Goal: Information Seeking & Learning: Learn about a topic

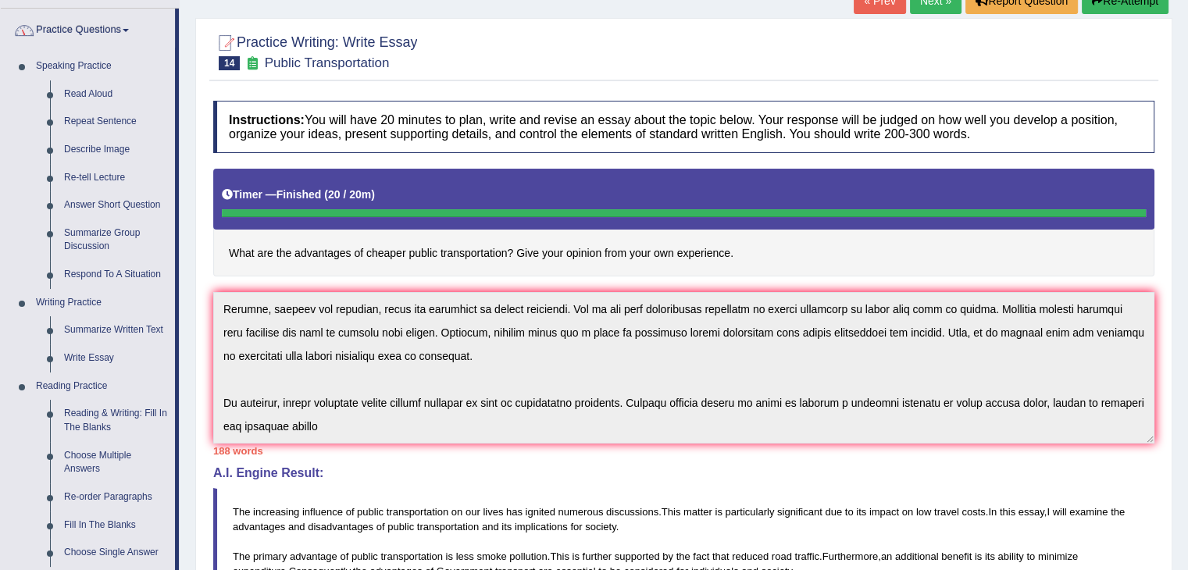
scroll to position [114, 0]
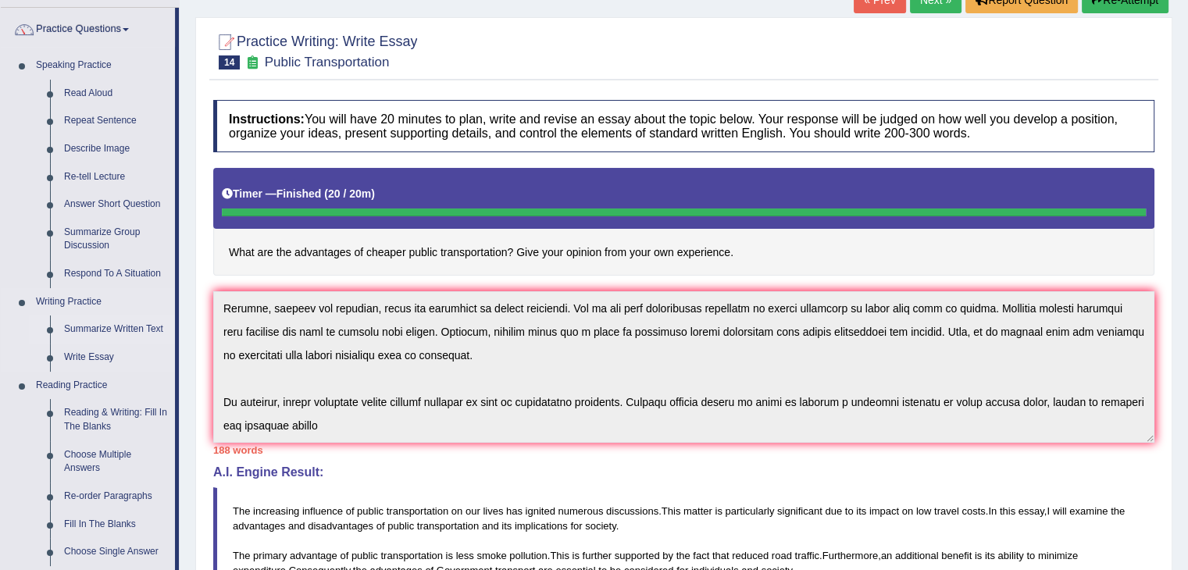
click at [59, 326] on link "Summarize Written Text" at bounding box center [116, 330] width 118 height 28
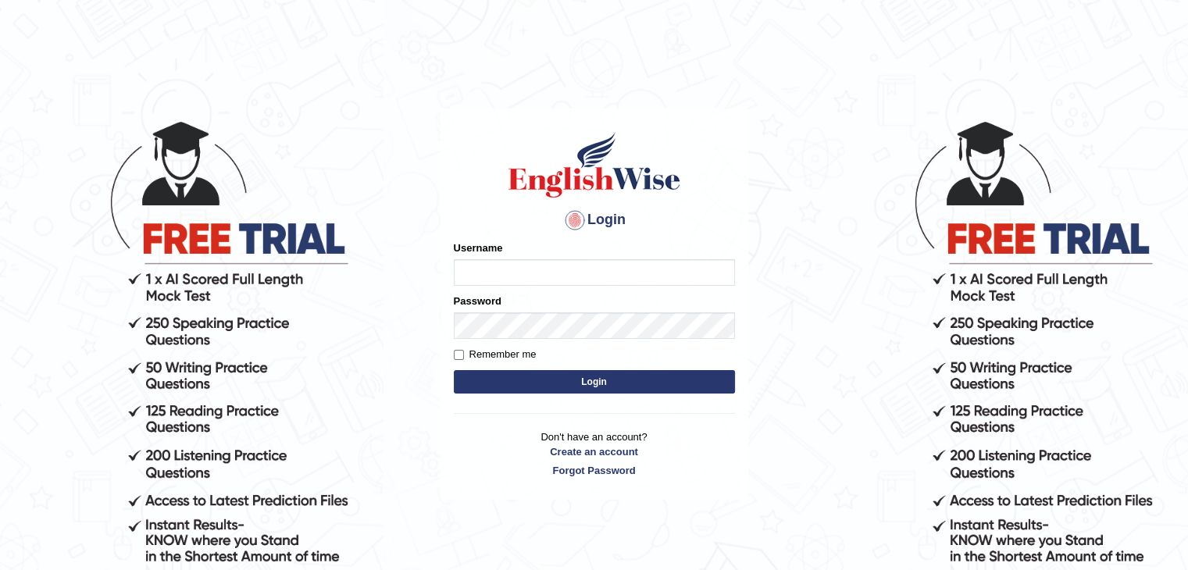
type input "sanjayagrahari_parramatta"
click at [637, 378] on button "Login" at bounding box center [594, 381] width 281 height 23
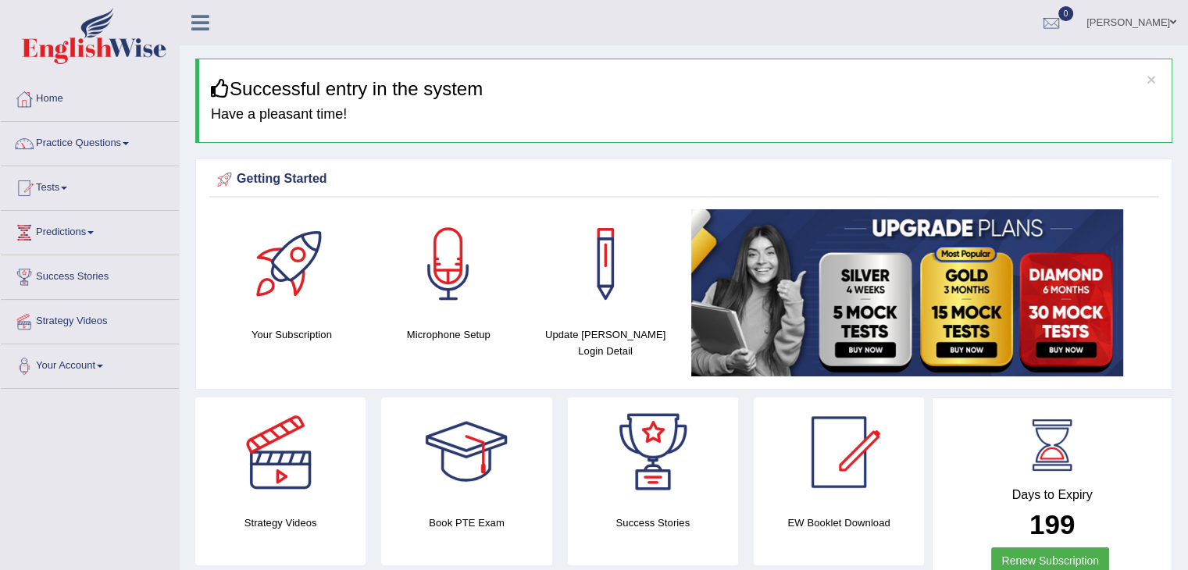
click at [48, 141] on link "Practice Questions" at bounding box center [90, 141] width 178 height 39
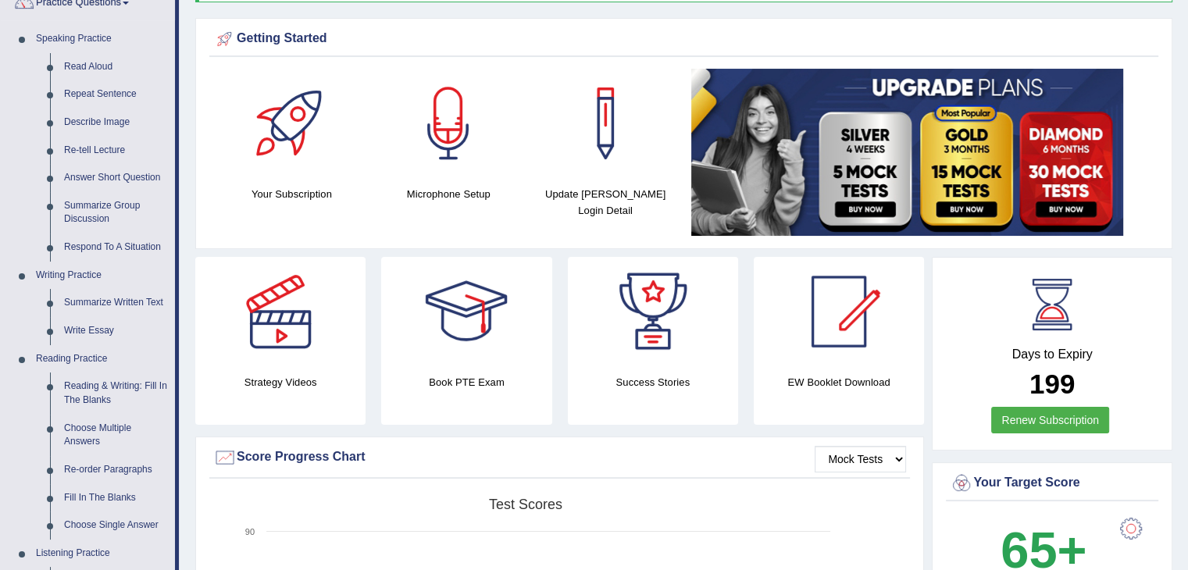
scroll to position [175, 0]
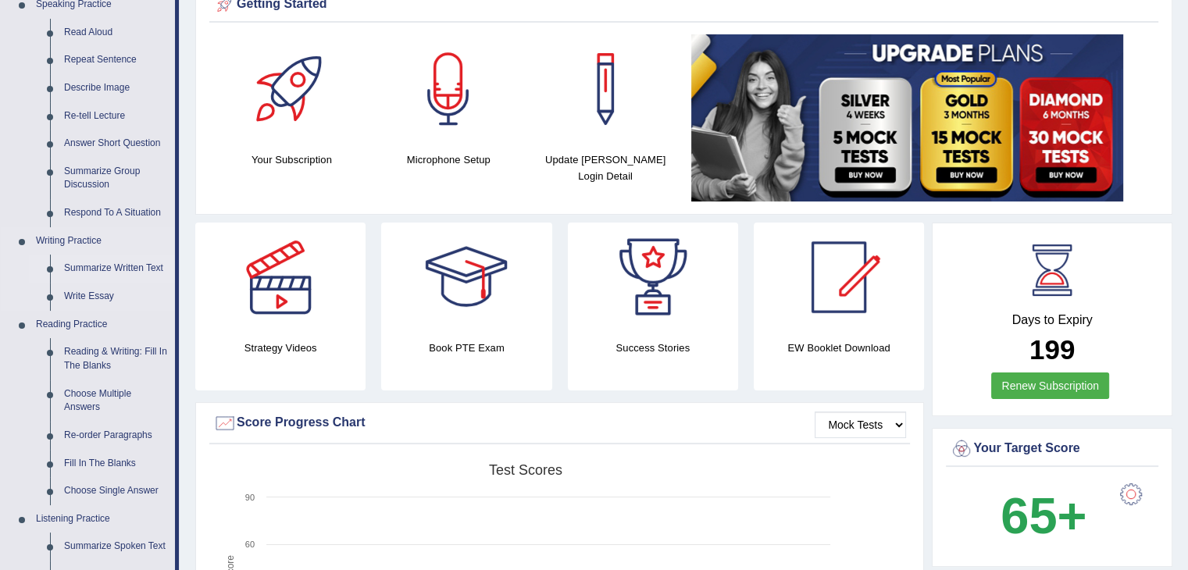
click at [134, 272] on link "Summarize Written Text" at bounding box center [116, 269] width 118 height 28
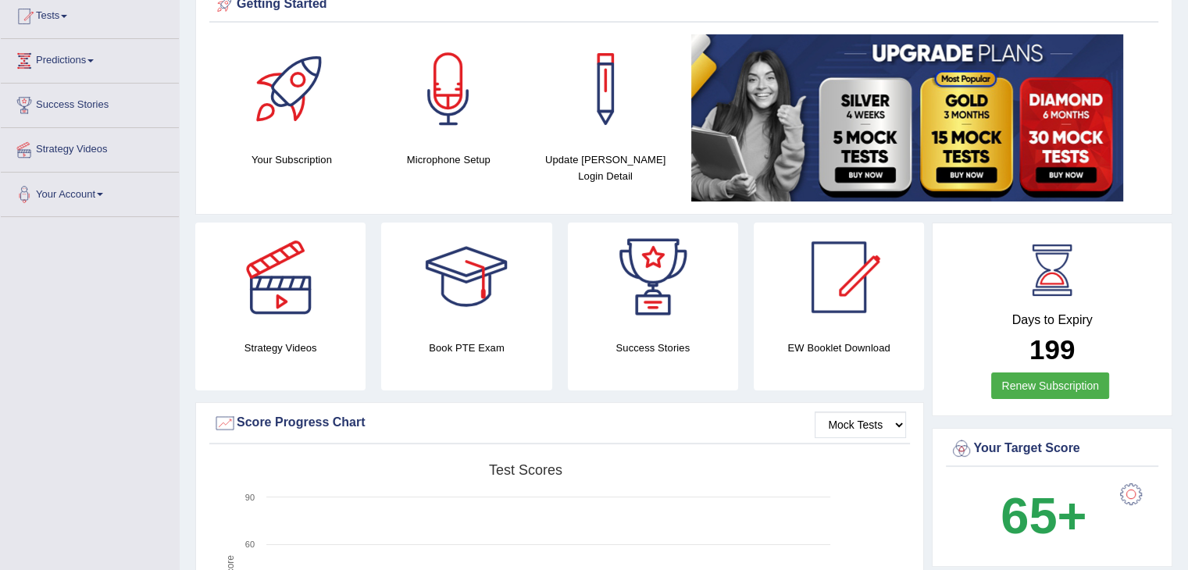
scroll to position [192, 0]
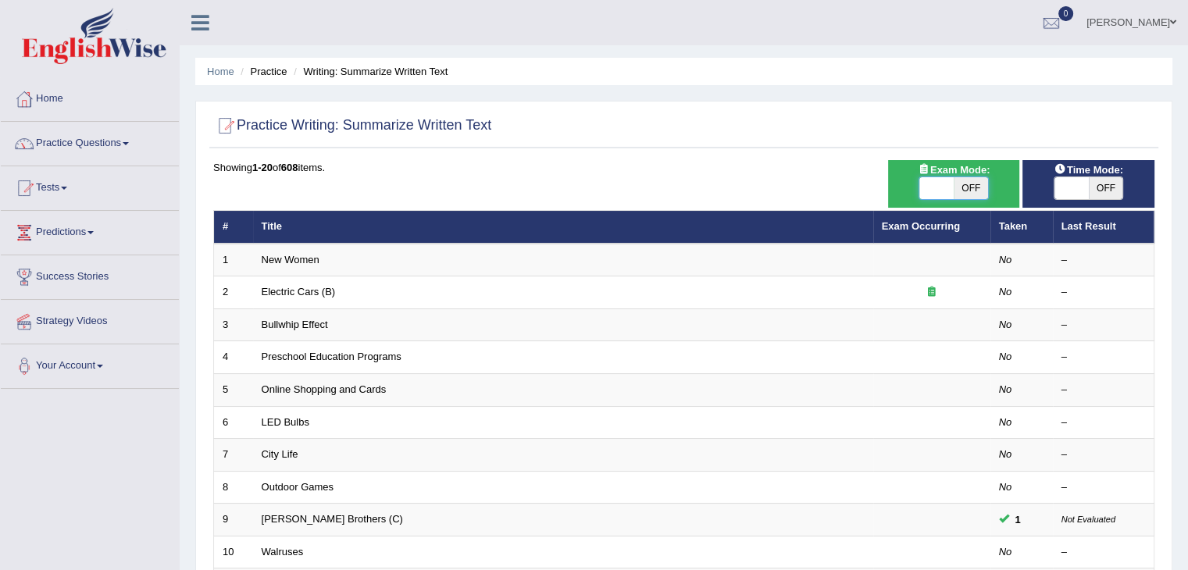
checkbox input "true"
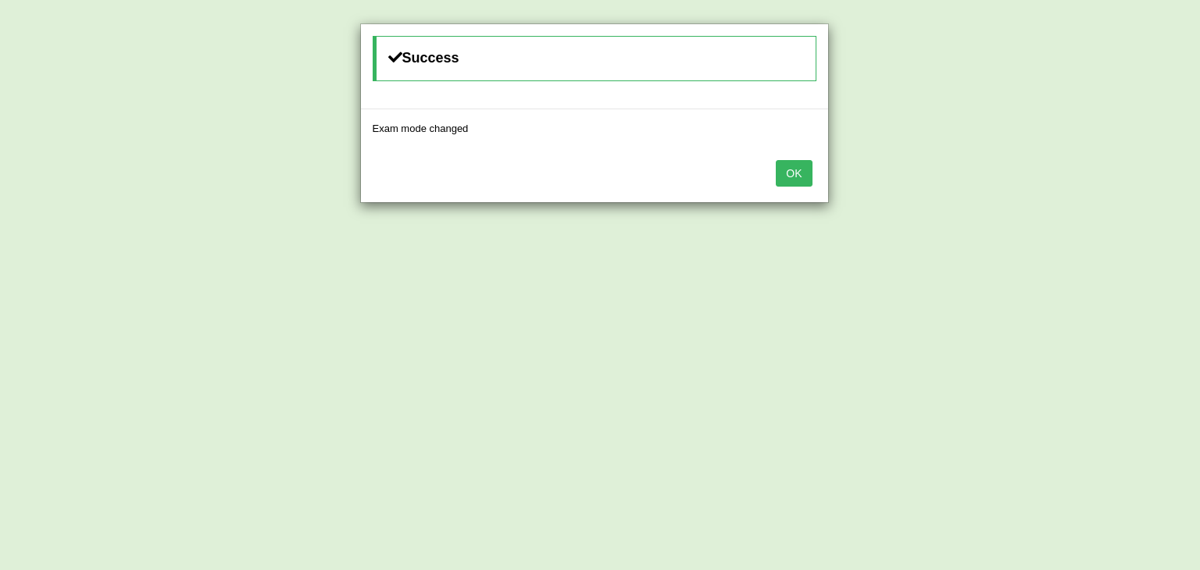
click at [805, 183] on button "OK" at bounding box center [794, 173] width 36 height 27
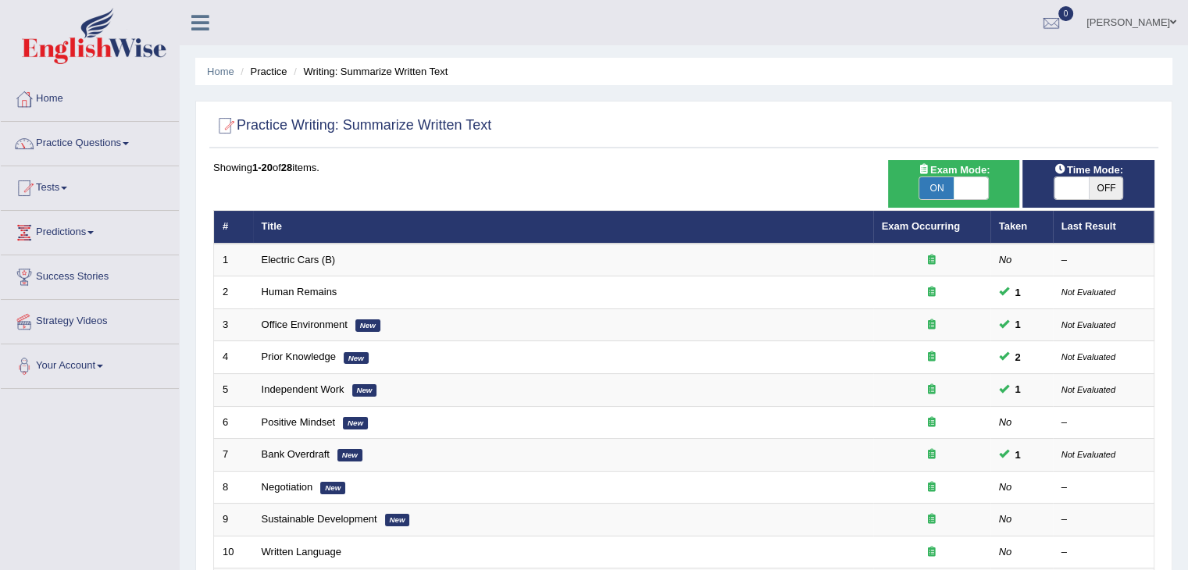
checkbox input "true"
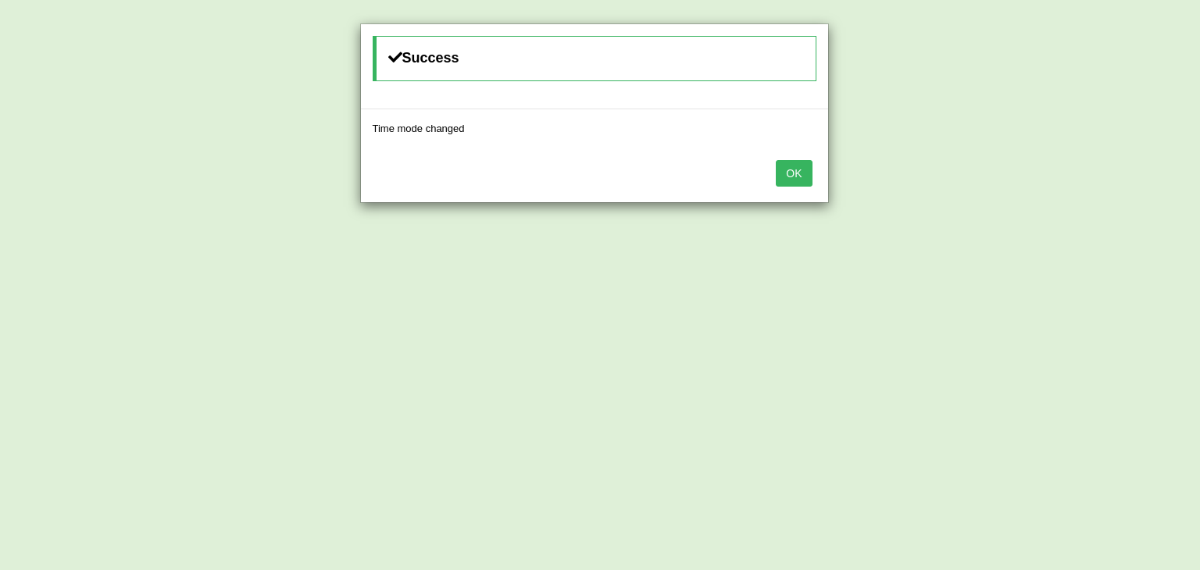
click at [806, 180] on button "OK" at bounding box center [794, 173] width 36 height 27
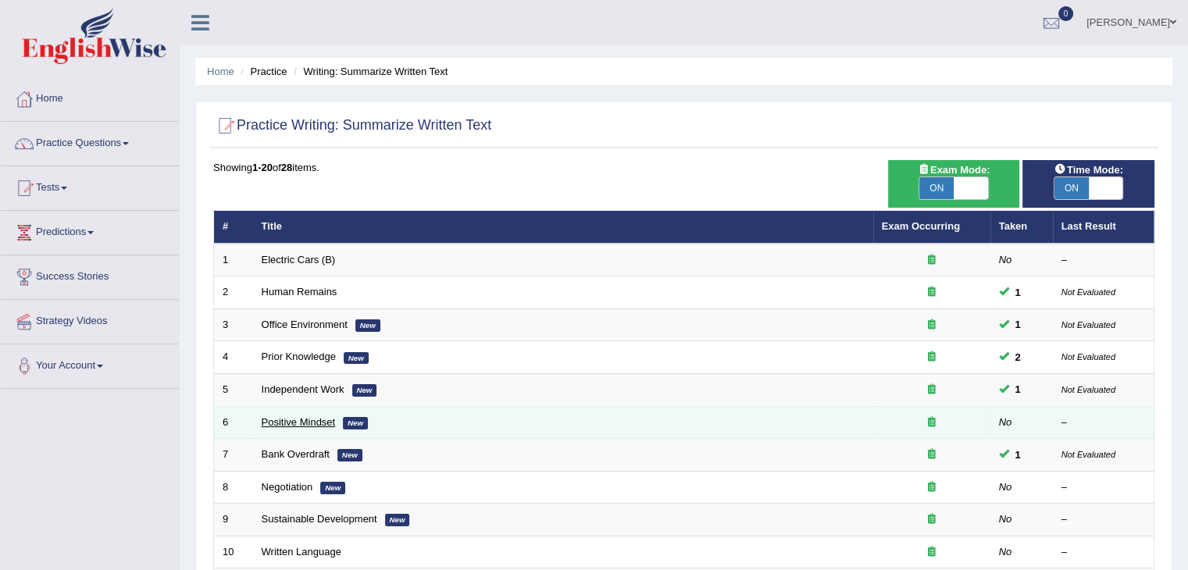
click at [300, 416] on link "Positive Mindset" at bounding box center [299, 422] width 74 height 12
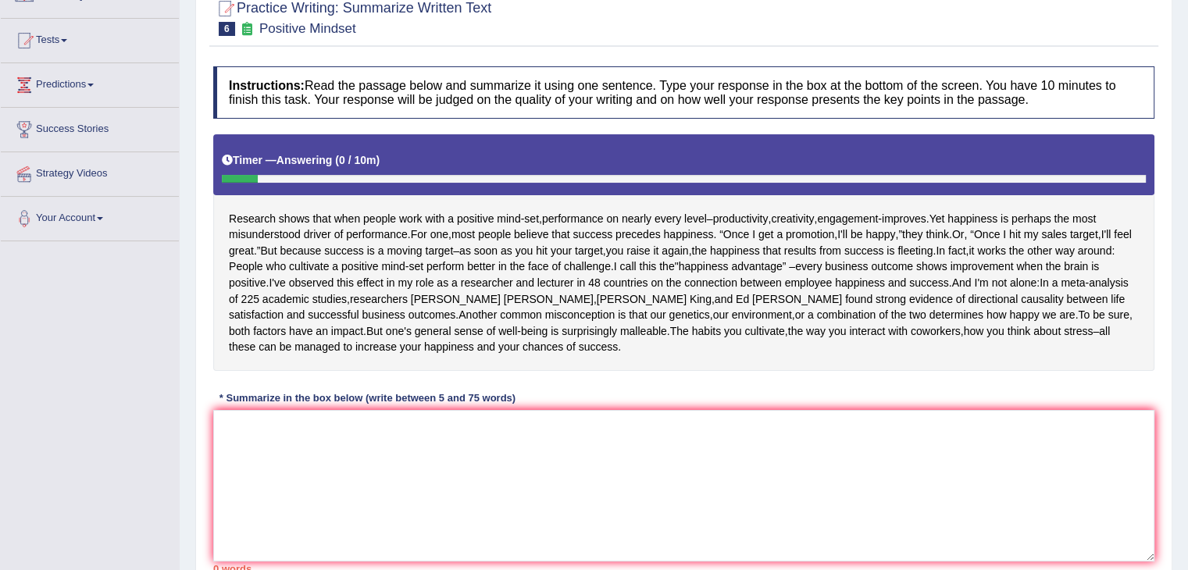
scroll to position [250, 0]
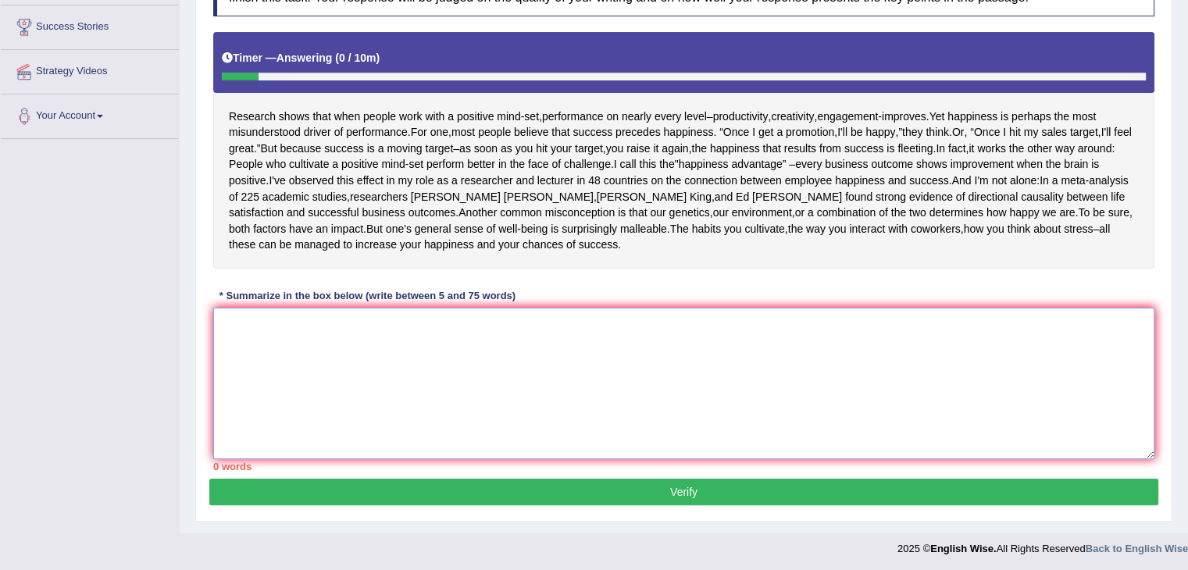
click at [248, 312] on textarea at bounding box center [683, 384] width 941 height 152
click at [341, 313] on textarea "Research indicates that" at bounding box center [683, 384] width 941 height 152
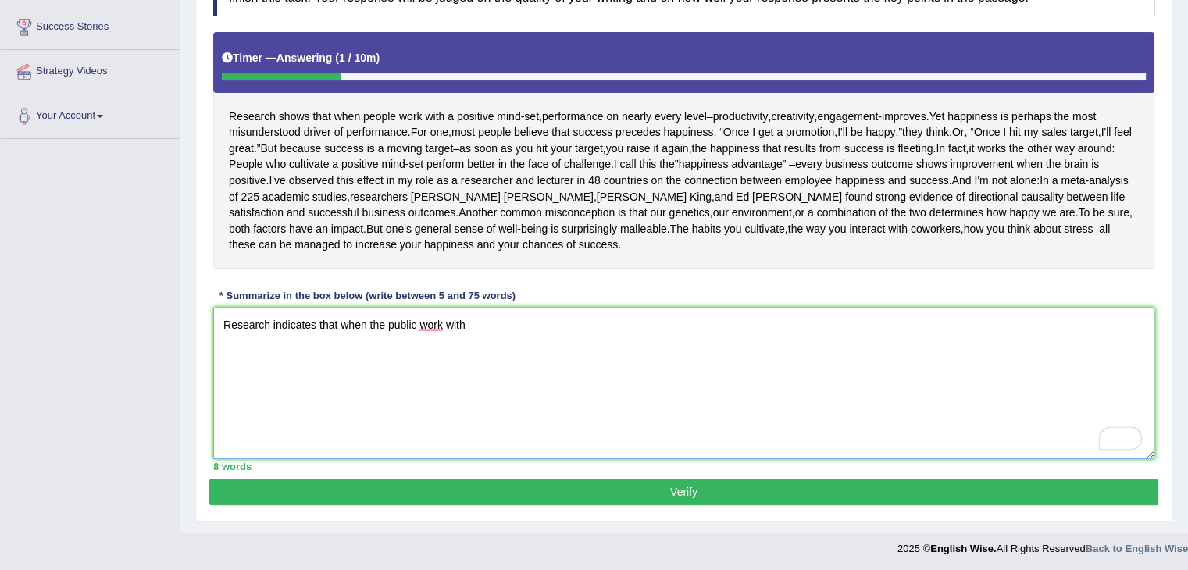
click at [415, 319] on textarea "Research indicates that when the public work with" at bounding box center [683, 384] width 941 height 152
click at [525, 323] on textarea "Research indicates that when the publics work with" at bounding box center [683, 384] width 941 height 152
click at [418, 322] on textarea "Research indicates that when the publics work with" at bounding box center [683, 384] width 941 height 152
click at [422, 320] on textarea "Research indicates that when the publics work with" at bounding box center [683, 384] width 941 height 152
click at [506, 318] on textarea "Research indicates that when the employee work with" at bounding box center [683, 384] width 941 height 152
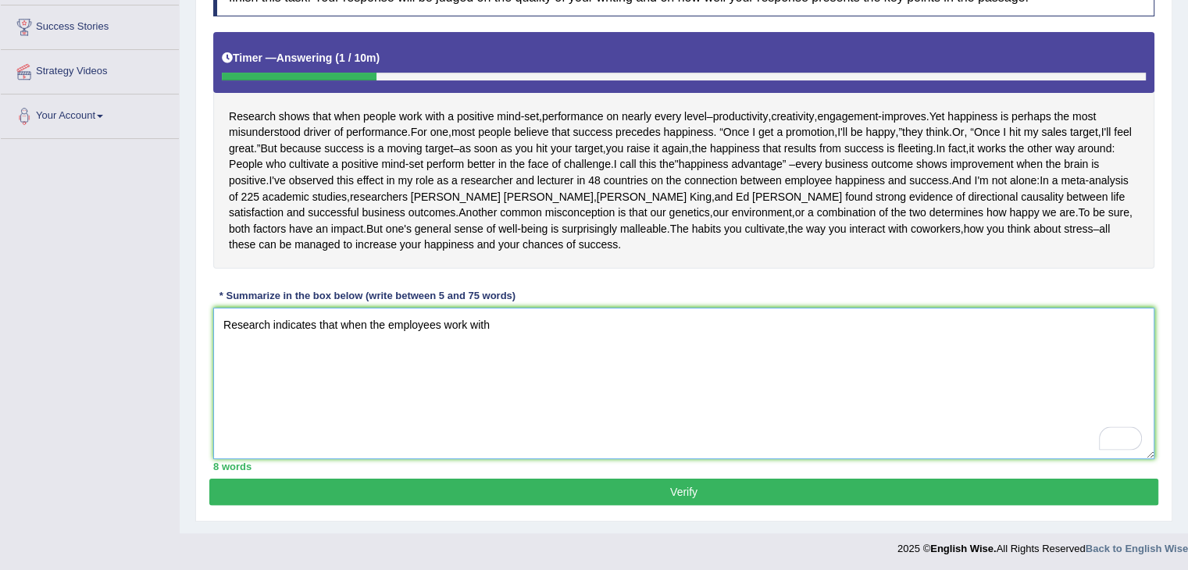
click at [497, 320] on textarea "Research indicates that when the employees work with" at bounding box center [683, 384] width 941 height 152
click at [503, 321] on textarea "Research indicates that when employees work with a" at bounding box center [683, 384] width 941 height 152
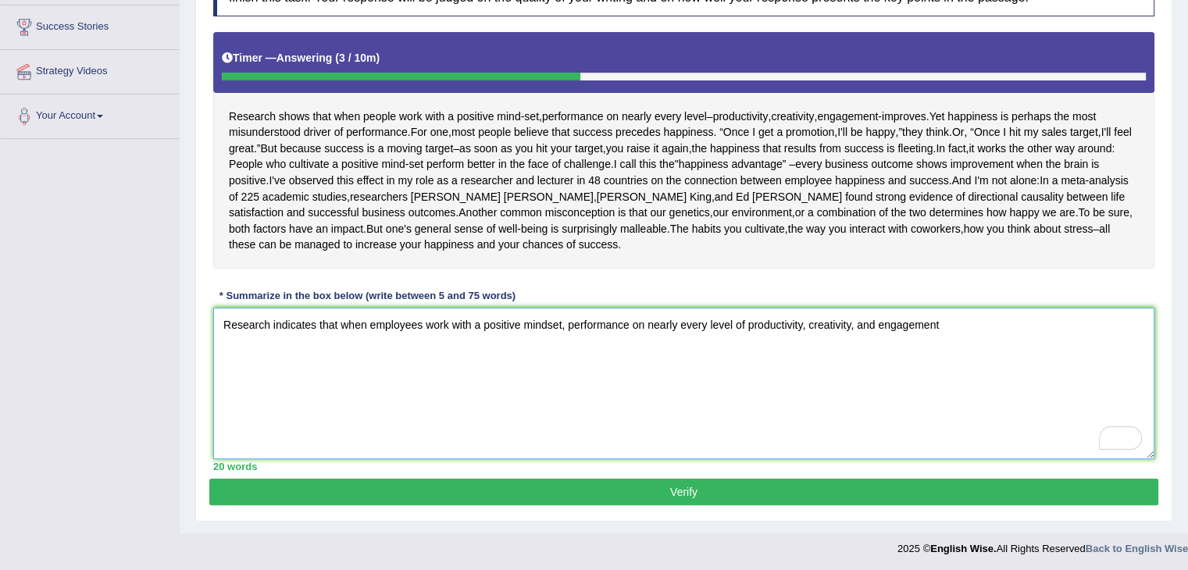
click at [946, 319] on textarea "Research indicates that when employees work with a positive mindset, performanc…" at bounding box center [683, 384] width 941 height 152
click at [987, 320] on textarea "Research indicates that when employees work with a positive mindset, performanc…" at bounding box center [683, 384] width 941 height 152
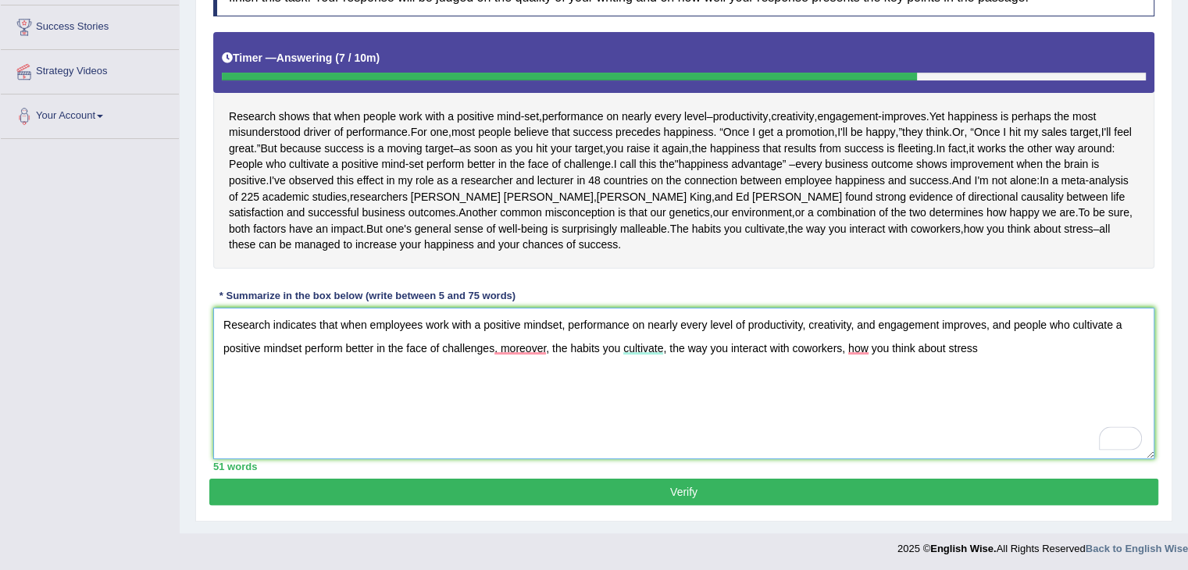
click at [978, 344] on textarea "Research indicates that when employees work with a positive mindset, performanc…" at bounding box center [683, 384] width 941 height 152
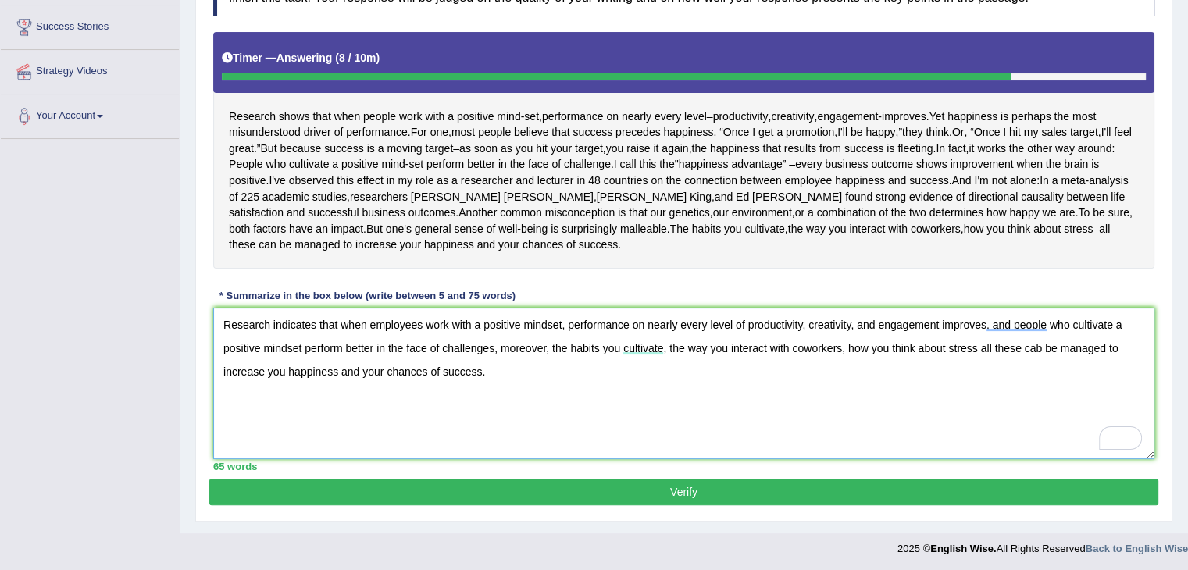
type textarea "Research indicates that when employees work with a positive mindset, performanc…"
click at [661, 487] on button "Verify" at bounding box center [683, 492] width 949 height 27
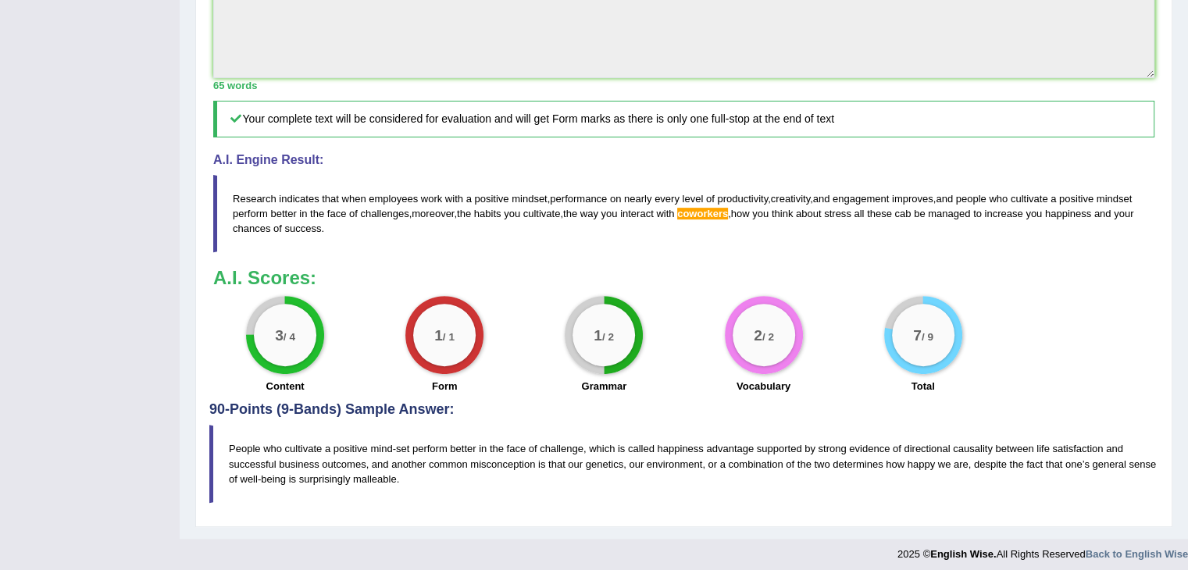
scroll to position [553, 0]
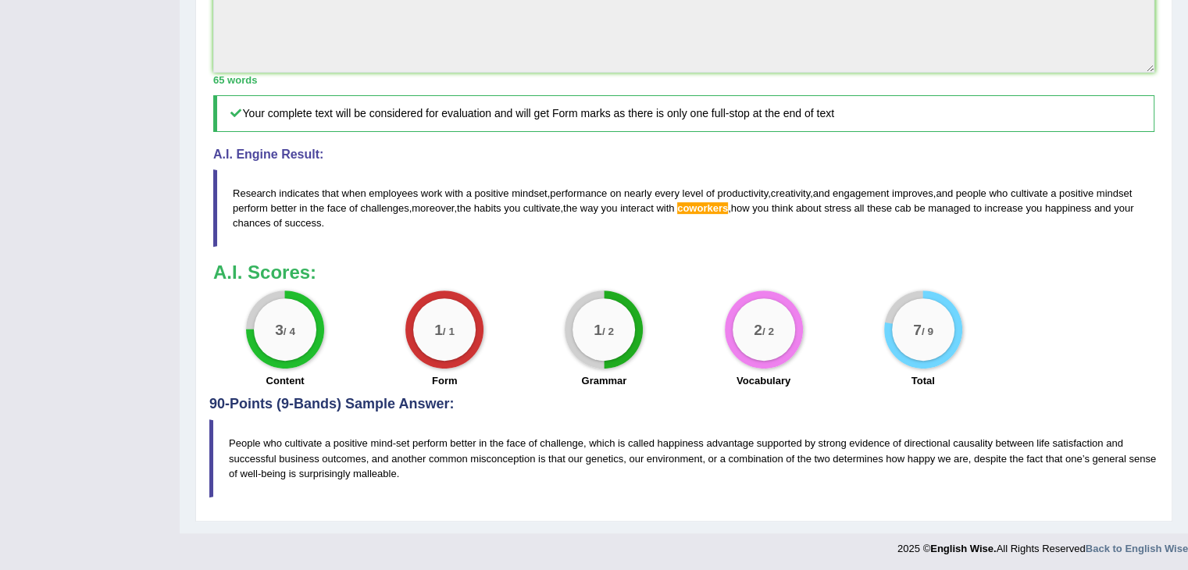
click at [728, 205] on span "coworkers" at bounding box center [702, 208] width 51 height 12
click at [728, 206] on span "coworkers" at bounding box center [702, 208] width 51 height 12
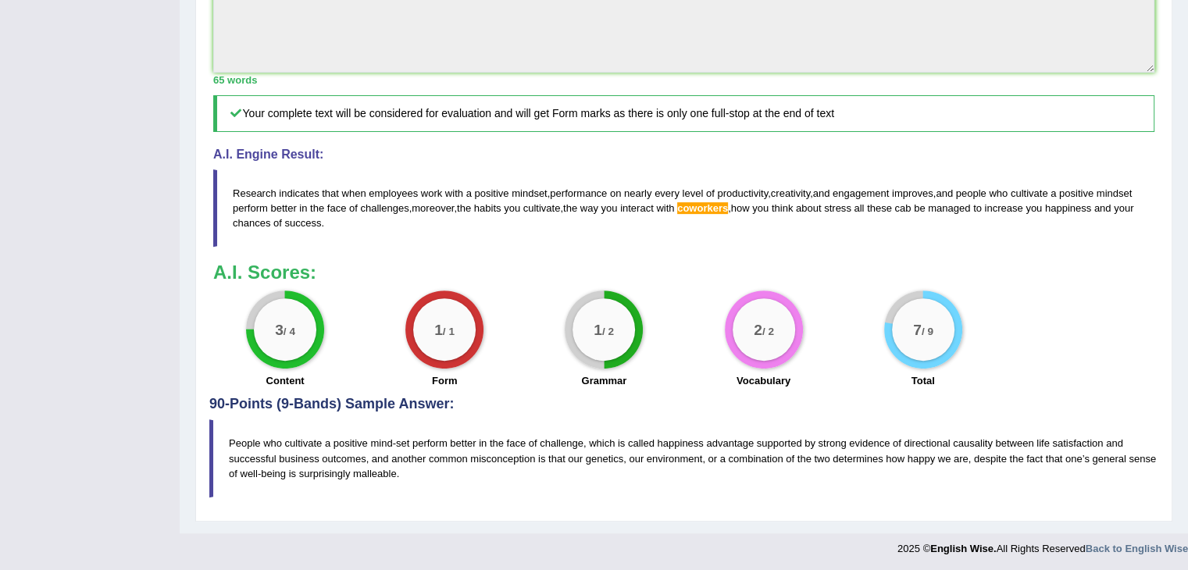
click at [728, 206] on span "coworkers" at bounding box center [702, 208] width 51 height 12
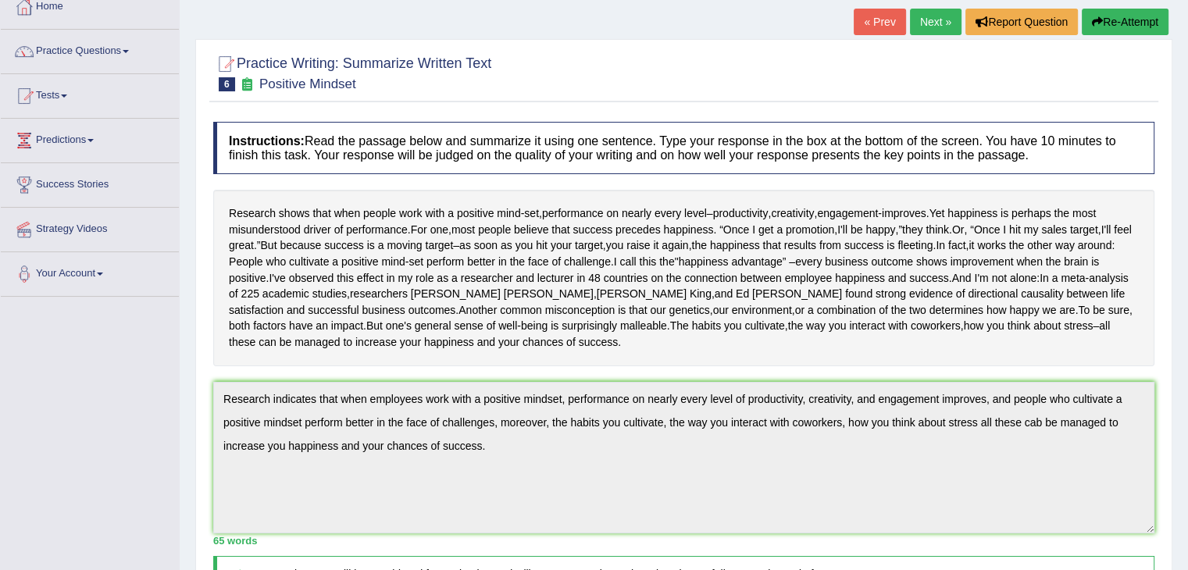
scroll to position [91, 0]
click at [71, 98] on link "Tests" at bounding box center [90, 94] width 178 height 39
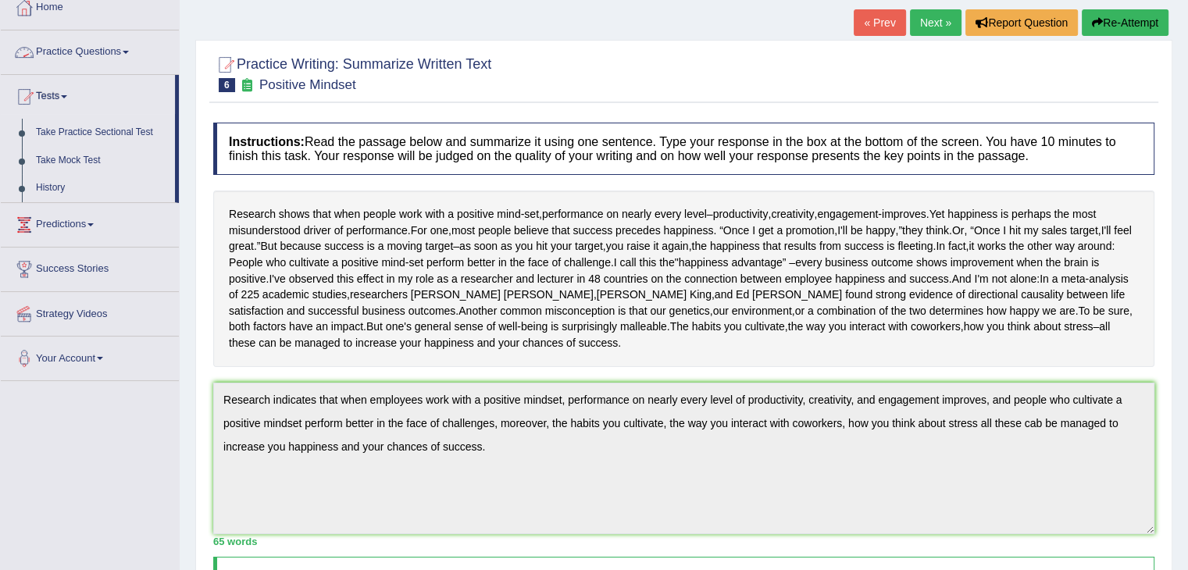
click at [114, 50] on link "Practice Questions" at bounding box center [90, 49] width 178 height 39
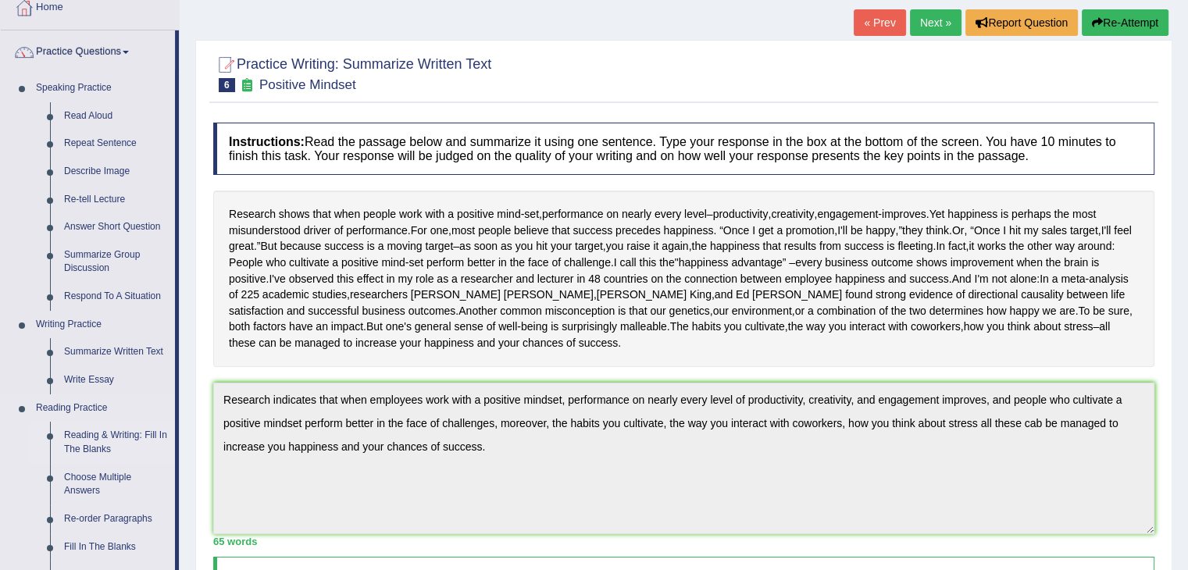
click at [103, 437] on link "Reading & Writing: Fill In The Blanks" at bounding box center [116, 442] width 118 height 41
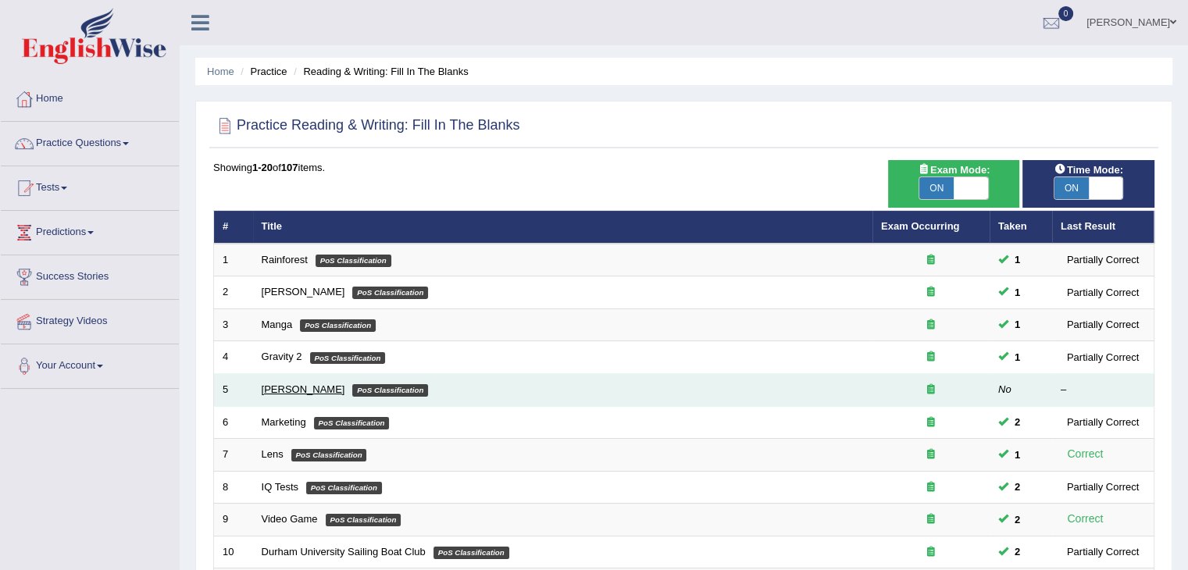
click at [270, 386] on link "[PERSON_NAME]" at bounding box center [304, 390] width 84 height 12
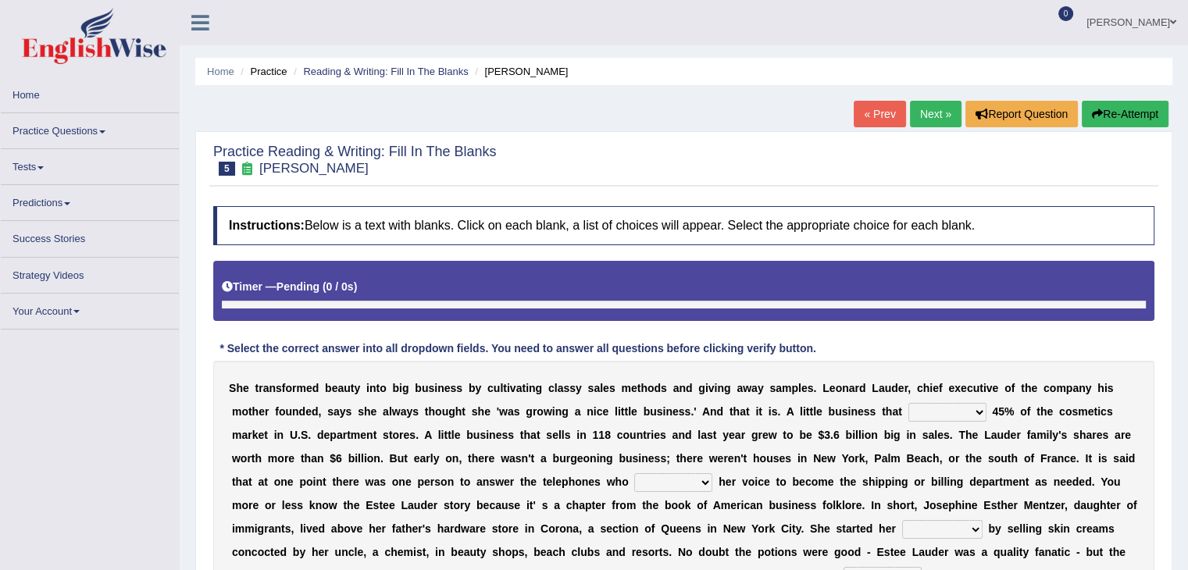
click at [91, 145] on li "Practice Questions Speaking Practice Read Aloud Repeat Sentence Describe Image …" at bounding box center [90, 131] width 178 height 36
click at [105, 136] on link "Practice Questions" at bounding box center [90, 128] width 178 height 30
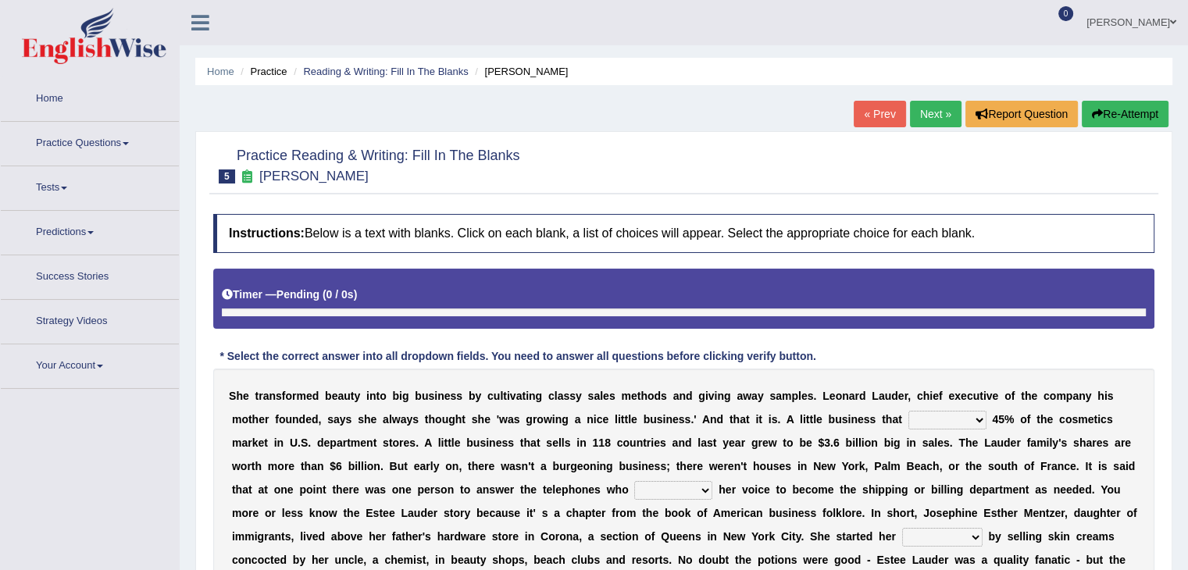
click at [99, 127] on link "Practice Questions" at bounding box center [90, 141] width 178 height 39
click at [114, 140] on link "Practice Questions" at bounding box center [88, 141] width 174 height 39
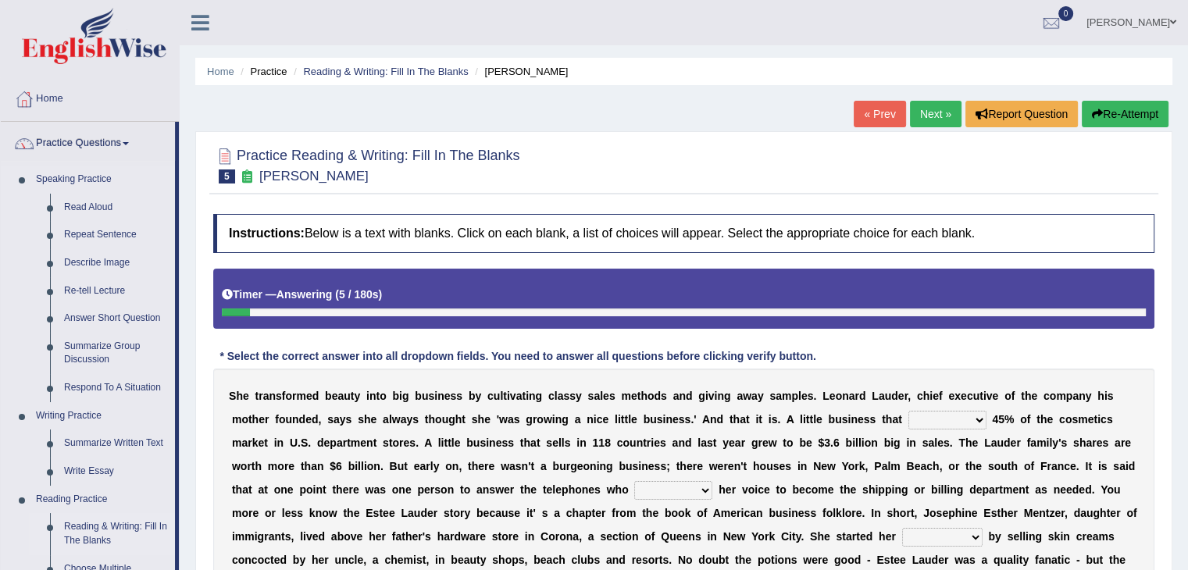
click at [79, 533] on link "Reading & Writing: Fill In The Blanks" at bounding box center [116, 533] width 118 height 41
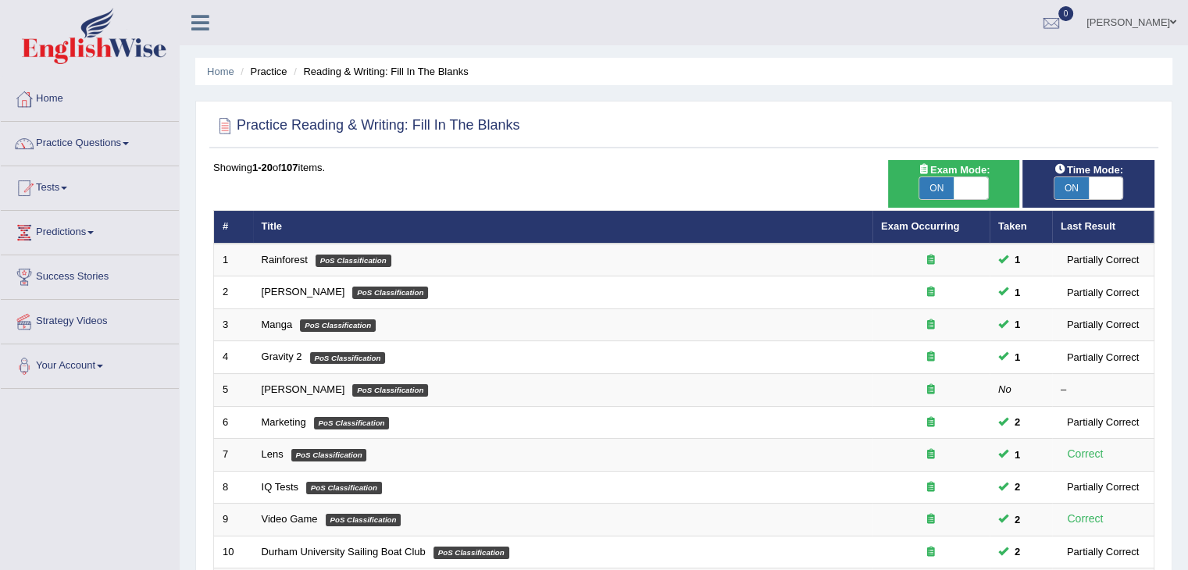
scroll to position [459, 0]
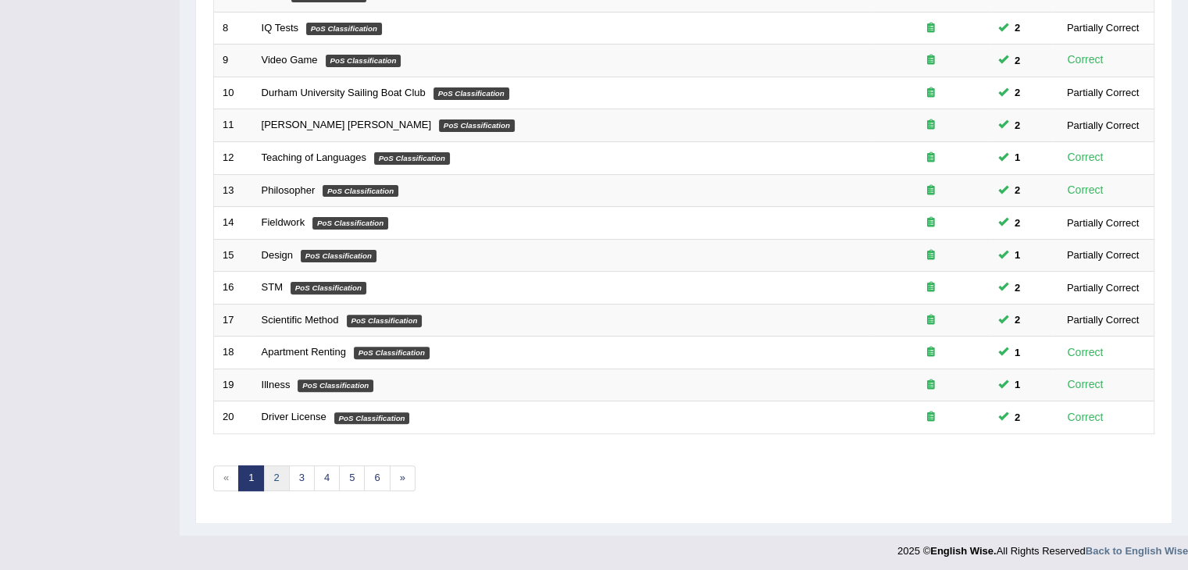
click at [264, 476] on link "2" at bounding box center [276, 479] width 26 height 26
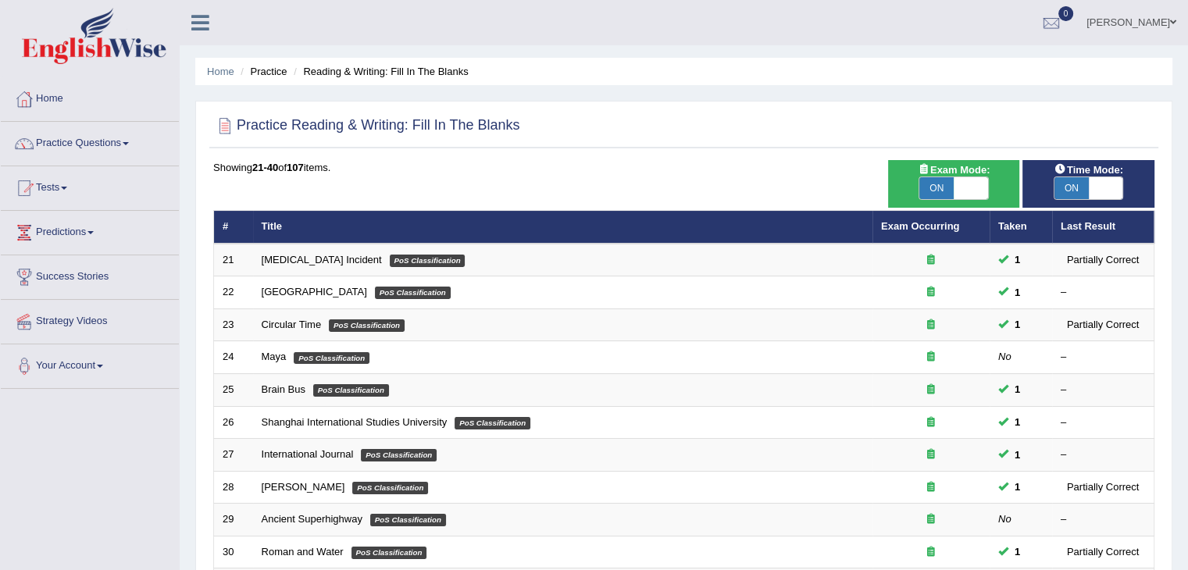
click at [184, 364] on div "Home Practice Reading & Writing: Fill In The Blanks Practice Reading & Writing:…" at bounding box center [684, 497] width 1008 height 995
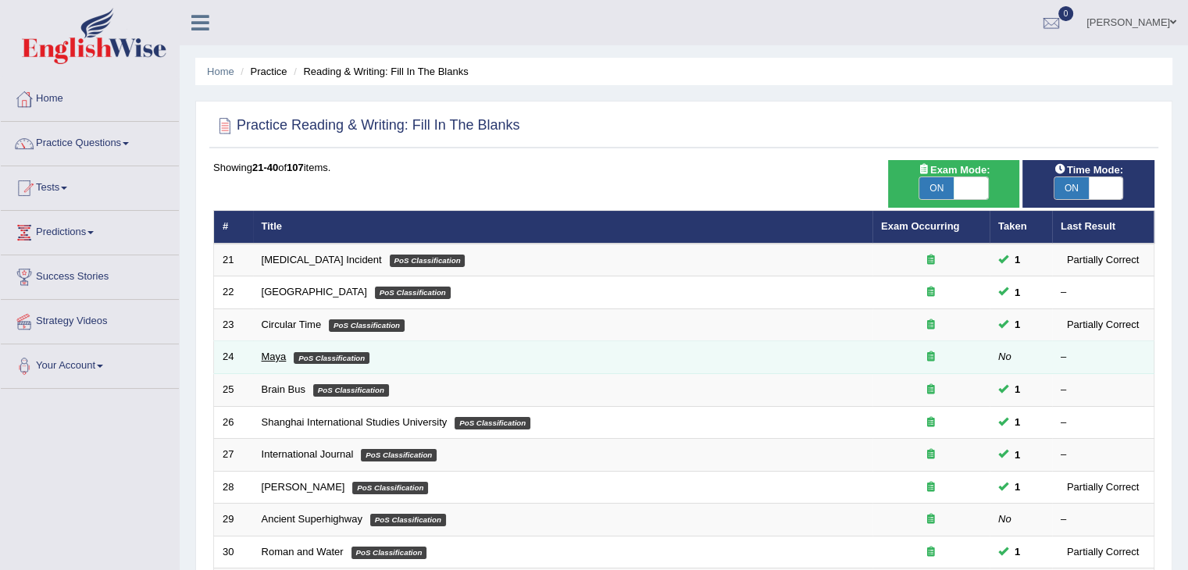
click at [262, 352] on link "Maya" at bounding box center [274, 357] width 25 height 12
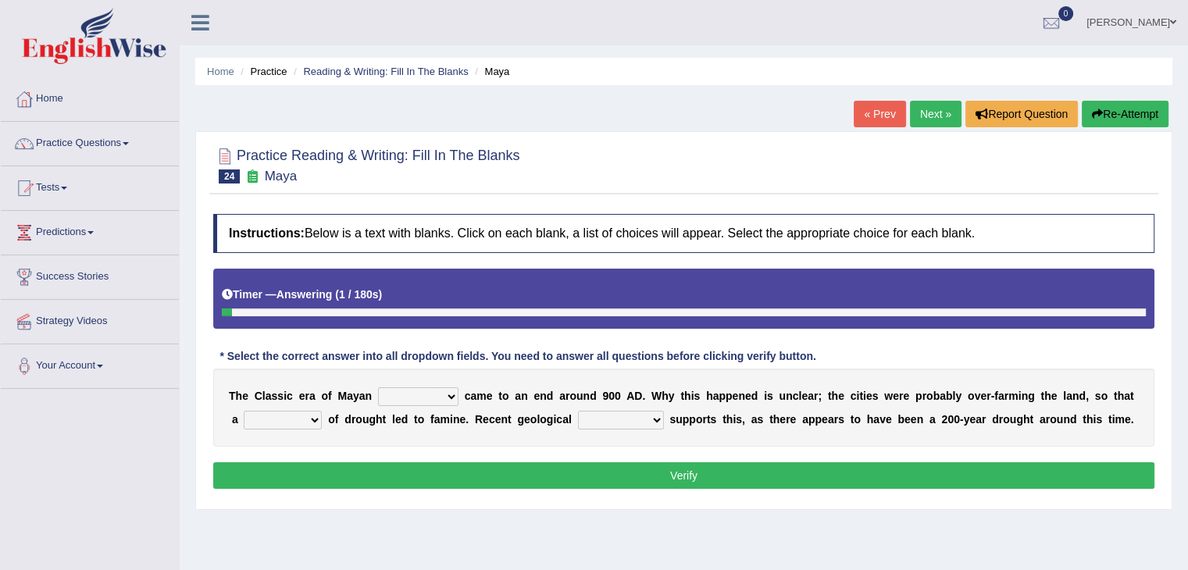
click at [441, 398] on select "community society civilization class" at bounding box center [418, 396] width 80 height 19
click at [1046, 398] on b "h" at bounding box center [1047, 396] width 7 height 12
click at [306, 420] on select "time period range phase" at bounding box center [283, 420] width 78 height 19
select select "phase"
click at [244, 411] on select "time period range phase" at bounding box center [283, 420] width 78 height 19
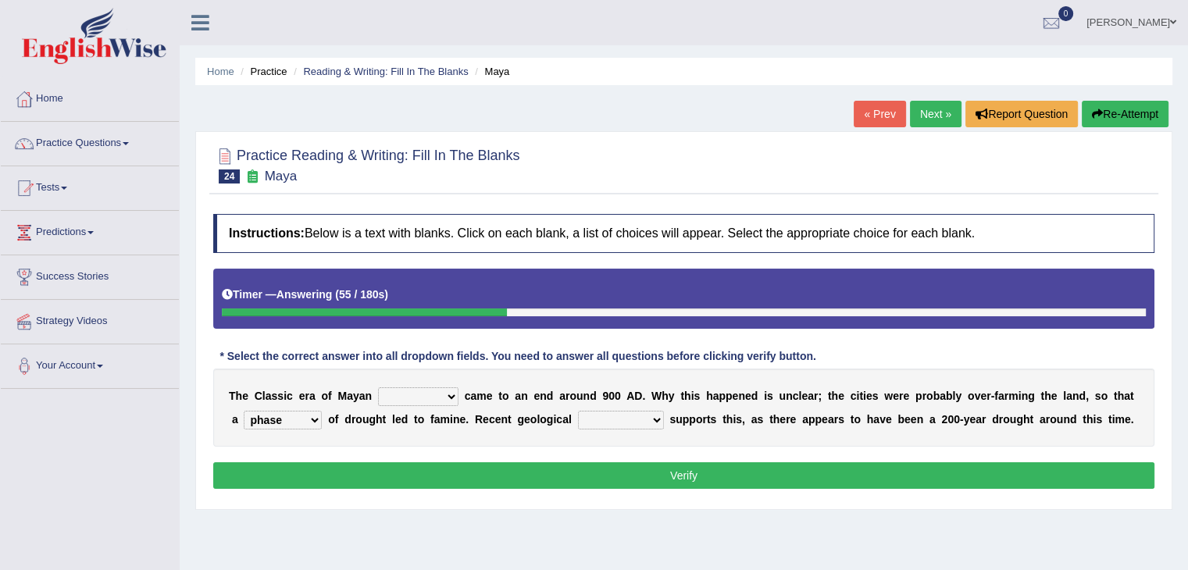
click at [642, 422] on select "research test examination exploitation" at bounding box center [621, 420] width 86 height 19
select select "research"
click at [578, 411] on select "research test examination exploitation" at bounding box center [621, 420] width 86 height 19
click at [409, 400] on select "community society civilization class" at bounding box center [418, 396] width 80 height 19
select select "civilization"
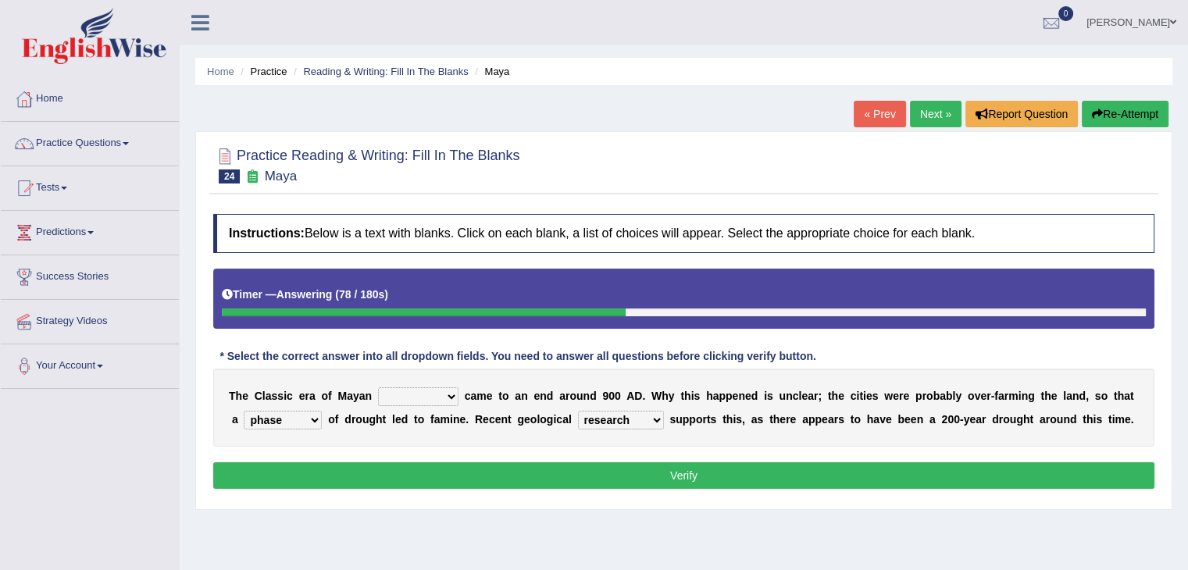
click at [378, 387] on select "community society civilization class" at bounding box center [418, 396] width 80 height 19
click at [423, 482] on button "Verify" at bounding box center [683, 475] width 941 height 27
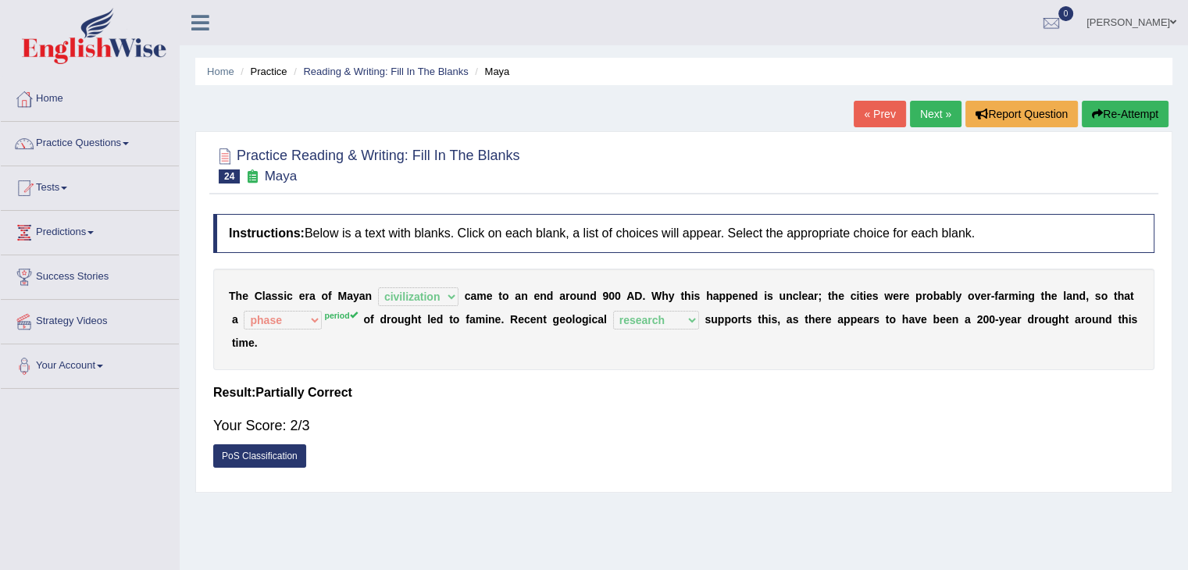
click at [237, 455] on link "PoS Classification" at bounding box center [259, 455] width 93 height 23
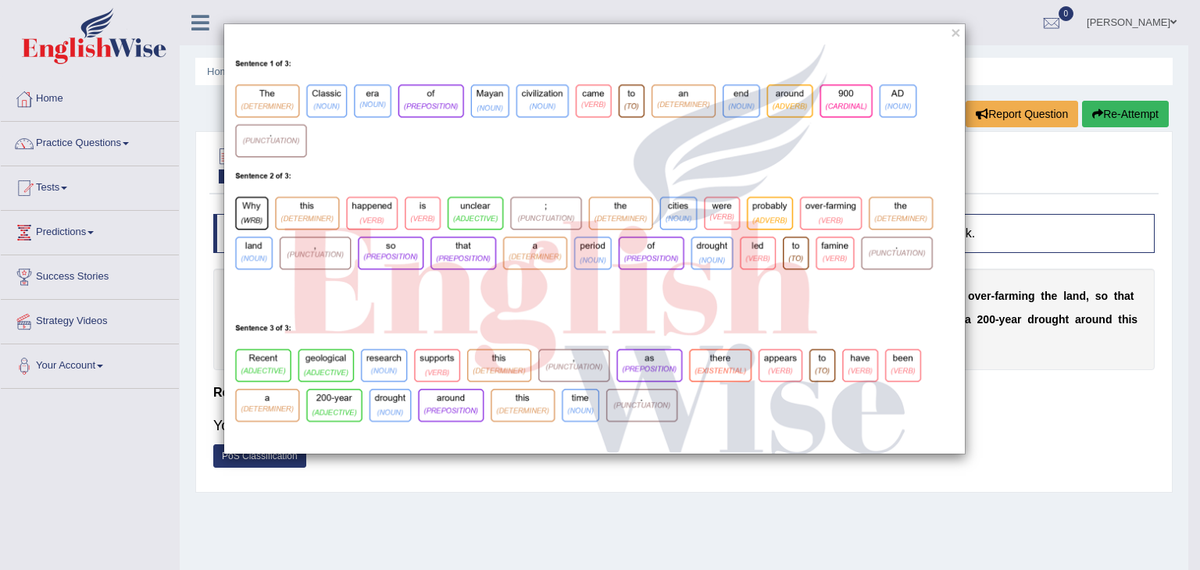
click at [592, 247] on img at bounding box center [594, 249] width 741 height 409
click at [951, 32] on button "×" at bounding box center [955, 32] width 9 height 16
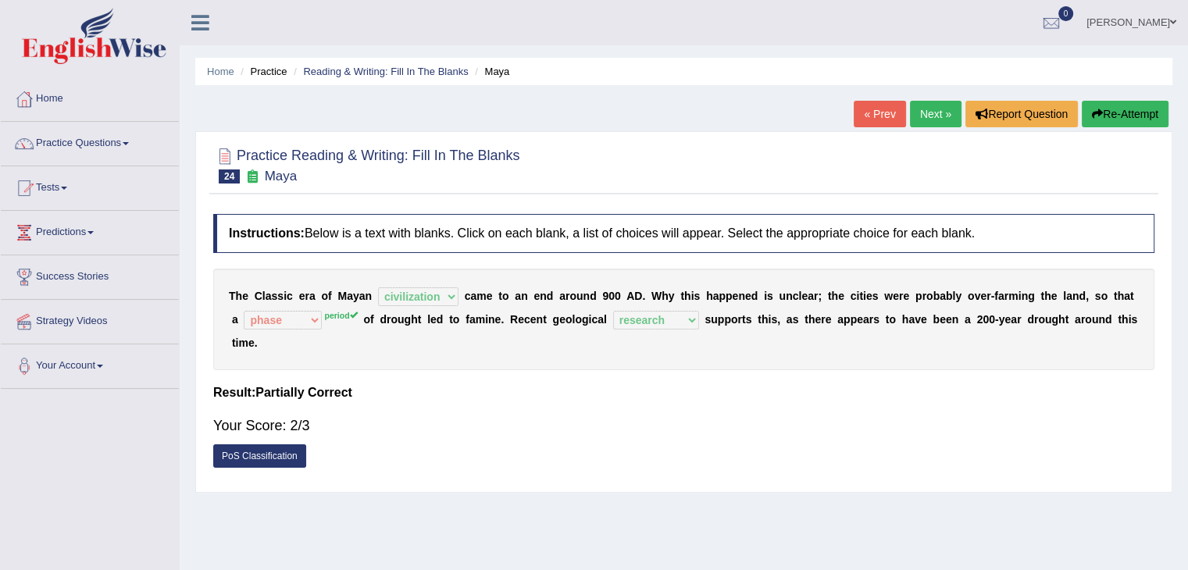
click at [923, 105] on link "Next »" at bounding box center [936, 114] width 52 height 27
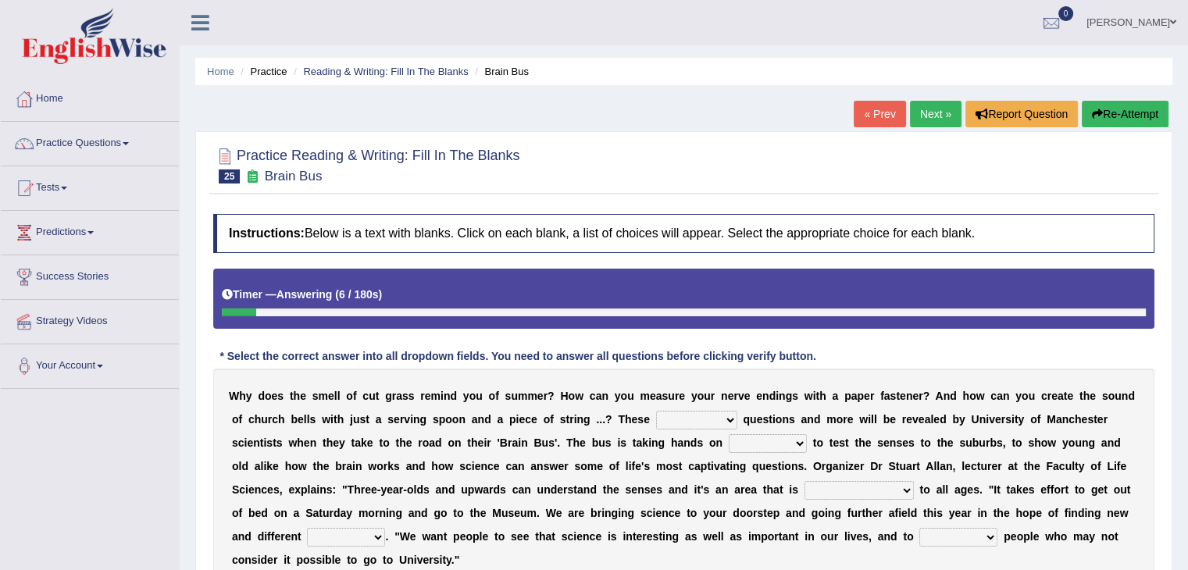
click at [685, 419] on select "fascinating unattended gratuitous underlying" at bounding box center [696, 420] width 81 height 19
select select "underlying"
click at [656, 411] on select "fascinating unattended gratuitous underlying" at bounding box center [696, 420] width 81 height 19
click at [766, 448] on select "activities mages facets revenues" at bounding box center [768, 443] width 78 height 19
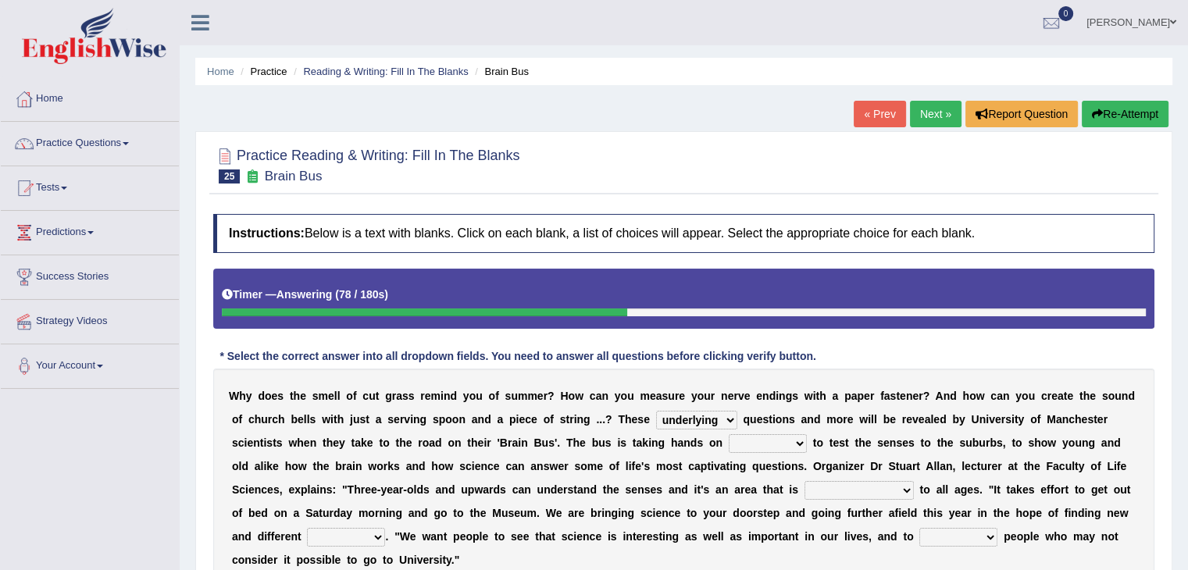
select select "activities"
click at [729, 434] on select "activities mages facets revenues" at bounding box center [768, 443] width 78 height 19
click at [777, 444] on select "activities mages facets revenues" at bounding box center [768, 443] width 78 height 19
click at [816, 489] on select "misleading disproportionate intriguing proximal" at bounding box center [859, 490] width 109 height 19
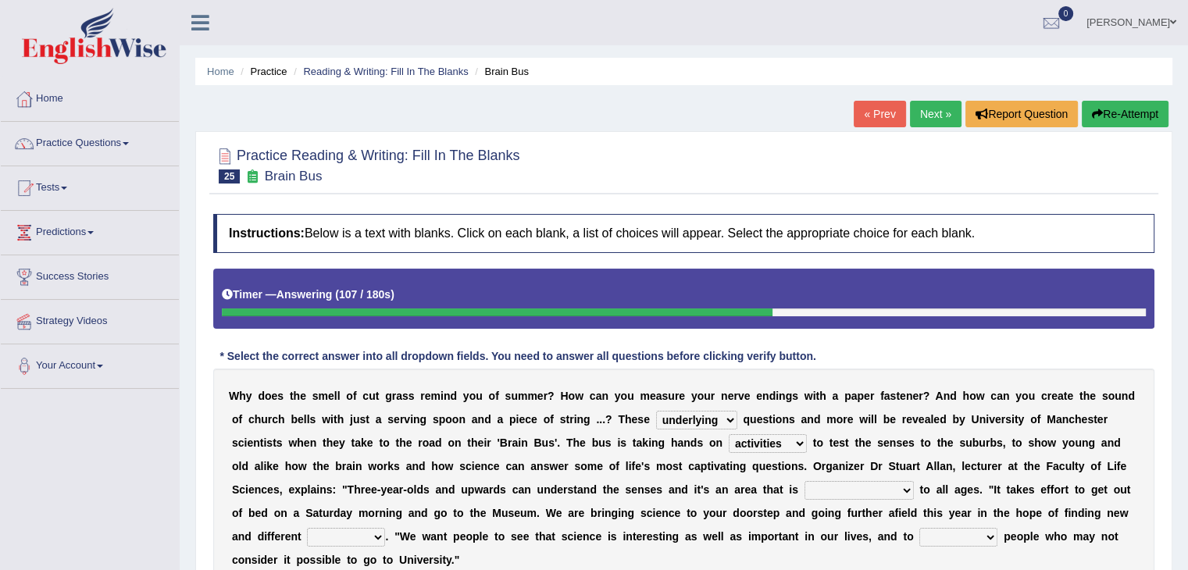
select select "disproportionate"
click at [805, 481] on select "misleading disproportionate intriguing proximal" at bounding box center [859, 490] width 109 height 19
click at [345, 531] on select "groups mobs auditors audiences" at bounding box center [346, 537] width 78 height 19
select select "groups"
click at [307, 528] on select "groups mobs auditors audiences" at bounding box center [346, 537] width 78 height 19
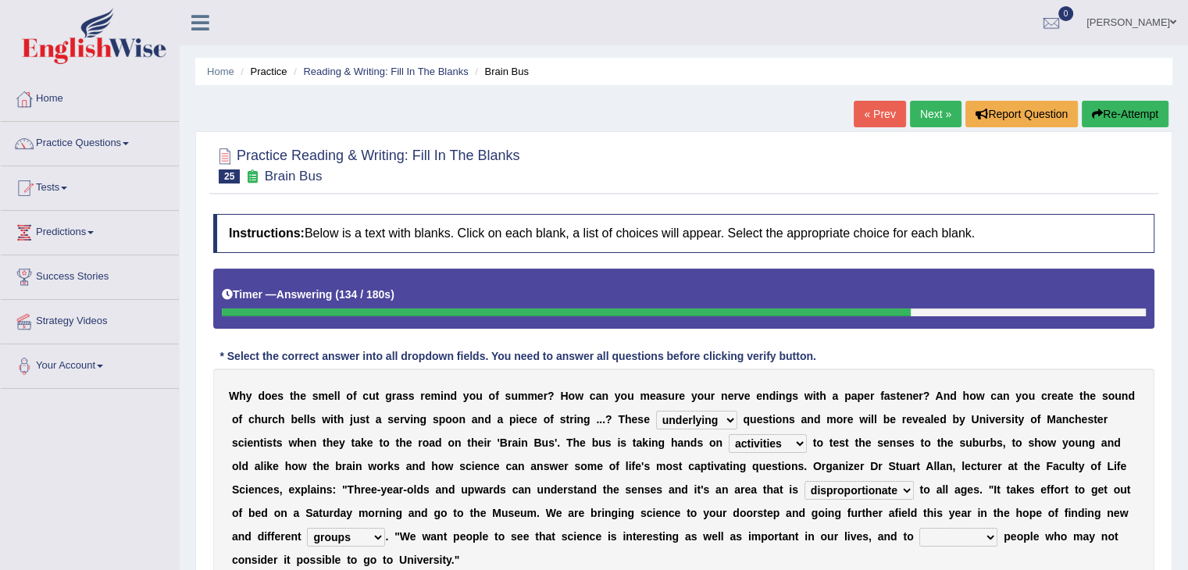
click at [941, 530] on select "force plead credit encourage" at bounding box center [958, 537] width 78 height 19
select select "encourage"
click at [919, 528] on select "force plead credit encourage" at bounding box center [958, 537] width 78 height 19
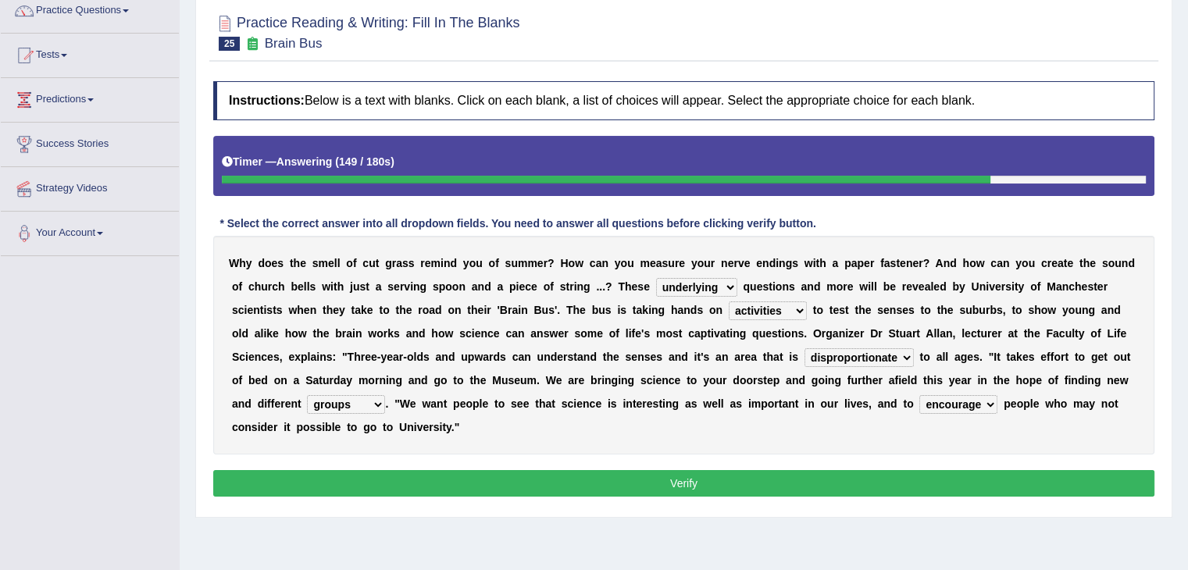
scroll to position [137, 0]
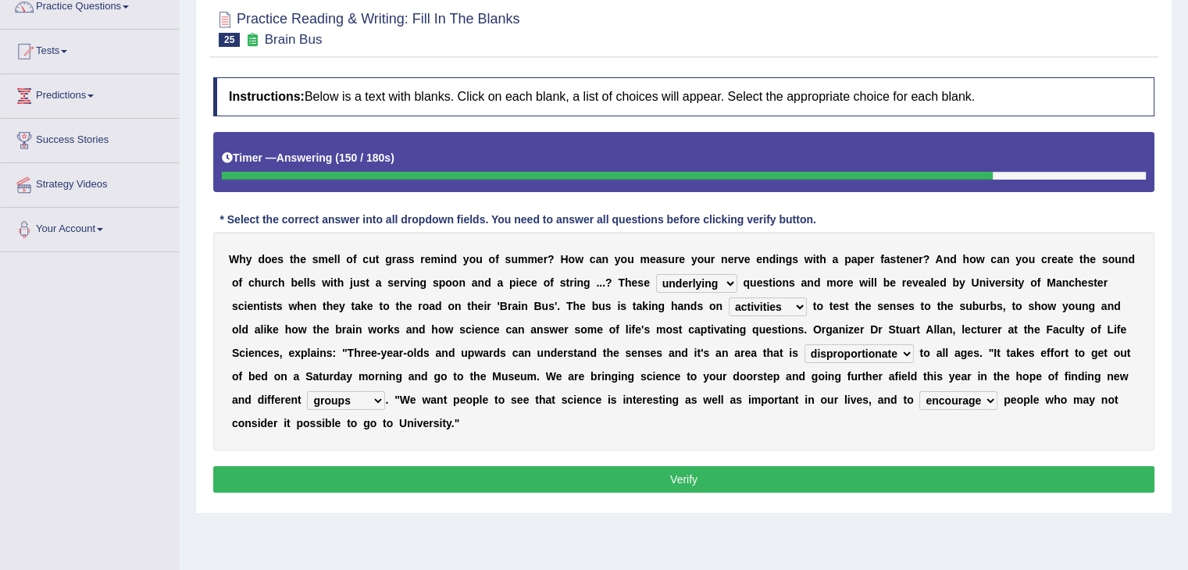
click at [409, 484] on button "Verify" at bounding box center [683, 479] width 941 height 27
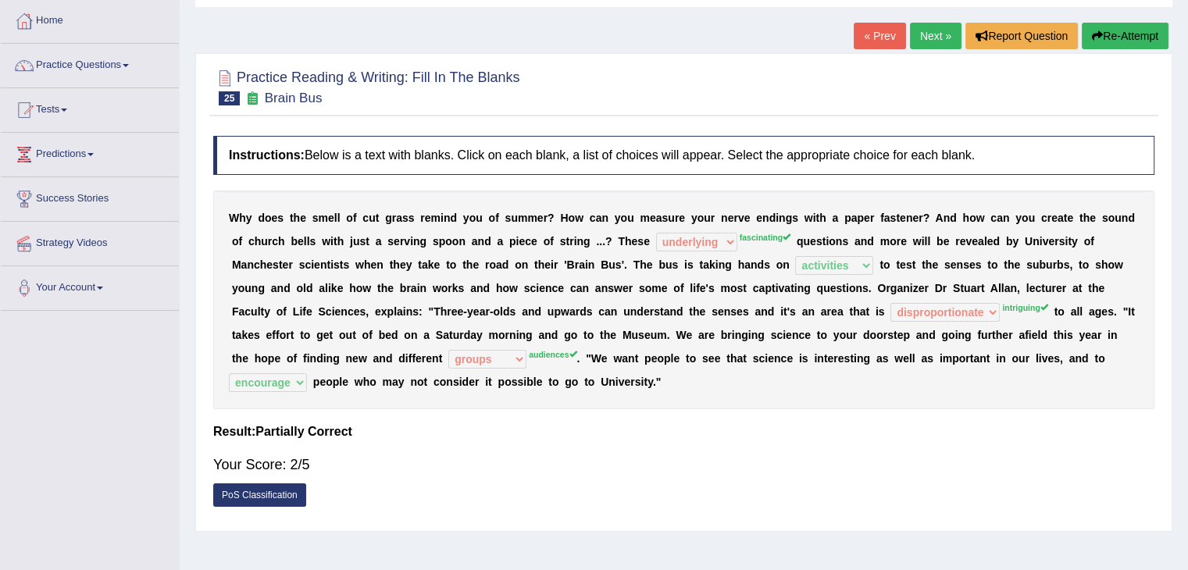
scroll to position [0, 0]
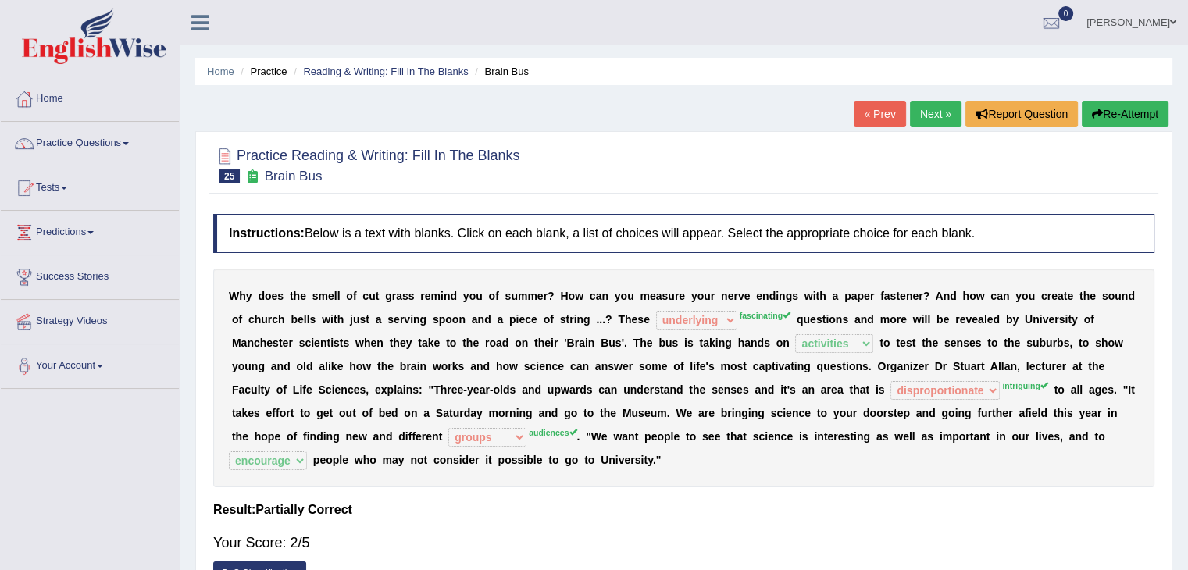
click at [926, 120] on link "Next »" at bounding box center [936, 114] width 52 height 27
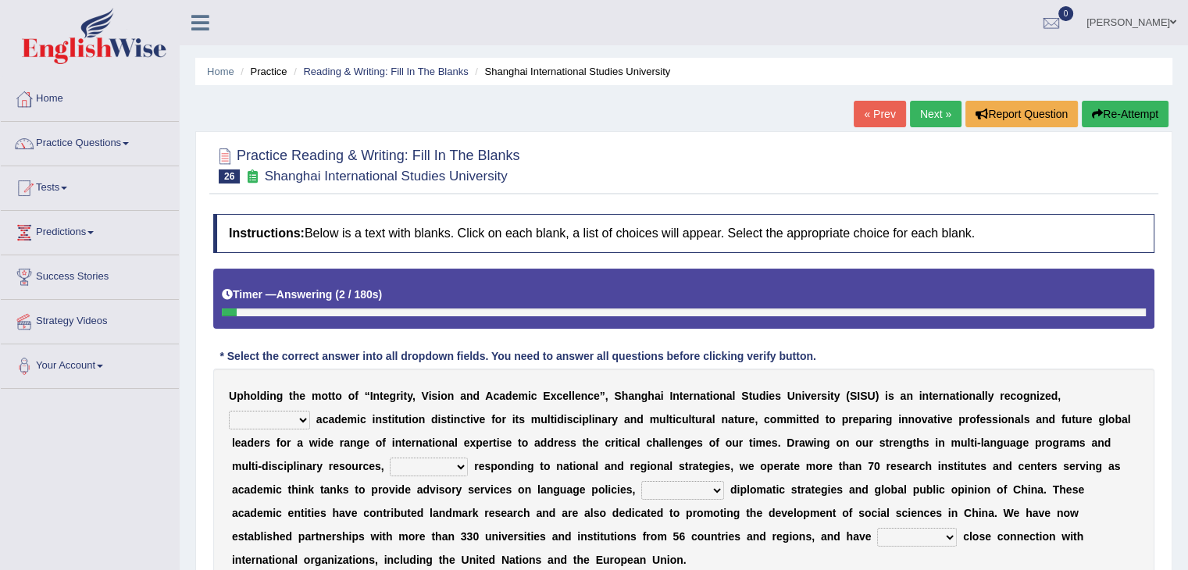
click at [252, 423] on select "universal amiable dishonest prestigious" at bounding box center [269, 420] width 81 height 19
select select "prestigious"
click at [229, 411] on select "universal amiable dishonest prestigious" at bounding box center [269, 420] width 81 height 19
click at [426, 465] on select "of as with while" at bounding box center [429, 467] width 78 height 19
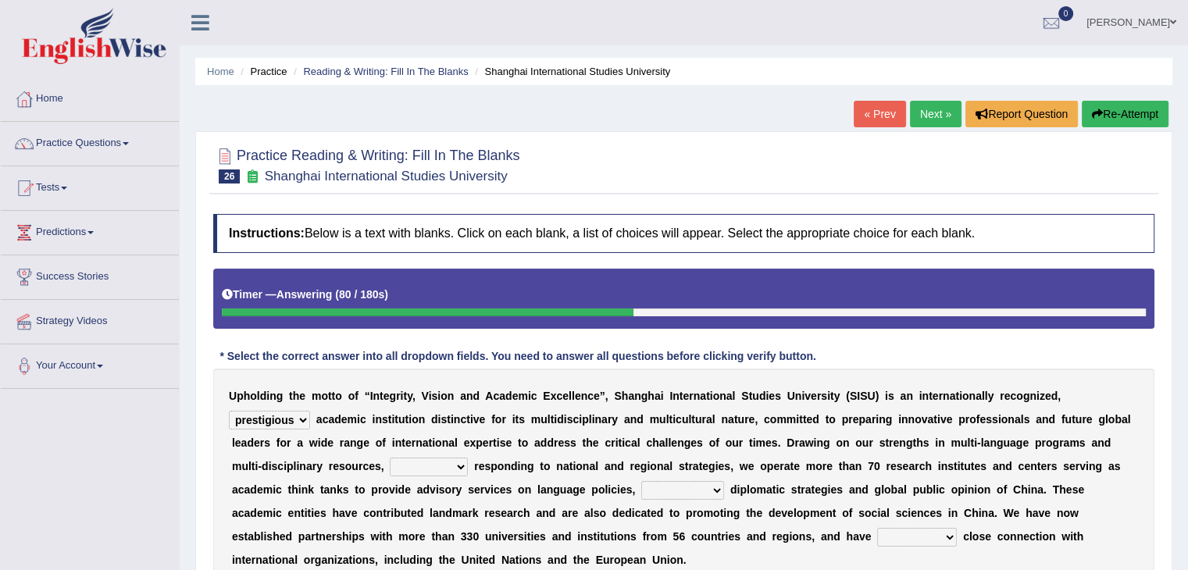
select select "while"
click at [390, 458] on select "of as with while" at bounding box center [429, 467] width 78 height 19
click at [675, 494] on select "city's country's university's province's" at bounding box center [682, 490] width 83 height 19
select select "country's"
click at [641, 481] on select "city's country's university's province's" at bounding box center [682, 490] width 83 height 19
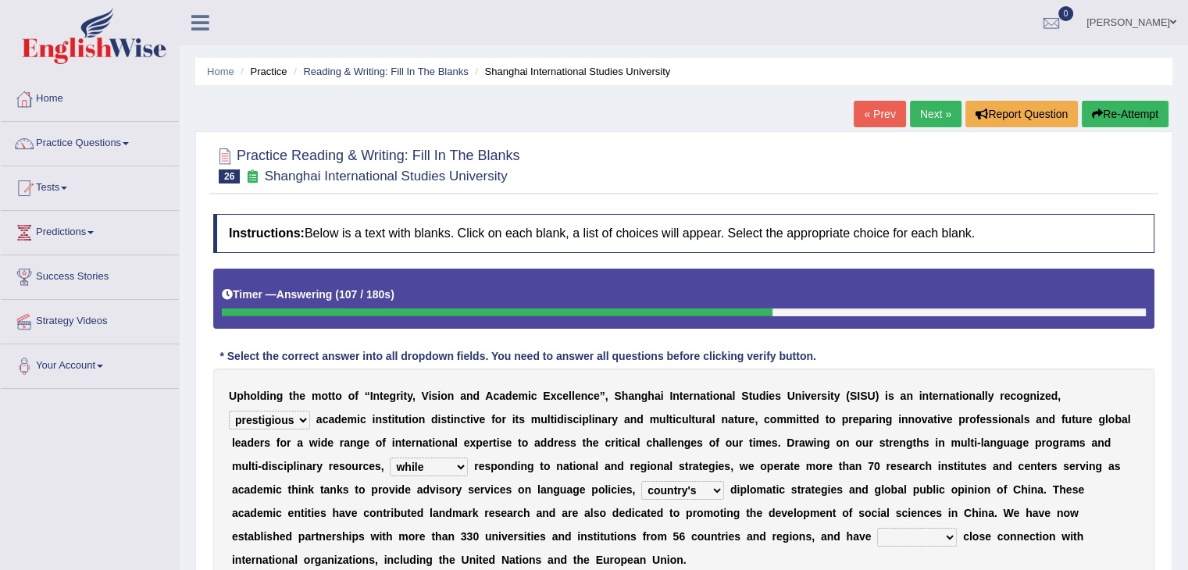
click at [915, 528] on select "maintained disarmed displaced revised" at bounding box center [917, 537] width 80 height 19
select select "maintained"
click at [877, 528] on select "maintained disarmed displaced revised" at bounding box center [917, 537] width 80 height 19
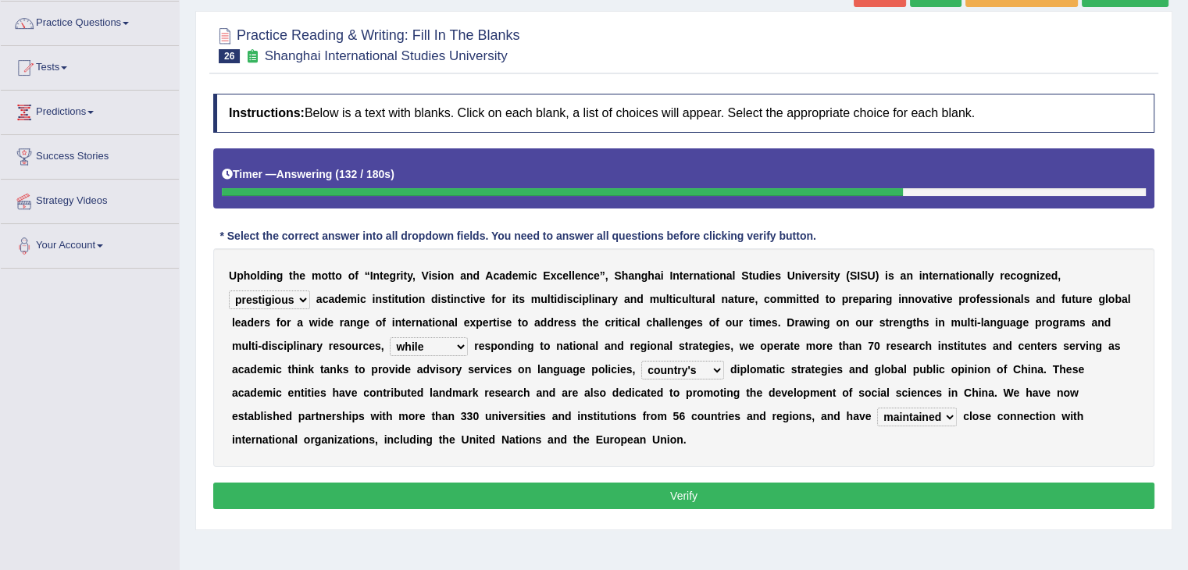
scroll to position [122, 0]
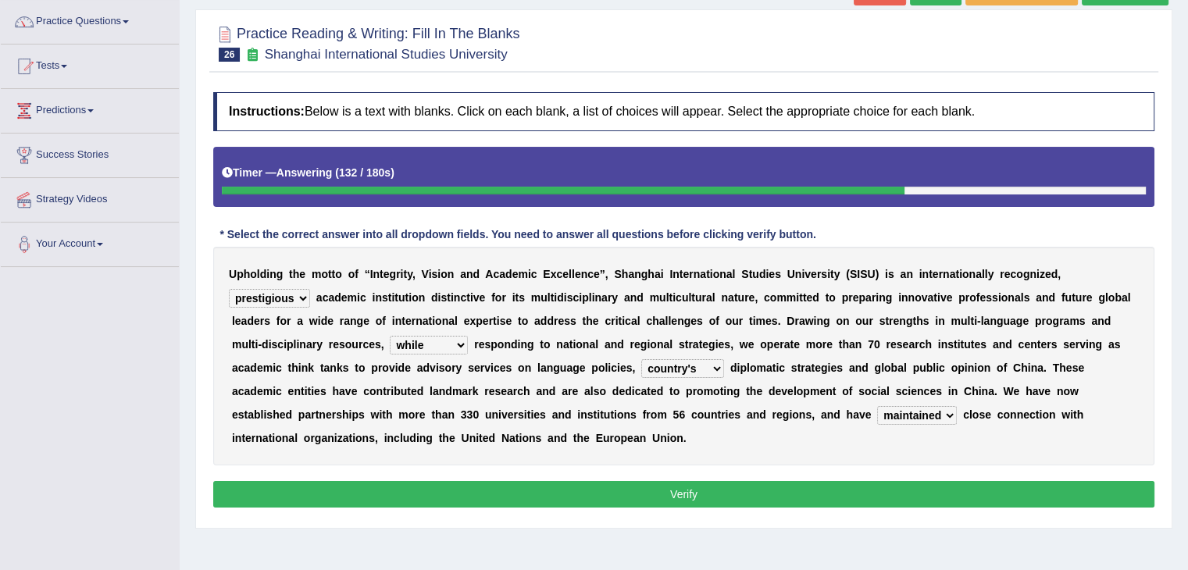
click at [352, 481] on button "Verify" at bounding box center [683, 494] width 941 height 27
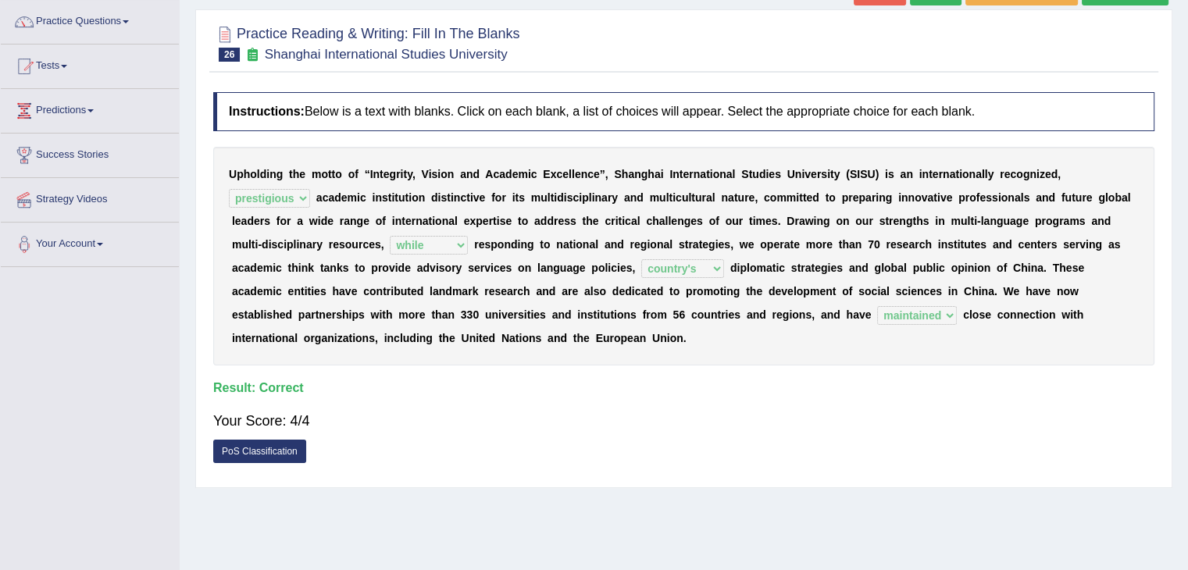
scroll to position [0, 0]
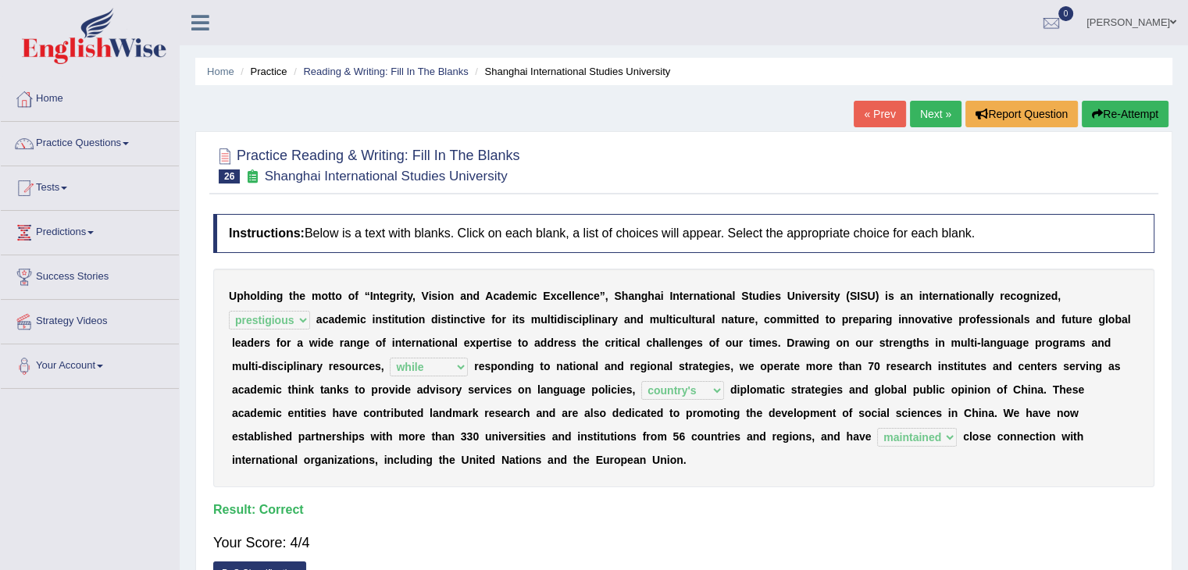
click at [916, 109] on link "Next »" at bounding box center [936, 114] width 52 height 27
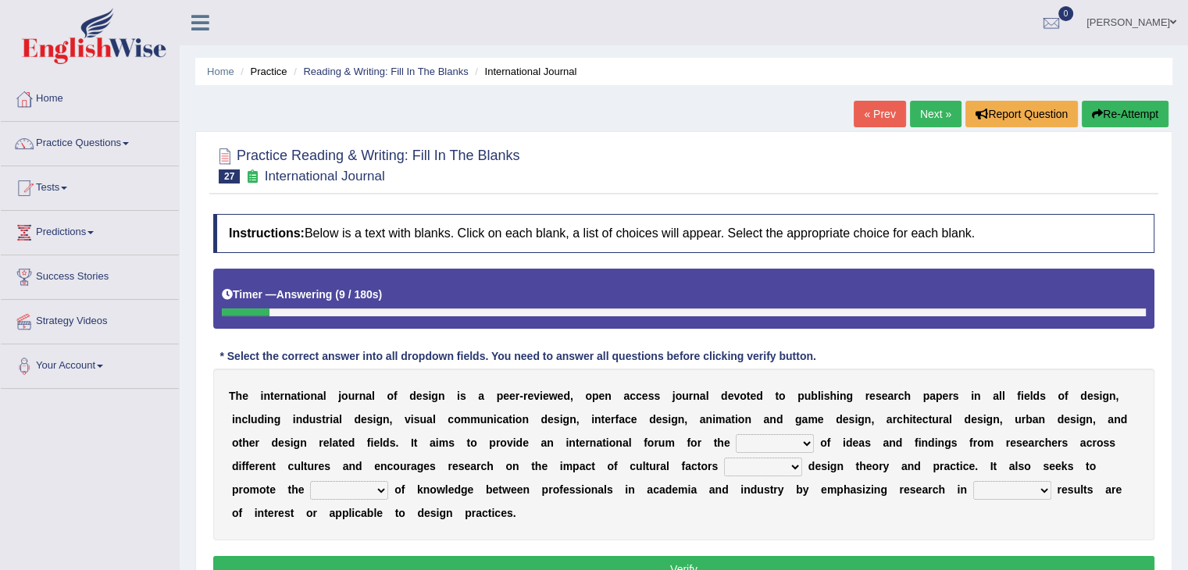
click at [766, 444] on select "infliction change exchange occurence" at bounding box center [775, 443] width 78 height 19
select select "exchange"
click at [736, 434] on select "infliction change exchange occurence" at bounding box center [775, 443] width 78 height 19
click at [748, 466] on select "on without inside at" at bounding box center [763, 467] width 78 height 19
select select "on"
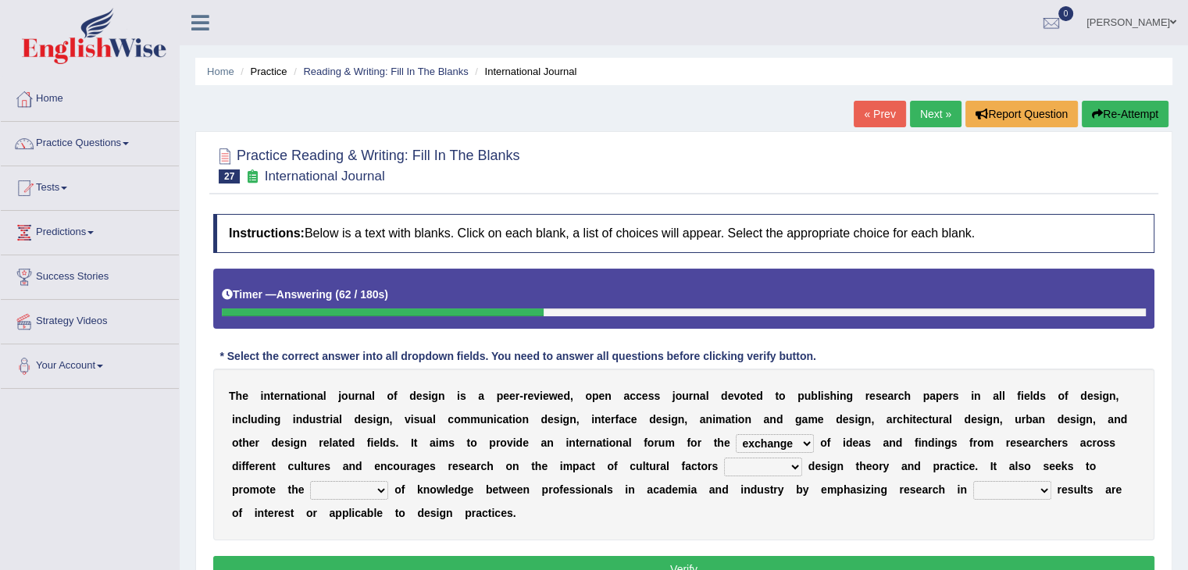
click at [724, 458] on select "on without inside at" at bounding box center [763, 467] width 78 height 19
click at [757, 468] on select "on without inside at" at bounding box center [763, 467] width 78 height 19
click at [724, 458] on select "on without inside at" at bounding box center [763, 467] width 78 height 19
click at [337, 485] on select "overlap transplant transfer estimation" at bounding box center [349, 490] width 78 height 19
select select "transplant"
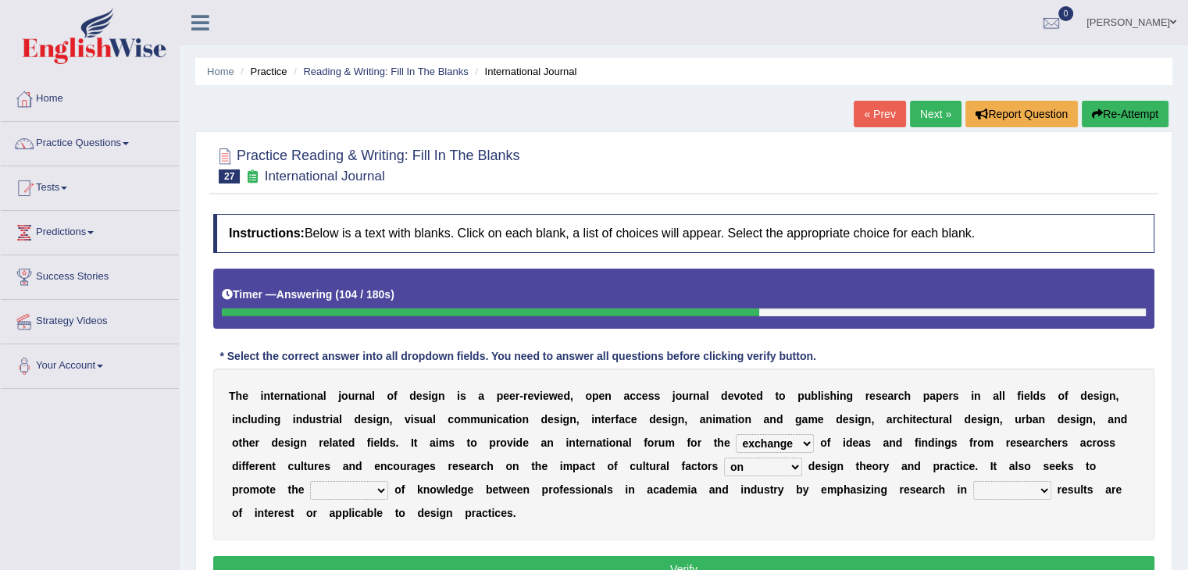
click at [310, 481] on select "overlap transplant transfer estimation" at bounding box center [349, 490] width 78 height 19
click at [359, 494] on select "overlap transplant transfer estimation" at bounding box center [349, 490] width 78 height 19
click at [998, 492] on select "the which that what" at bounding box center [1012, 490] width 78 height 19
select select "which"
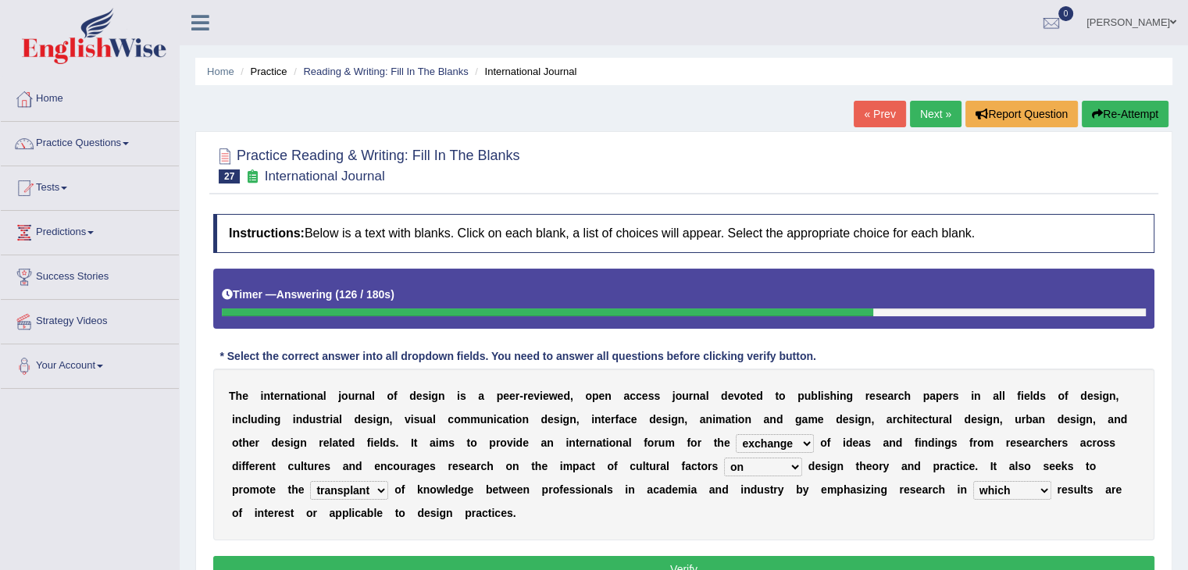
click at [973, 481] on select "the which that what" at bounding box center [1012, 490] width 78 height 19
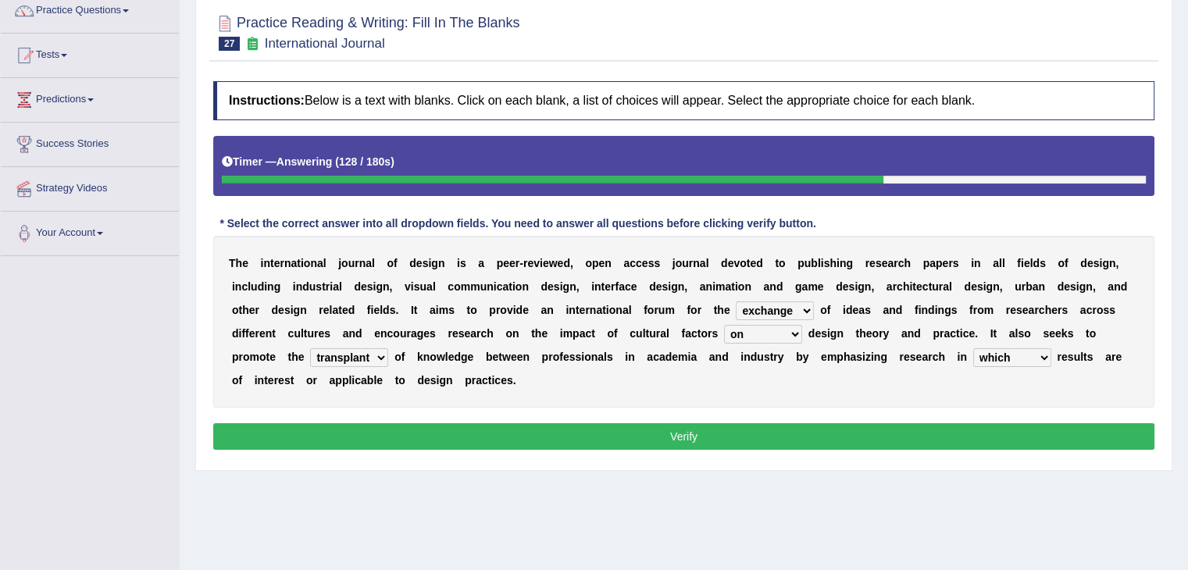
scroll to position [152, 0]
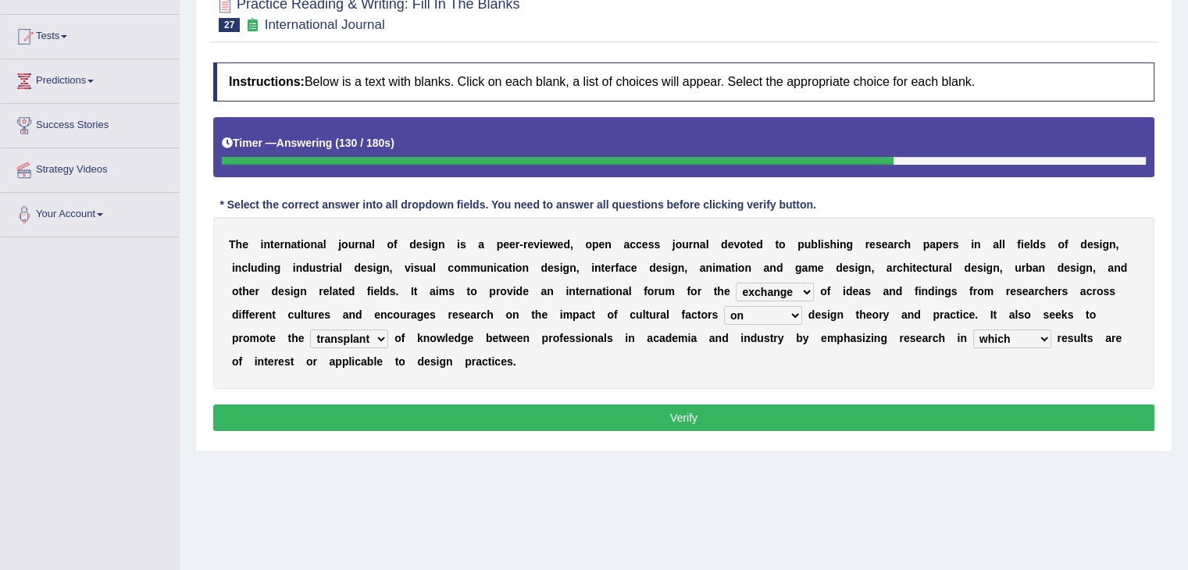
click at [738, 423] on button "Verify" at bounding box center [683, 418] width 941 height 27
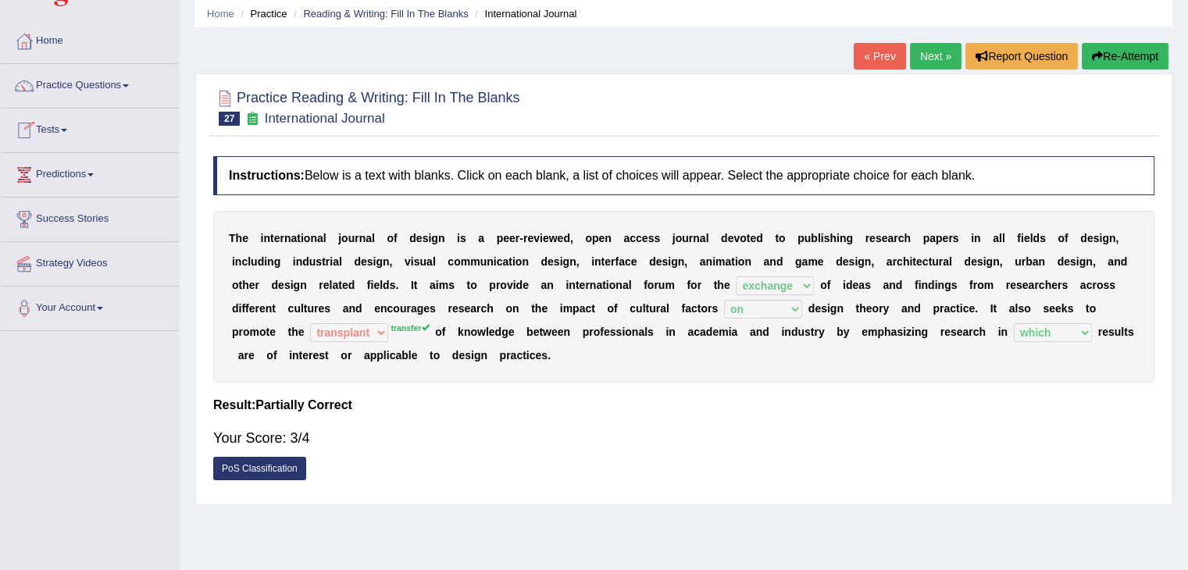
scroll to position [0, 0]
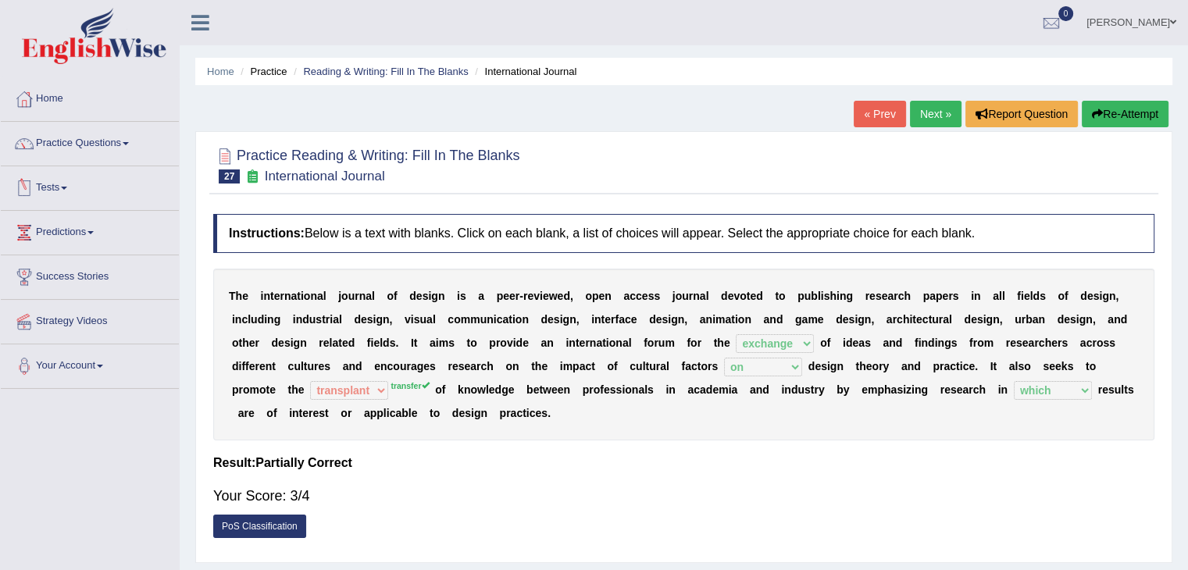
click at [123, 148] on link "Practice Questions" at bounding box center [90, 141] width 178 height 39
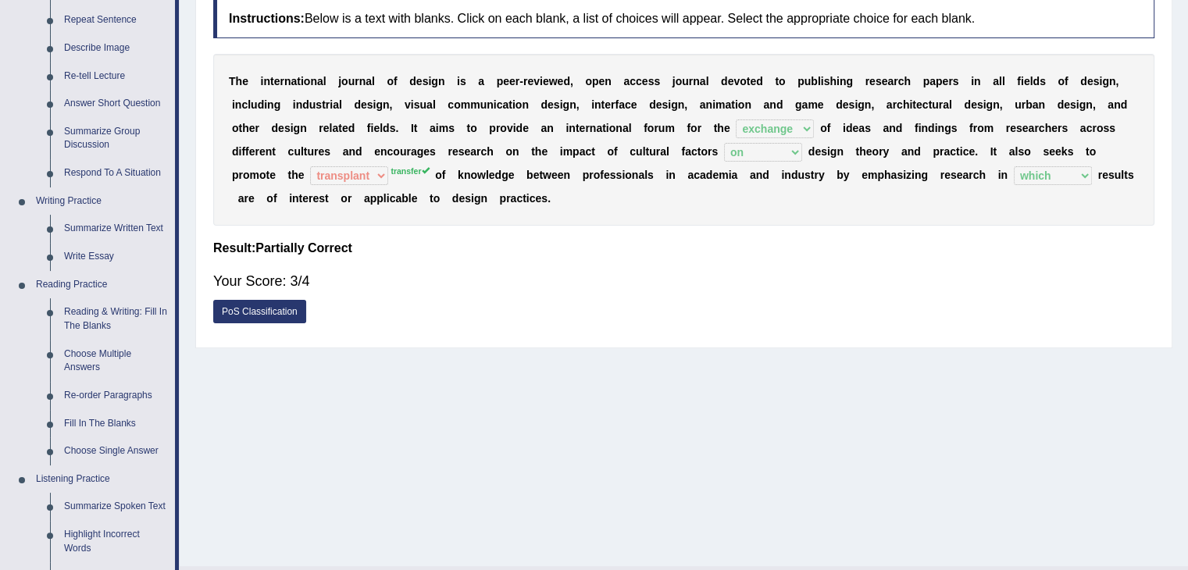
scroll to position [219, 0]
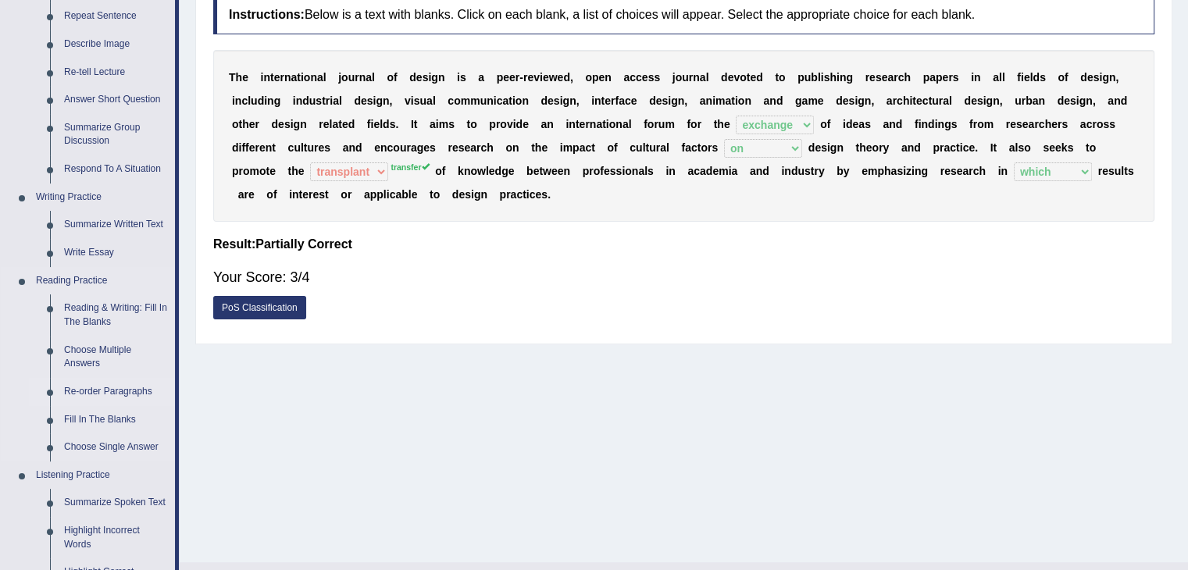
click at [83, 388] on link "Re-order Paragraphs" at bounding box center [116, 392] width 118 height 28
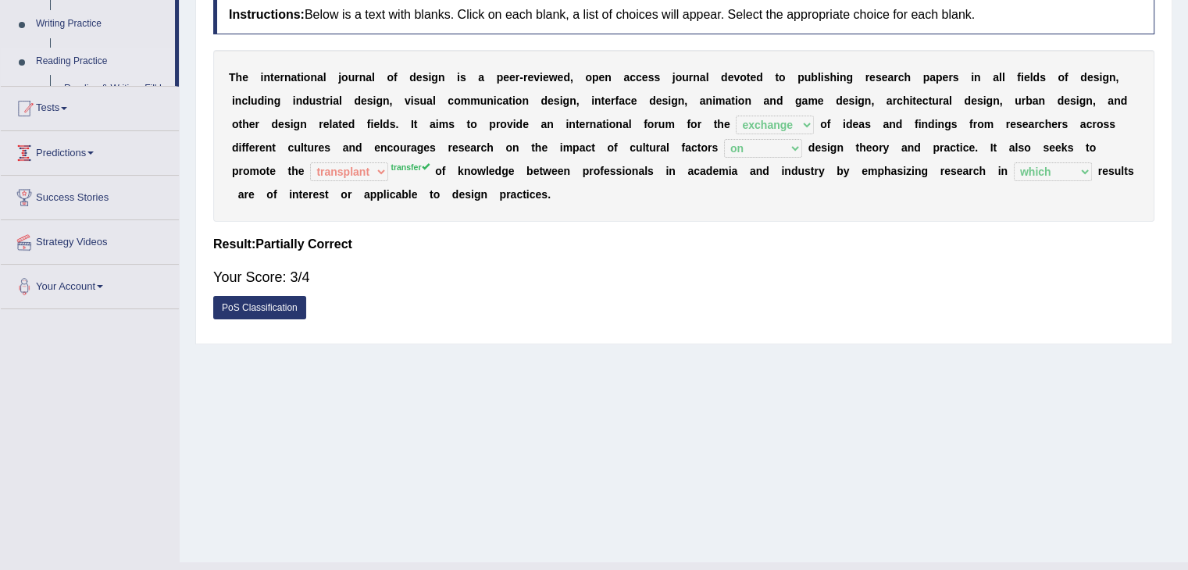
scroll to position [250, 0]
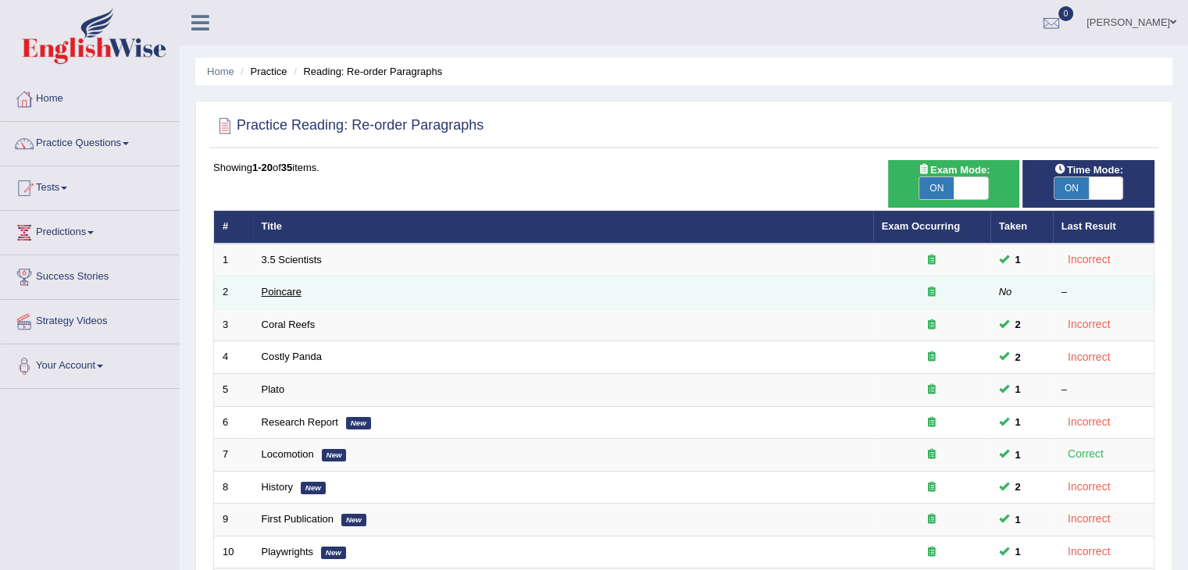
click at [291, 288] on link "Poincare" at bounding box center [282, 292] width 40 height 12
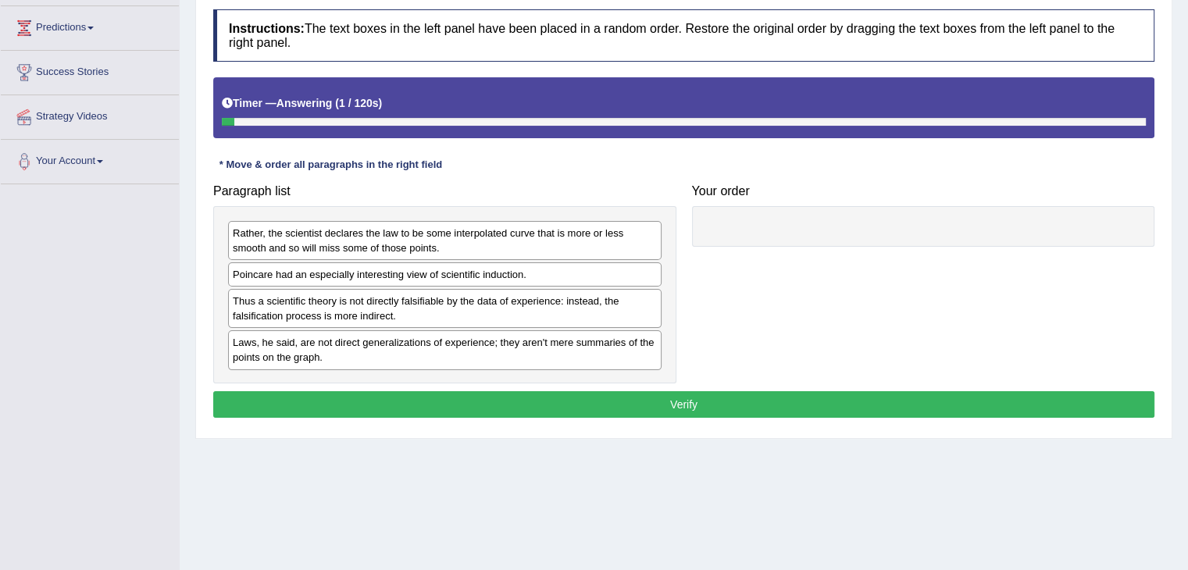
scroll to position [210, 0]
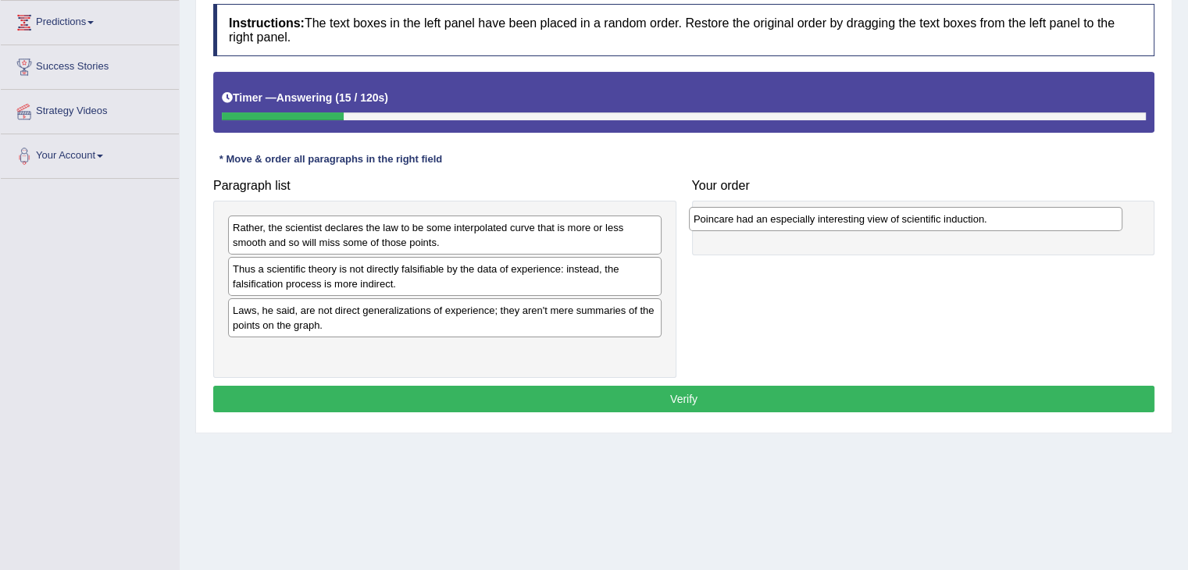
drag, startPoint x: 370, startPoint y: 275, endPoint x: 831, endPoint y: 226, distance: 463.5
click at [831, 226] on div "Poincare had an especially interesting view of scientific induction." at bounding box center [906, 219] width 434 height 24
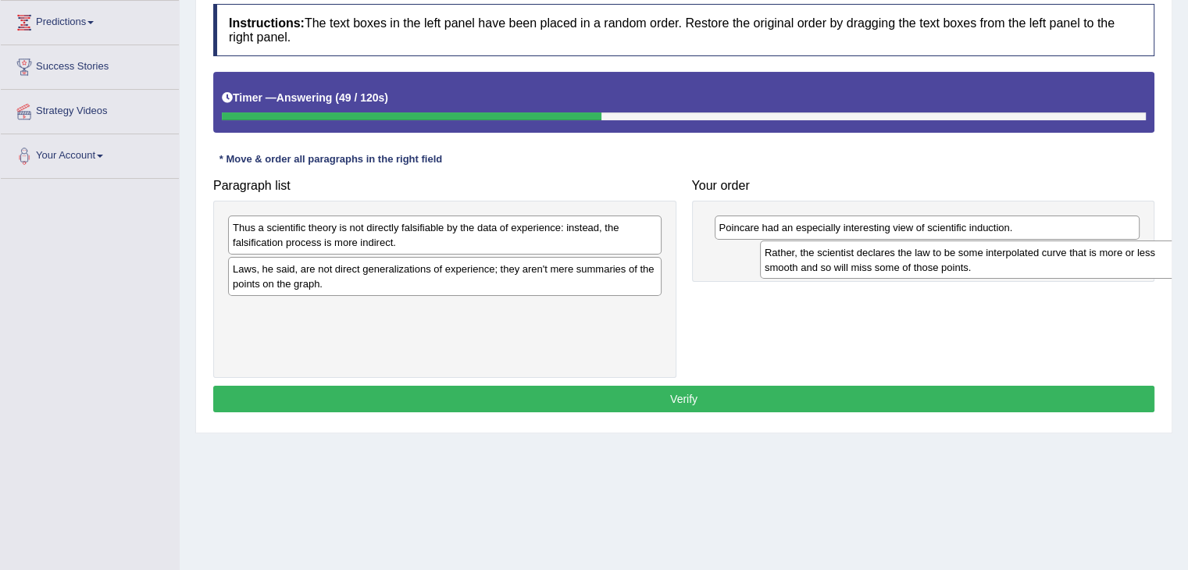
drag, startPoint x: 429, startPoint y: 234, endPoint x: 958, endPoint y: 259, distance: 530.2
click at [958, 259] on div "Rather, the scientist declares the law to be some interpolated curve that is mo…" at bounding box center [977, 260] width 434 height 39
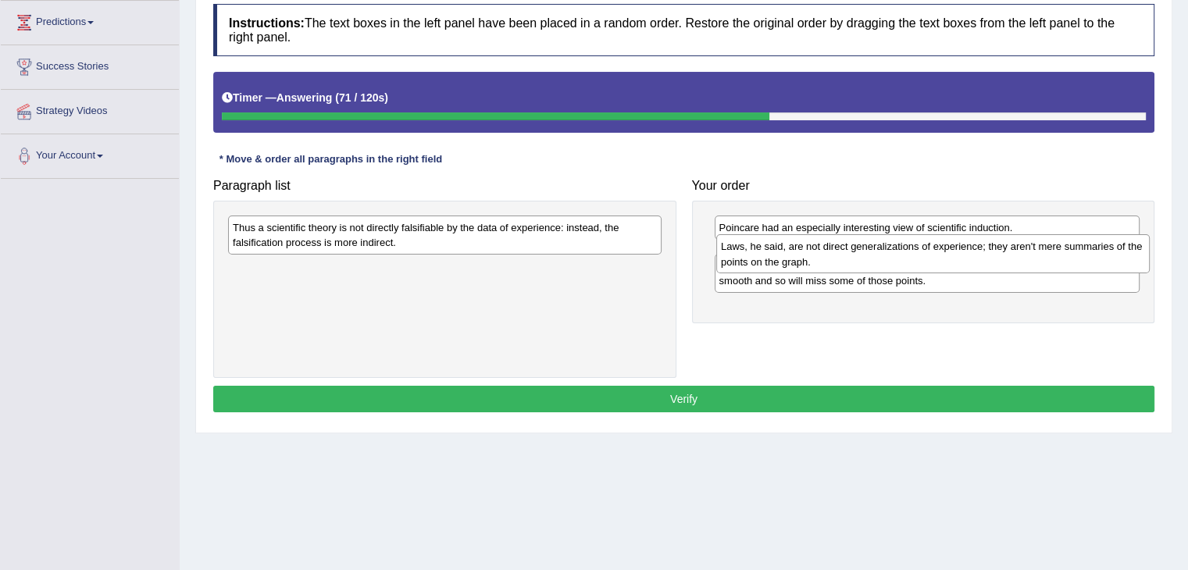
drag, startPoint x: 573, startPoint y: 281, endPoint x: 1062, endPoint y: 259, distance: 488.7
click at [1062, 259] on div "Laws, he said, are not direct generalizations of experience; they aren't mere s…" at bounding box center [933, 253] width 434 height 39
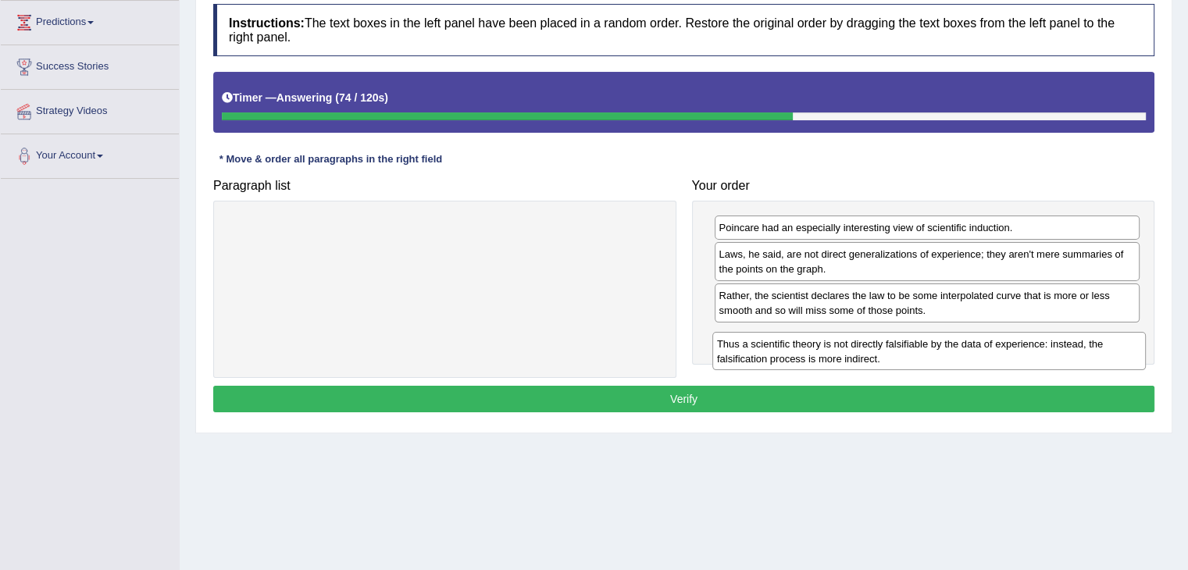
drag, startPoint x: 635, startPoint y: 231, endPoint x: 1119, endPoint y: 348, distance: 498.1
click at [1119, 348] on div "Thus a scientific theory is not directly falsifiable by the data of experience:…" at bounding box center [929, 351] width 434 height 39
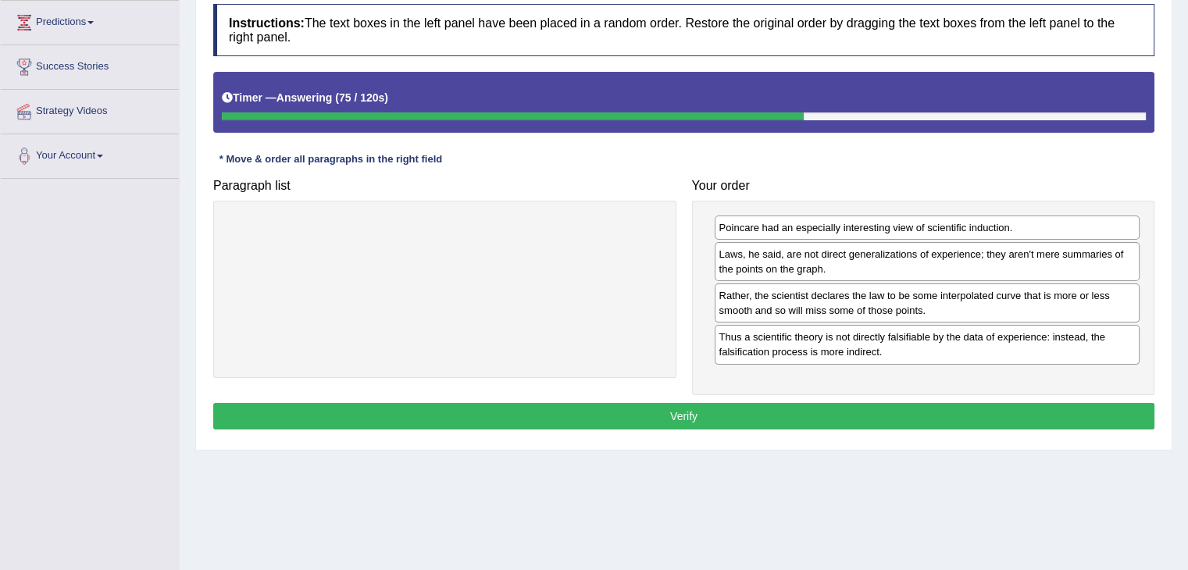
click at [804, 416] on button "Verify" at bounding box center [683, 416] width 941 height 27
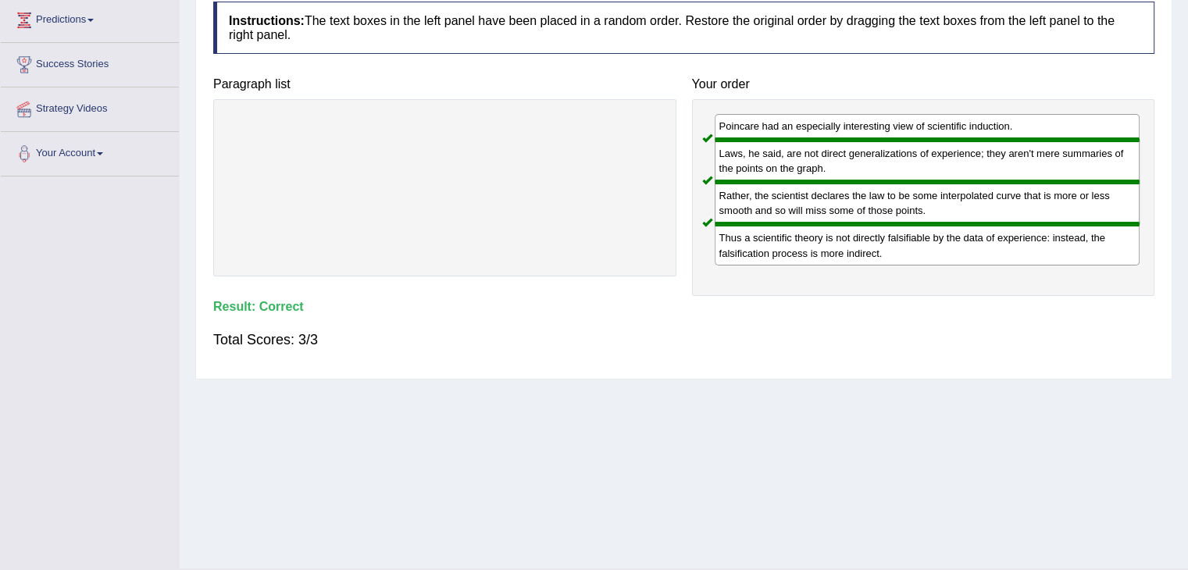
scroll to position [0, 0]
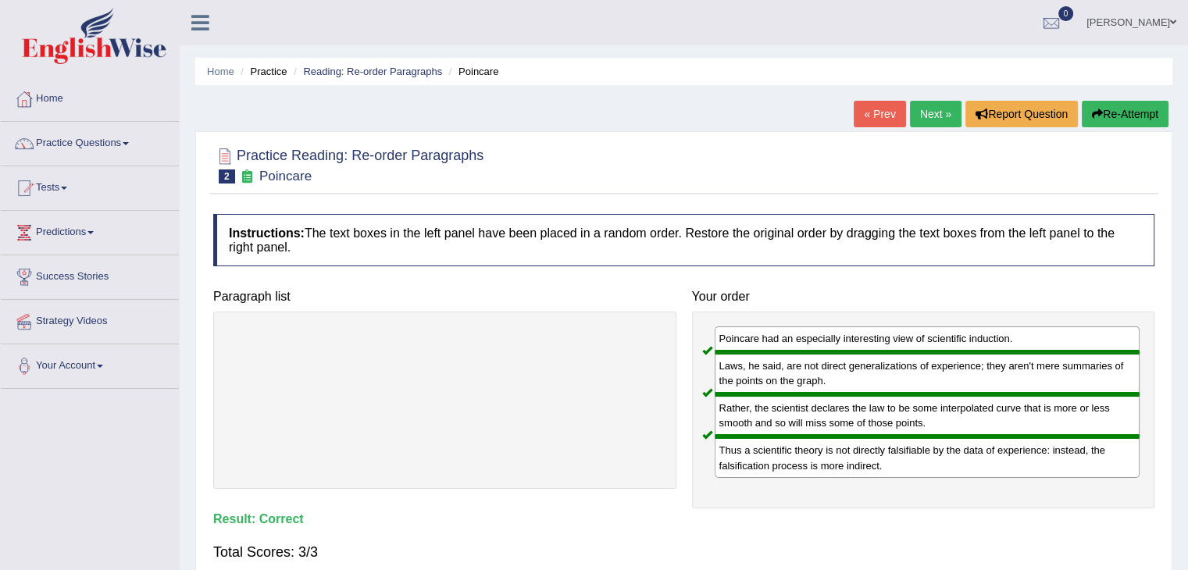
click at [923, 116] on link "Next »" at bounding box center [936, 114] width 52 height 27
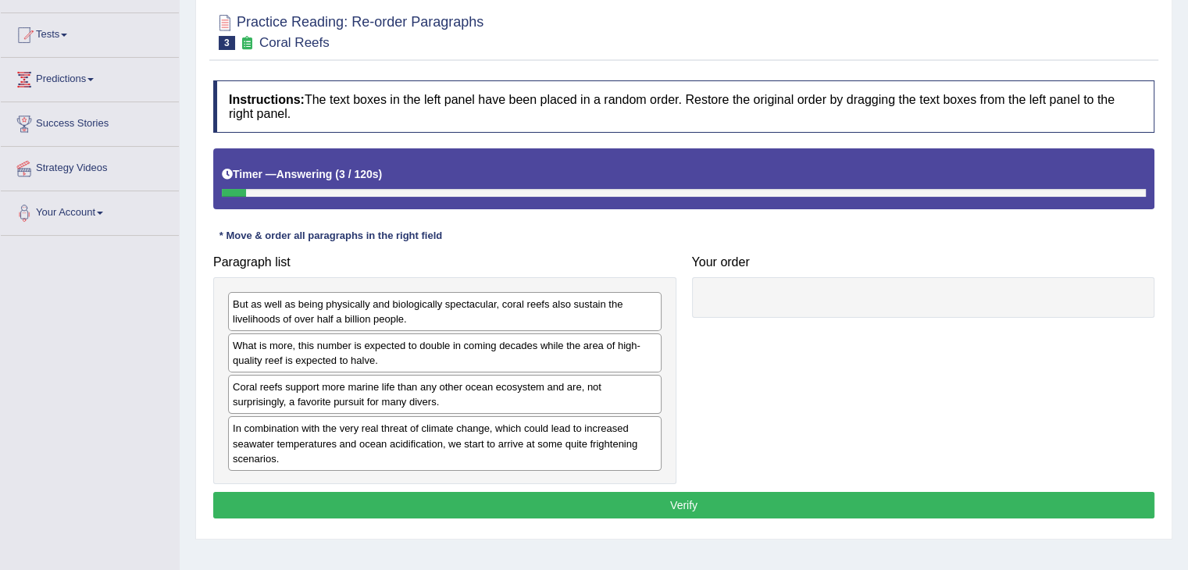
scroll to position [155, 0]
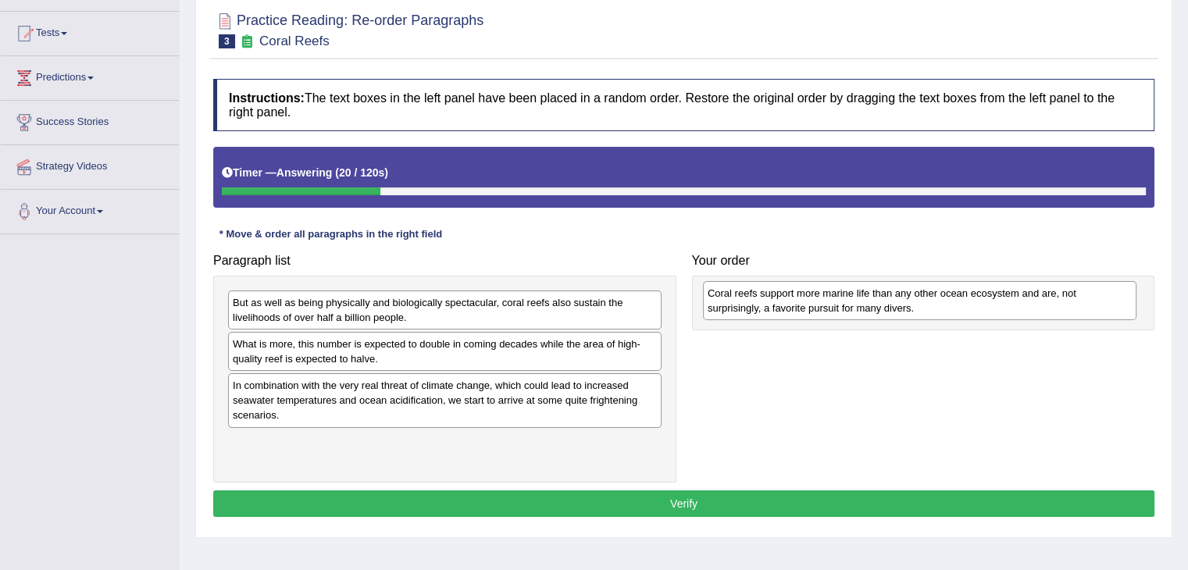
drag, startPoint x: 409, startPoint y: 385, endPoint x: 884, endPoint y: 294, distance: 483.7
click at [884, 294] on div "Coral reefs support more marine life than any other ocean ecosystem and are, no…" at bounding box center [920, 300] width 434 height 39
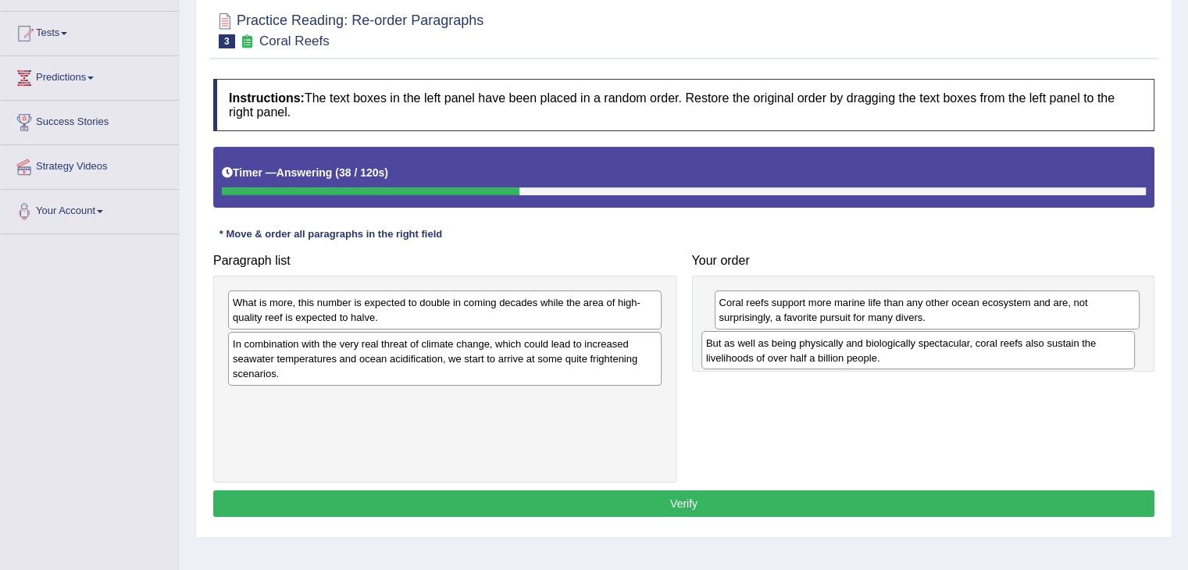
drag, startPoint x: 539, startPoint y: 298, endPoint x: 1012, endPoint y: 339, distance: 475.1
click at [1012, 339] on div "But as well as being physically and biologically spectacular, coral reefs also …" at bounding box center [918, 350] width 434 height 39
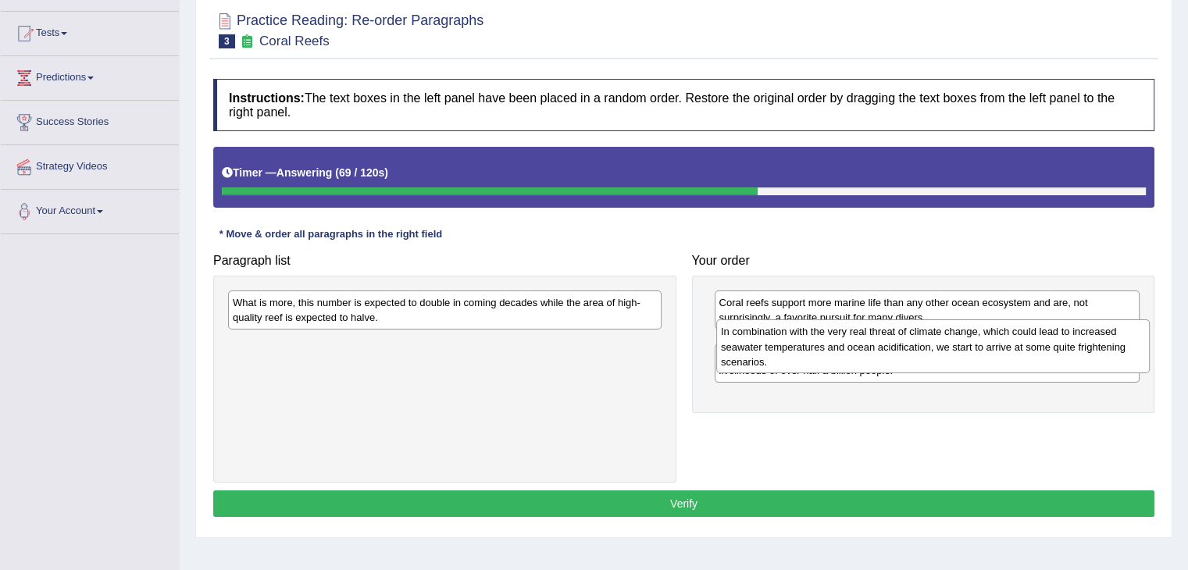
drag, startPoint x: 521, startPoint y: 363, endPoint x: 1009, endPoint y: 352, distance: 488.4
click at [1009, 352] on div "In combination with the very real threat of climate change, which could lead to…" at bounding box center [933, 346] width 434 height 54
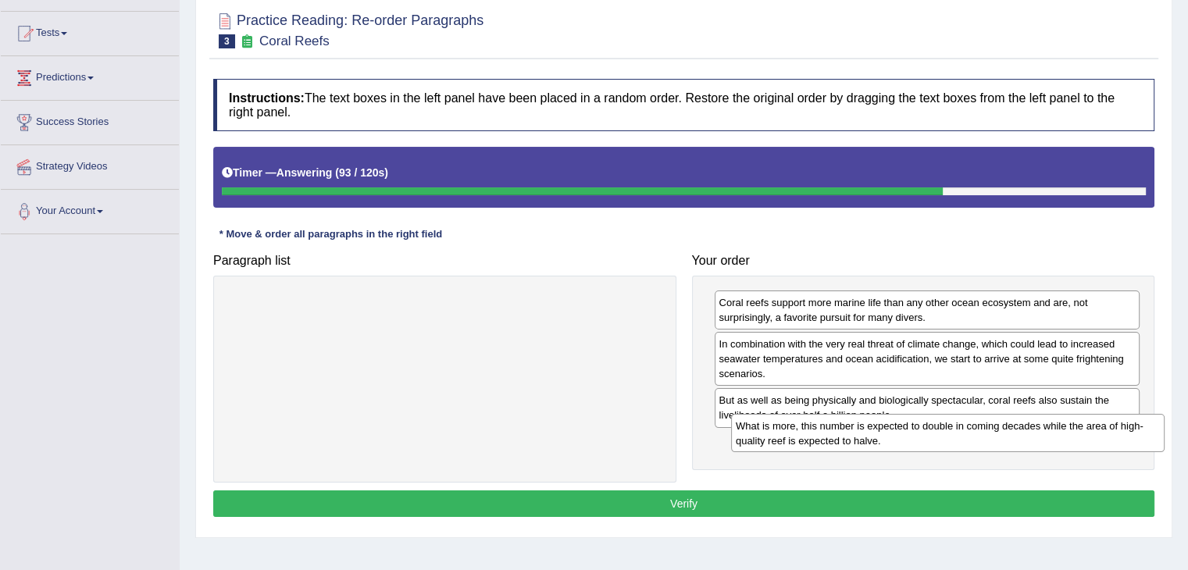
drag, startPoint x: 547, startPoint y: 319, endPoint x: 1050, endPoint y: 444, distance: 518.2
click at [1050, 444] on div "What is more, this number is expected to double in coming decades while the are…" at bounding box center [948, 433] width 434 height 39
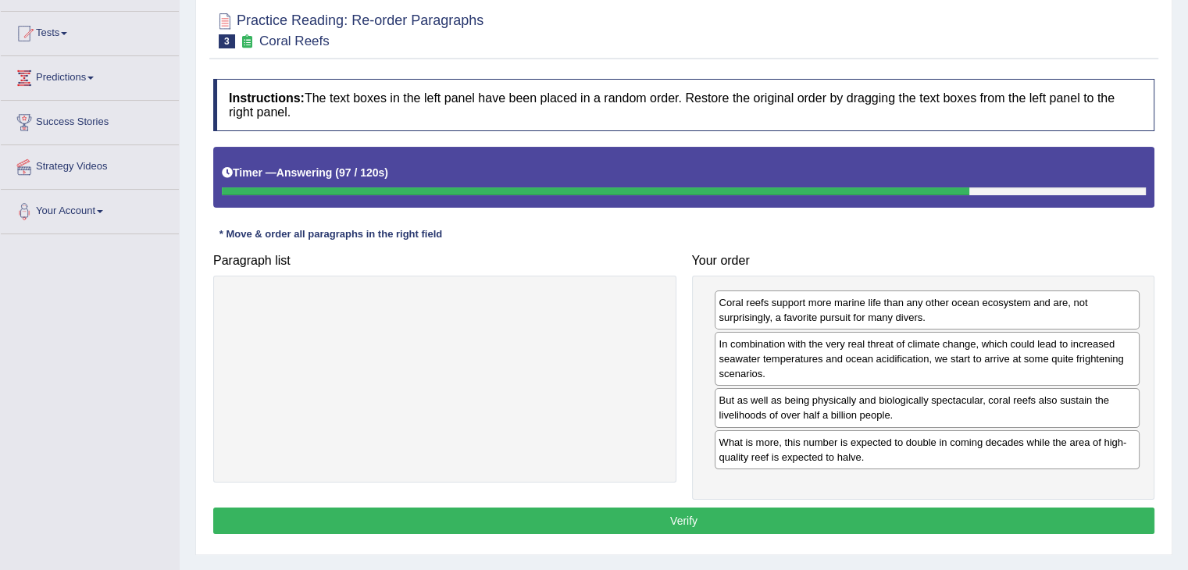
click at [828, 517] on button "Verify" at bounding box center [683, 521] width 941 height 27
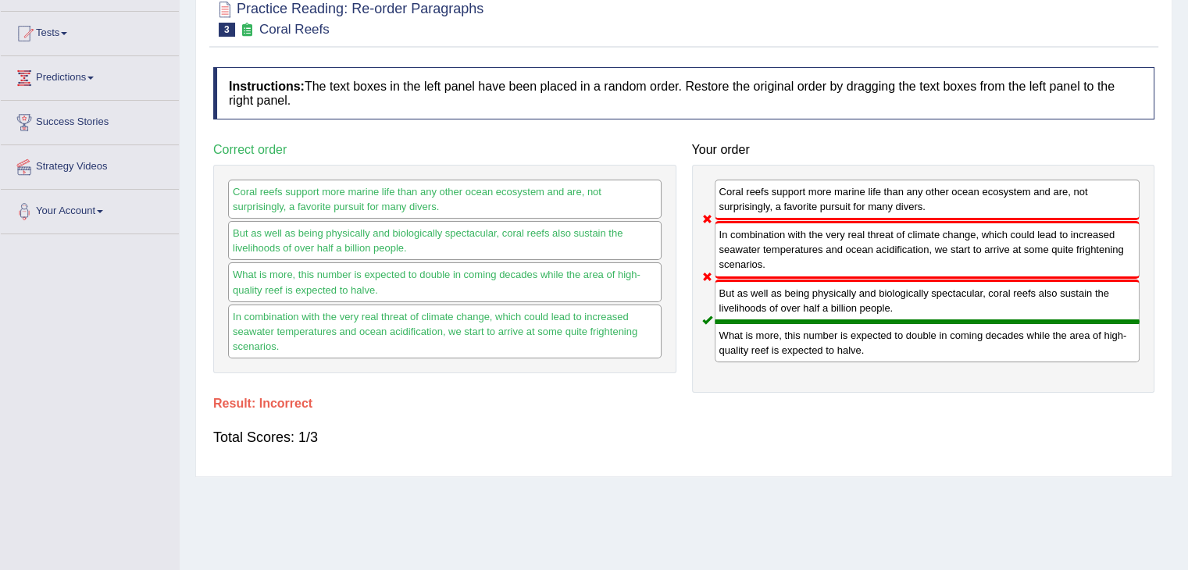
scroll to position [0, 0]
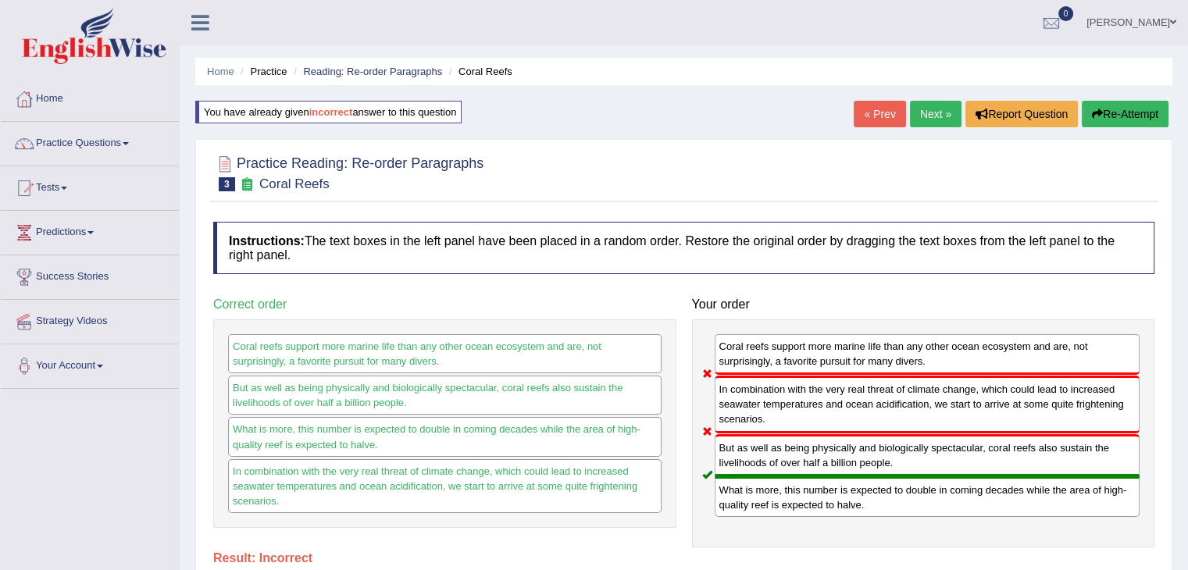
click at [910, 101] on link "Next »" at bounding box center [936, 114] width 52 height 27
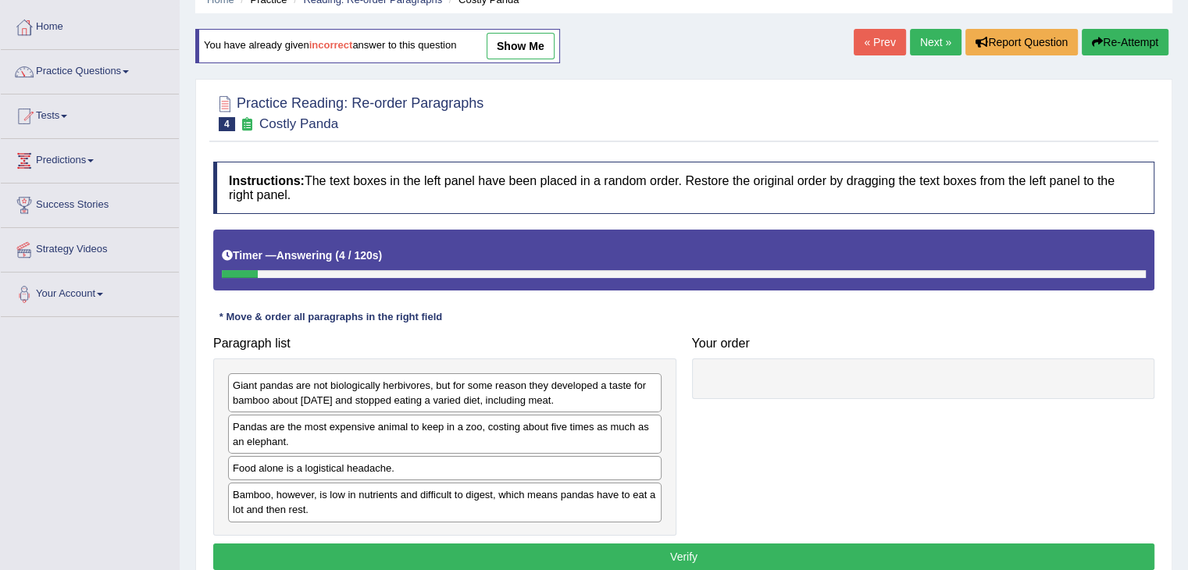
scroll to position [74, 0]
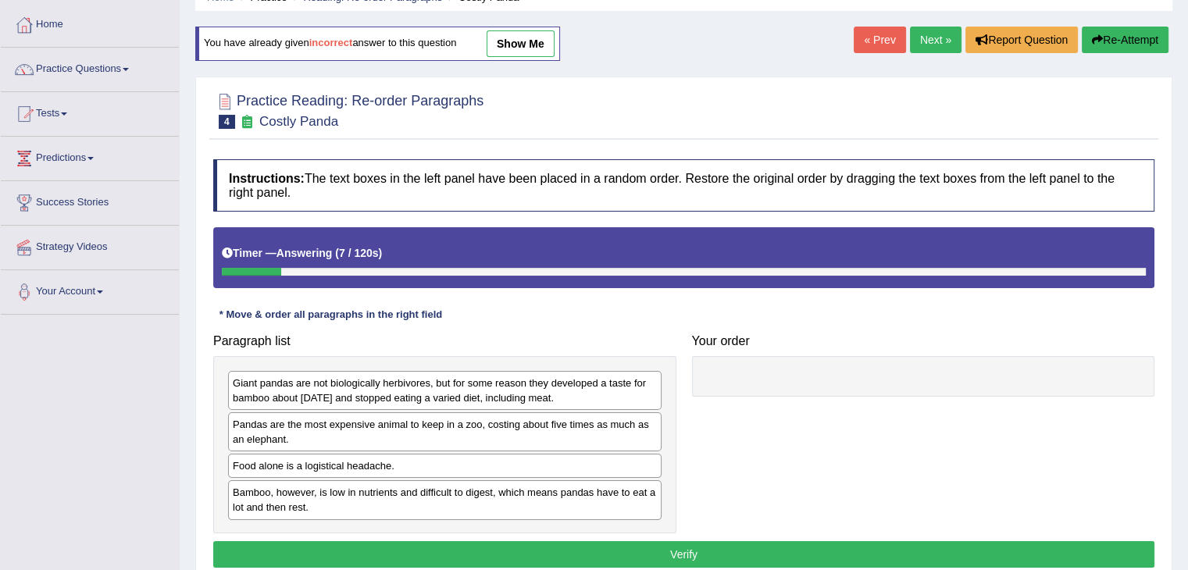
click at [516, 51] on link "show me" at bounding box center [521, 43] width 68 height 27
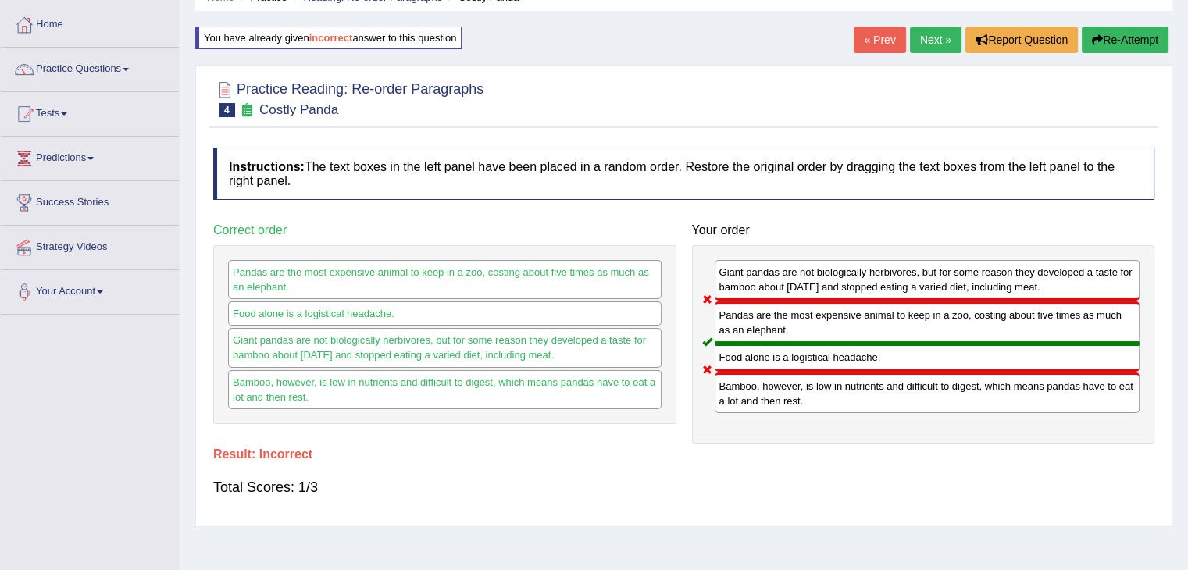
click at [1119, 31] on button "Re-Attempt" at bounding box center [1125, 40] width 87 height 27
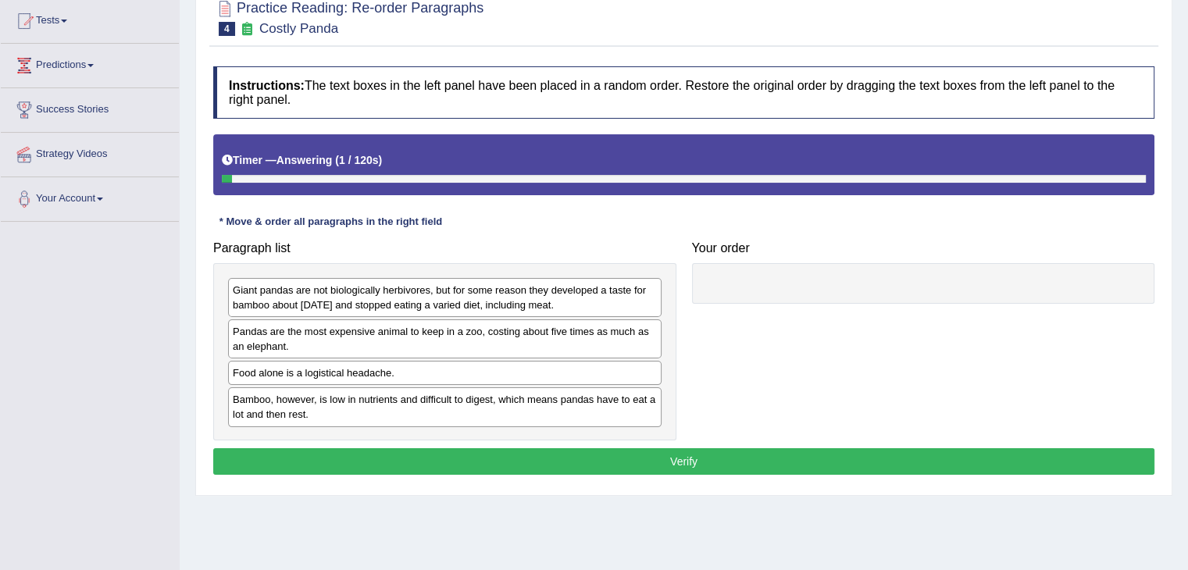
scroll to position [171, 0]
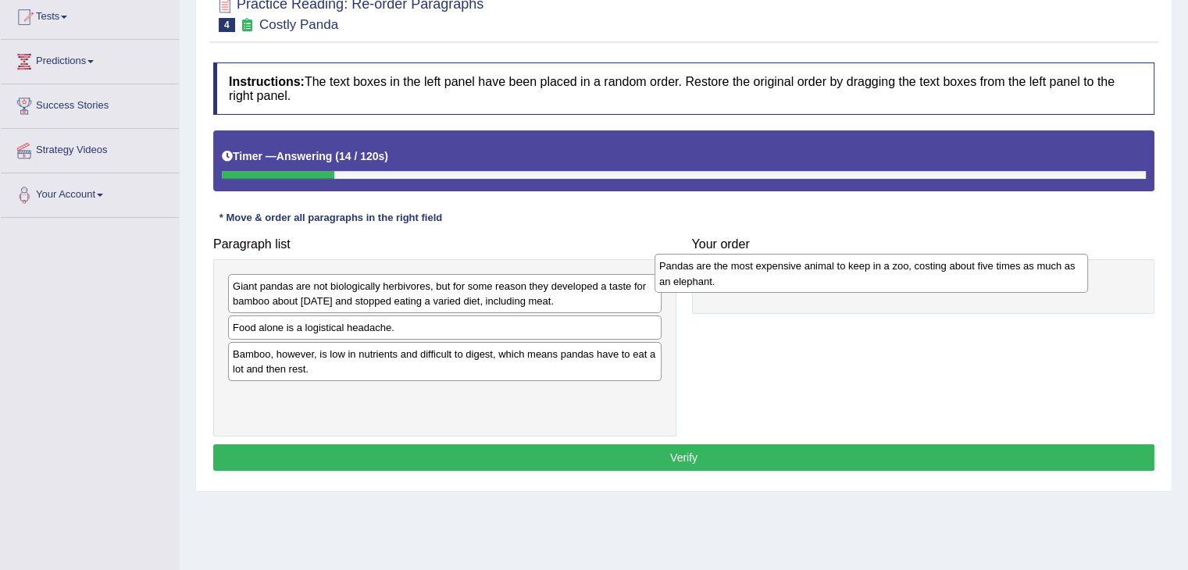
drag, startPoint x: 567, startPoint y: 326, endPoint x: 999, endPoint y: 266, distance: 436.0
click at [999, 266] on div "Pandas are the most expensive animal to keep in a zoo, costing about five times…" at bounding box center [872, 273] width 434 height 39
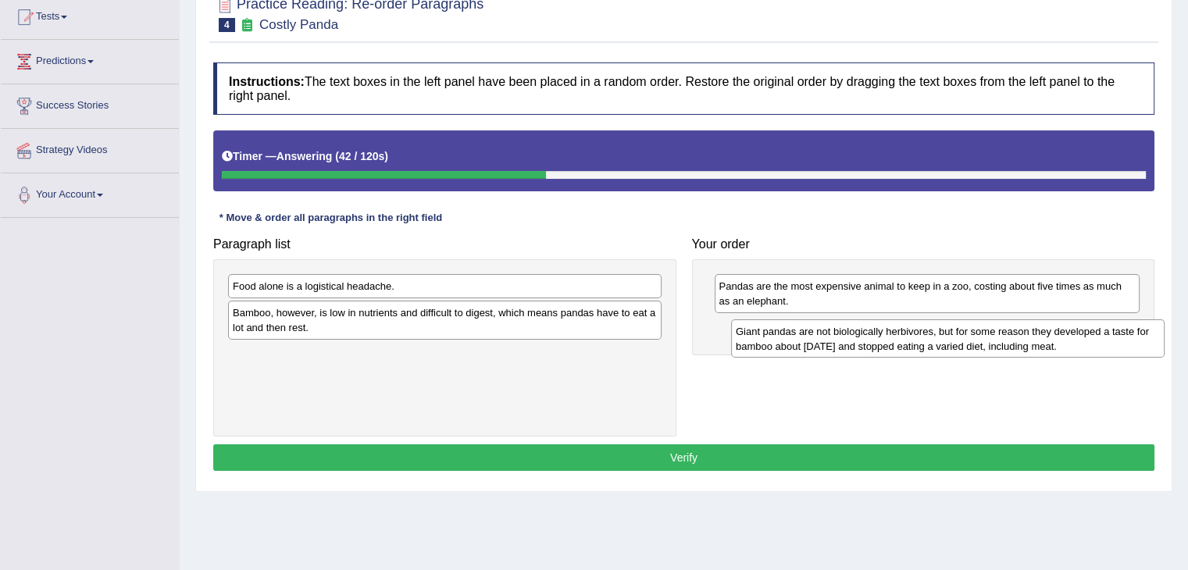
drag, startPoint x: 562, startPoint y: 287, endPoint x: 1065, endPoint y: 333, distance: 505.1
click at [1065, 333] on div "Giant pandas are not biologically herbivores, but for some reason they develope…" at bounding box center [948, 338] width 434 height 39
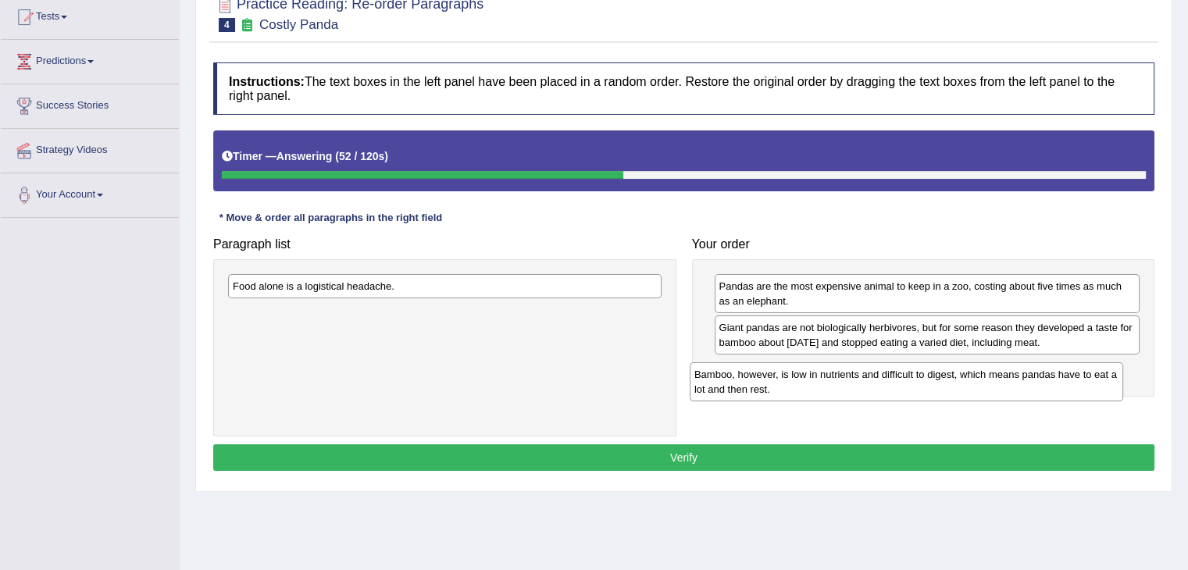
drag, startPoint x: 569, startPoint y: 322, endPoint x: 1031, endPoint y: 384, distance: 465.9
click at [1031, 384] on div "Bamboo, however, is low in nutrients and difficult to digest, which means panda…" at bounding box center [907, 381] width 434 height 39
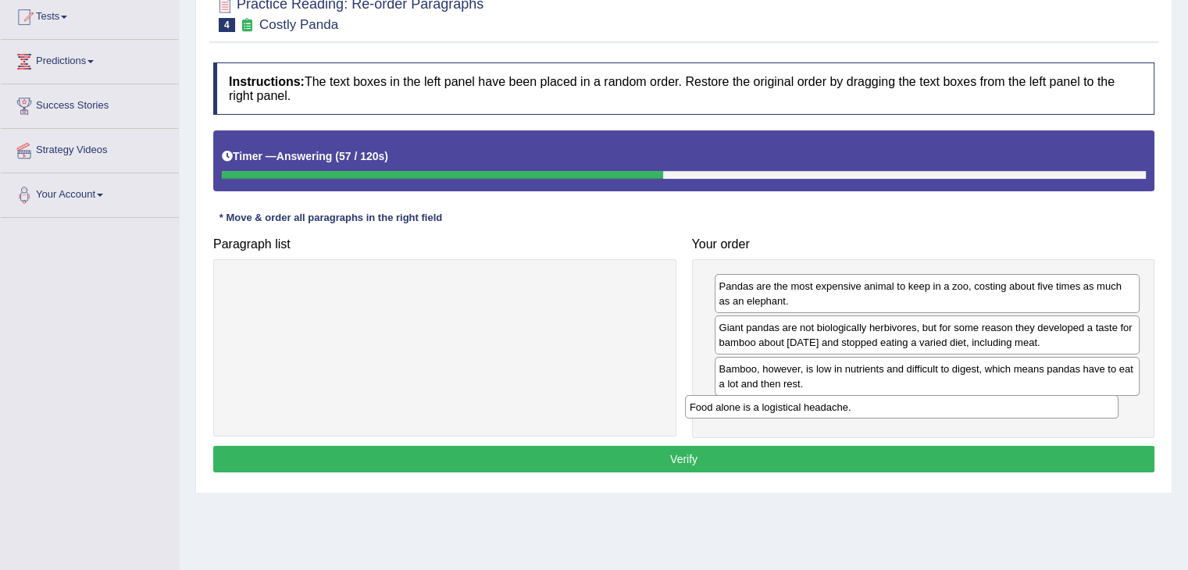
drag, startPoint x: 468, startPoint y: 291, endPoint x: 947, endPoint y: 416, distance: 494.7
click at [947, 416] on div "Food alone is a logistical headache." at bounding box center [902, 407] width 434 height 24
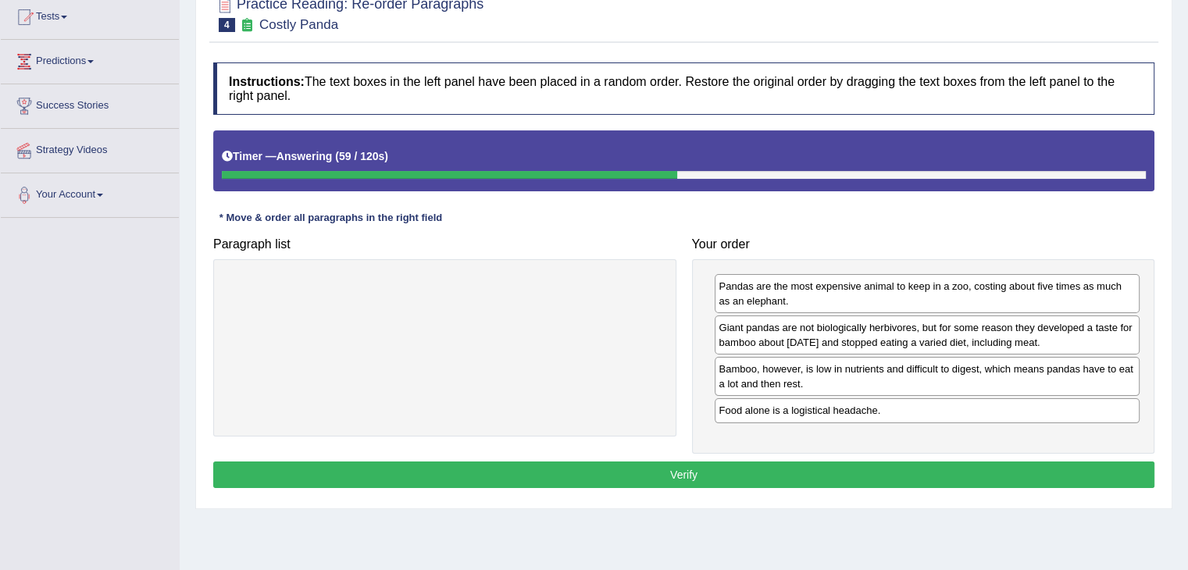
click at [748, 469] on button "Verify" at bounding box center [683, 475] width 941 height 27
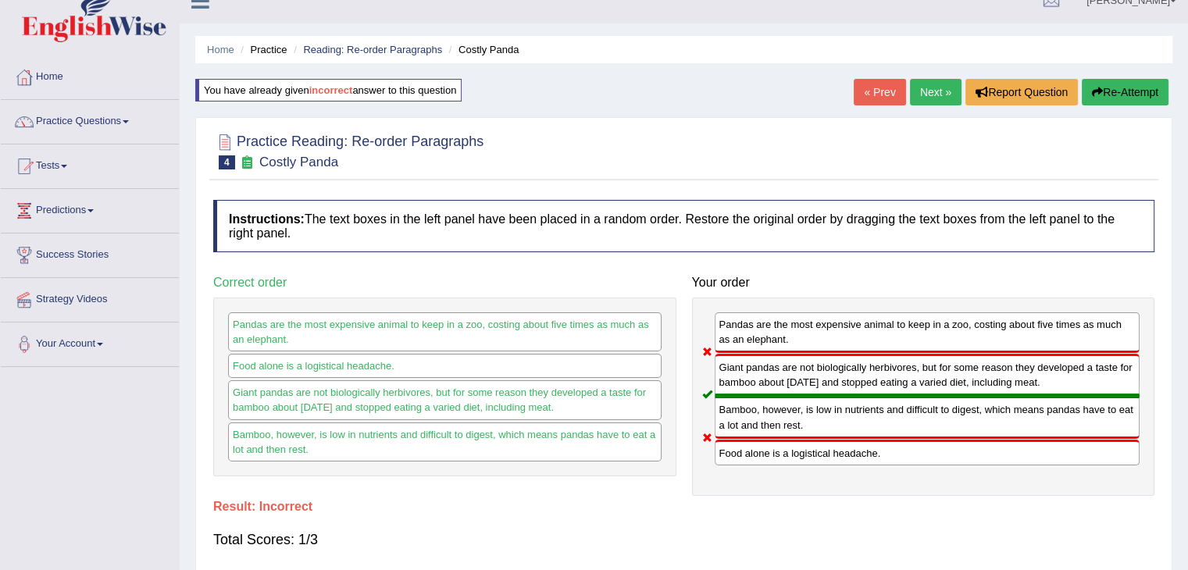
scroll to position [0, 0]
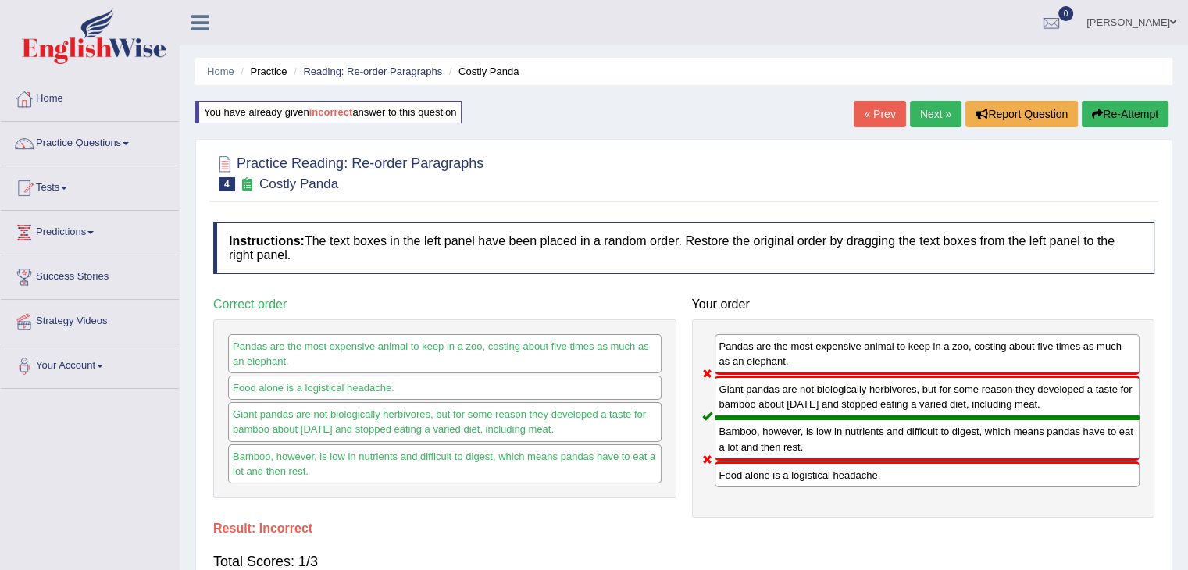
click at [931, 109] on link "Next »" at bounding box center [936, 114] width 52 height 27
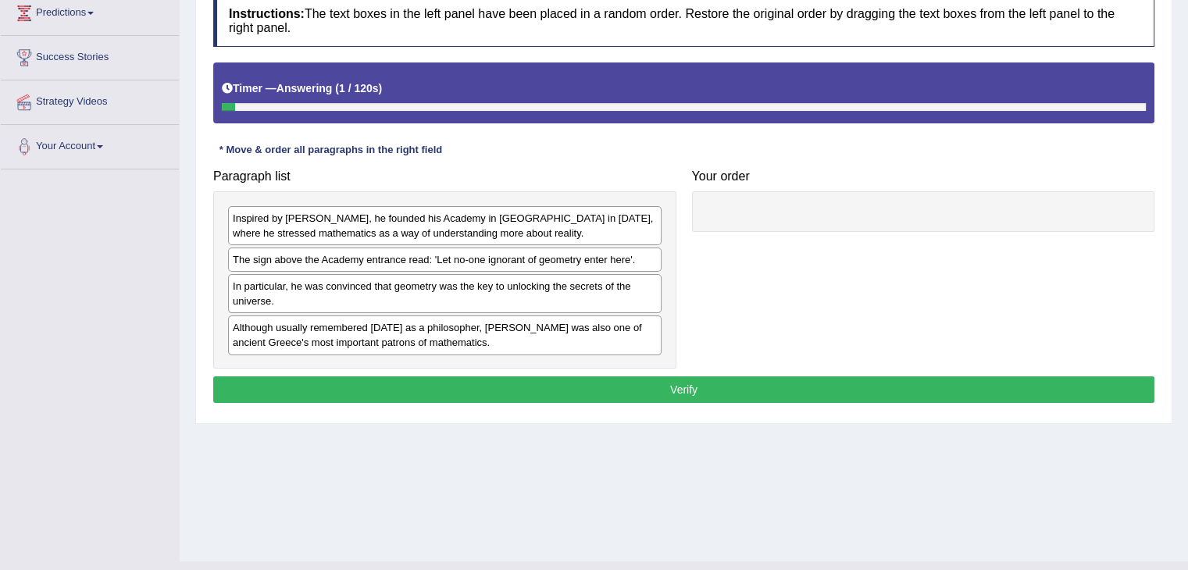
scroll to position [222, 0]
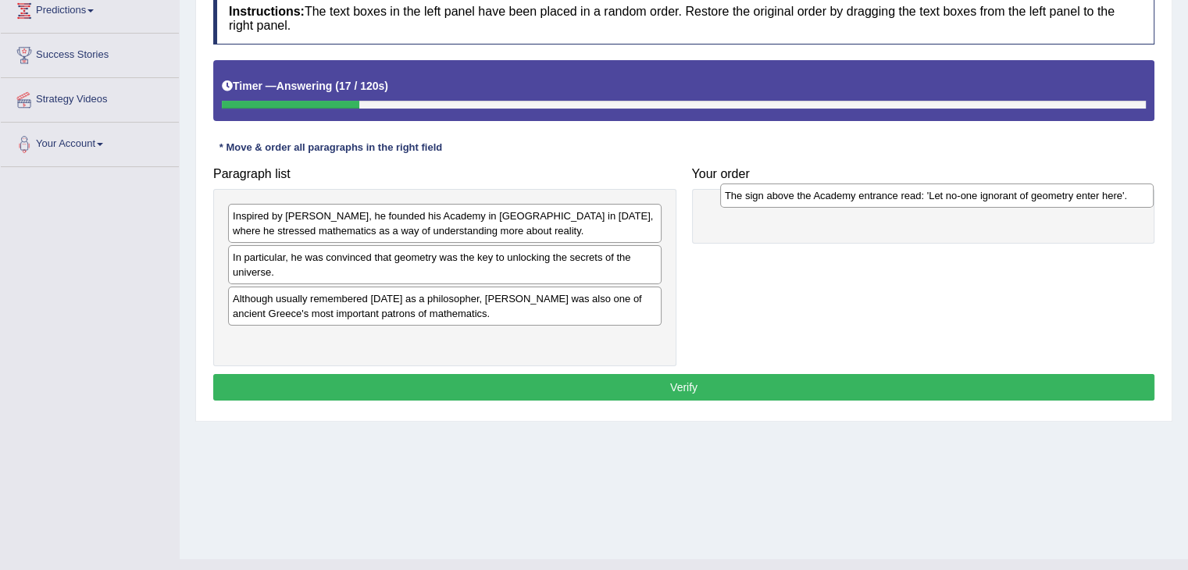
drag, startPoint x: 469, startPoint y: 259, endPoint x: 961, endPoint y: 198, distance: 495.9
click at [961, 198] on div "The sign above the Academy entrance read: 'Let no-one ignorant of geometry ente…" at bounding box center [937, 196] width 434 height 24
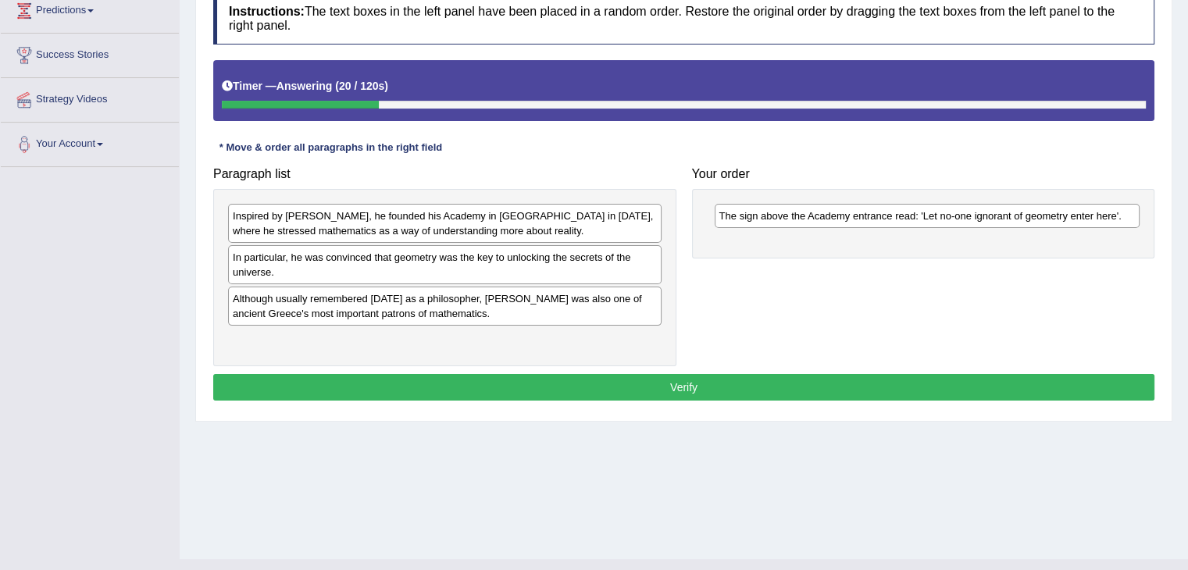
click at [897, 236] on div "The sign above the Academy entrance read: 'Let no-one ignorant of geometry ente…" at bounding box center [923, 224] width 463 height 70
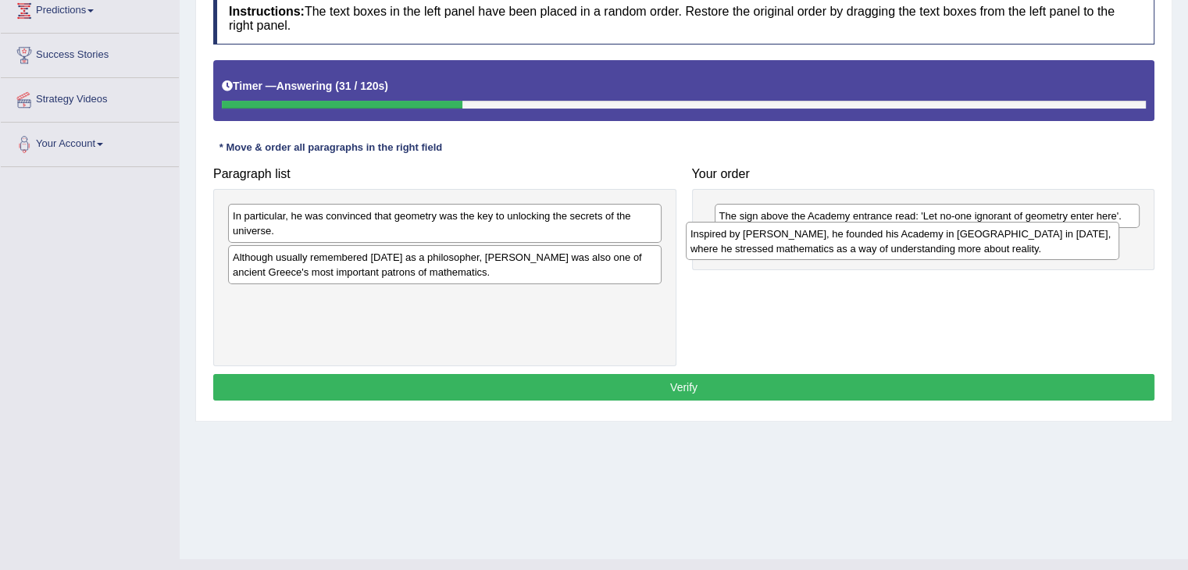
drag, startPoint x: 519, startPoint y: 233, endPoint x: 976, endPoint y: 251, distance: 458.1
click at [976, 251] on div "Inspired by [PERSON_NAME], he founded his Academy in [GEOGRAPHIC_DATA] in [DATE…" at bounding box center [903, 241] width 434 height 39
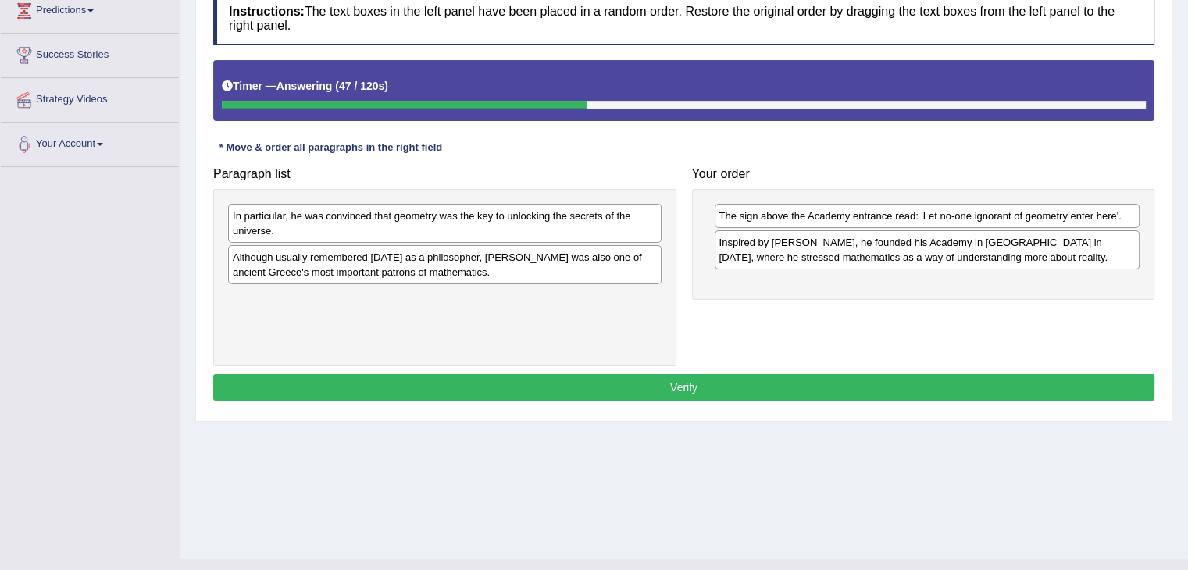
click at [562, 216] on div "In particular, he was convinced that geometry was the key to unlocking the secr…" at bounding box center [445, 223] width 434 height 39
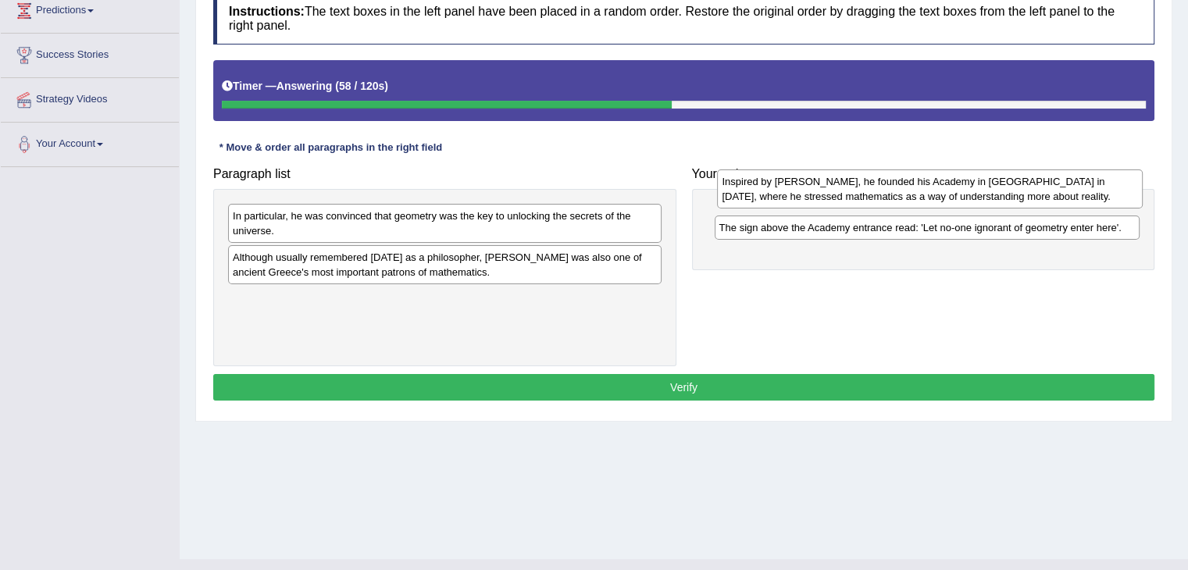
drag, startPoint x: 791, startPoint y: 247, endPoint x: 794, endPoint y: 187, distance: 59.5
click at [794, 187] on div "Inspired by Pythagoras, he founded his Academy in Athens in 387 BC, where he st…" at bounding box center [930, 189] width 426 height 39
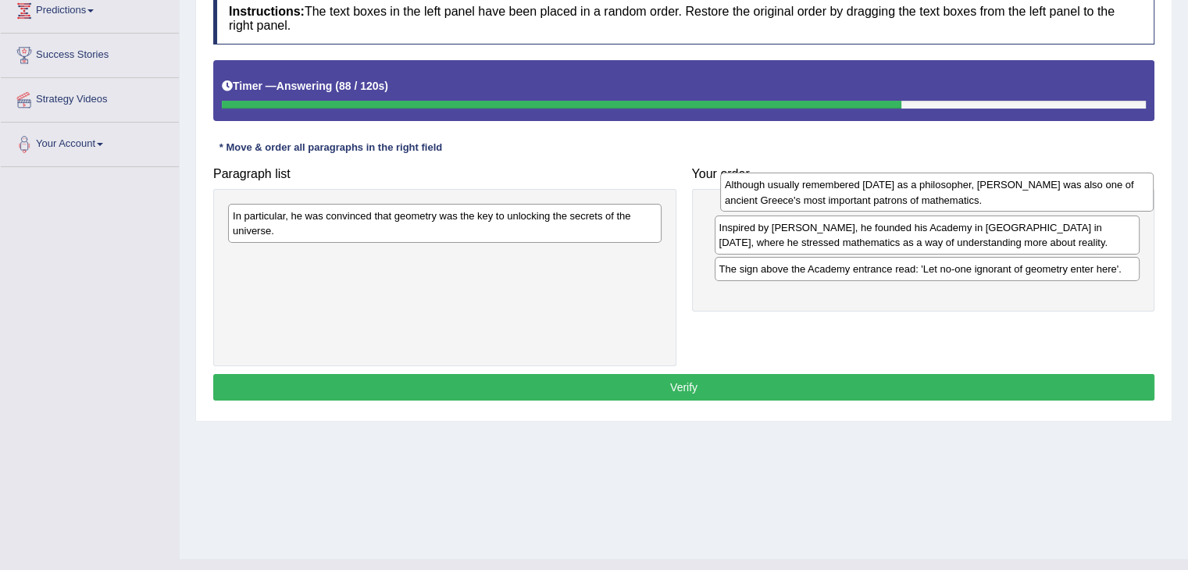
drag, startPoint x: 569, startPoint y: 267, endPoint x: 1062, endPoint y: 195, distance: 497.3
click at [1062, 195] on div "Although usually remembered today as a philosopher, Plato was also one of ancie…" at bounding box center [937, 192] width 434 height 39
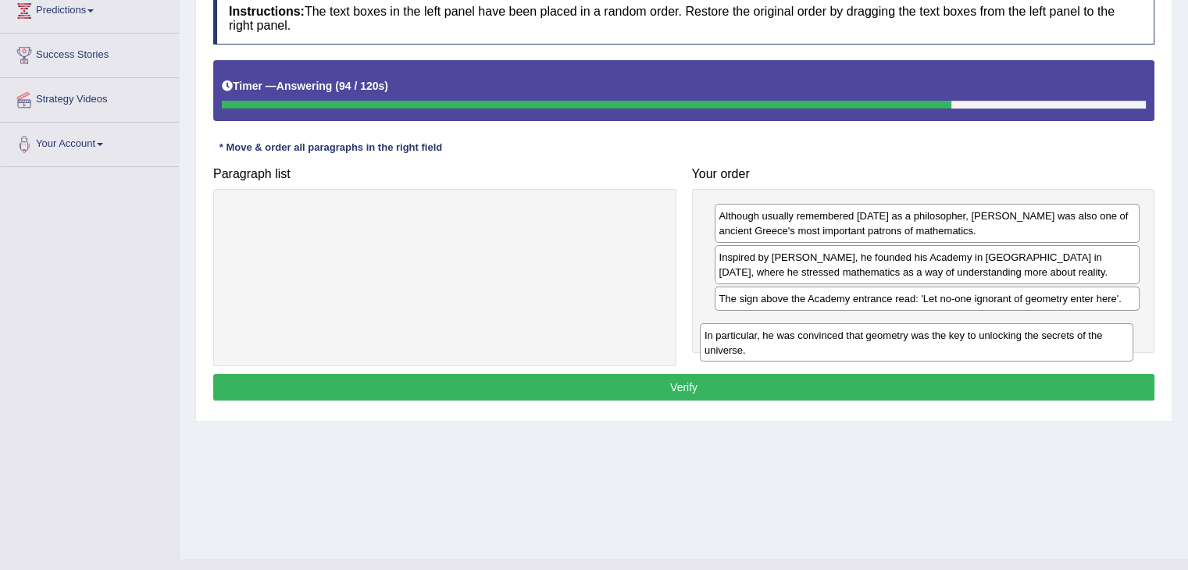
drag, startPoint x: 544, startPoint y: 212, endPoint x: 1016, endPoint y: 332, distance: 486.7
click at [1016, 332] on div "In particular, he was convinced that geometry was the key to unlocking the secr…" at bounding box center [917, 342] width 434 height 39
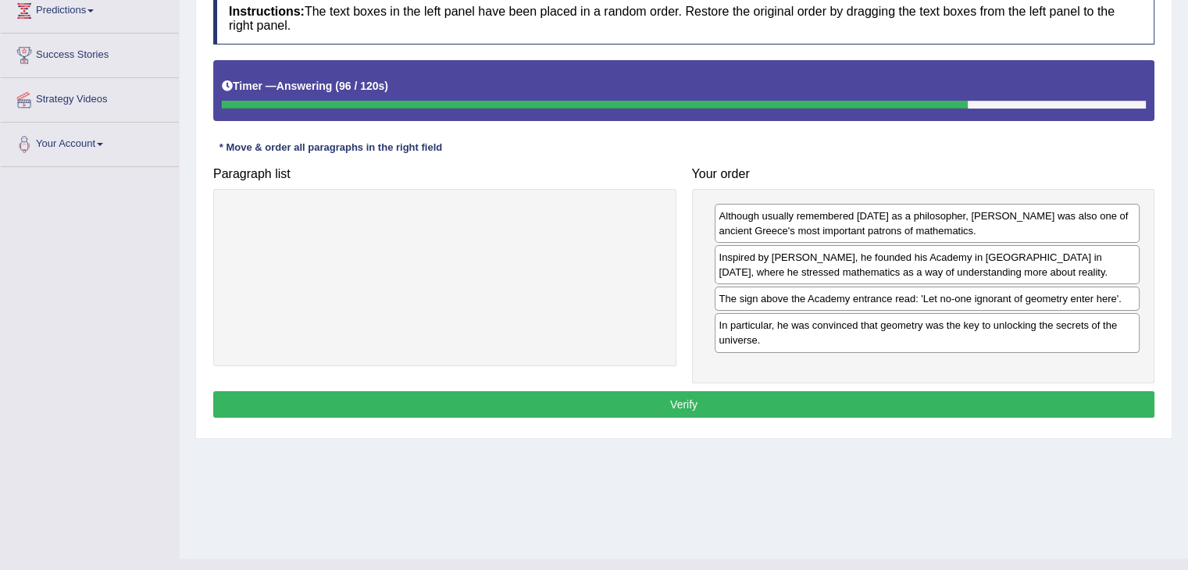
click at [791, 400] on button "Verify" at bounding box center [683, 404] width 941 height 27
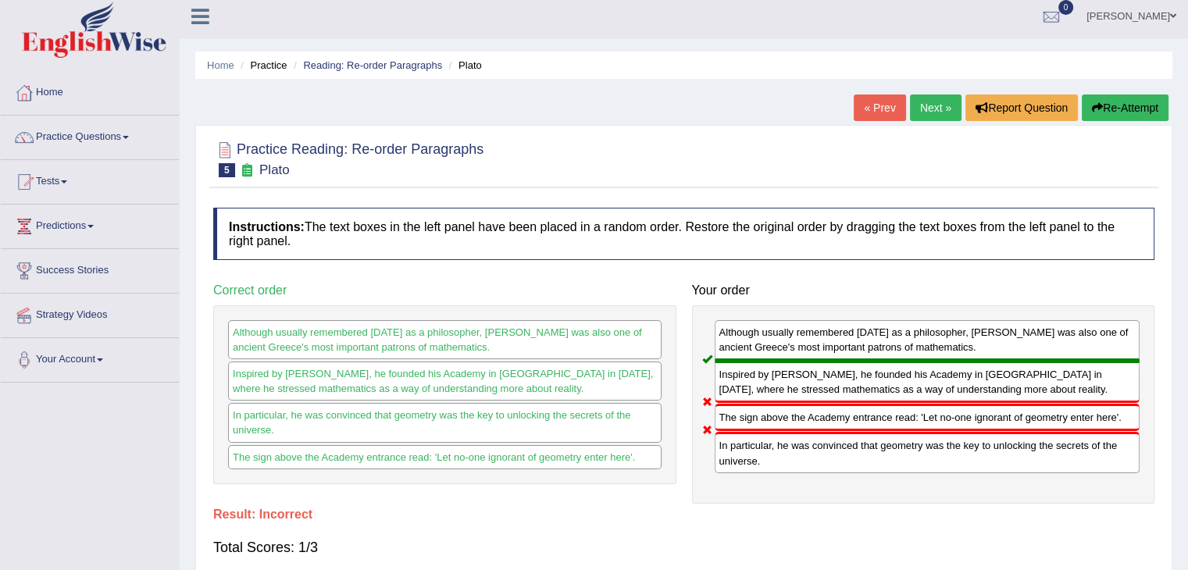
scroll to position [0, 0]
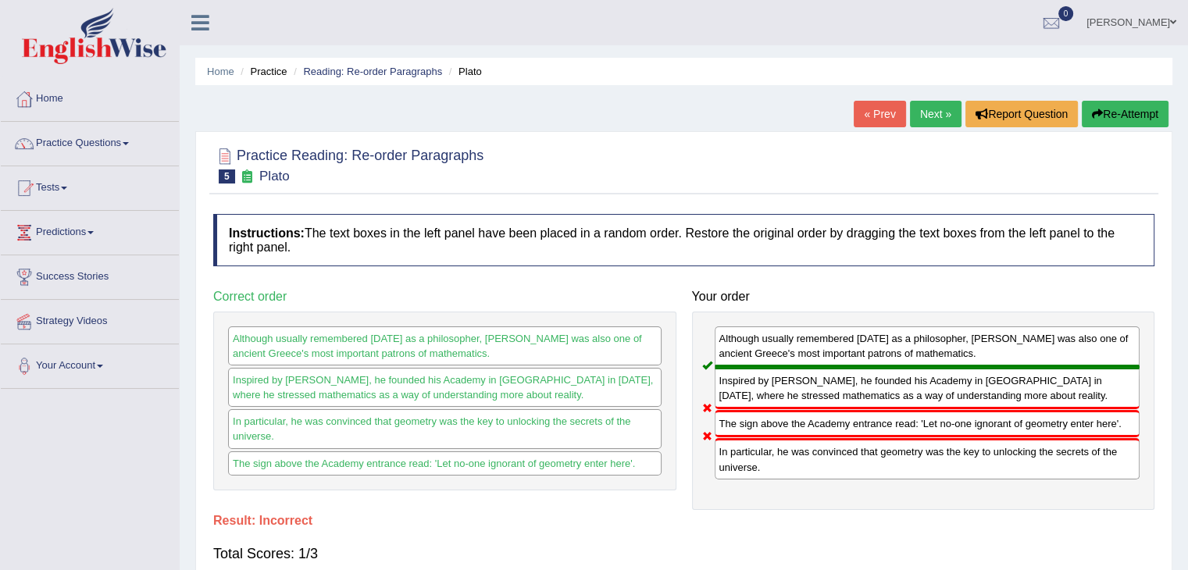
click at [934, 102] on link "Next »" at bounding box center [936, 114] width 52 height 27
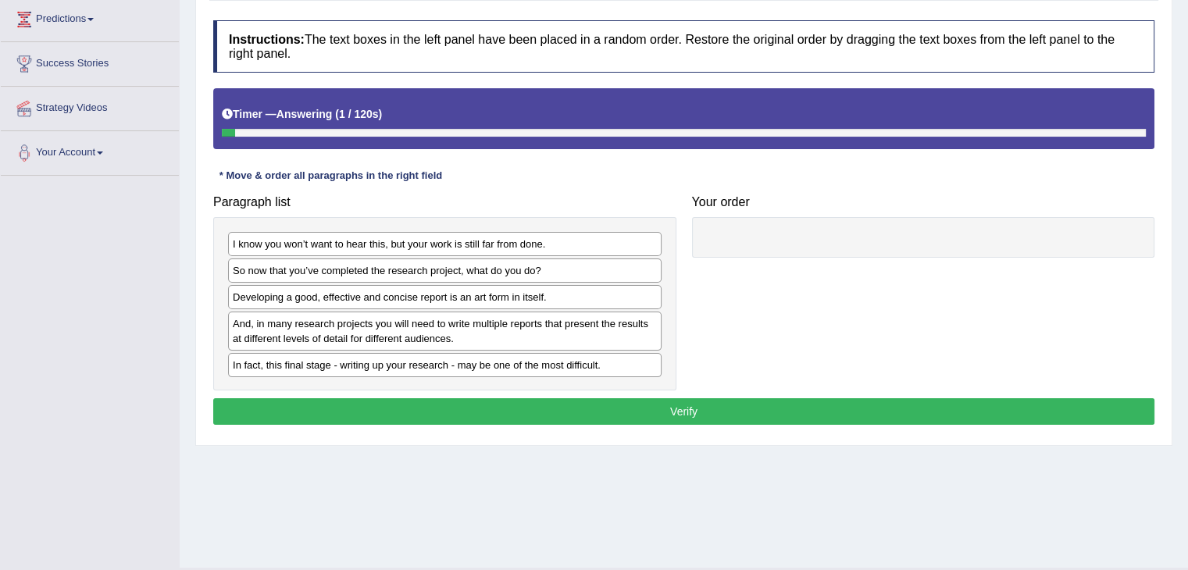
scroll to position [219, 0]
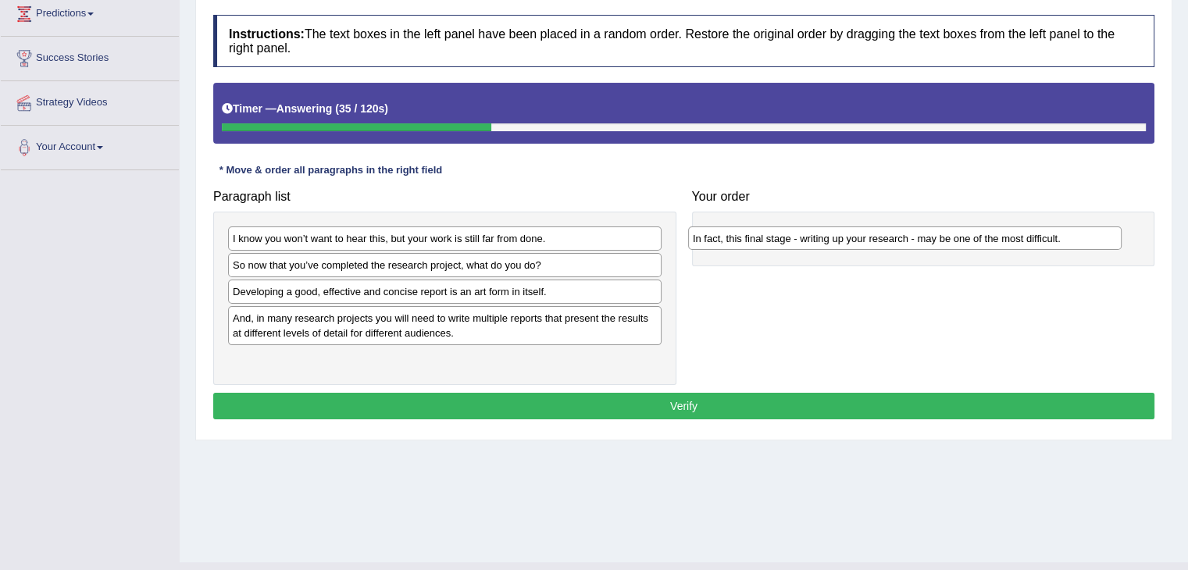
drag, startPoint x: 541, startPoint y: 362, endPoint x: 1001, endPoint y: 241, distance: 475.6
click at [1001, 241] on div "In fact, this final stage - writing up your research - may be one of the most d…" at bounding box center [905, 239] width 434 height 24
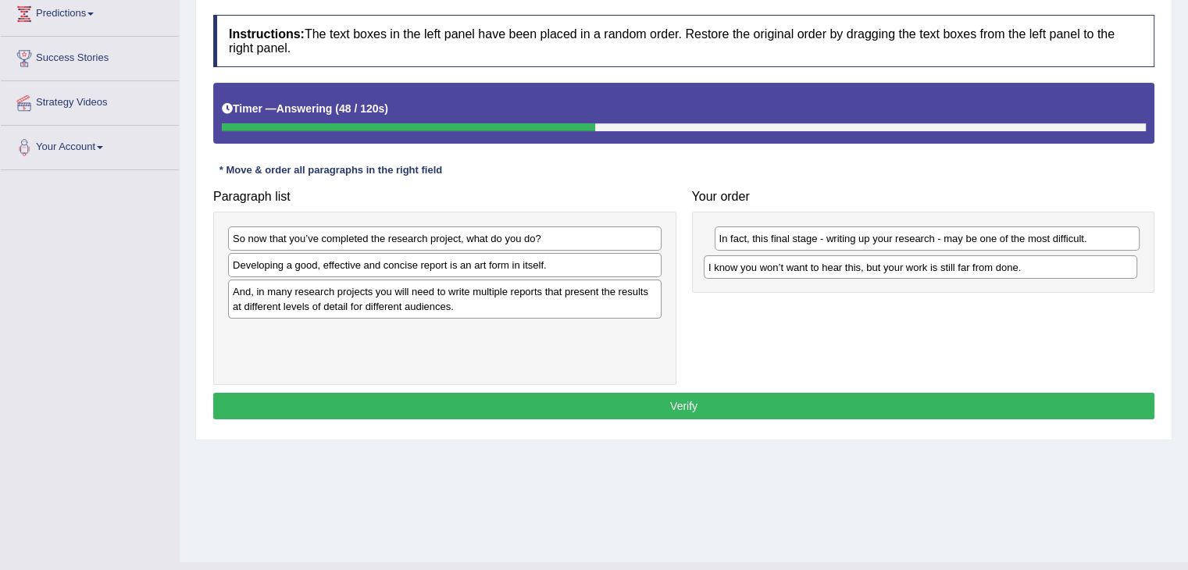
drag, startPoint x: 575, startPoint y: 237, endPoint x: 1051, endPoint y: 266, distance: 476.6
click at [1051, 266] on div "I know you won’t want to hear this, but your work is still far from done." at bounding box center [921, 267] width 434 height 24
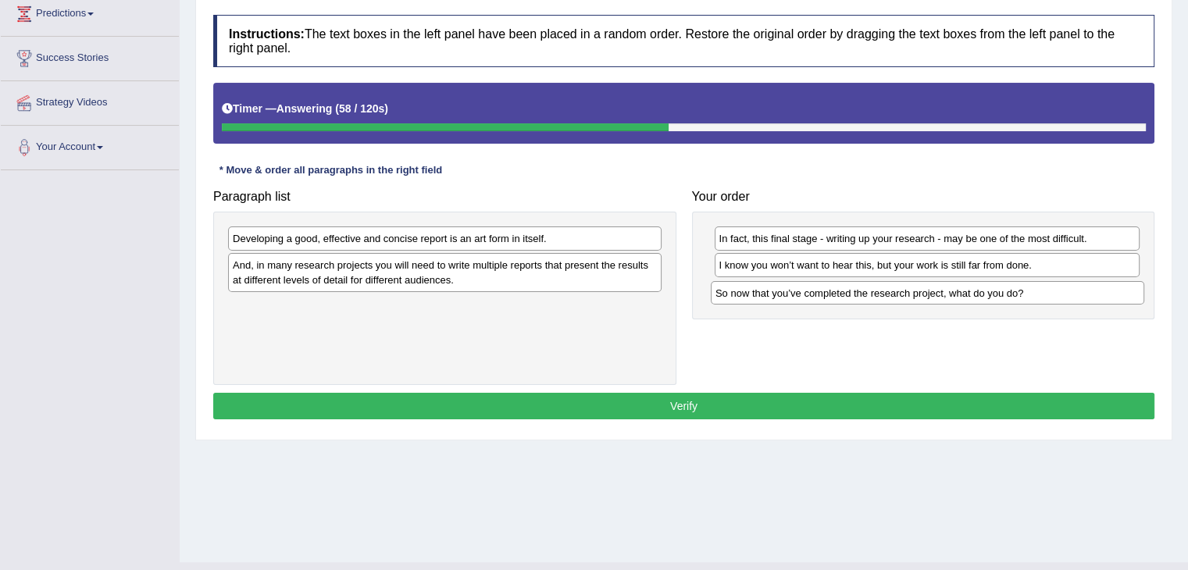
drag, startPoint x: 567, startPoint y: 235, endPoint x: 1050, endPoint y: 290, distance: 485.8
click at [1050, 290] on div "So now that you’ve completed the research project, what do you do?" at bounding box center [928, 293] width 434 height 24
click at [603, 260] on div "And, in many research projects you will need to write multiple reports that pre…" at bounding box center [445, 272] width 434 height 39
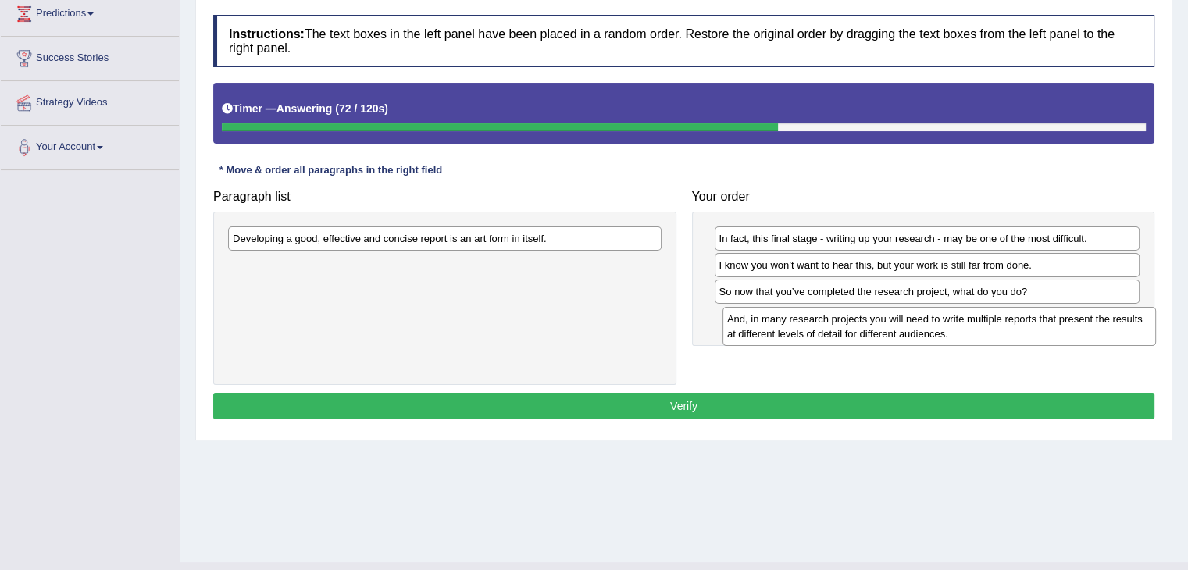
drag, startPoint x: 603, startPoint y: 260, endPoint x: 1098, endPoint y: 315, distance: 497.5
click at [1098, 315] on div "And, in many research projects you will need to write multiple reports that pre…" at bounding box center [940, 326] width 434 height 39
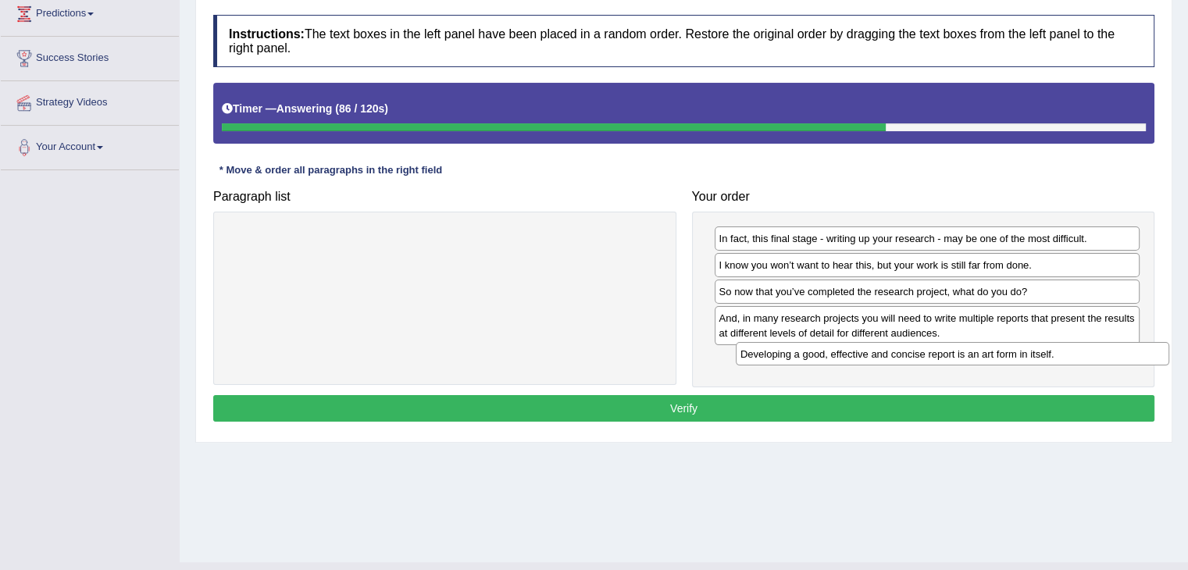
drag, startPoint x: 558, startPoint y: 233, endPoint x: 1060, endPoint y: 348, distance: 515.2
click at [1060, 348] on div "Developing a good, effective and concise report is an art form in itself." at bounding box center [953, 354] width 434 height 24
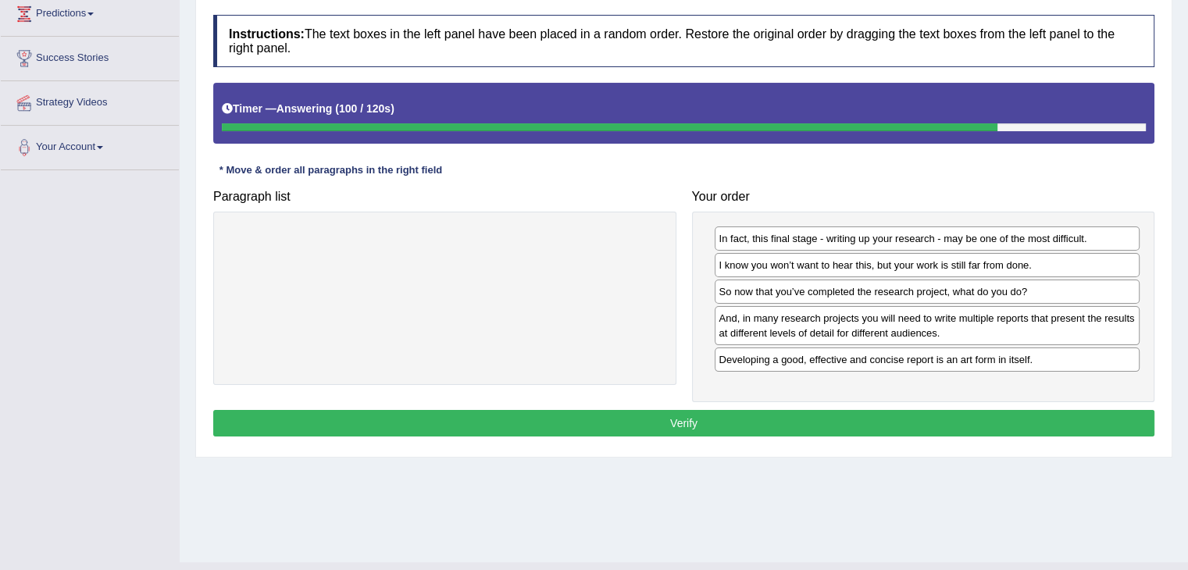
click at [787, 417] on button "Verify" at bounding box center [683, 423] width 941 height 27
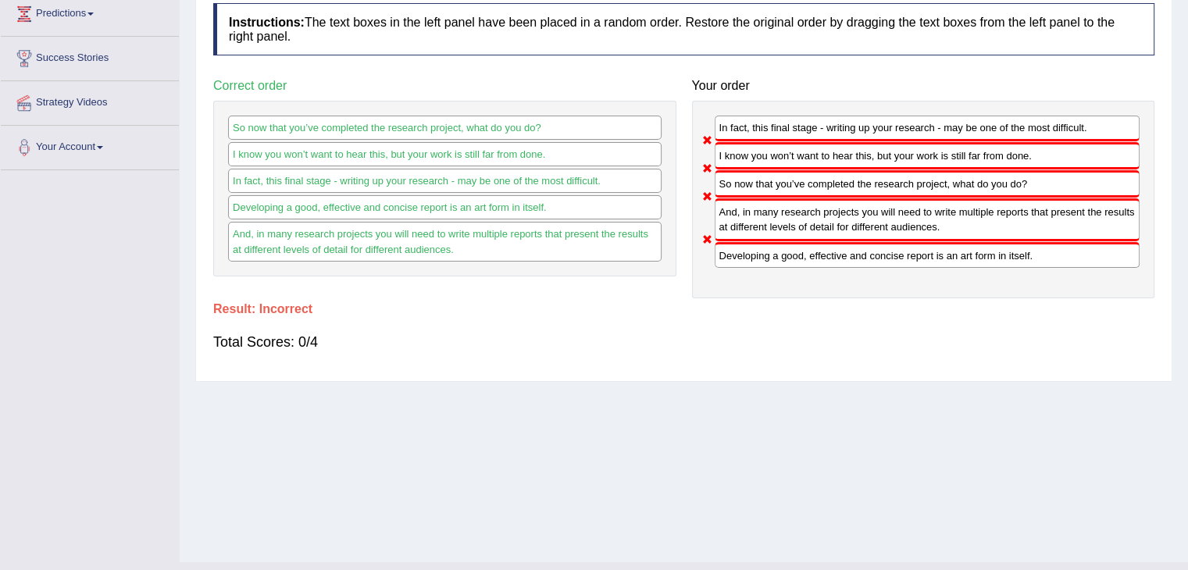
scroll to position [0, 0]
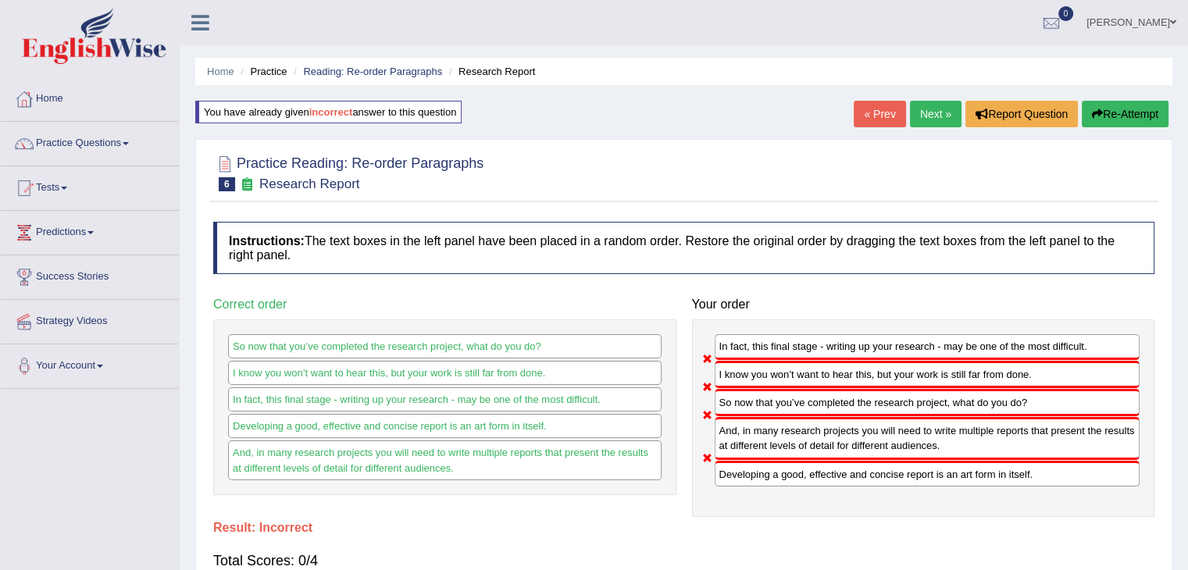
click at [926, 115] on link "Next »" at bounding box center [936, 114] width 52 height 27
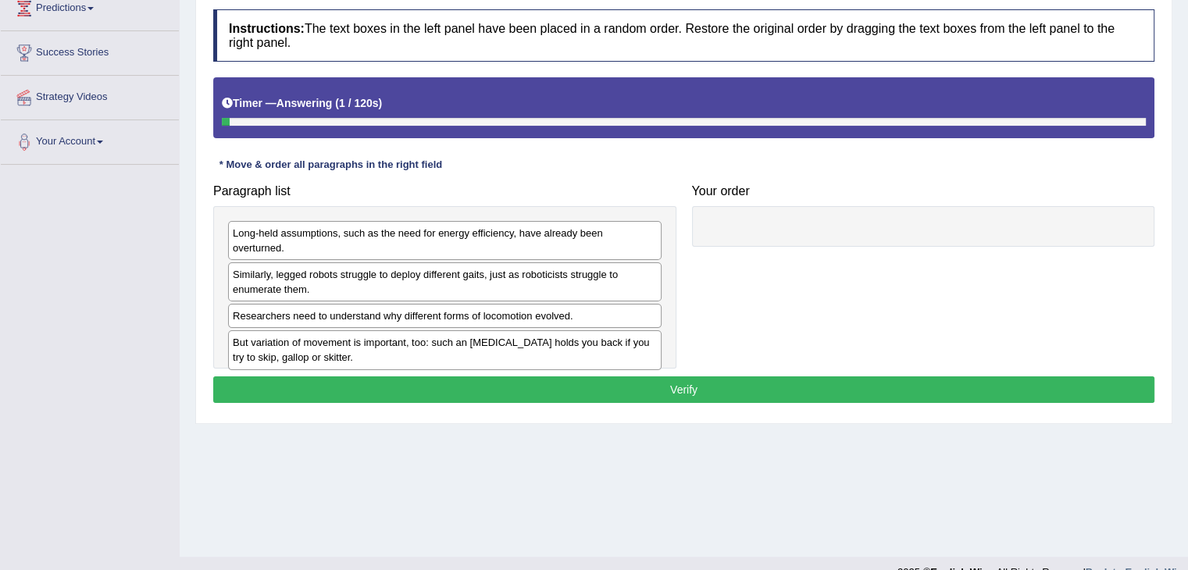
scroll to position [228, 0]
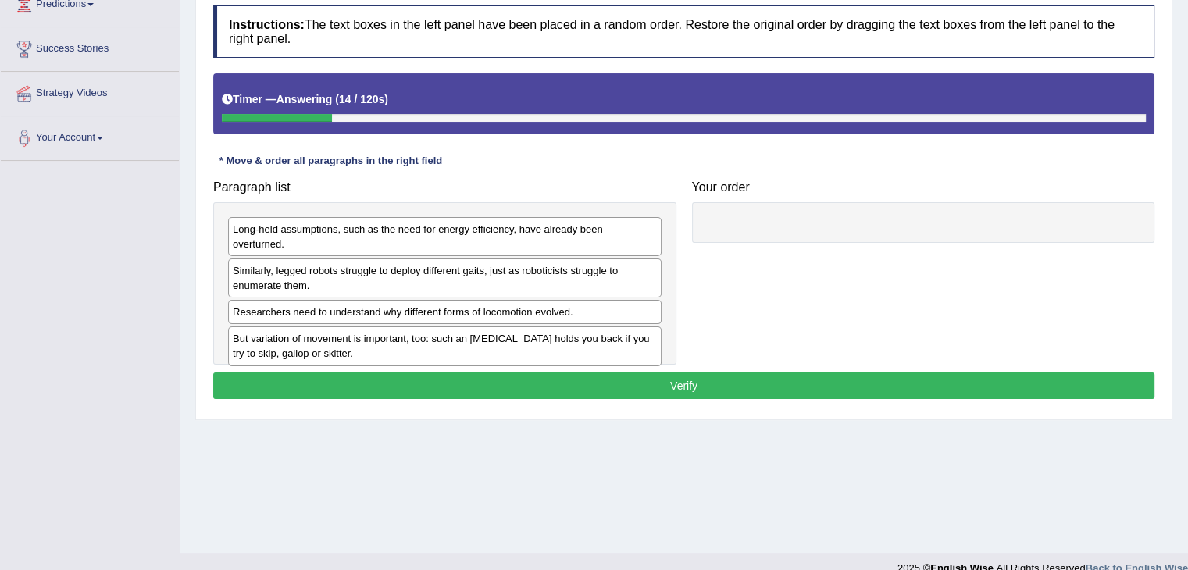
click at [344, 302] on div "Researchers need to understand why different forms of locomotion evolved." at bounding box center [445, 312] width 434 height 24
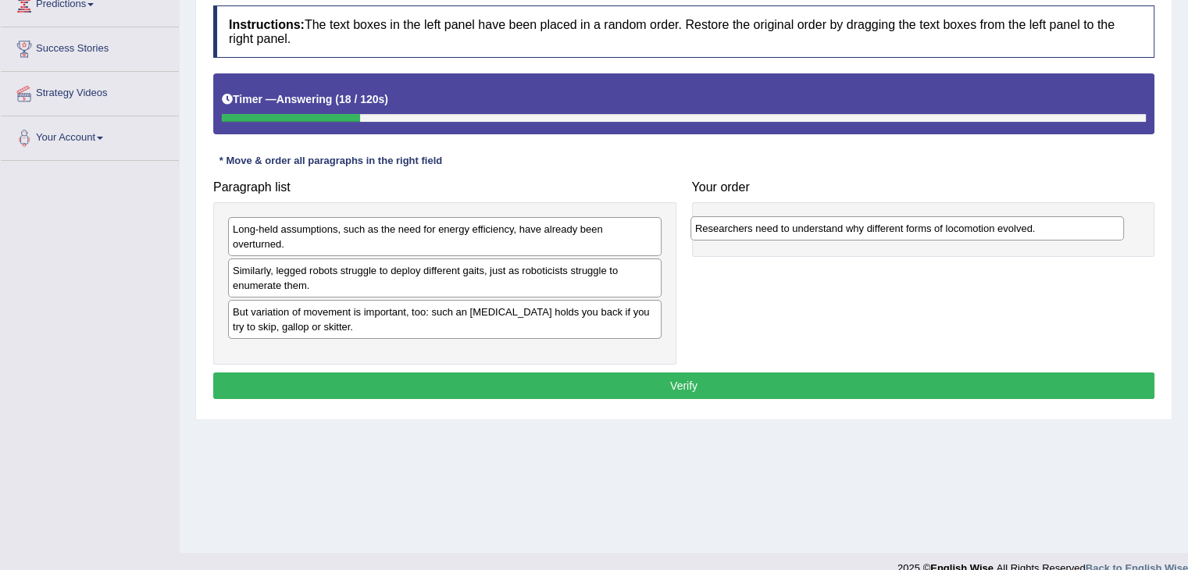
drag, startPoint x: 336, startPoint y: 287, endPoint x: 801, endPoint y: 220, distance: 469.7
click at [801, 220] on div "Researchers need to understand why different forms of locomotion evolved." at bounding box center [908, 228] width 434 height 24
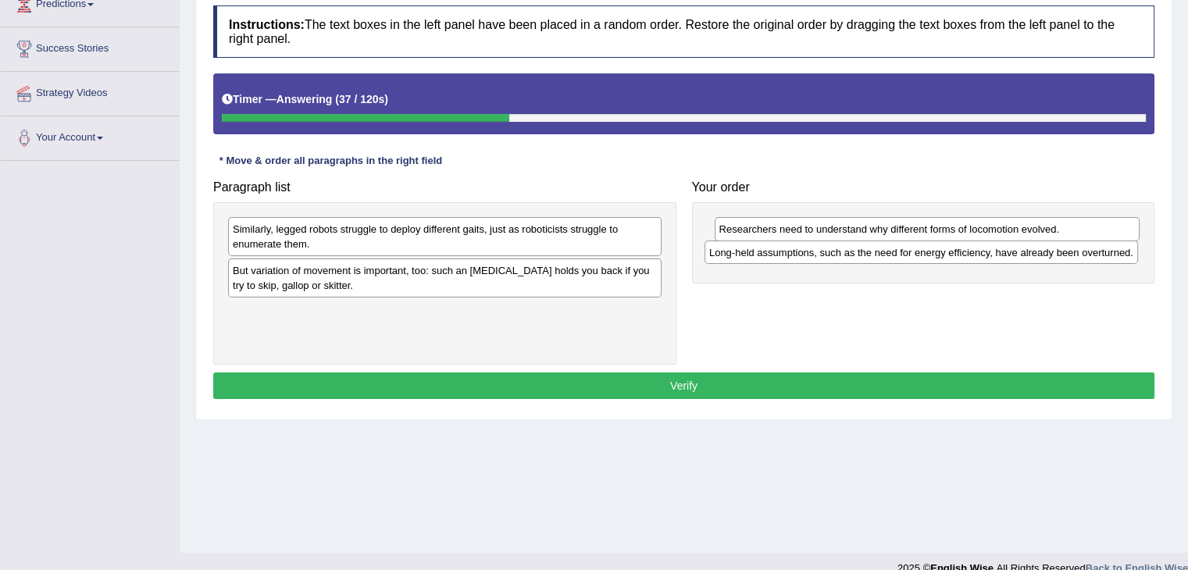
drag, startPoint x: 456, startPoint y: 236, endPoint x: 951, endPoint y: 290, distance: 497.4
click at [951, 265] on div "Long-held assumptions, such as the need for energy efficiency, have already bee…" at bounding box center [922, 253] width 434 height 24
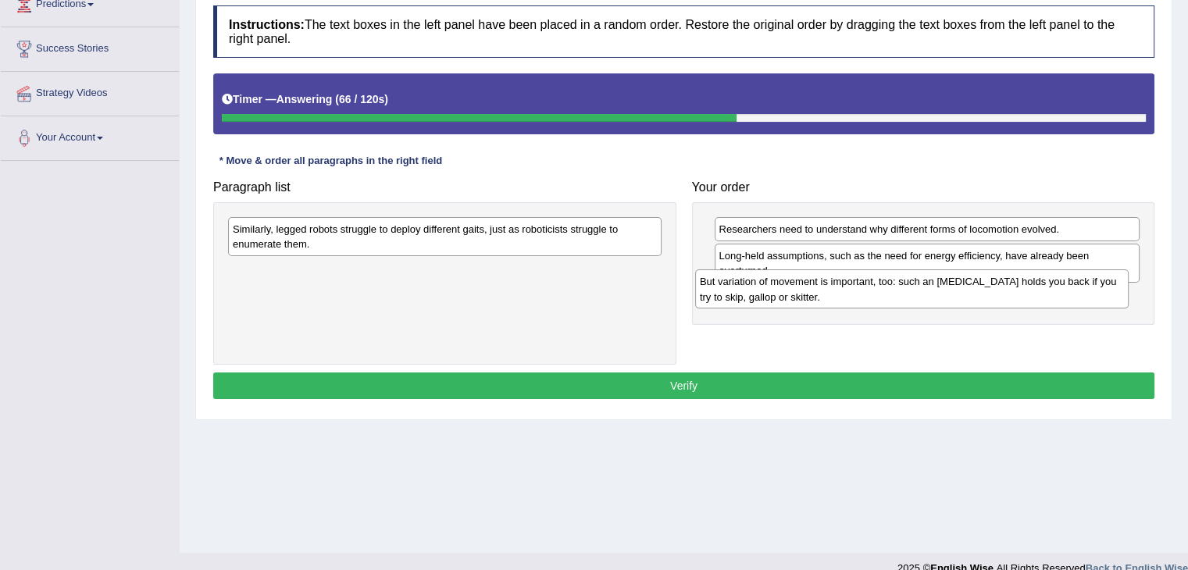
drag, startPoint x: 505, startPoint y: 283, endPoint x: 978, endPoint y: 295, distance: 472.8
click at [978, 295] on div "But variation of movement is important, too: such an [MEDICAL_DATA] holds you b…" at bounding box center [912, 288] width 434 height 39
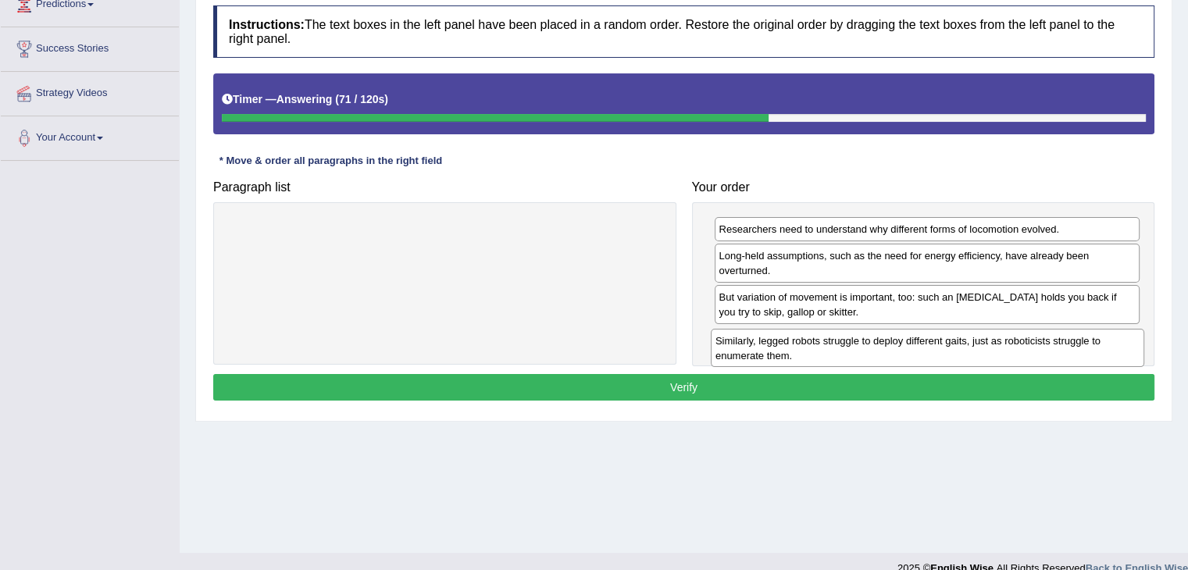
drag, startPoint x: 562, startPoint y: 223, endPoint x: 1047, endPoint y: 328, distance: 495.7
click at [1047, 329] on div "Similarly, legged robots struggle to deploy different gaits, just as roboticist…" at bounding box center [928, 348] width 434 height 39
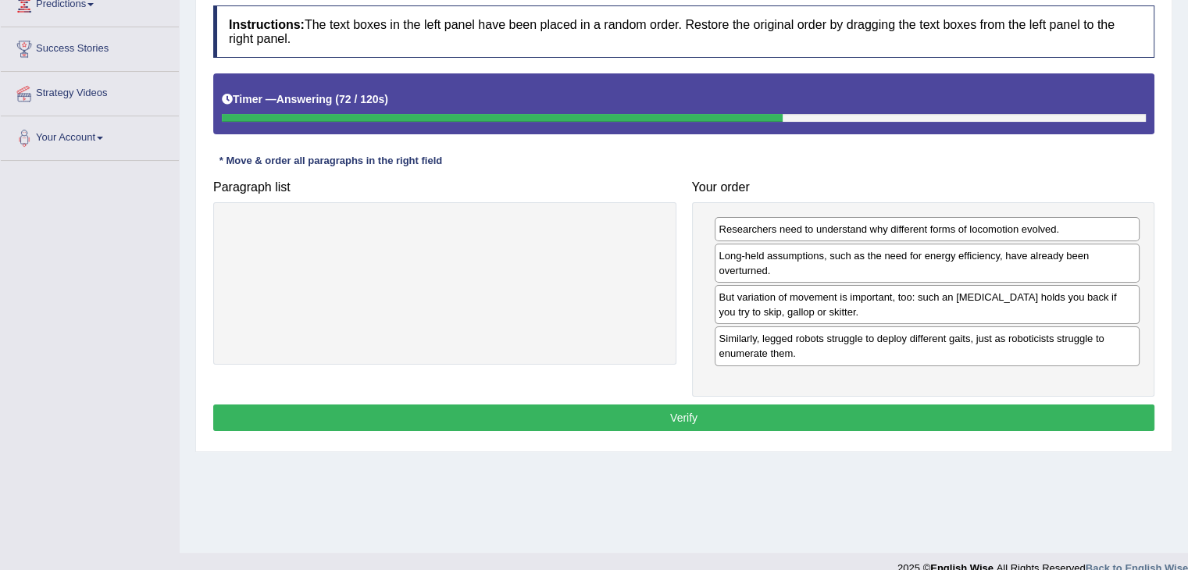
click at [851, 408] on button "Verify" at bounding box center [683, 418] width 941 height 27
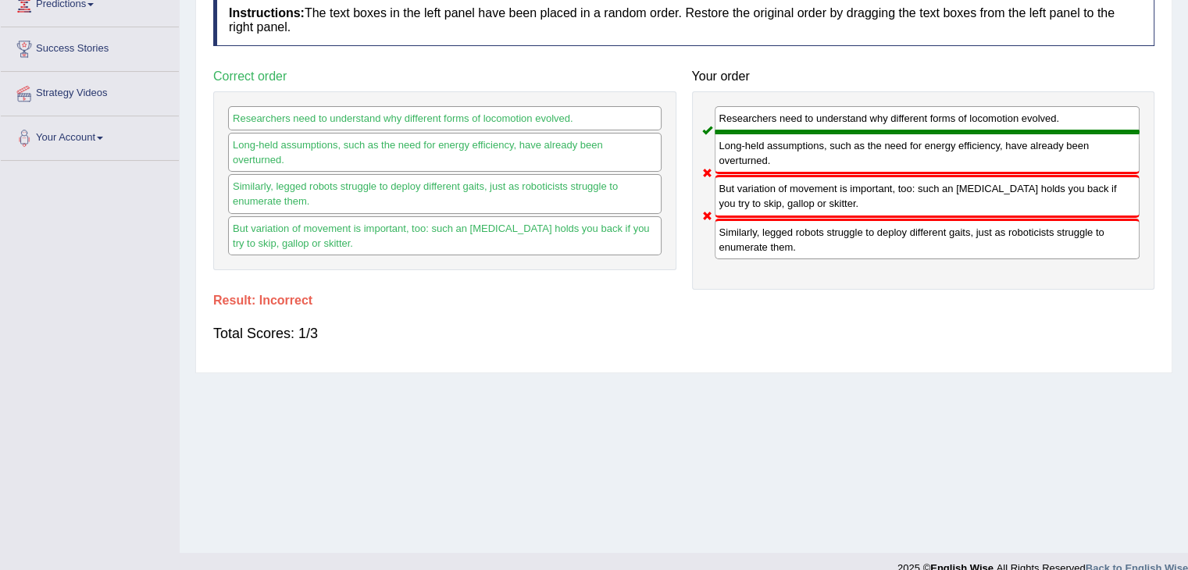
scroll to position [0, 0]
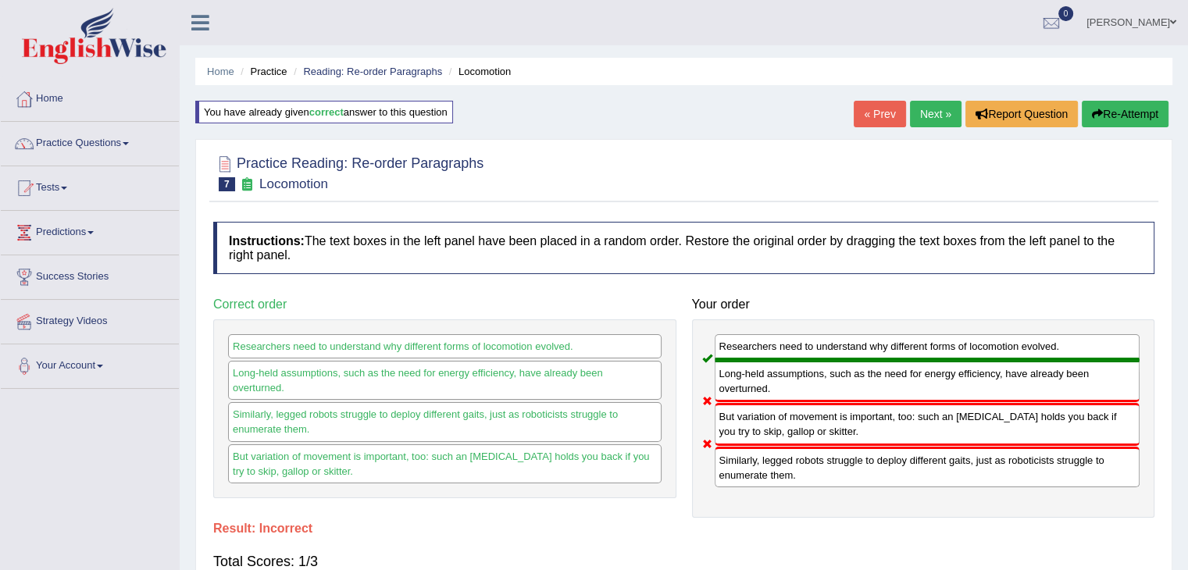
click at [933, 123] on link "Next »" at bounding box center [936, 114] width 52 height 27
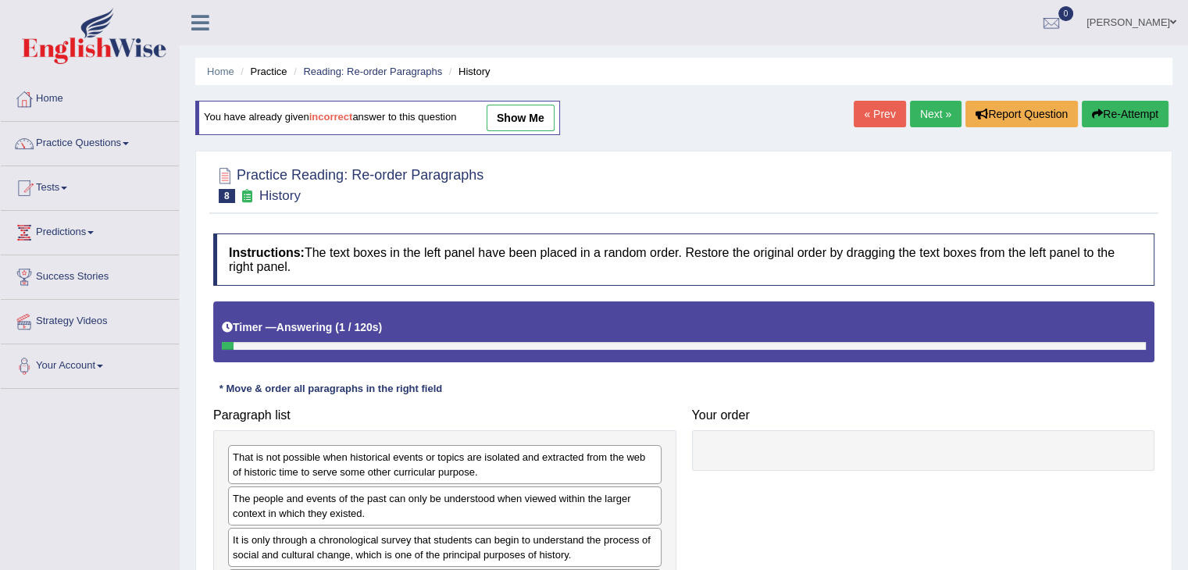
click at [858, 107] on link "« Prev" at bounding box center [880, 114] width 52 height 27
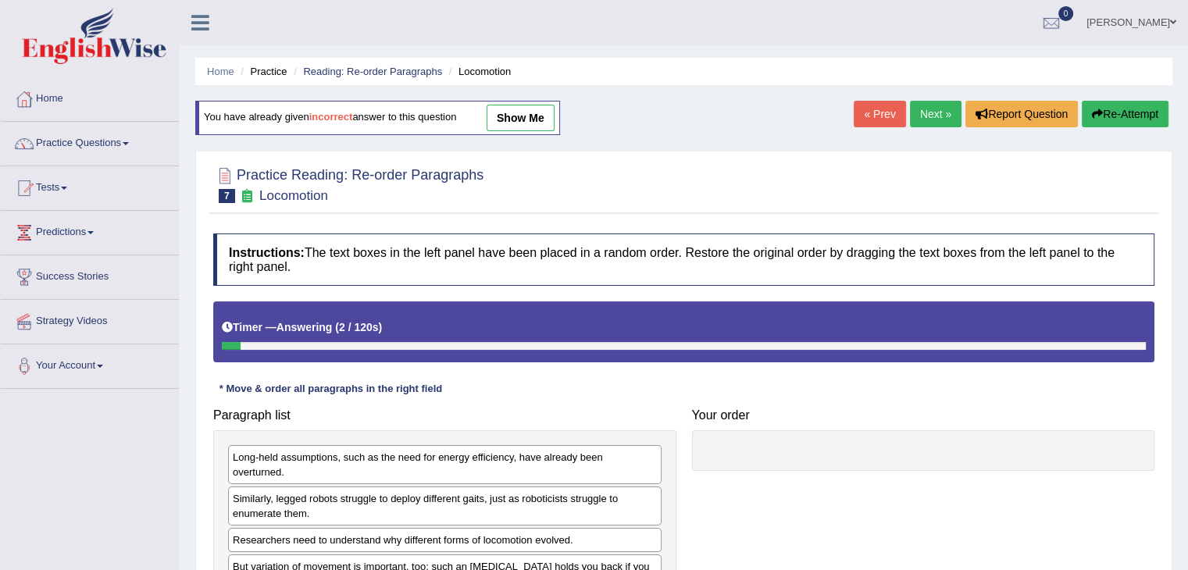
click at [1126, 113] on button "Re-Attempt" at bounding box center [1125, 114] width 87 height 27
click at [931, 114] on link "Next »" at bounding box center [936, 114] width 52 height 27
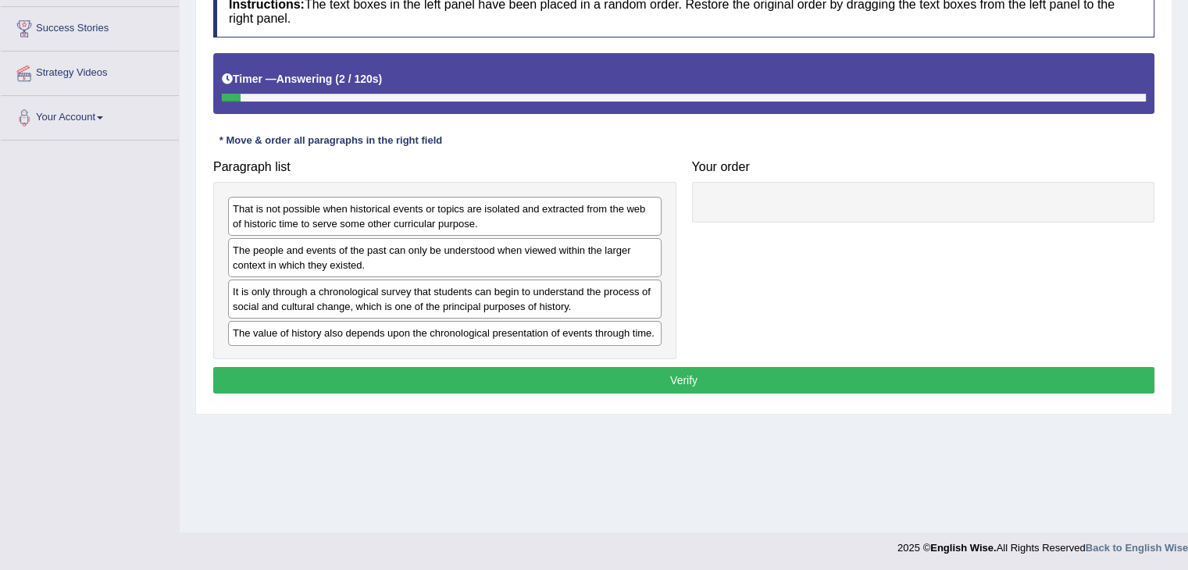
scroll to position [250, 0]
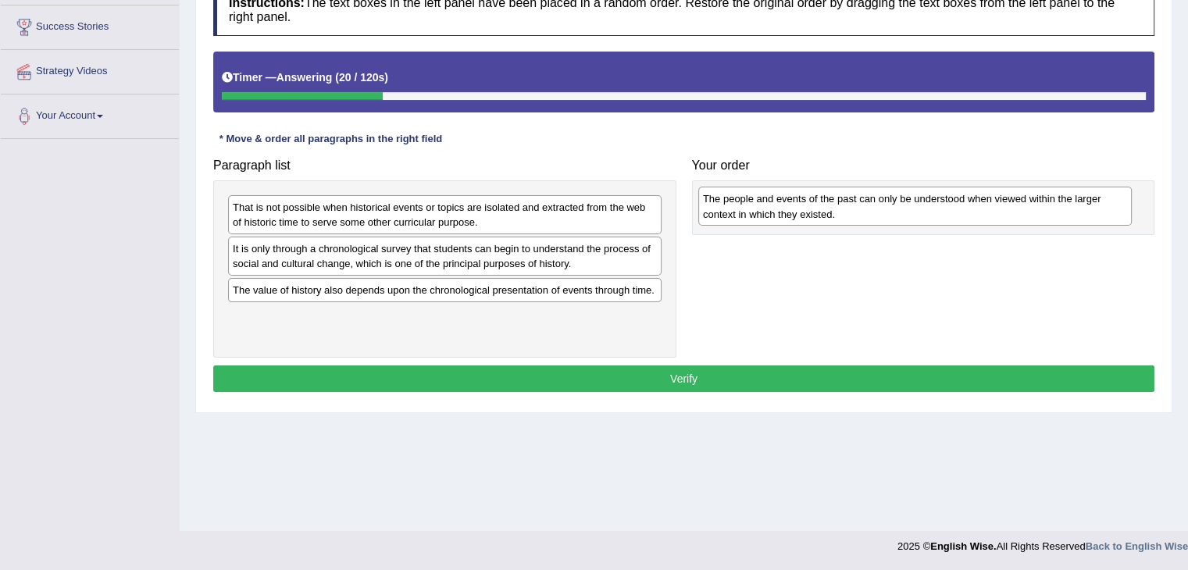
drag, startPoint x: 398, startPoint y: 258, endPoint x: 869, endPoint y: 209, distance: 472.8
click at [869, 209] on div "The people and events of the past can only be understood when viewed within the…" at bounding box center [915, 206] width 434 height 39
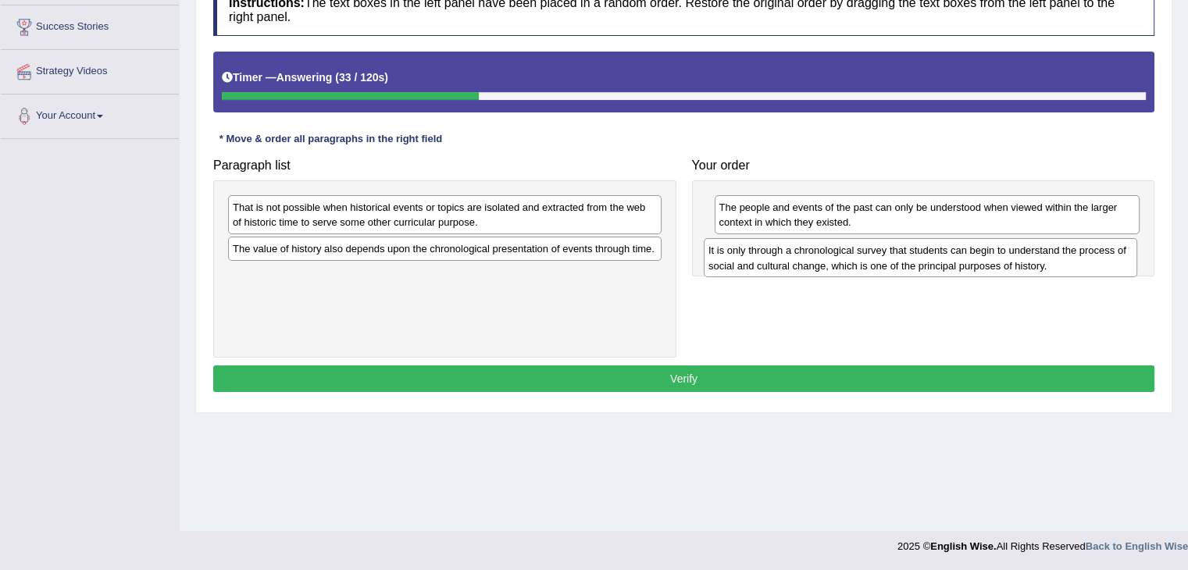
drag, startPoint x: 314, startPoint y: 257, endPoint x: 790, endPoint y: 260, distance: 475.7
click at [790, 260] on div "It is only through a chronological survey that students can begin to understand…" at bounding box center [921, 257] width 434 height 39
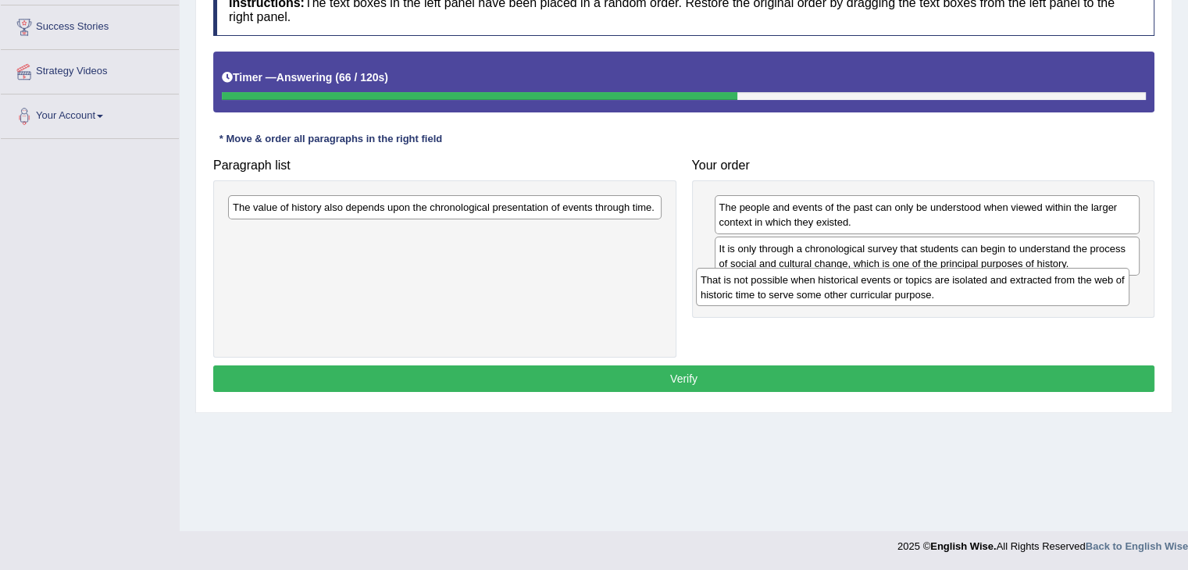
drag, startPoint x: 610, startPoint y: 221, endPoint x: 1078, endPoint y: 294, distance: 473.6
click at [1078, 294] on div "That is not possible when historical events or topics are isolated and extracte…" at bounding box center [913, 287] width 434 height 39
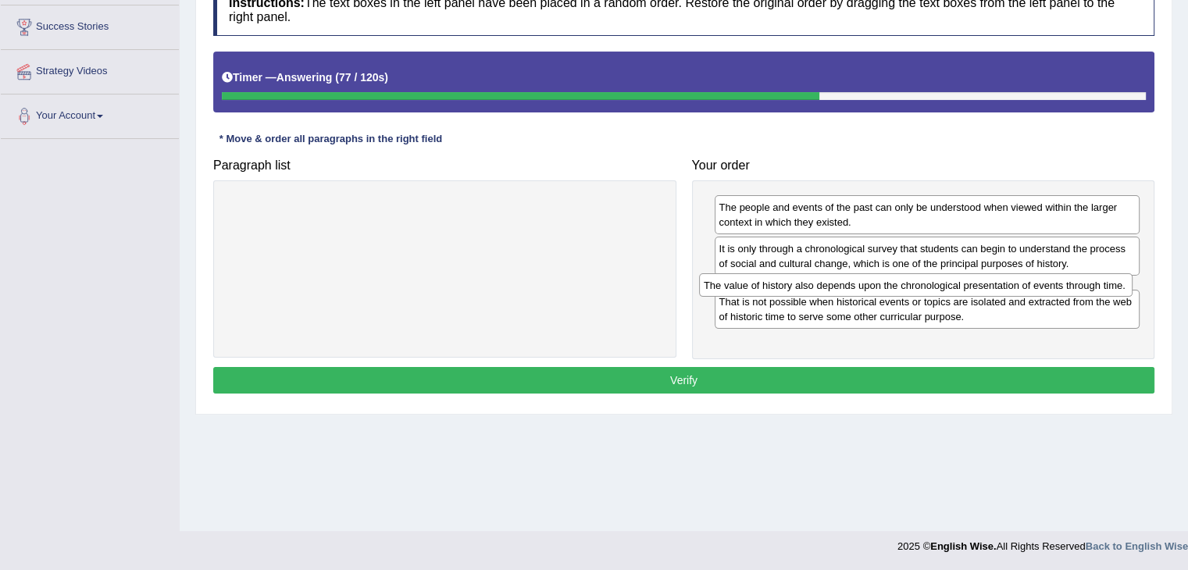
drag, startPoint x: 576, startPoint y: 210, endPoint x: 1047, endPoint y: 288, distance: 477.5
click at [1047, 288] on div "The value of history also depends upon the chronological presentation of events…" at bounding box center [916, 285] width 434 height 24
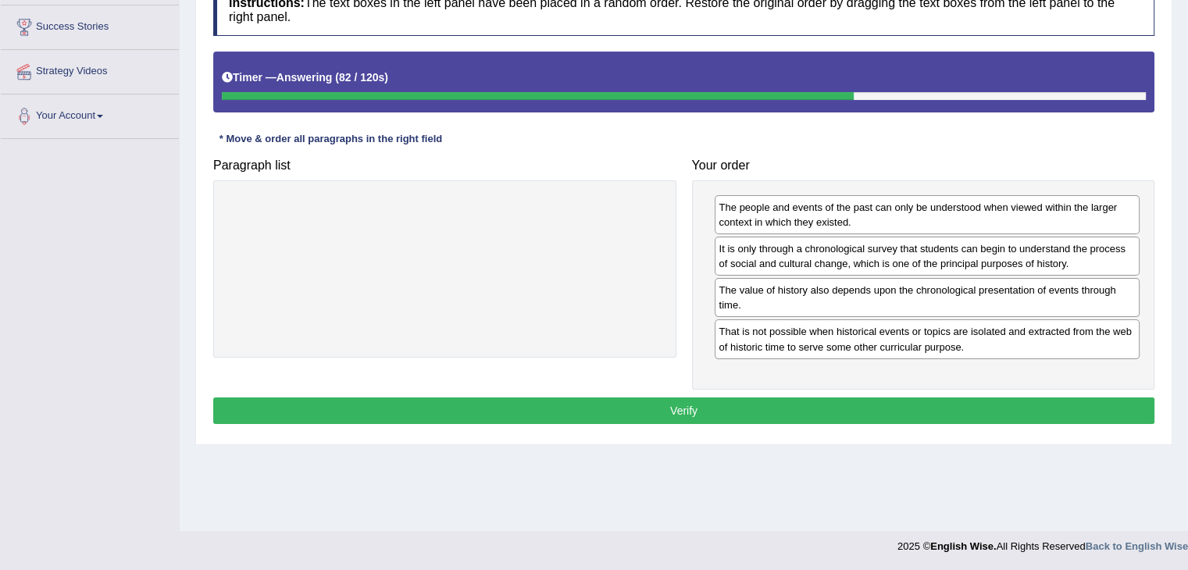
click at [897, 404] on button "Verify" at bounding box center [683, 411] width 941 height 27
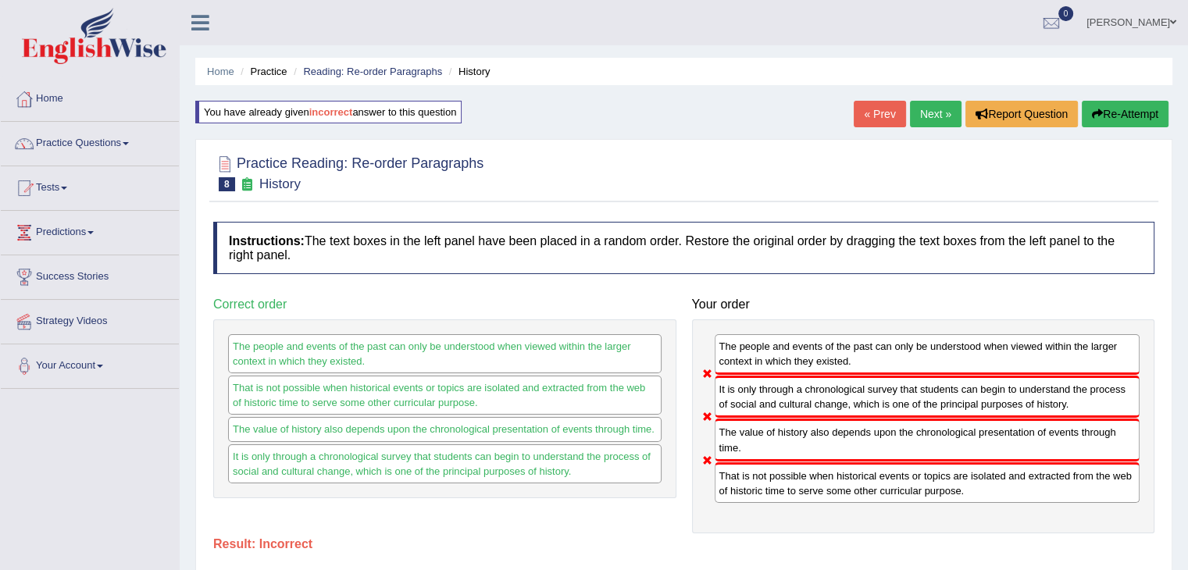
scroll to position [0, 0]
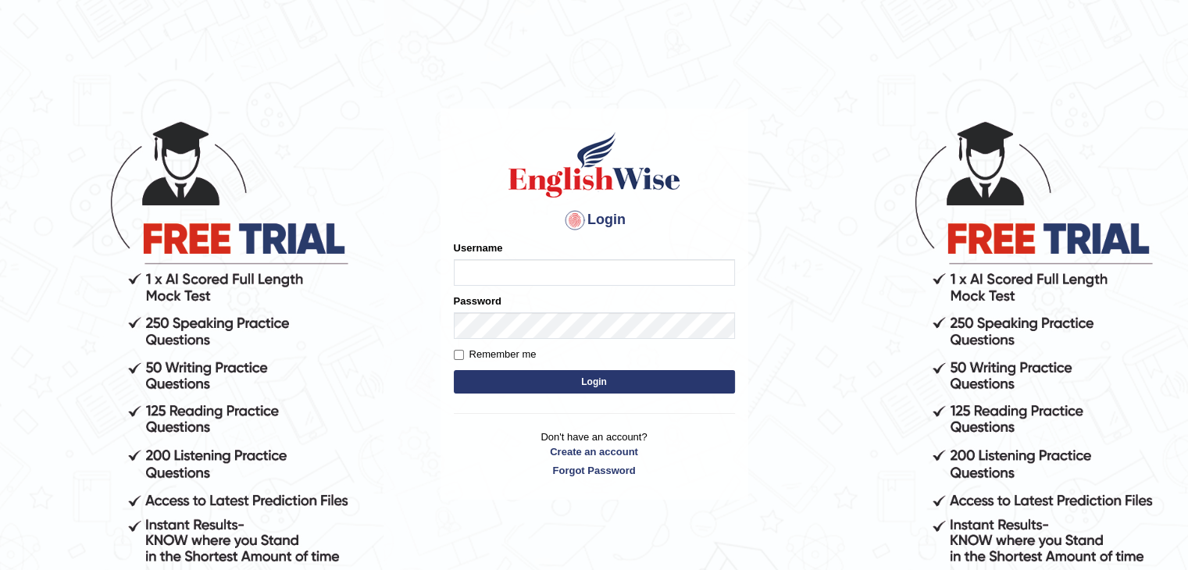
type input "sanjayagrahari_parramatta"
click at [636, 384] on button "Login" at bounding box center [594, 381] width 281 height 23
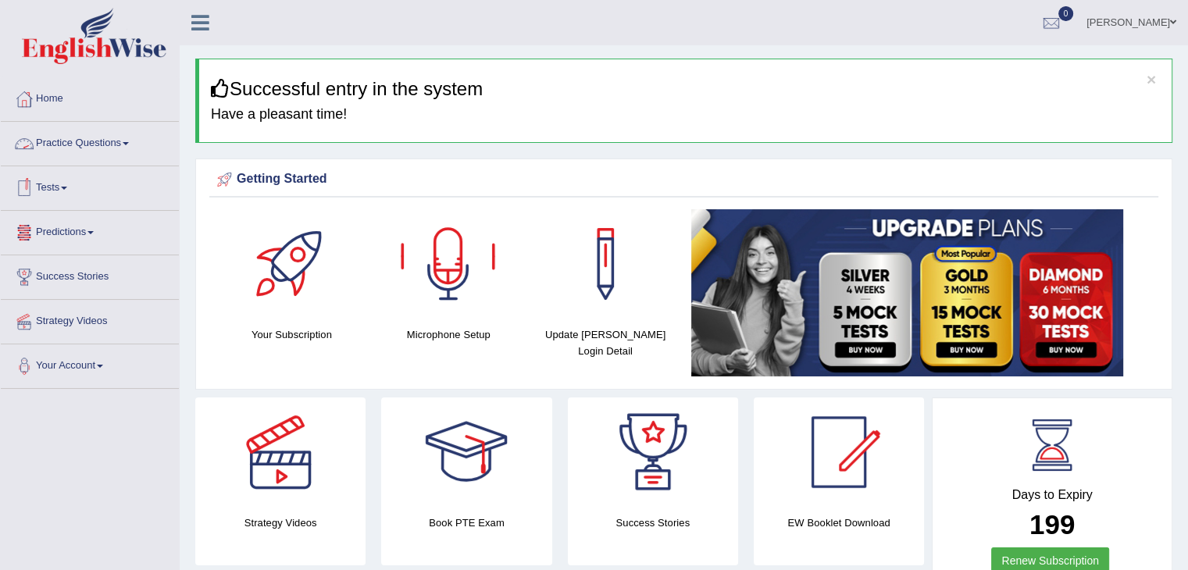
click at [140, 140] on link "Practice Questions" at bounding box center [90, 141] width 178 height 39
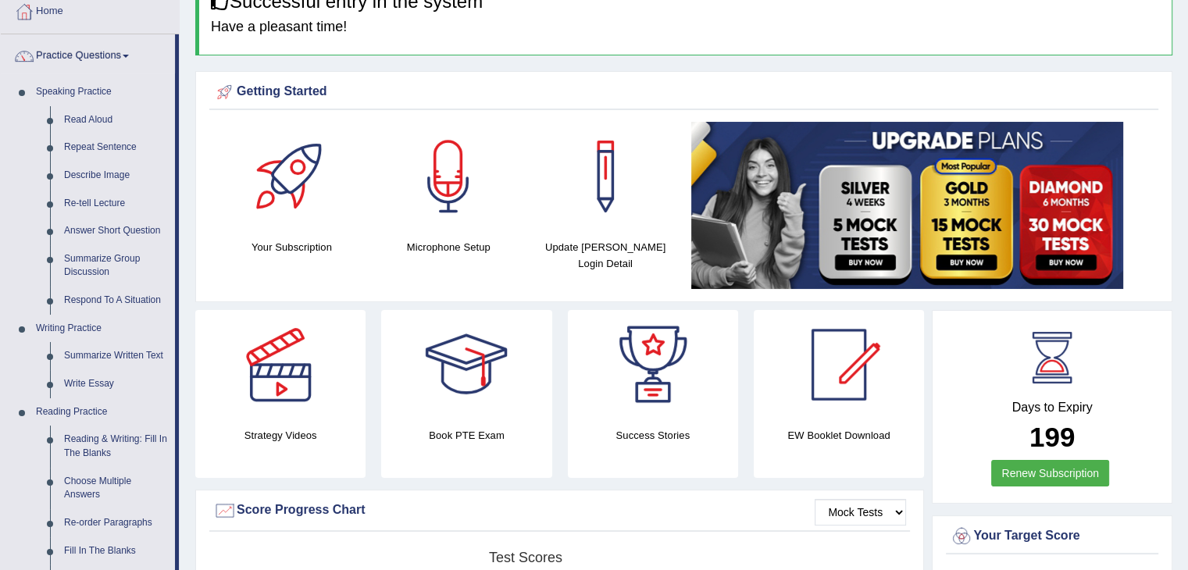
click at [189, 421] on div "Strategy Videos Book PTE Exam Success Stories EW Booklet Download" at bounding box center [559, 400] width 744 height 180
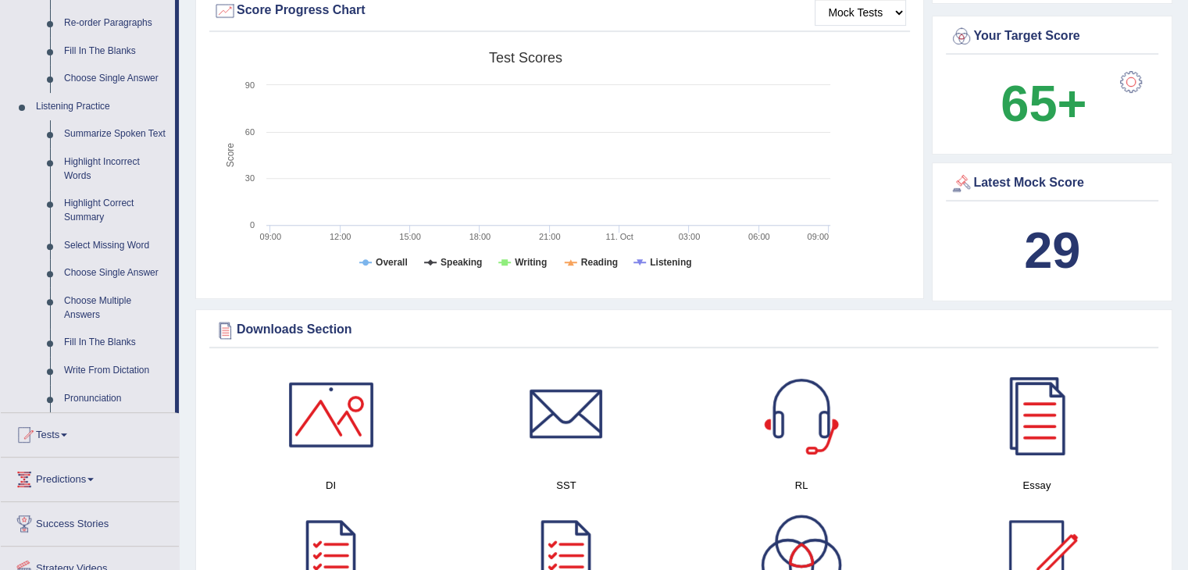
scroll to position [625, 0]
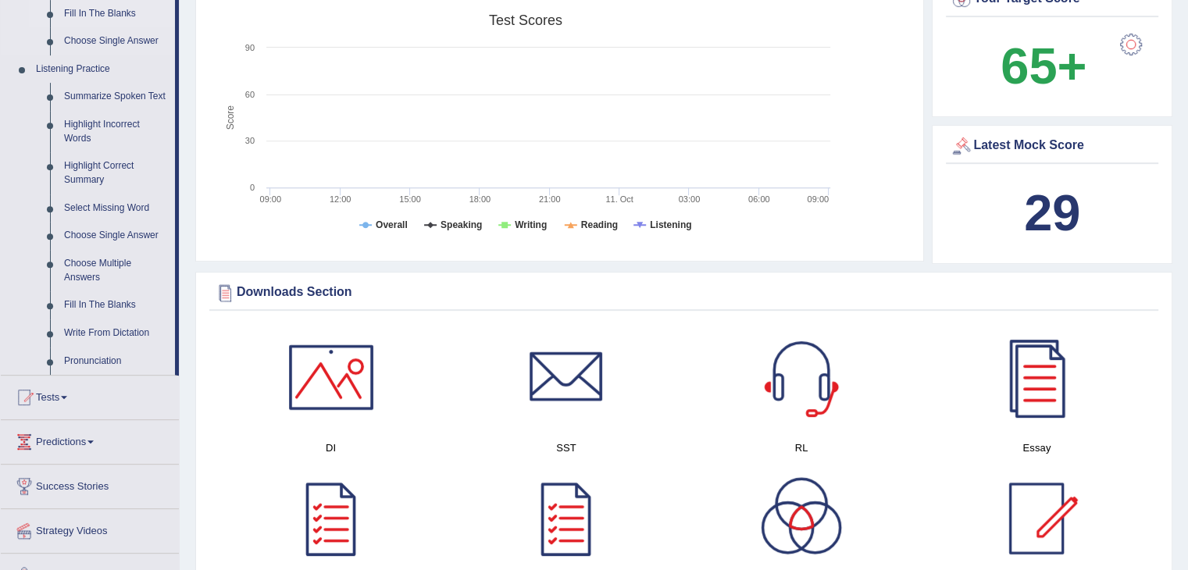
click at [80, 7] on link "Fill In The Blanks" at bounding box center [116, 14] width 118 height 28
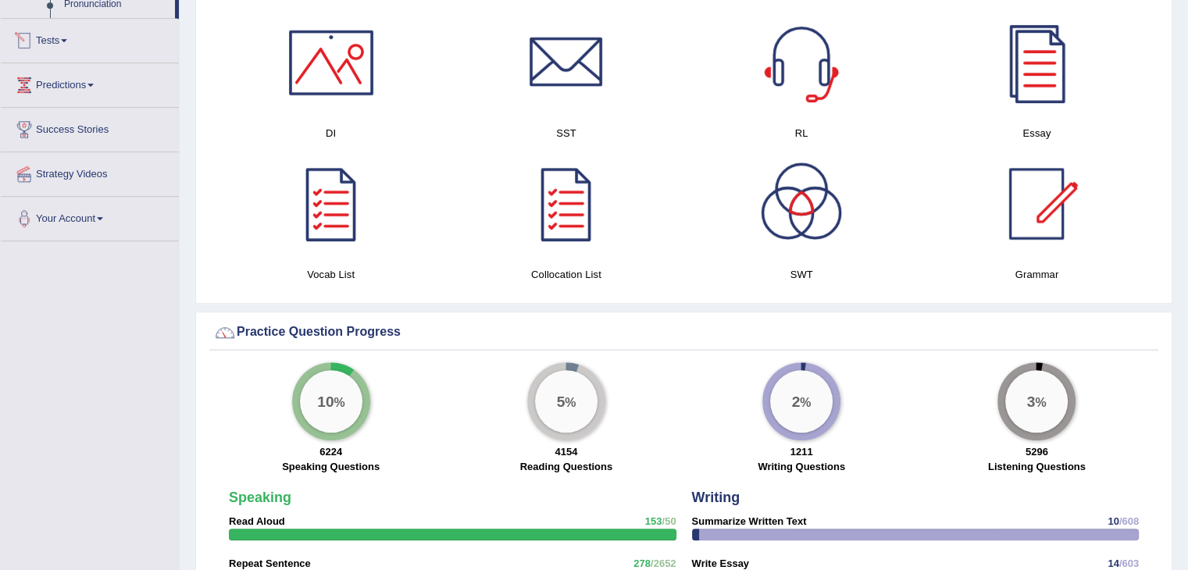
scroll to position [869, 0]
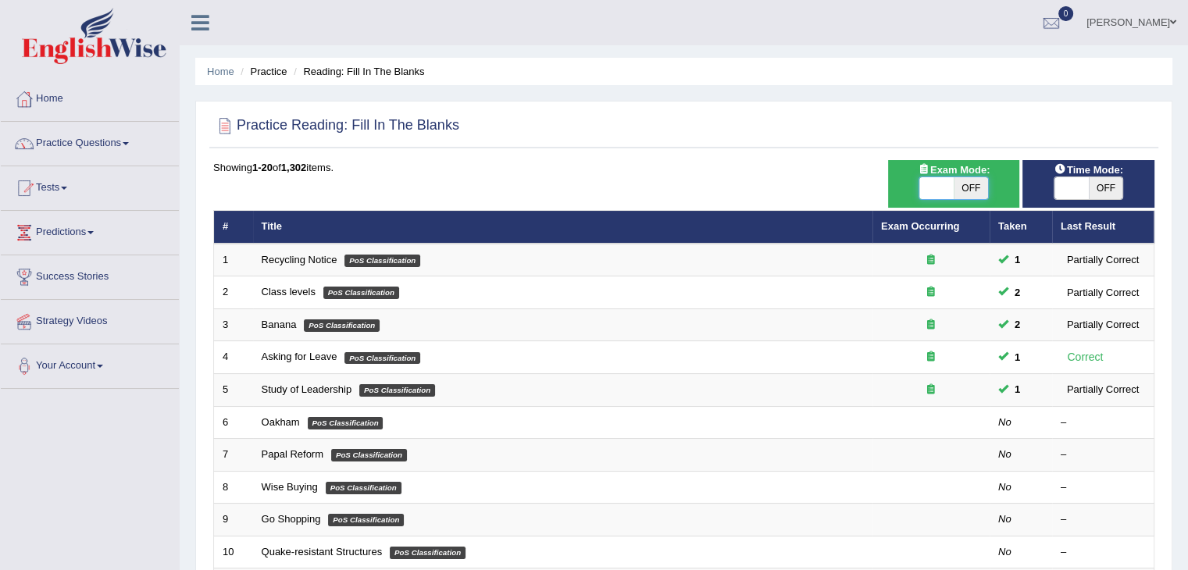
click at [934, 196] on span at bounding box center [936, 188] width 34 height 22
checkbox input "true"
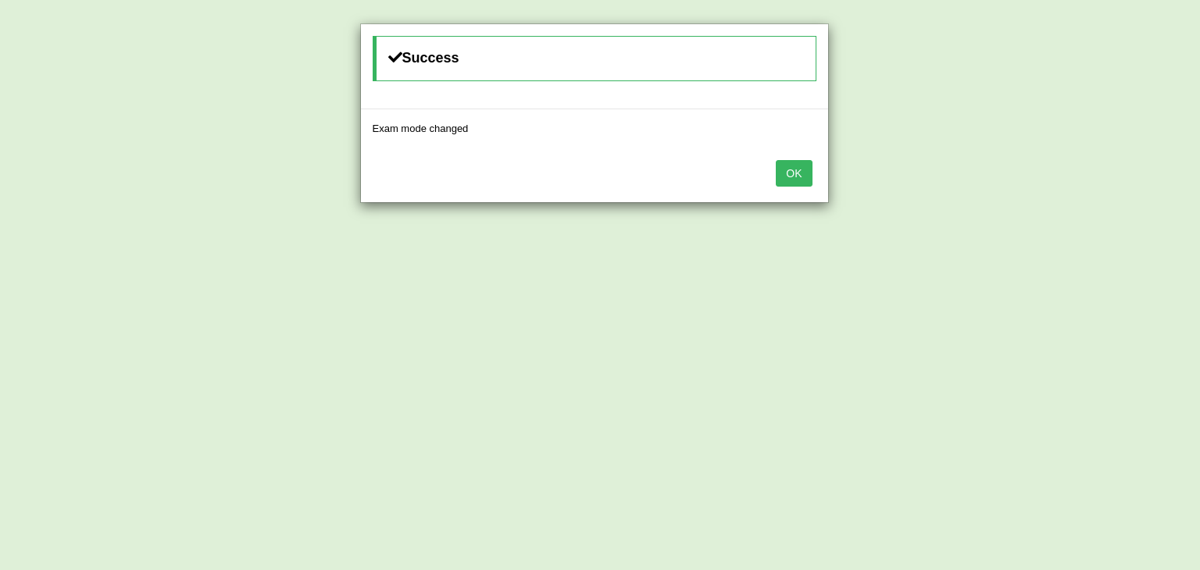
click at [803, 176] on button "OK" at bounding box center [794, 173] width 36 height 27
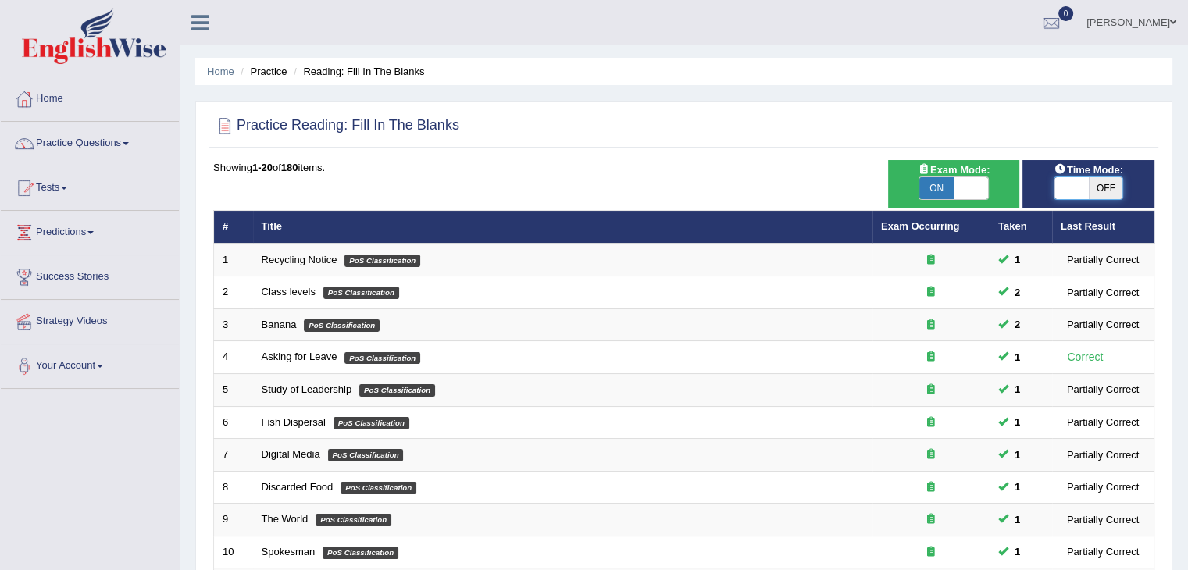
click at [1065, 187] on span at bounding box center [1072, 188] width 34 height 22
checkbox input "true"
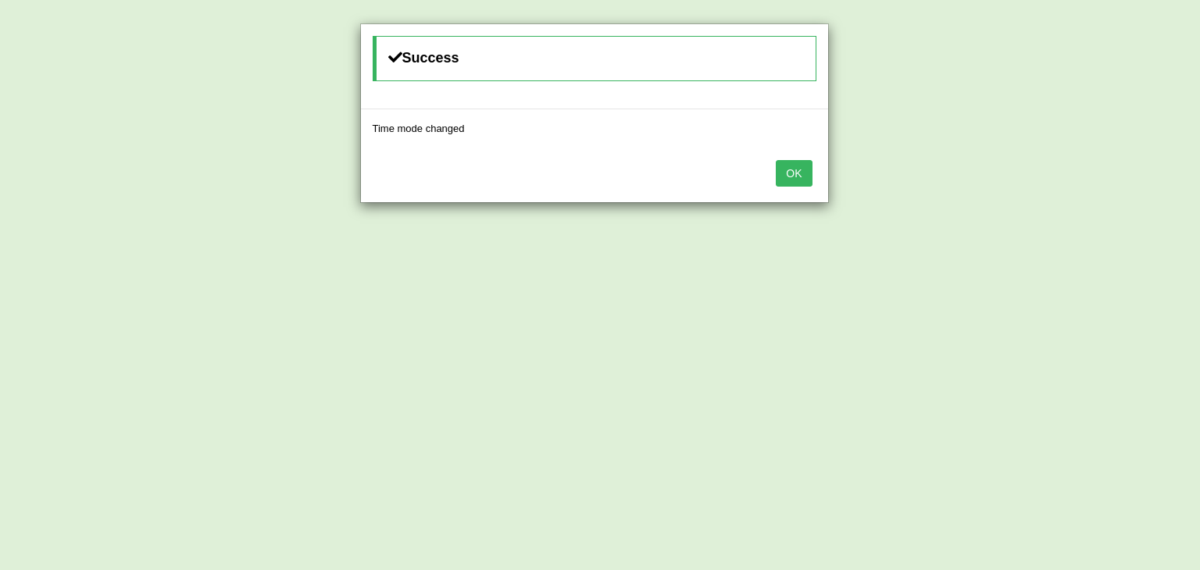
click at [791, 167] on button "OK" at bounding box center [794, 173] width 36 height 27
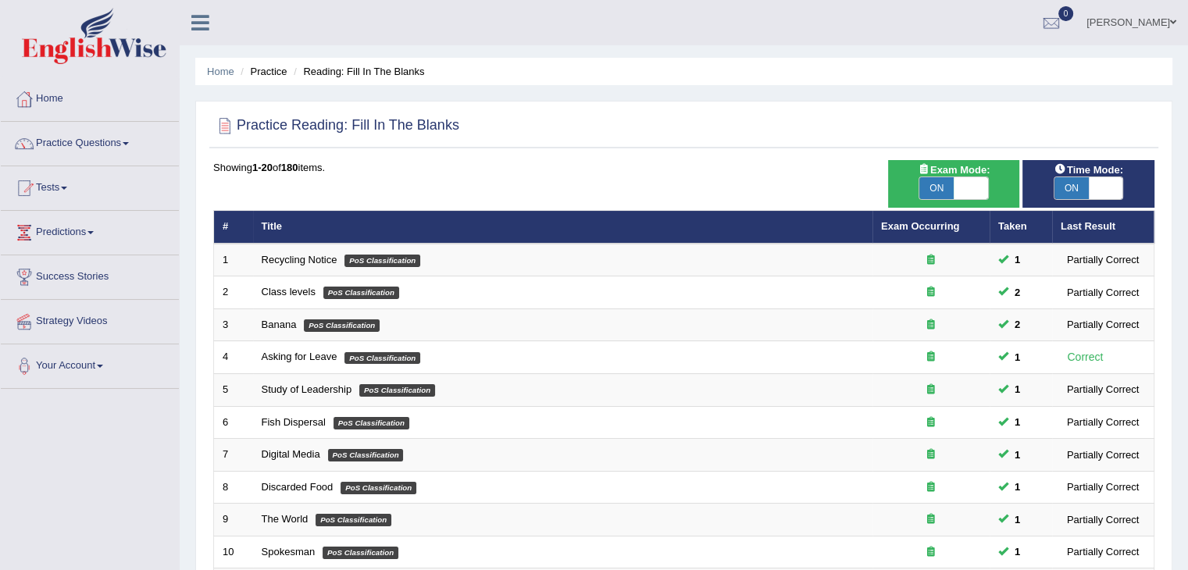
scroll to position [459, 0]
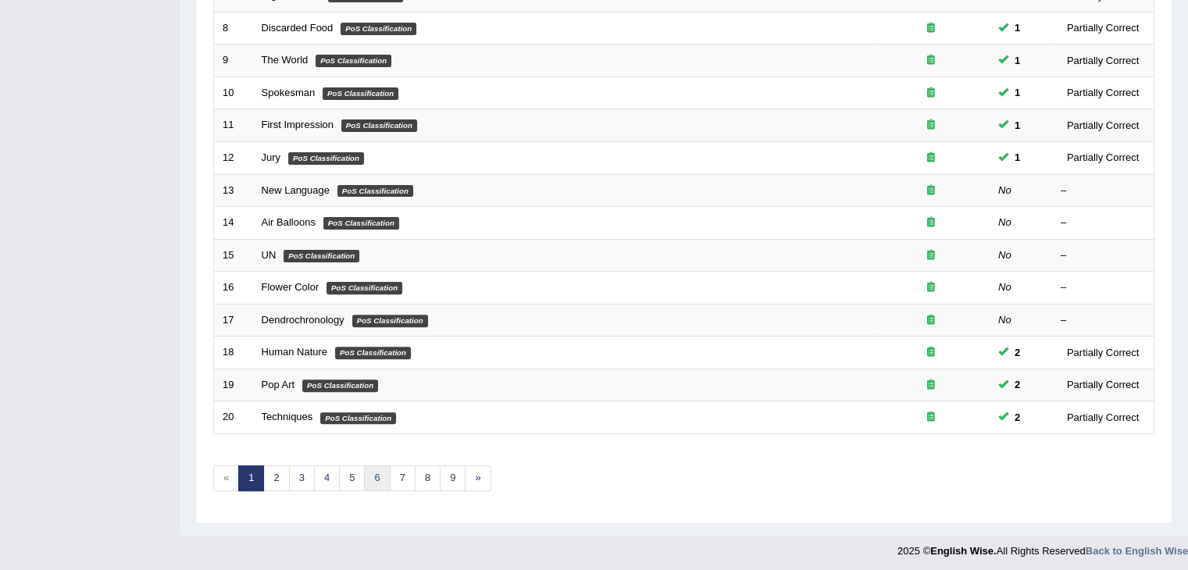
click at [373, 470] on link "6" at bounding box center [377, 479] width 26 height 26
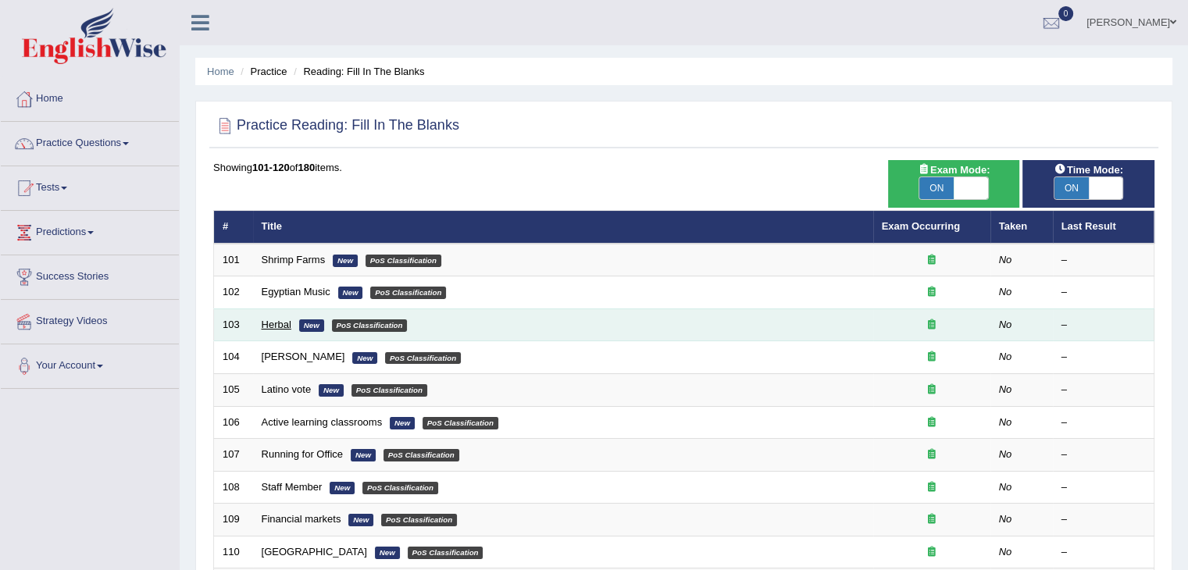
click at [272, 321] on link "Herbal" at bounding box center [277, 325] width 30 height 12
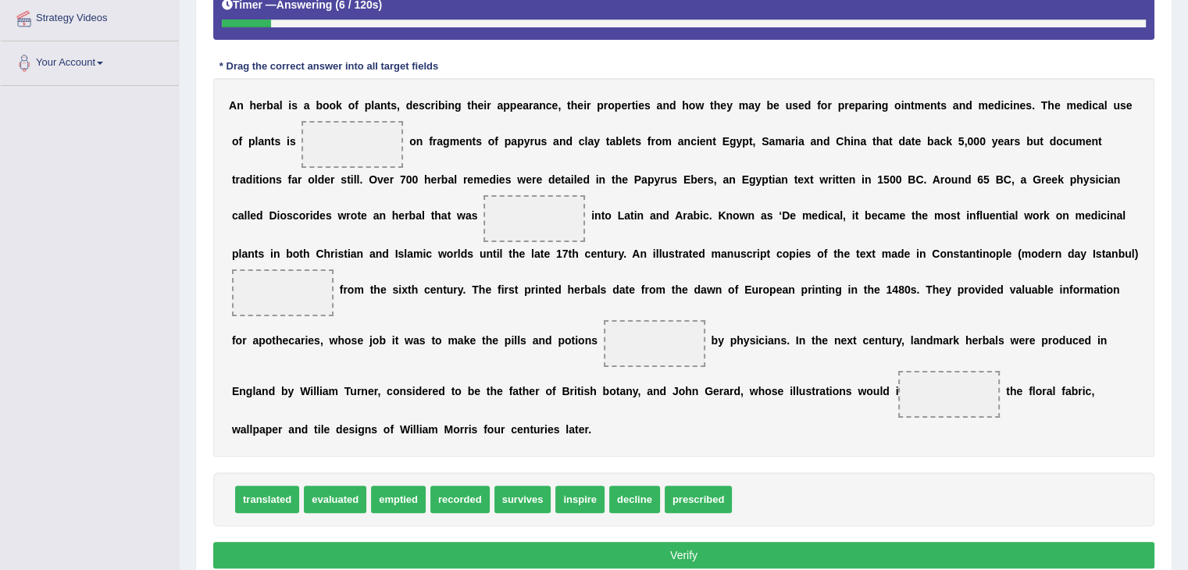
scroll to position [311, 0]
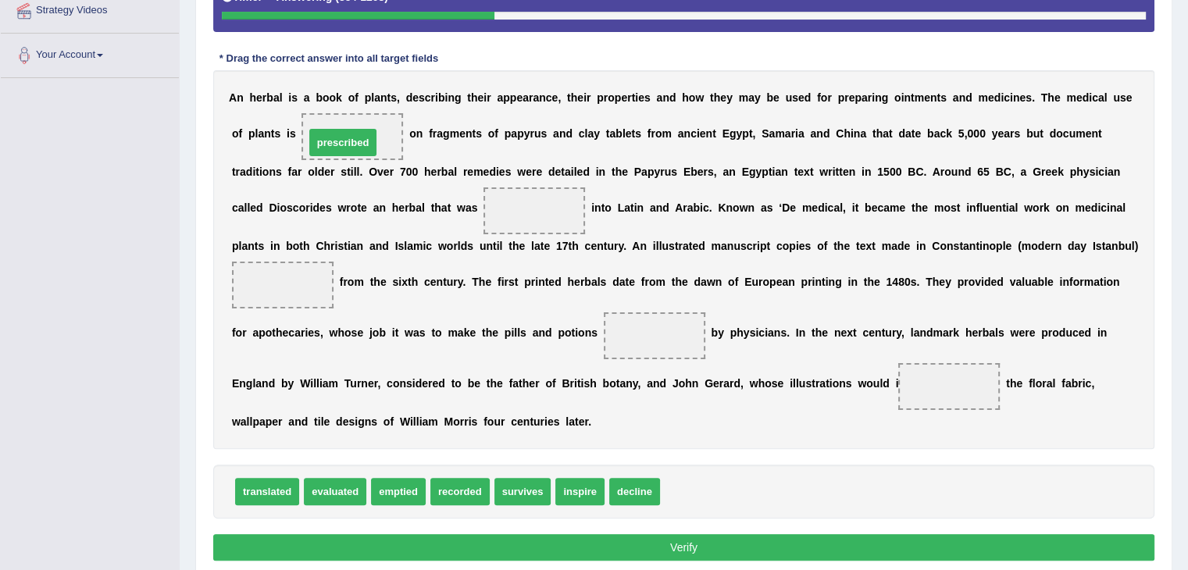
drag, startPoint x: 687, startPoint y: 491, endPoint x: 332, endPoint y: 142, distance: 498.2
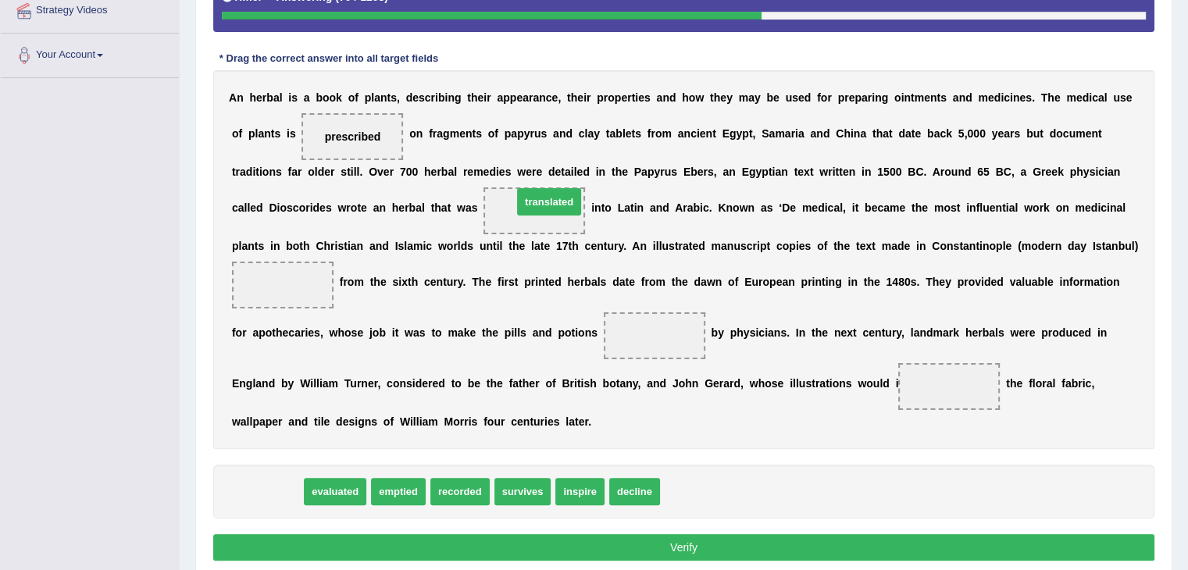
drag, startPoint x: 284, startPoint y: 493, endPoint x: 562, endPoint y: 207, distance: 398.8
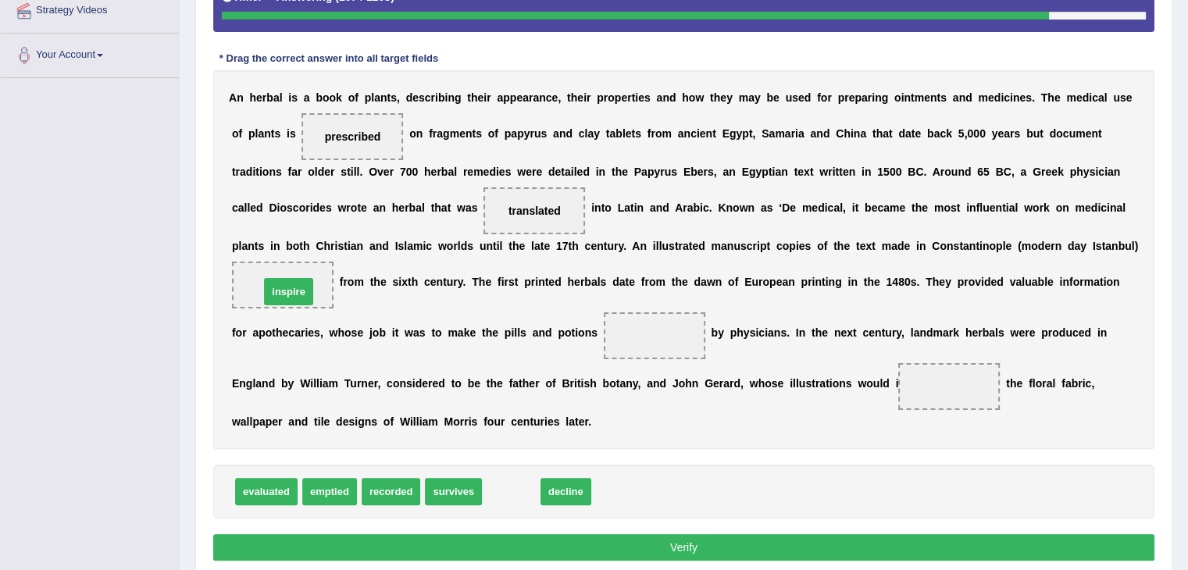
drag, startPoint x: 517, startPoint y: 482, endPoint x: 294, endPoint y: 282, distance: 299.3
click at [294, 282] on span "inspire" at bounding box center [283, 285] width 52 height 28
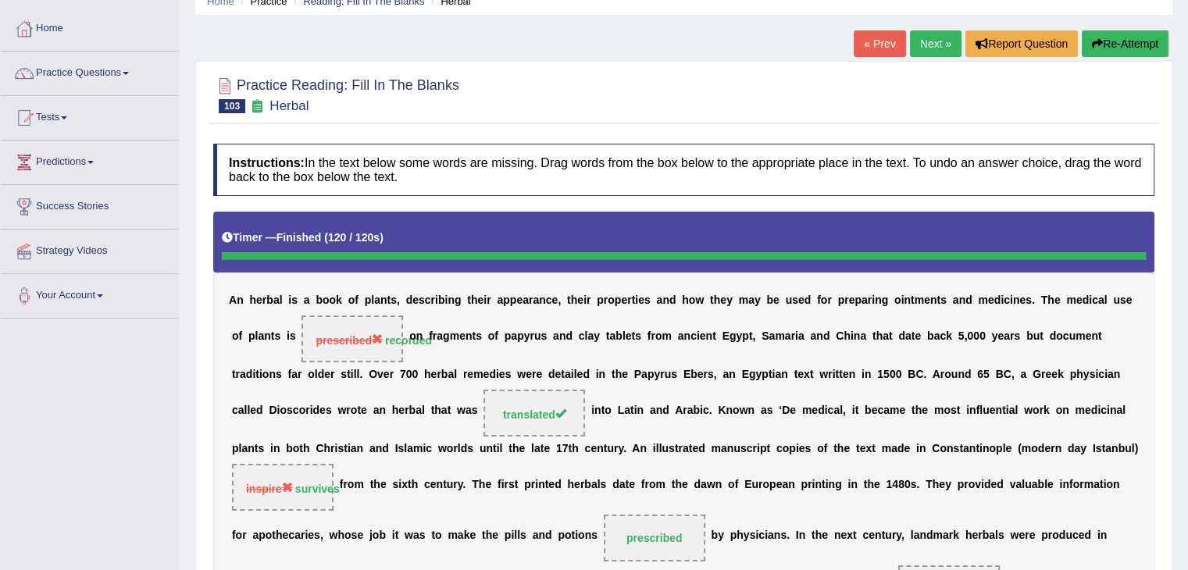
scroll to position [0, 0]
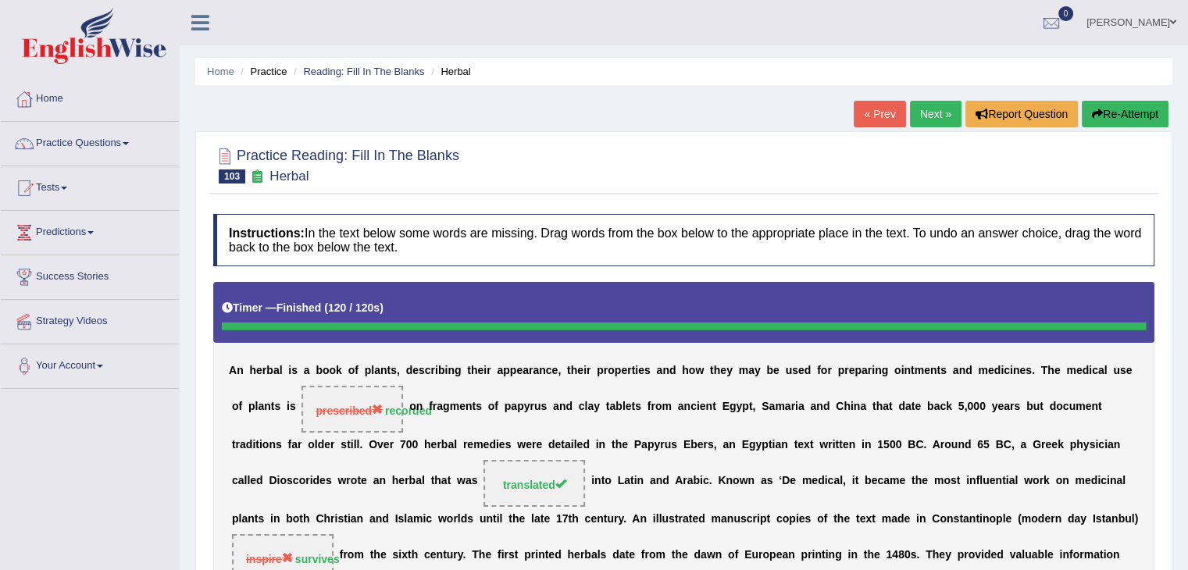
click at [917, 116] on link "Next »" at bounding box center [936, 114] width 52 height 27
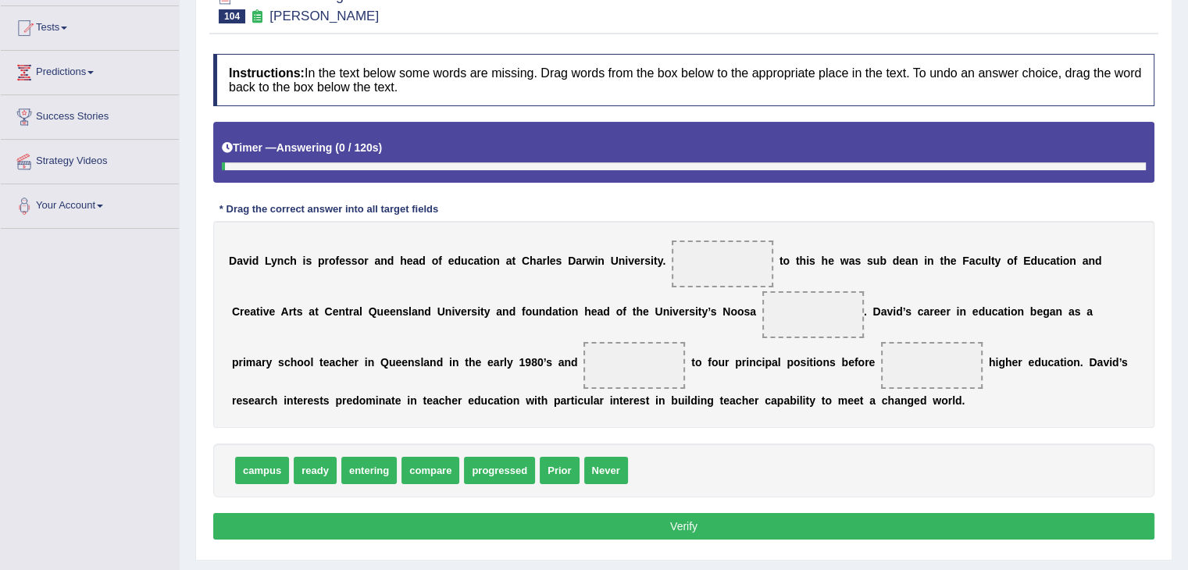
scroll to position [162, 0]
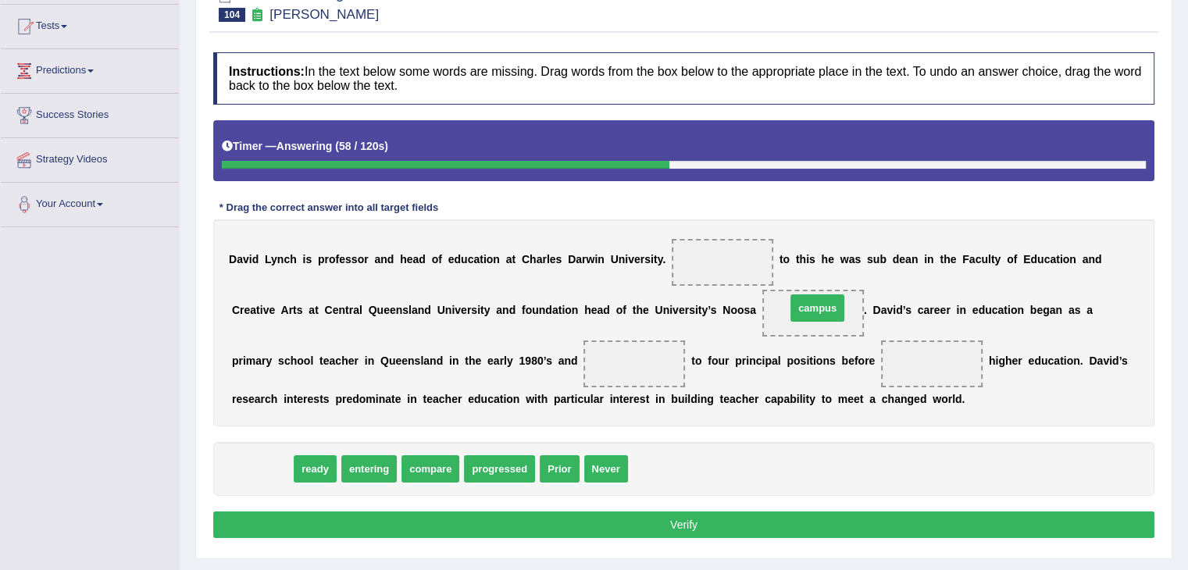
drag, startPoint x: 257, startPoint y: 465, endPoint x: 812, endPoint y: 304, distance: 578.2
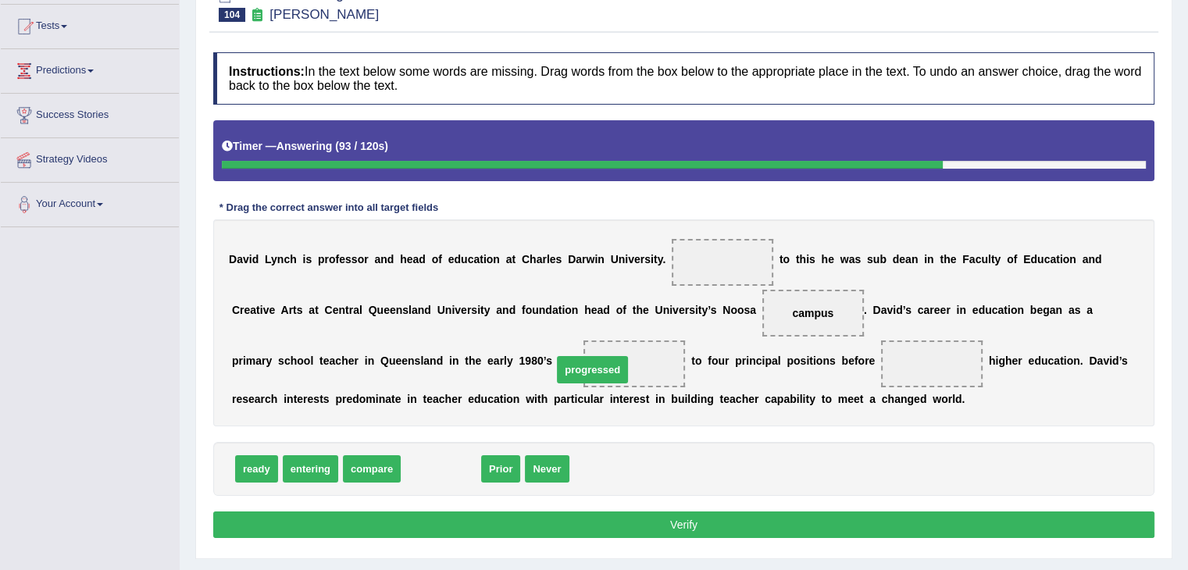
drag, startPoint x: 436, startPoint y: 466, endPoint x: 583, endPoint y: 367, distance: 177.2
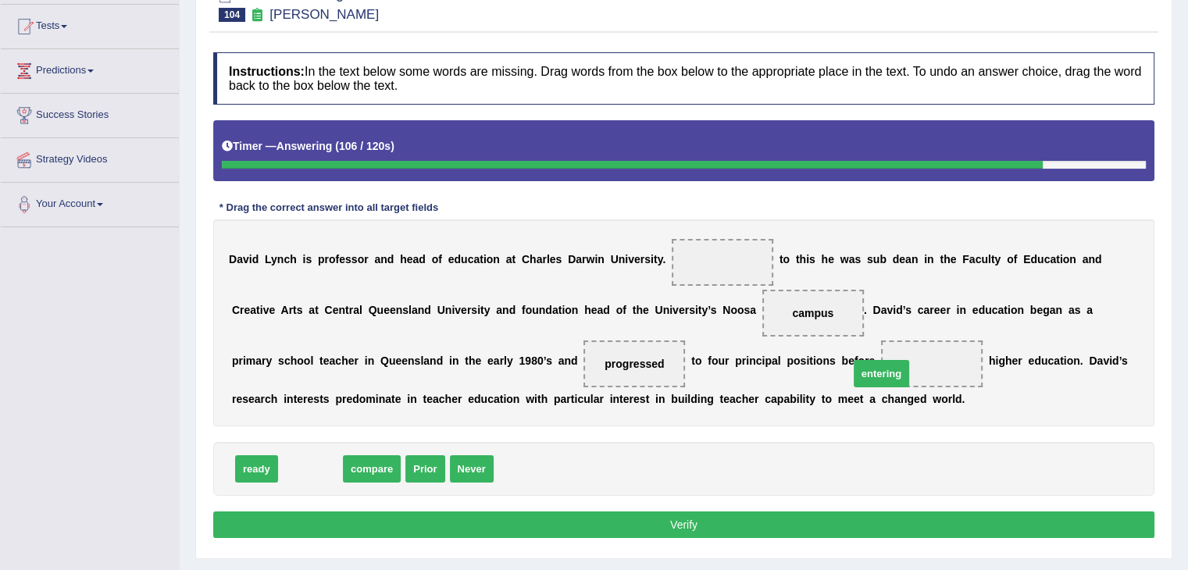
drag, startPoint x: 295, startPoint y: 469, endPoint x: 866, endPoint y: 373, distance: 579.1
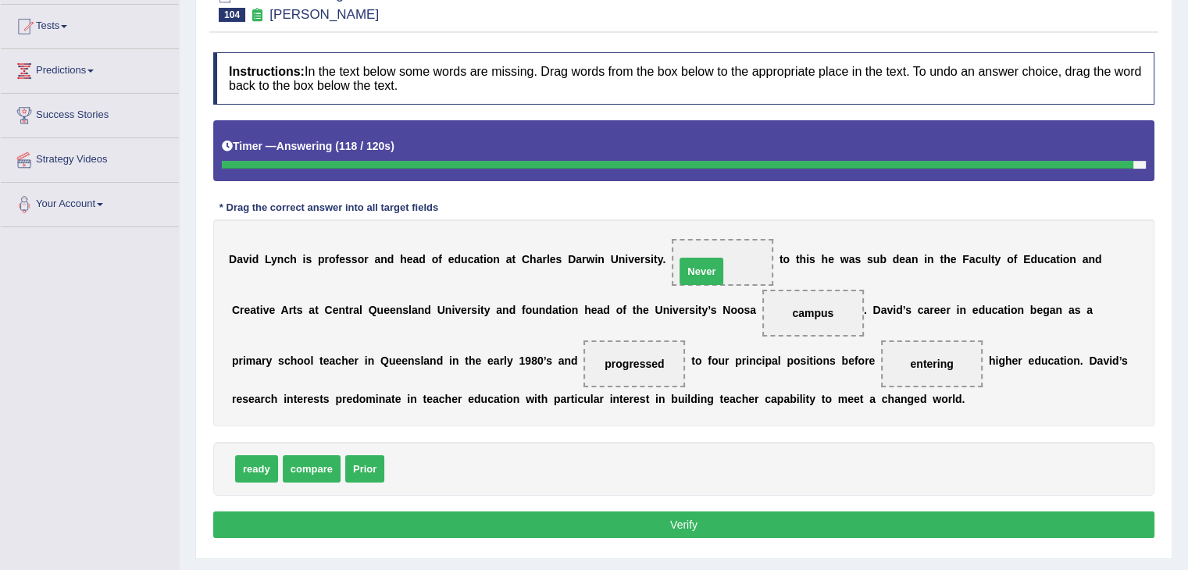
drag, startPoint x: 403, startPoint y: 461, endPoint x: 700, endPoint y: 255, distance: 361.0
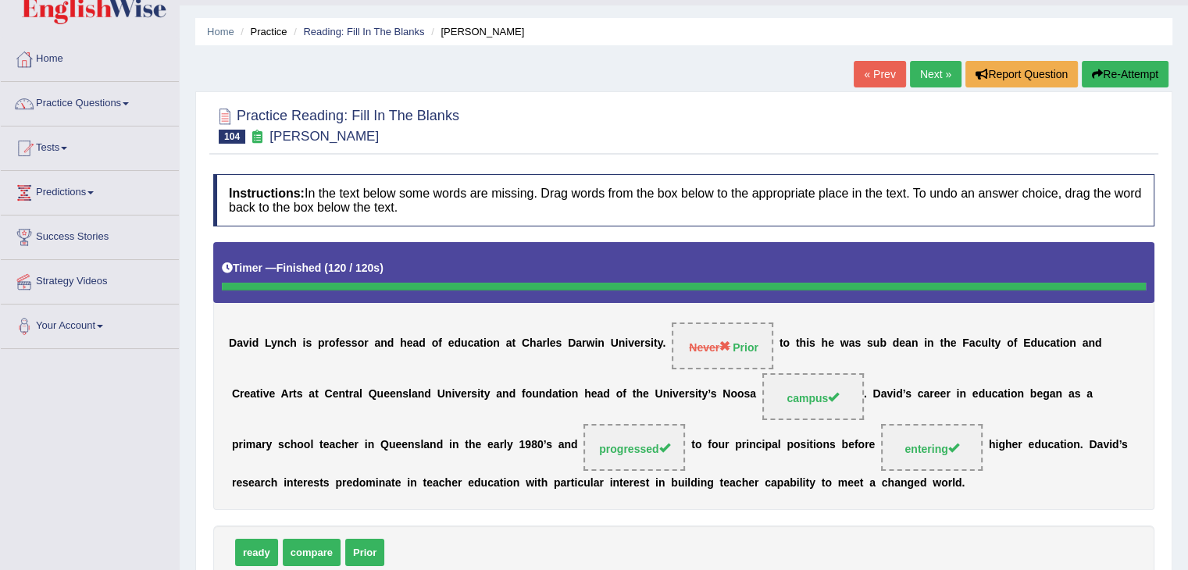
scroll to position [0, 0]
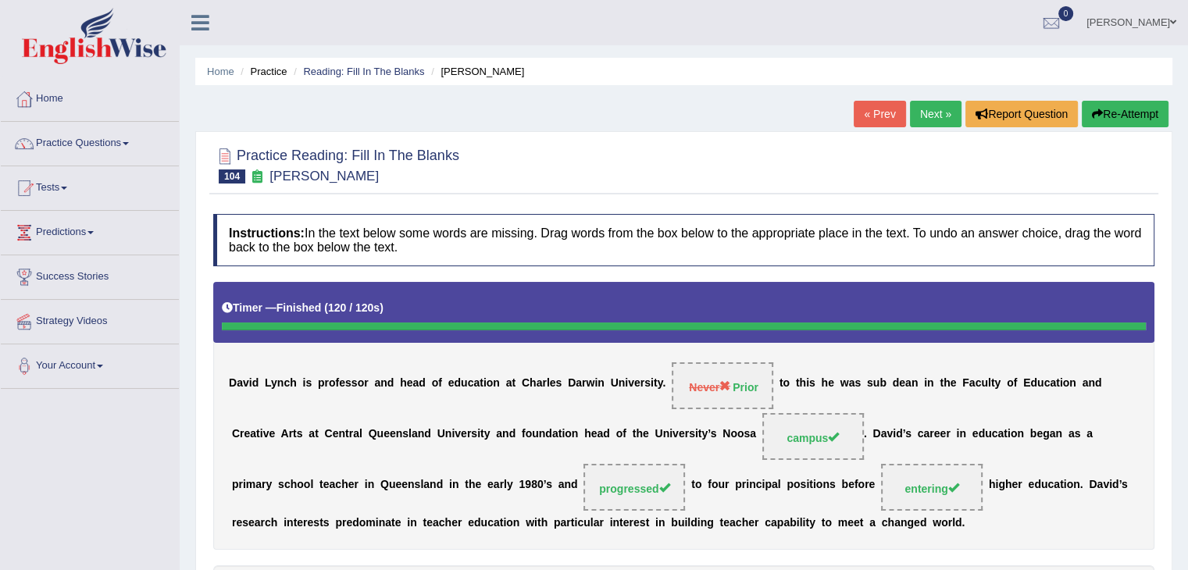
click at [931, 101] on link "Next »" at bounding box center [936, 114] width 52 height 27
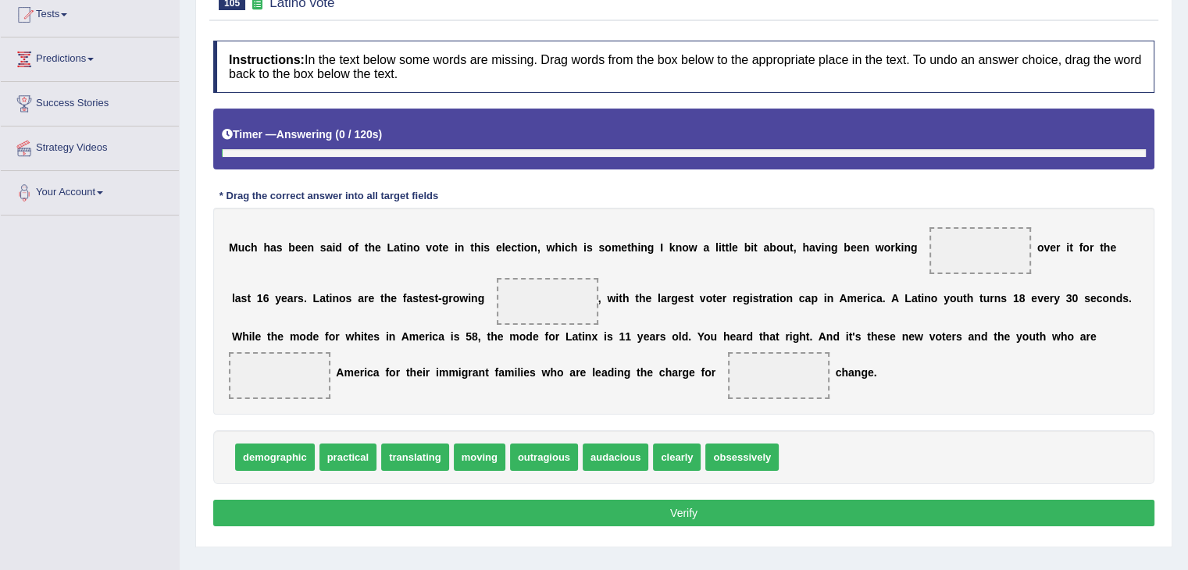
scroll to position [177, 0]
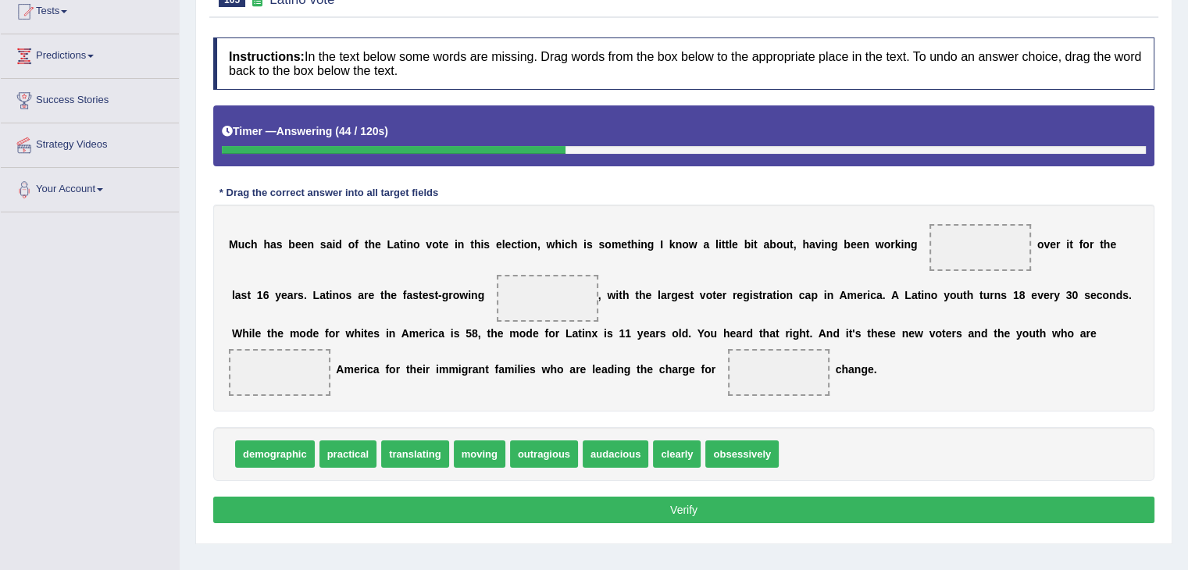
click at [294, 509] on button "Verify" at bounding box center [683, 510] width 941 height 27
drag, startPoint x: 262, startPoint y: 457, endPoint x: 959, endPoint y: 259, distance: 725.2
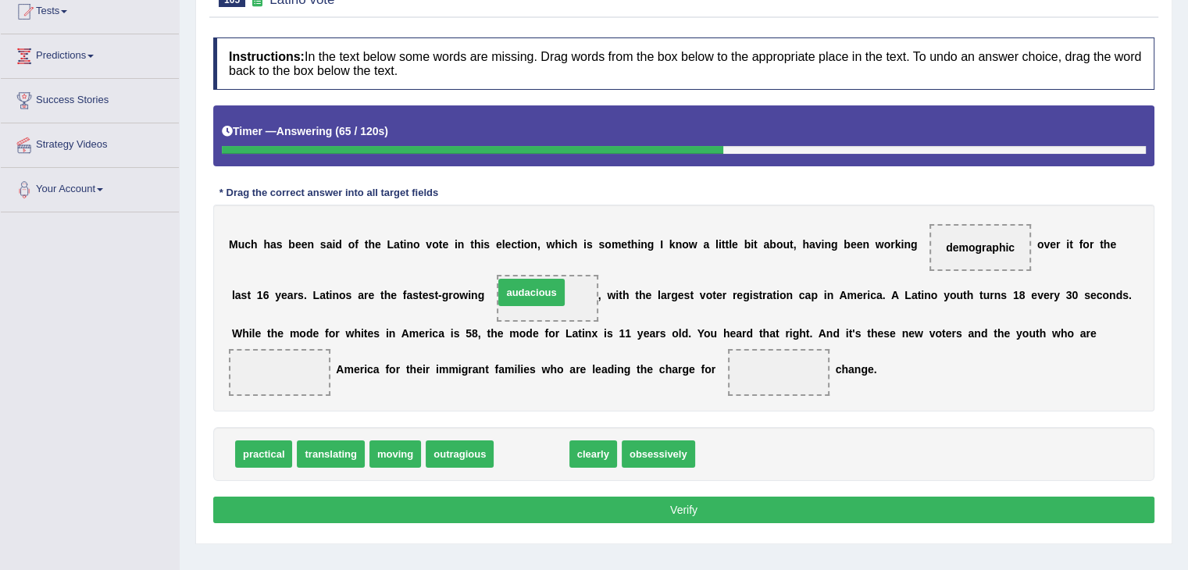
drag, startPoint x: 519, startPoint y: 454, endPoint x: 527, endPoint y: 291, distance: 162.7
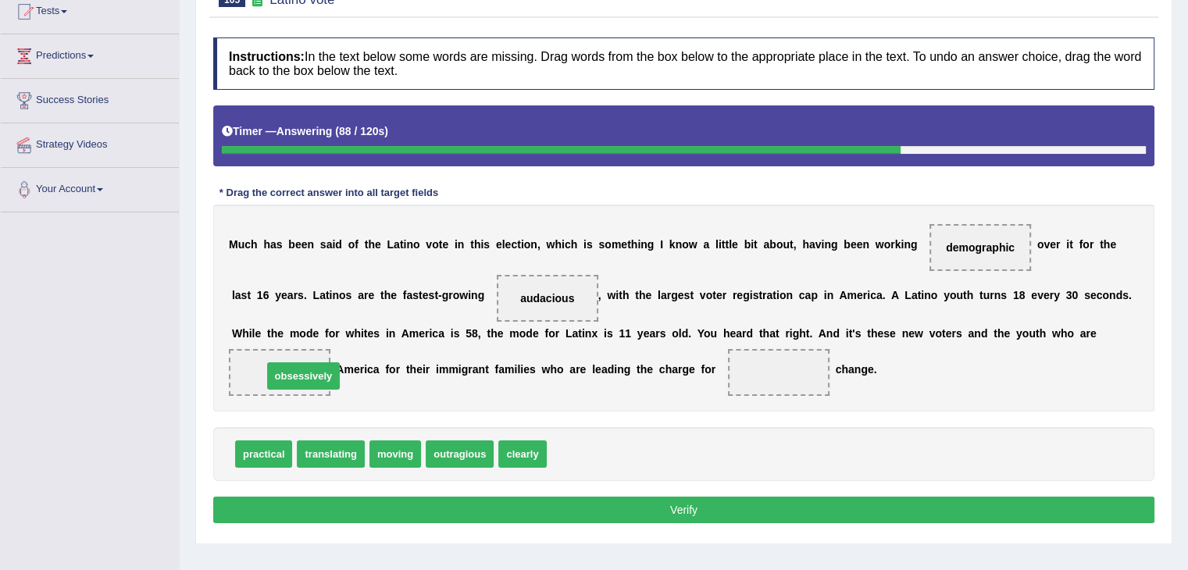
drag, startPoint x: 616, startPoint y: 455, endPoint x: 317, endPoint y: 377, distance: 308.3
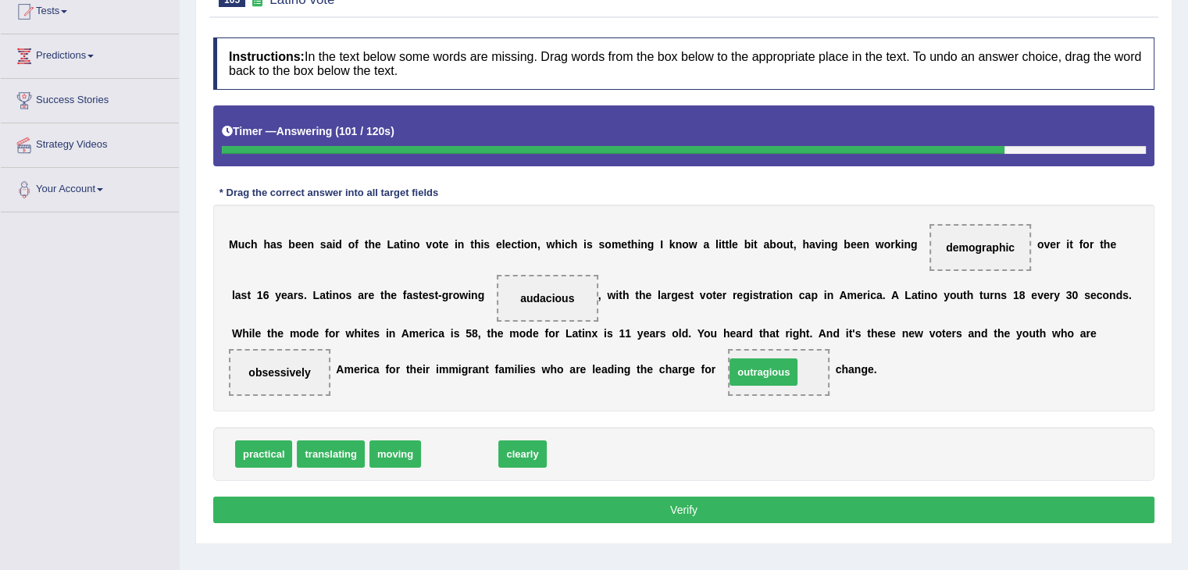
drag, startPoint x: 461, startPoint y: 456, endPoint x: 765, endPoint y: 374, distance: 314.7
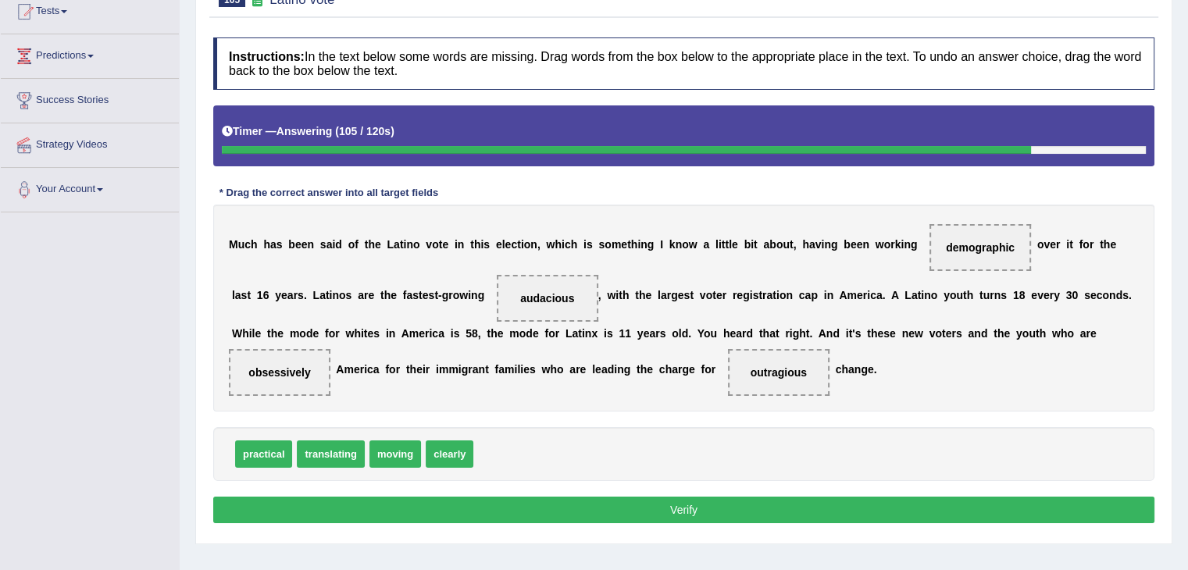
click at [656, 514] on button "Verify" at bounding box center [683, 510] width 941 height 27
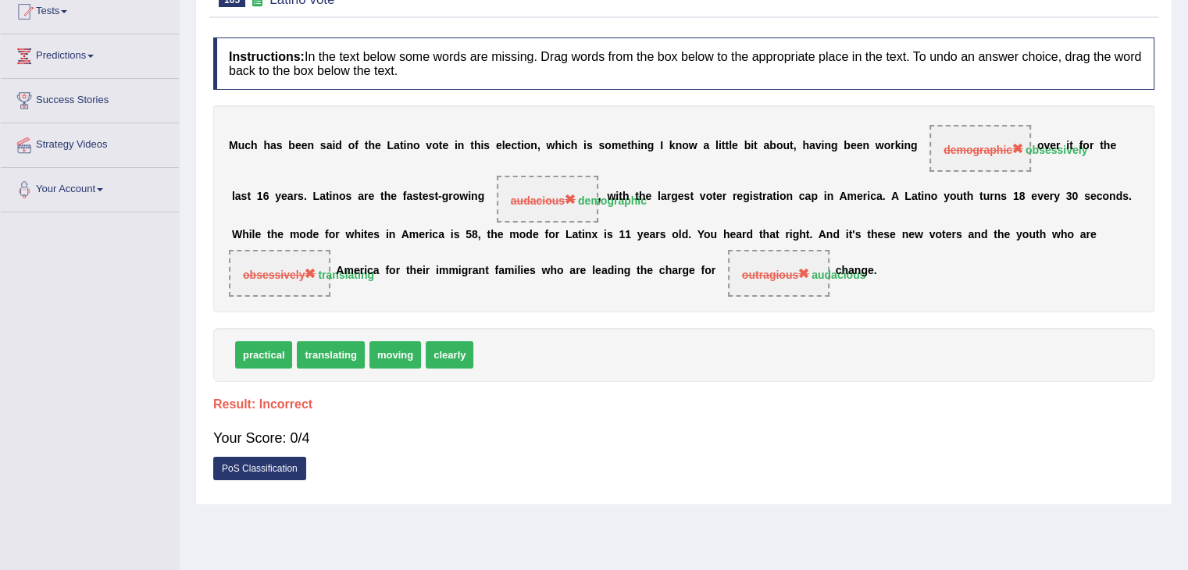
scroll to position [0, 0]
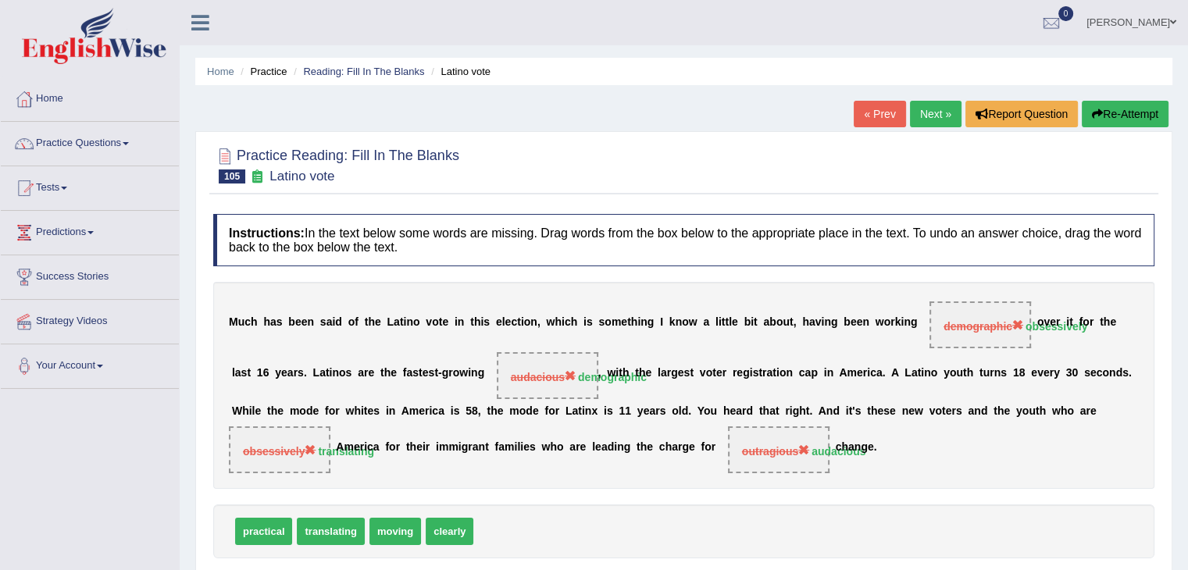
click at [927, 110] on link "Next »" at bounding box center [936, 114] width 52 height 27
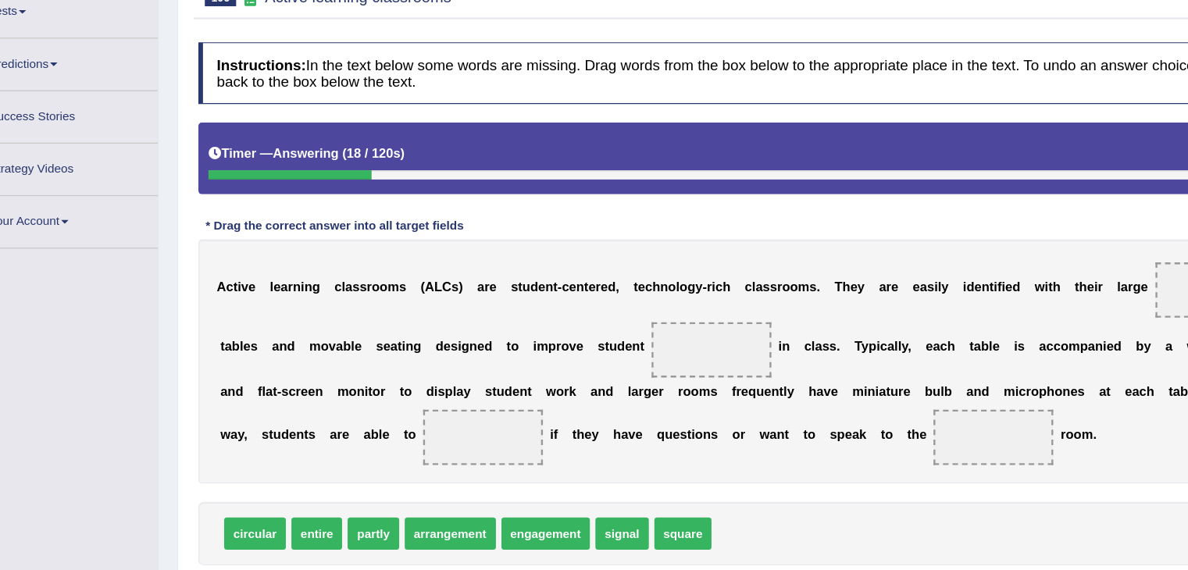
scroll to position [104, 0]
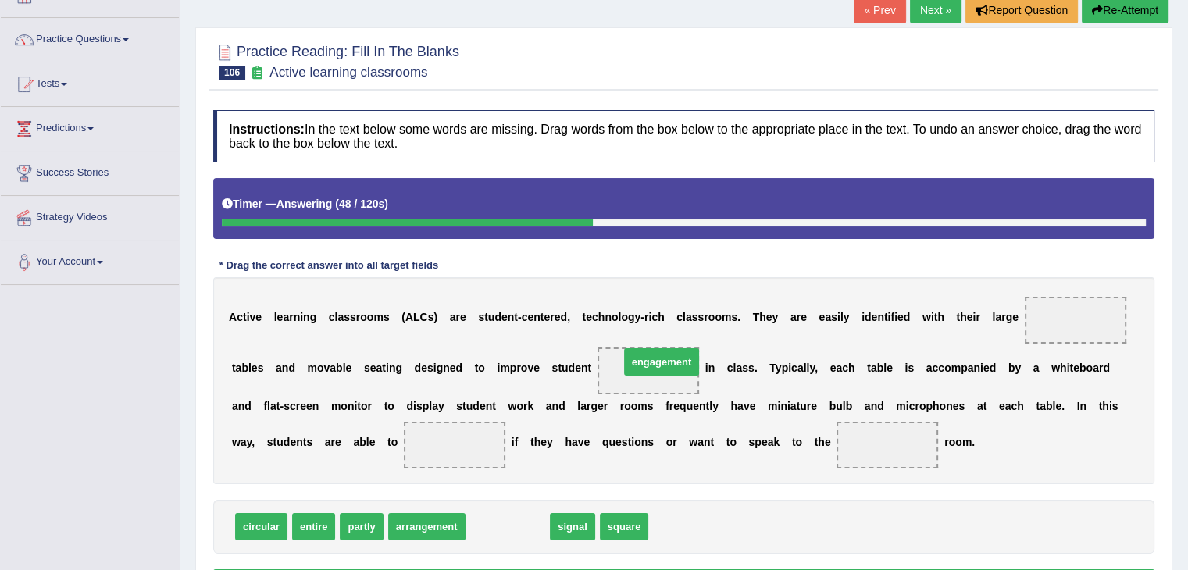
drag, startPoint x: 491, startPoint y: 522, endPoint x: 644, endPoint y: 357, distance: 225.5
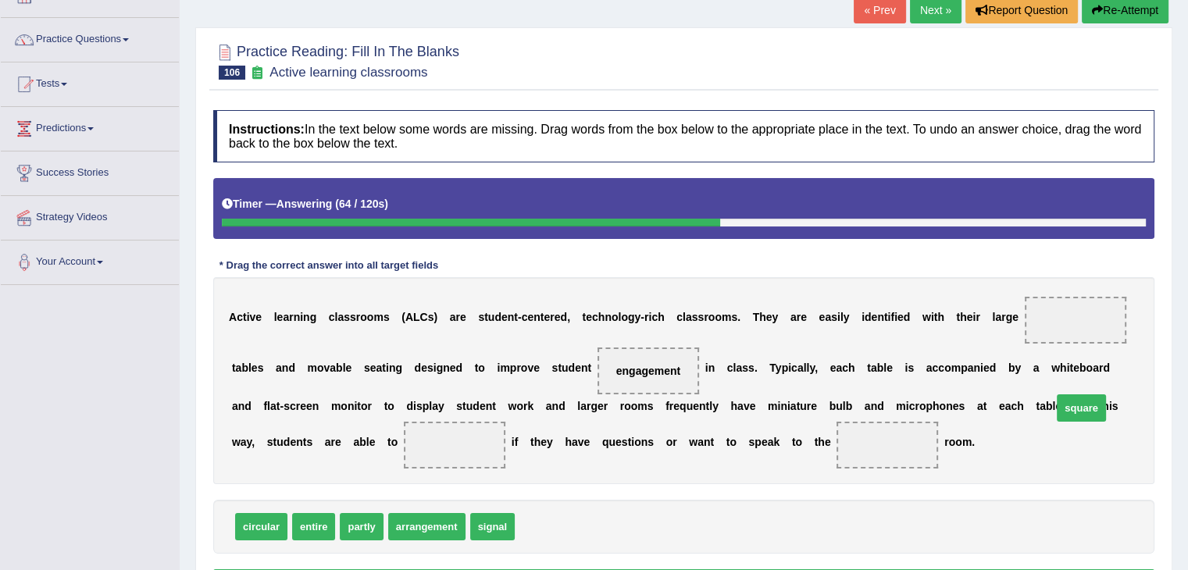
drag, startPoint x: 556, startPoint y: 522, endPoint x: 1094, endPoint y: 403, distance: 550.4
click at [1094, 403] on span "square" at bounding box center [1081, 407] width 49 height 27
drag, startPoint x: 555, startPoint y: 517, endPoint x: 1109, endPoint y: 323, distance: 586.7
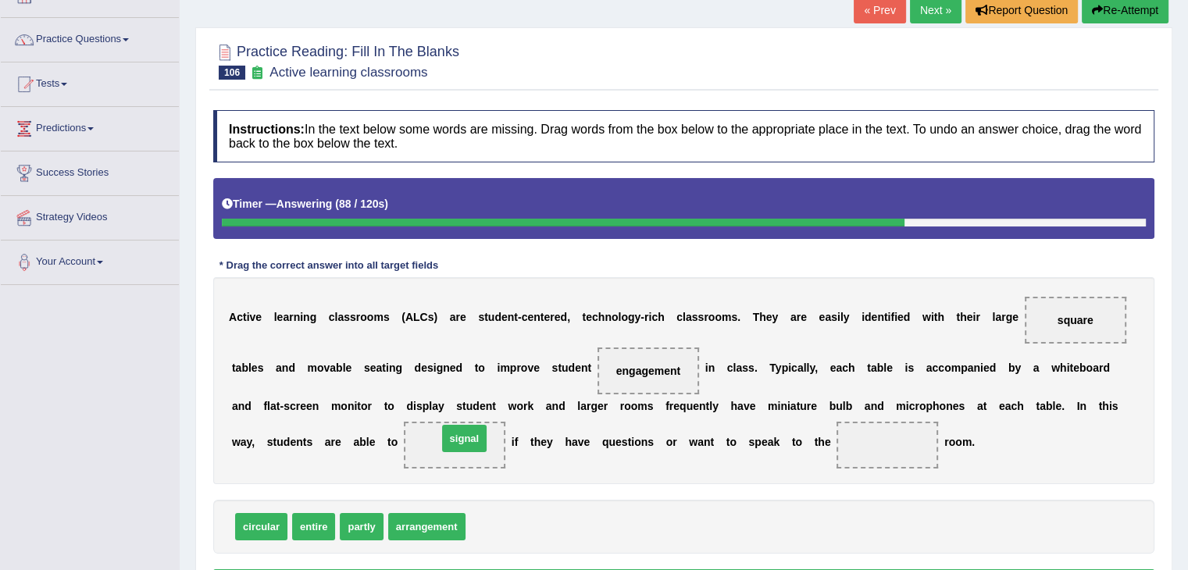
drag, startPoint x: 484, startPoint y: 522, endPoint x: 455, endPoint y: 433, distance: 93.4
drag, startPoint x: 312, startPoint y: 522, endPoint x: 881, endPoint y: 444, distance: 573.9
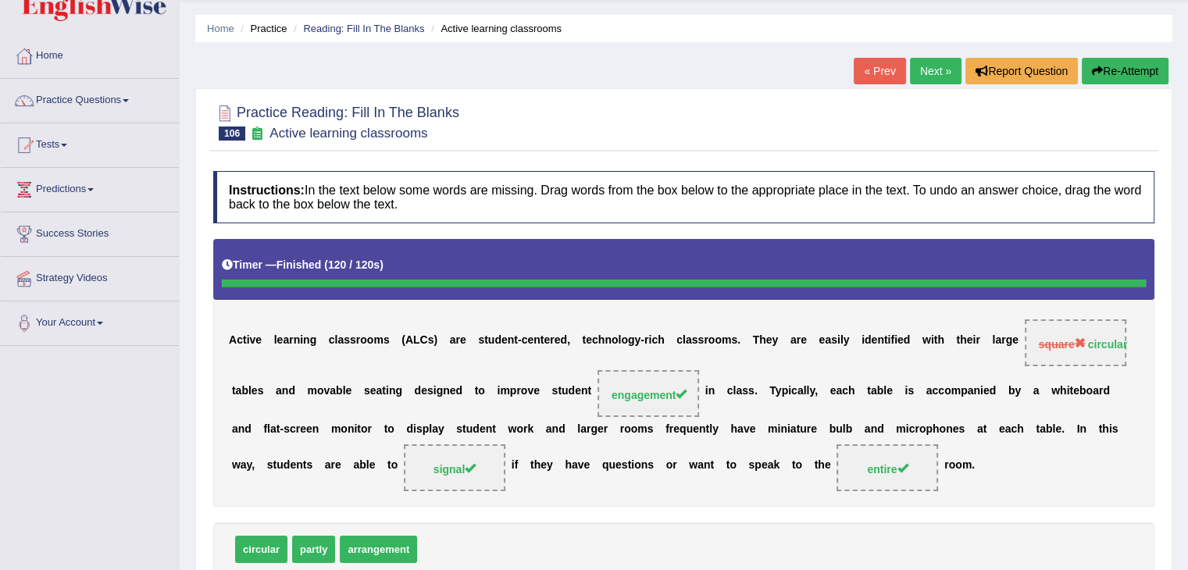
scroll to position [0, 0]
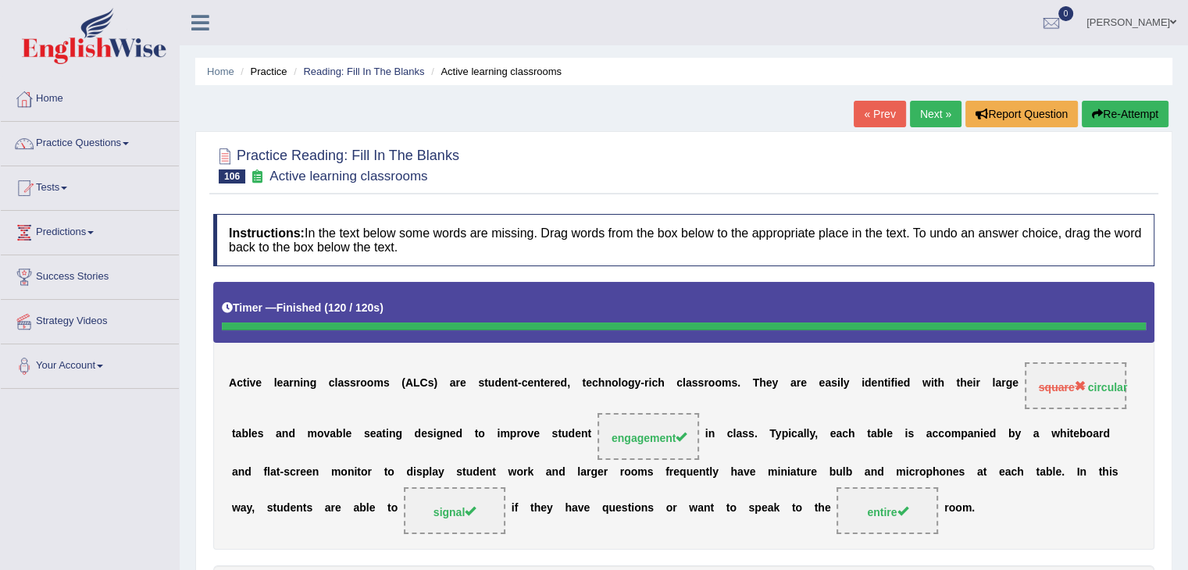
click at [933, 114] on link "Next »" at bounding box center [936, 114] width 52 height 27
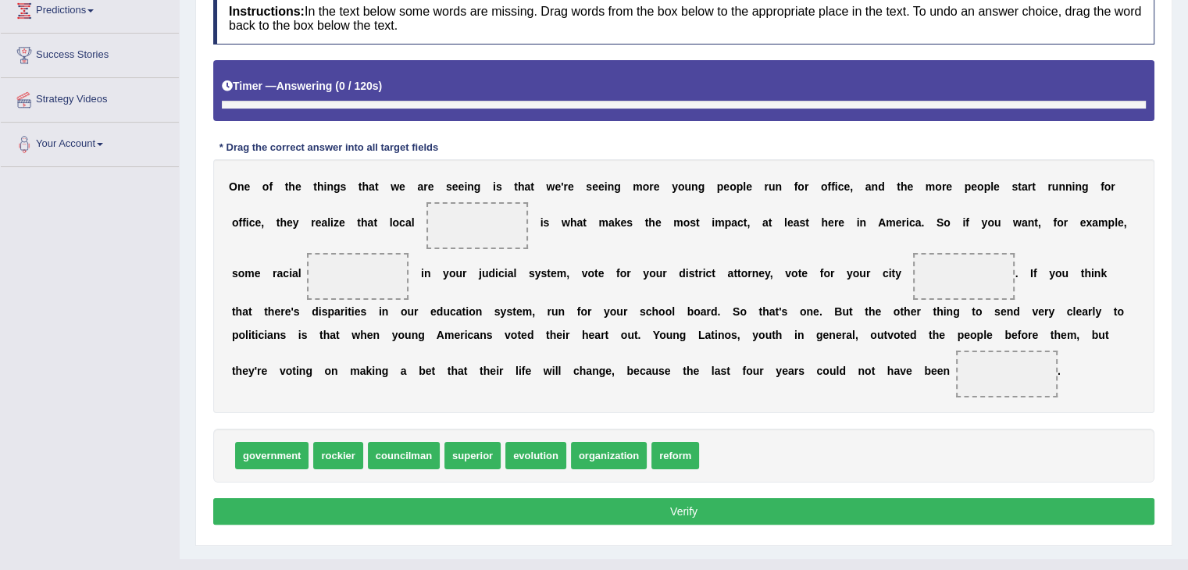
scroll to position [250, 0]
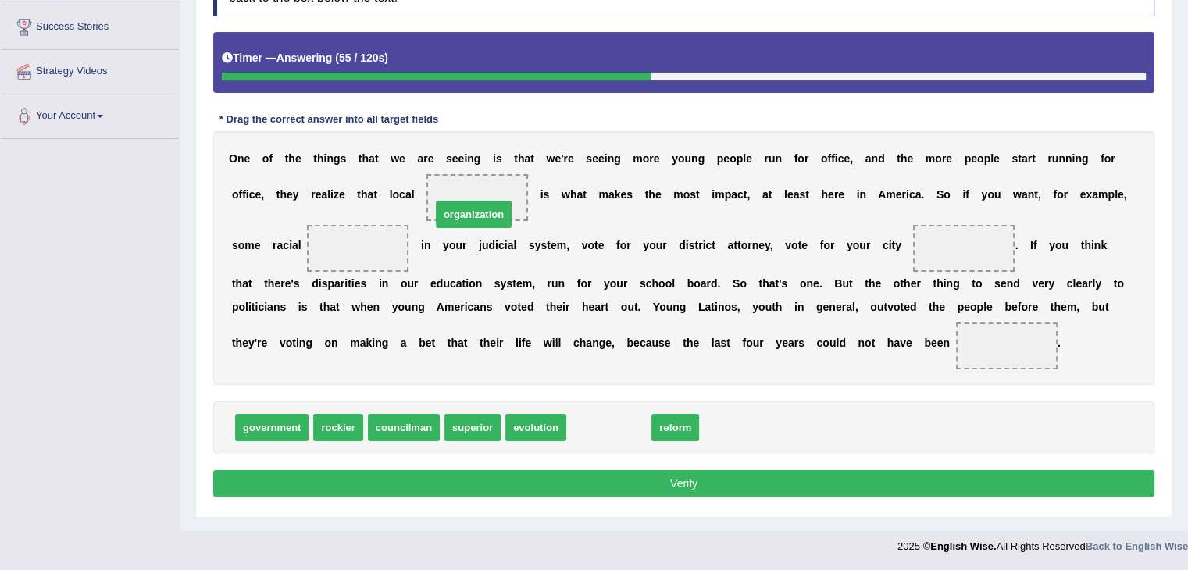
drag, startPoint x: 604, startPoint y: 426, endPoint x: 469, endPoint y: 210, distance: 254.0
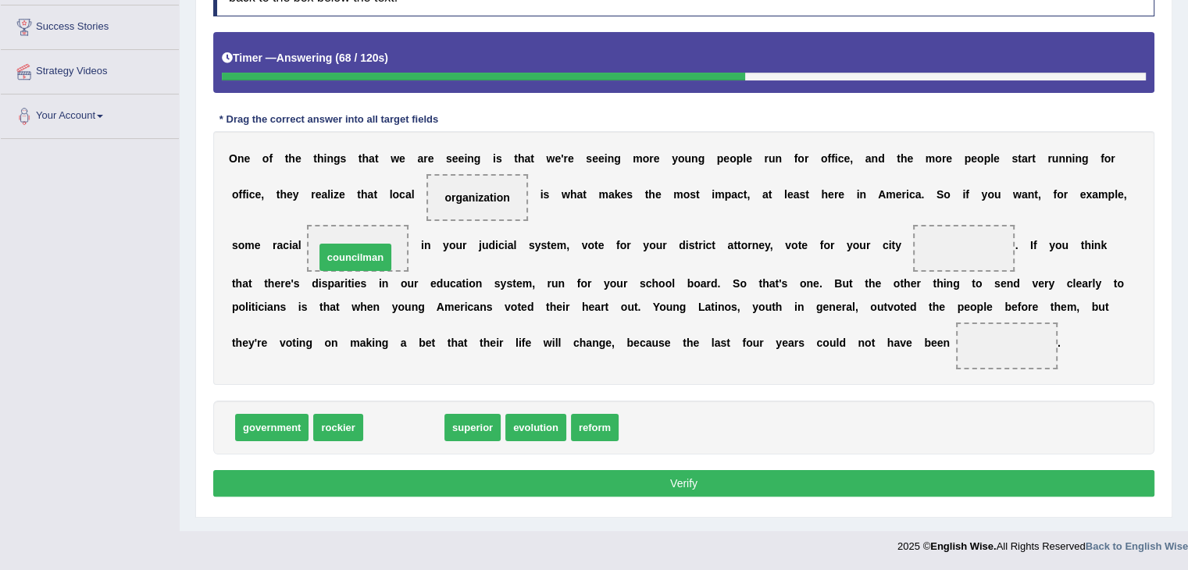
drag, startPoint x: 398, startPoint y: 427, endPoint x: 349, endPoint y: 257, distance: 176.3
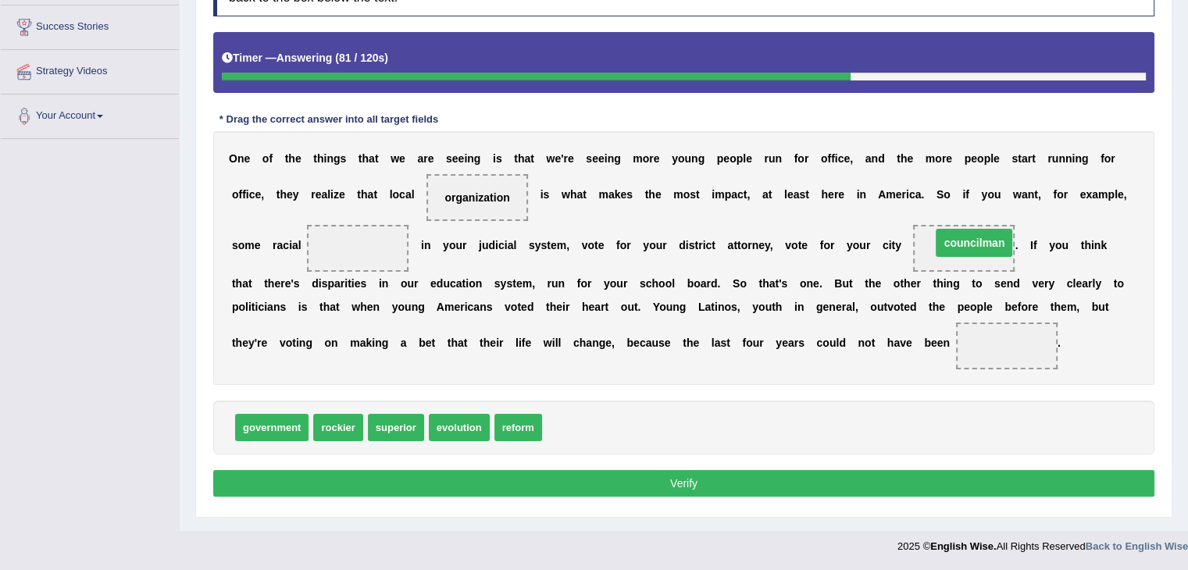
drag, startPoint x: 368, startPoint y: 241, endPoint x: 981, endPoint y: 235, distance: 613.2
drag, startPoint x: 340, startPoint y: 427, endPoint x: 328, endPoint y: 444, distance: 21.4
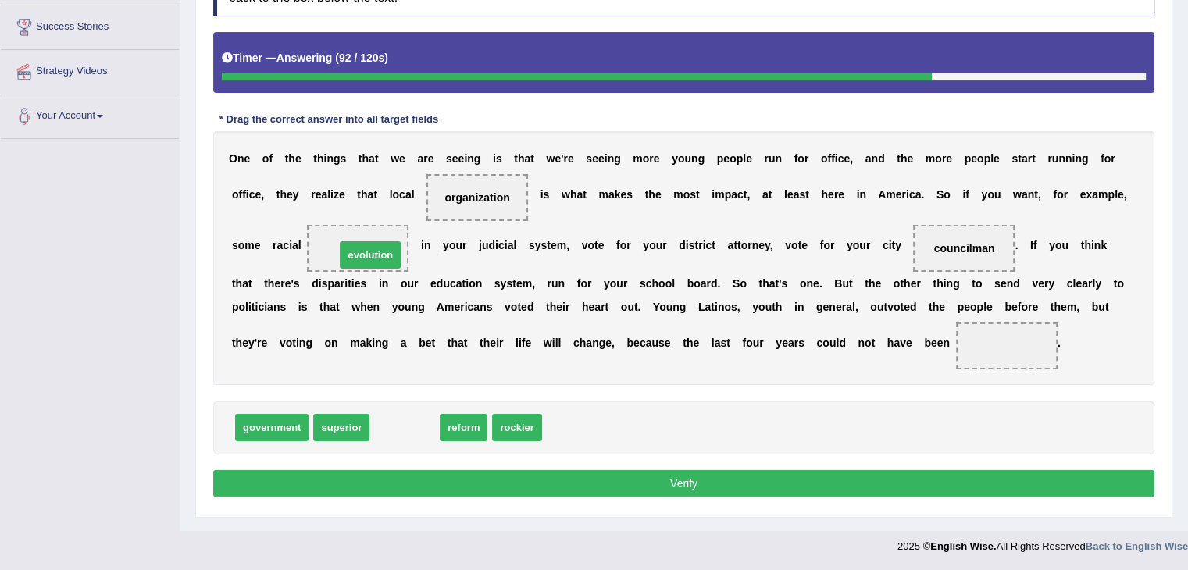
drag, startPoint x: 406, startPoint y: 427, endPoint x: 372, endPoint y: 255, distance: 176.0
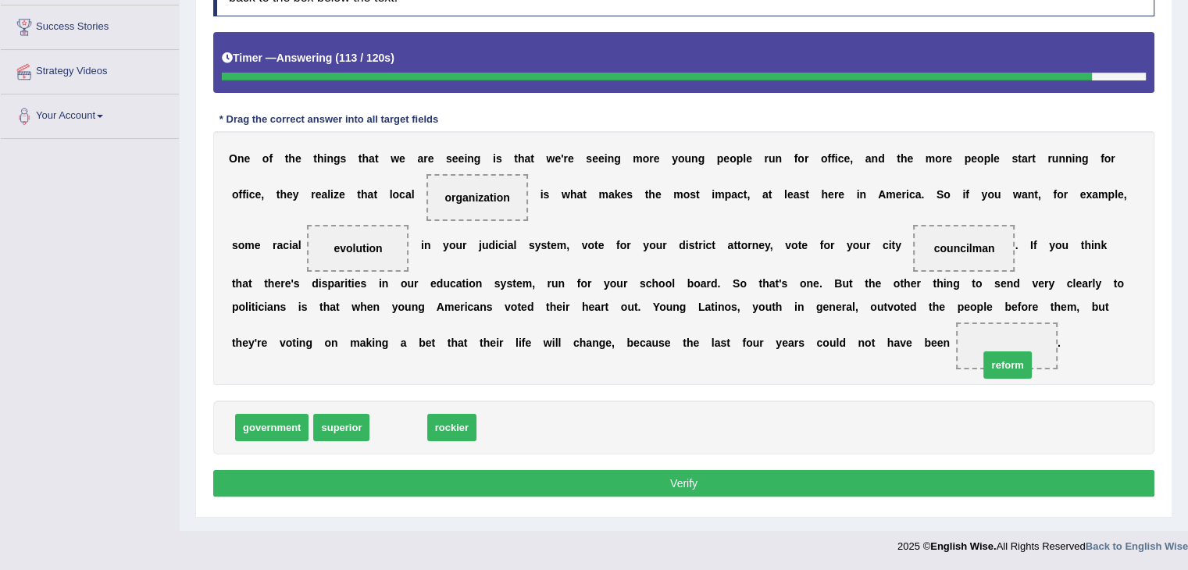
drag, startPoint x: 405, startPoint y: 422, endPoint x: 1015, endPoint y: 360, distance: 612.4
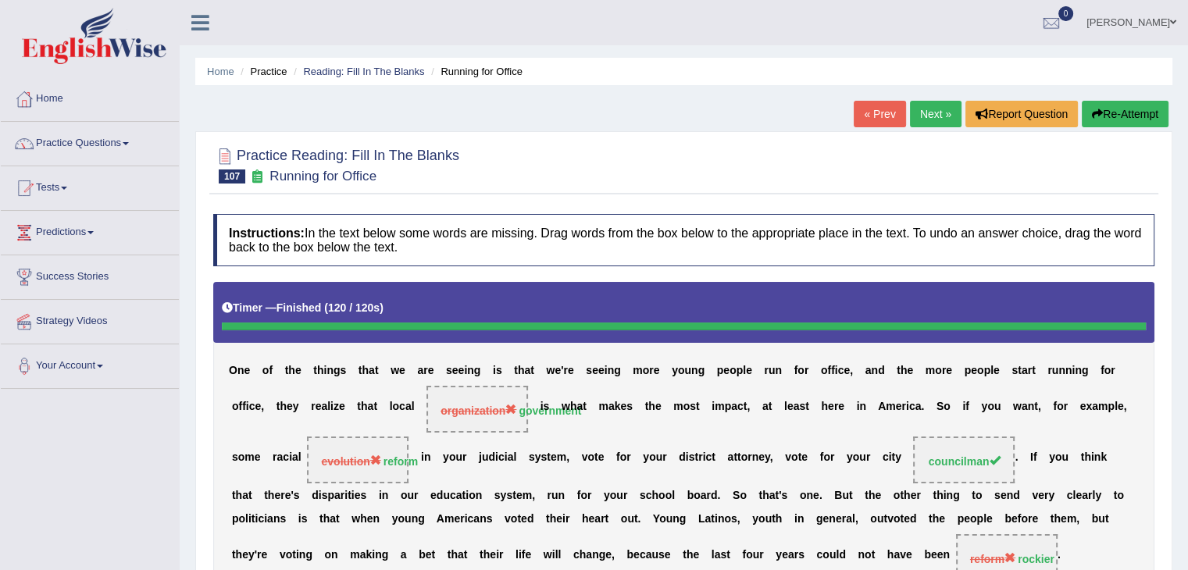
scroll to position [0, 0]
click at [923, 110] on link "Next »" at bounding box center [936, 114] width 52 height 27
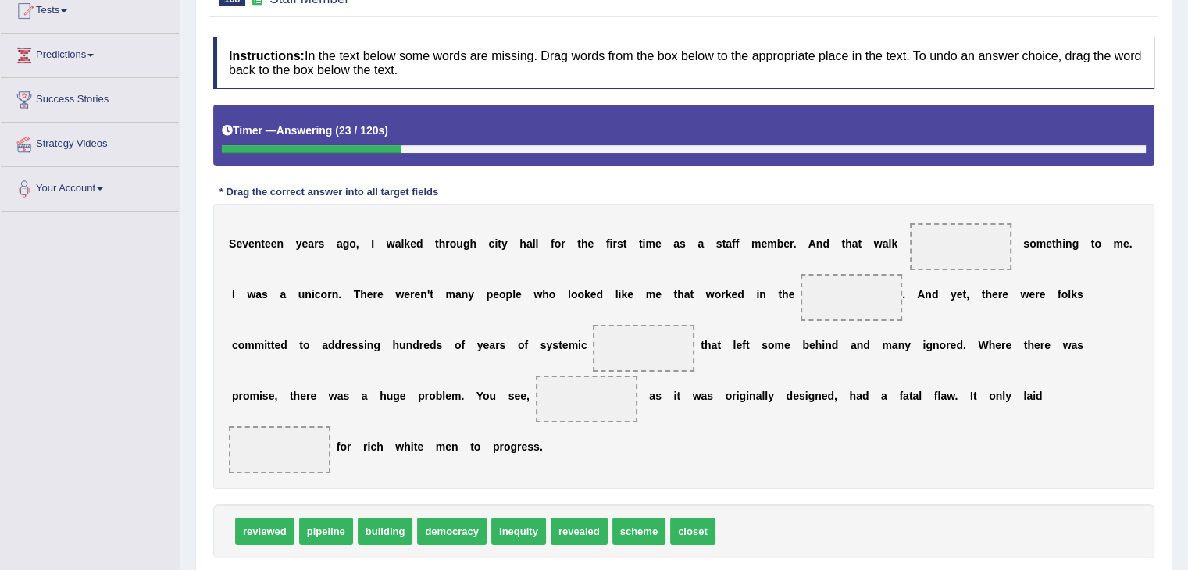
scroll to position [183, 0]
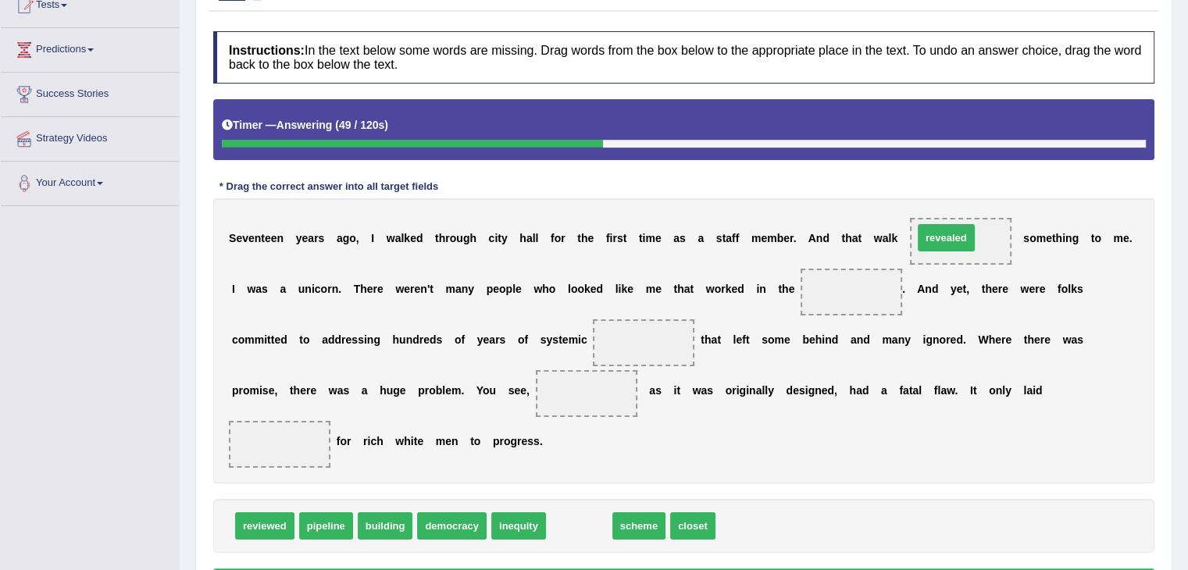
drag, startPoint x: 580, startPoint y: 523, endPoint x: 948, endPoint y: 234, distance: 467.4
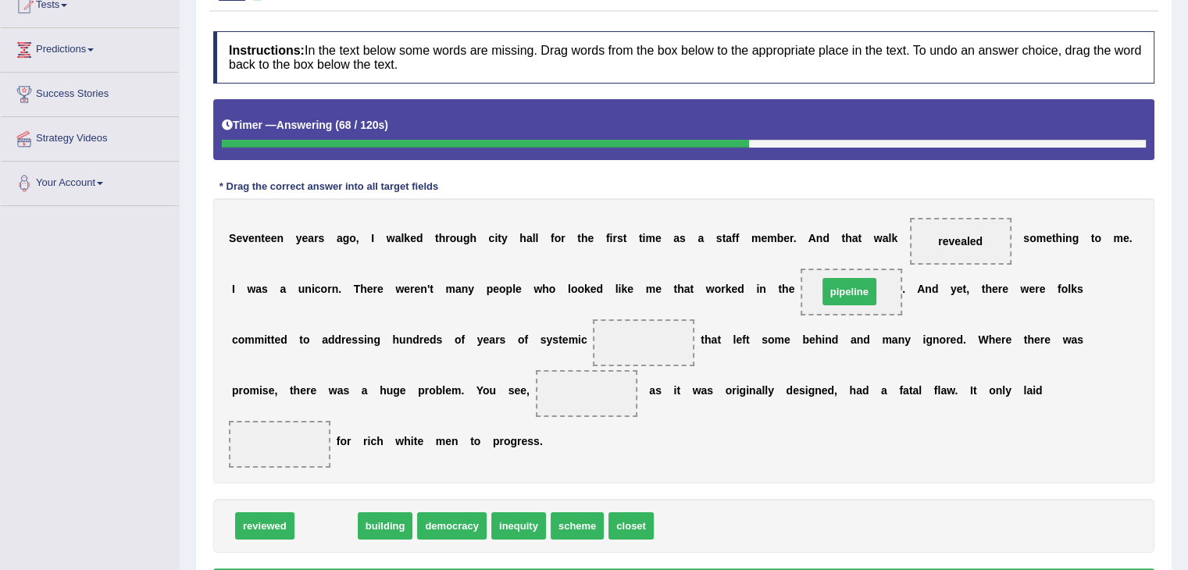
drag, startPoint x: 328, startPoint y: 523, endPoint x: 851, endPoint y: 288, distance: 573.4
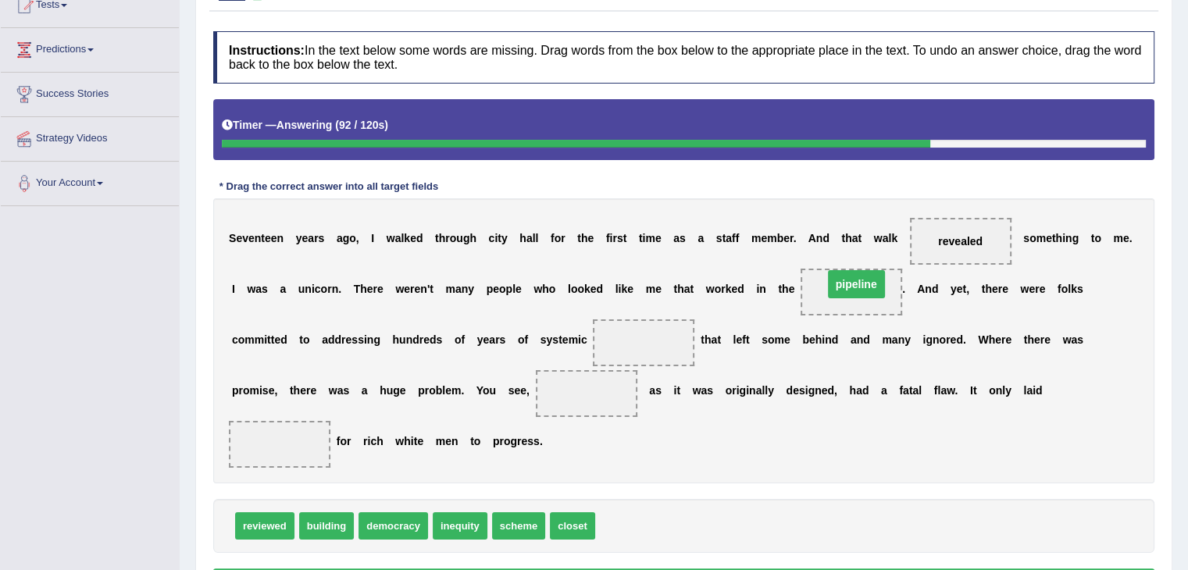
drag, startPoint x: 839, startPoint y: 287, endPoint x: 844, endPoint y: 279, distance: 9.1
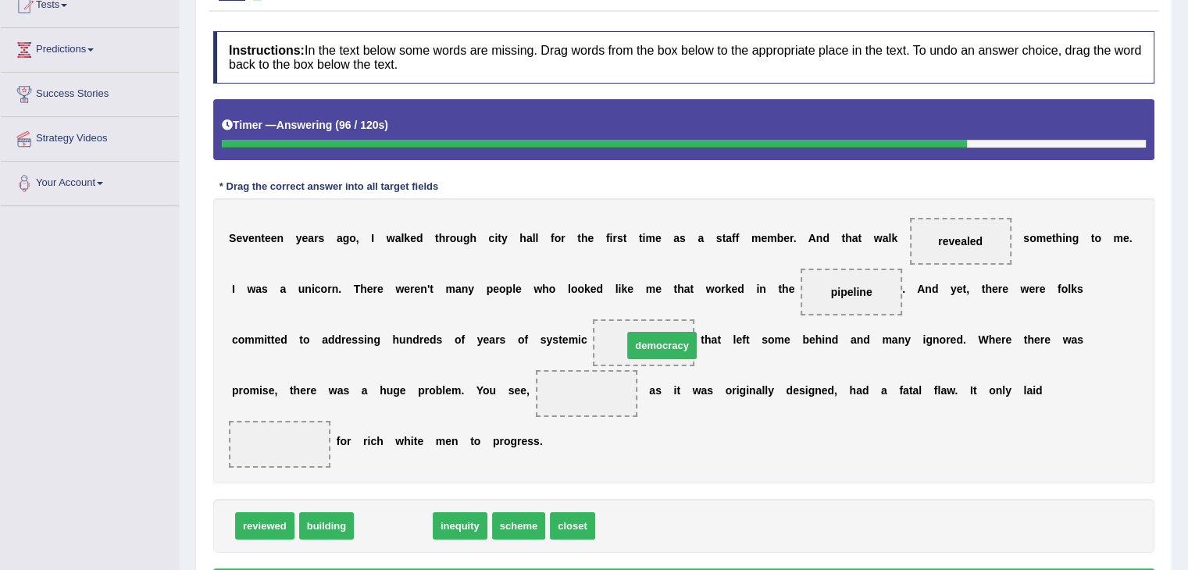
drag, startPoint x: 381, startPoint y: 532, endPoint x: 642, endPoint y: 351, distance: 317.7
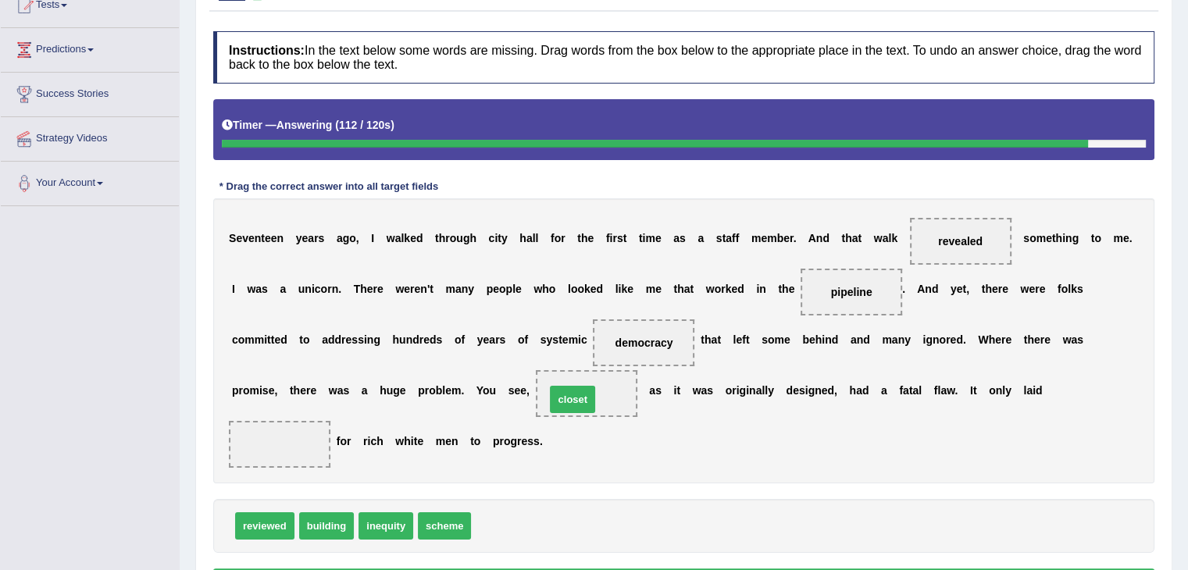
drag, startPoint x: 498, startPoint y: 521, endPoint x: 572, endPoint y: 394, distance: 146.7
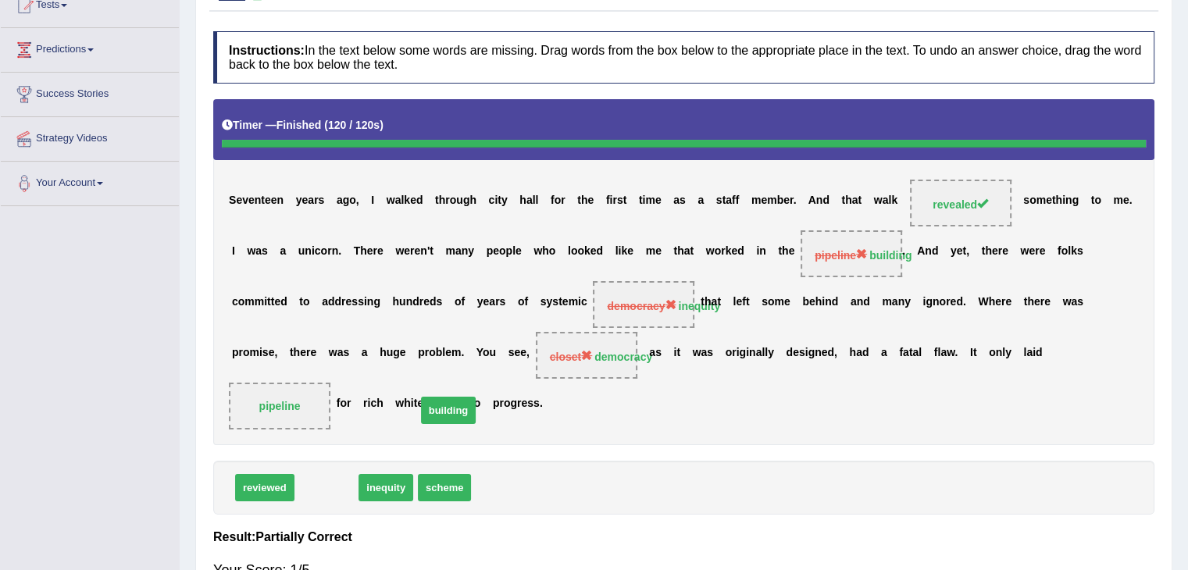
drag, startPoint x: 330, startPoint y: 514, endPoint x: 477, endPoint y: 441, distance: 163.8
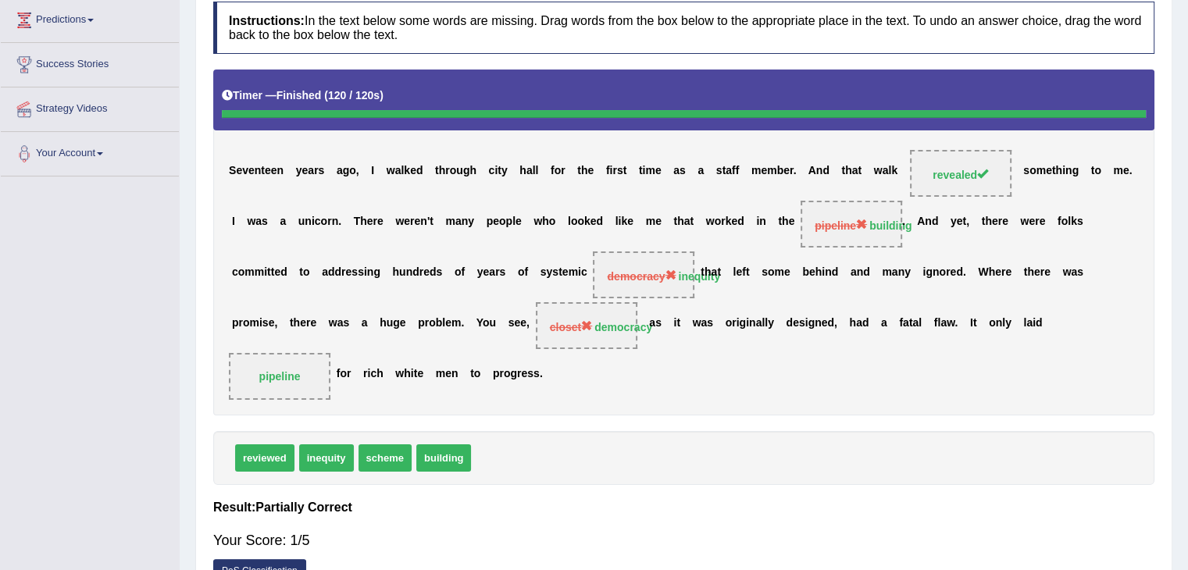
scroll to position [0, 0]
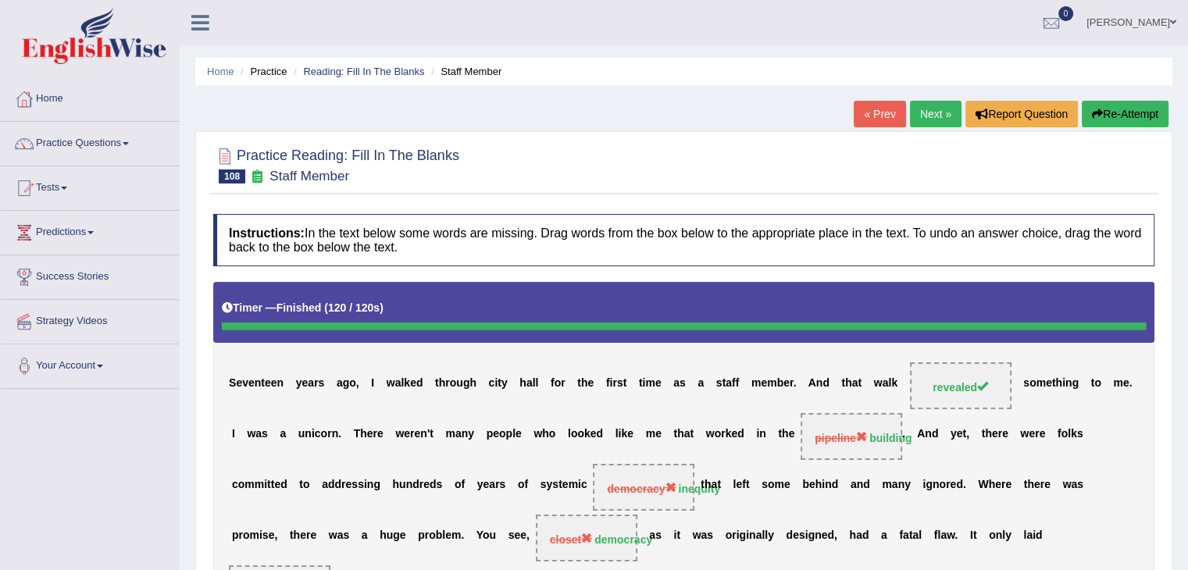
click at [920, 112] on link "Next »" at bounding box center [936, 114] width 52 height 27
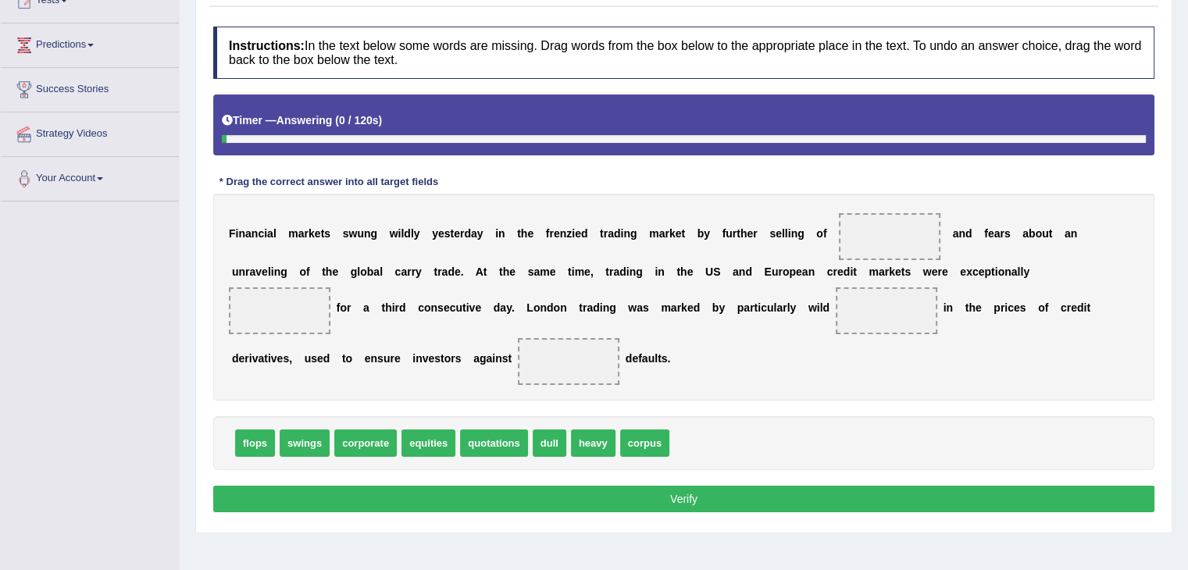
scroll to position [191, 0]
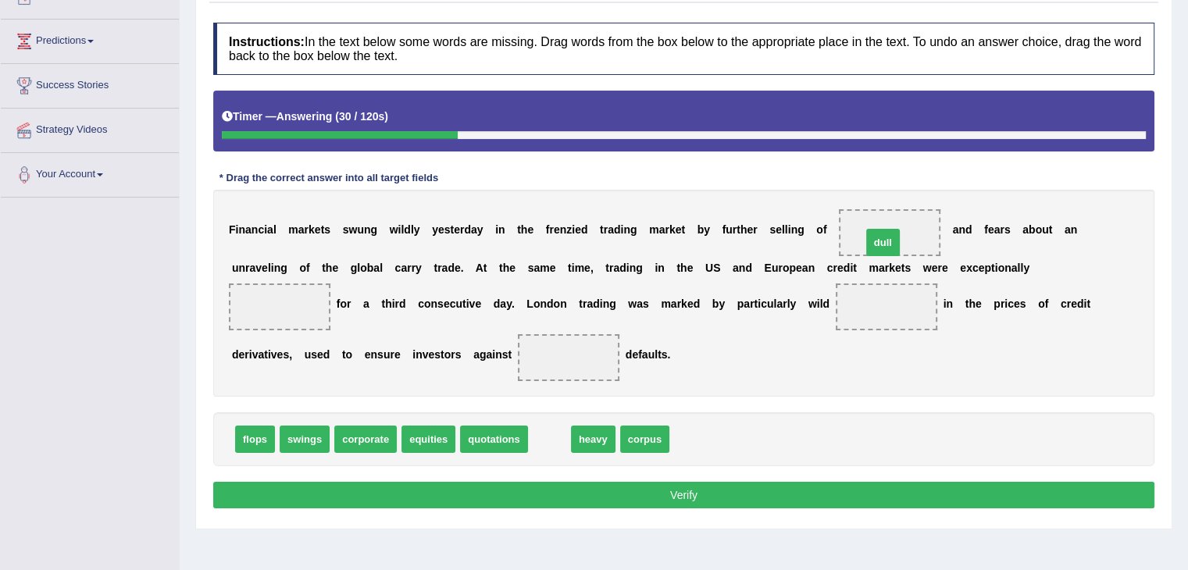
drag, startPoint x: 554, startPoint y: 441, endPoint x: 887, endPoint y: 244, distance: 387.3
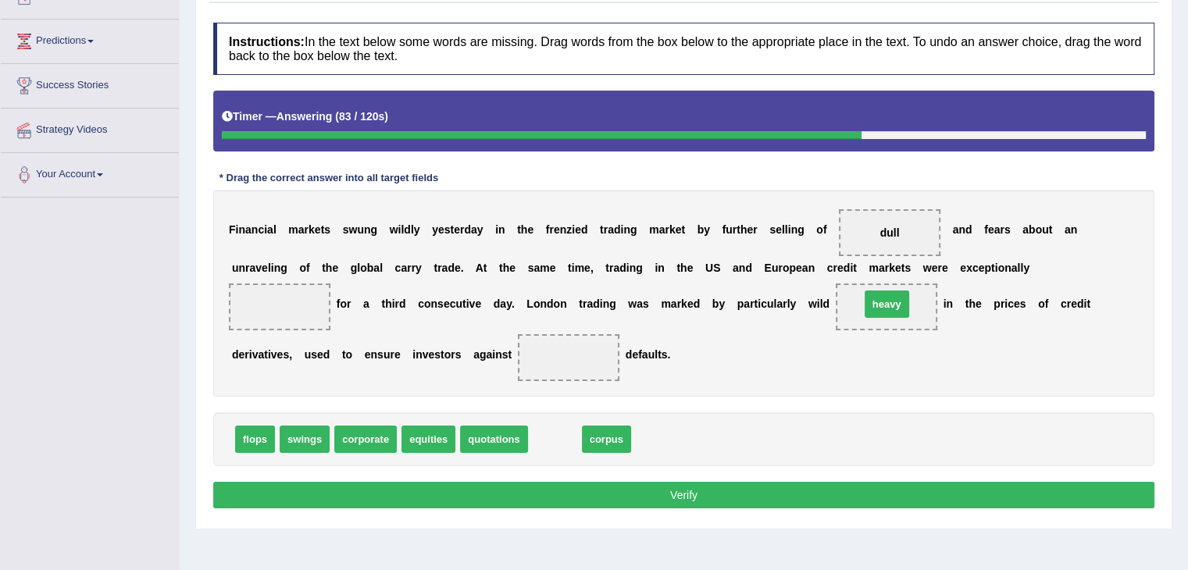
drag, startPoint x: 566, startPoint y: 435, endPoint x: 898, endPoint y: 300, distance: 358.4
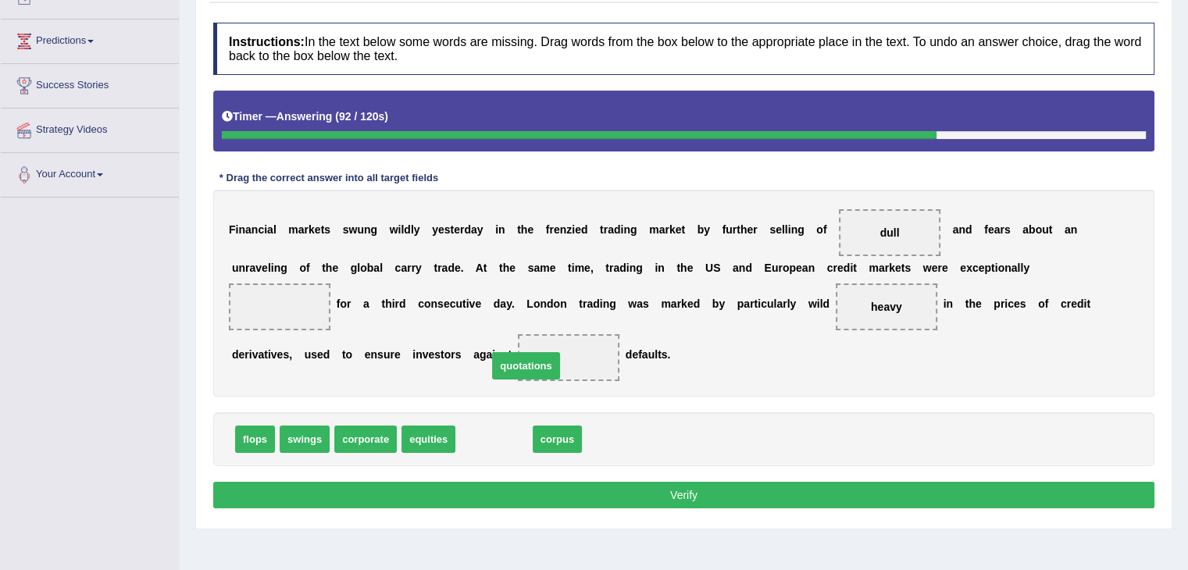
drag, startPoint x: 522, startPoint y: 436, endPoint x: 551, endPoint y: 364, distance: 77.8
drag, startPoint x: 498, startPoint y: 430, endPoint x: 577, endPoint y: 354, distance: 109.9
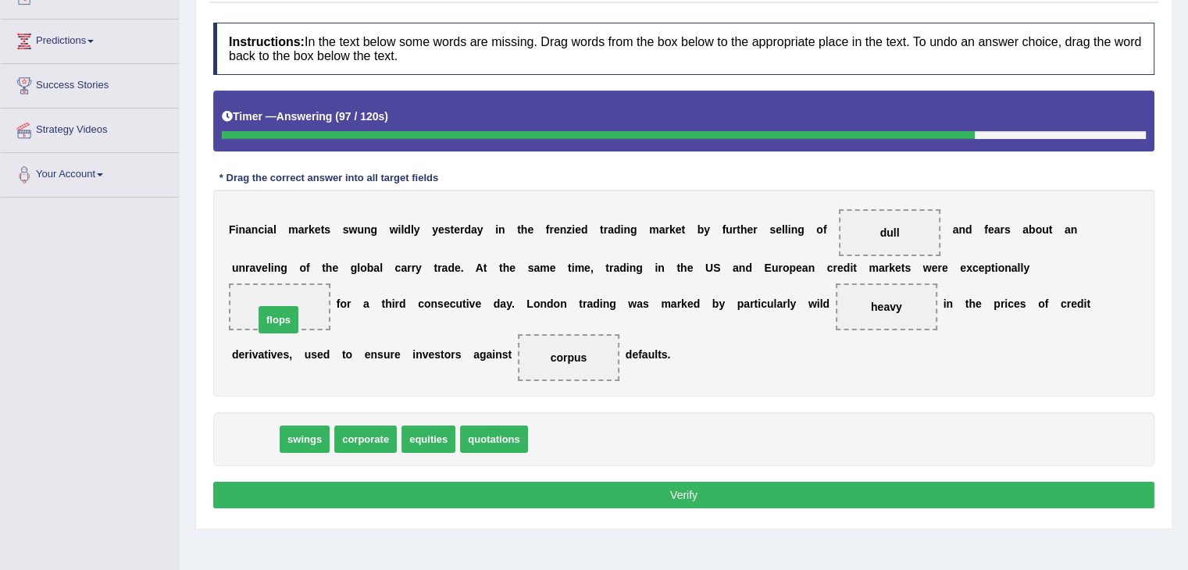
drag, startPoint x: 259, startPoint y: 436, endPoint x: 282, endPoint y: 316, distance: 121.8
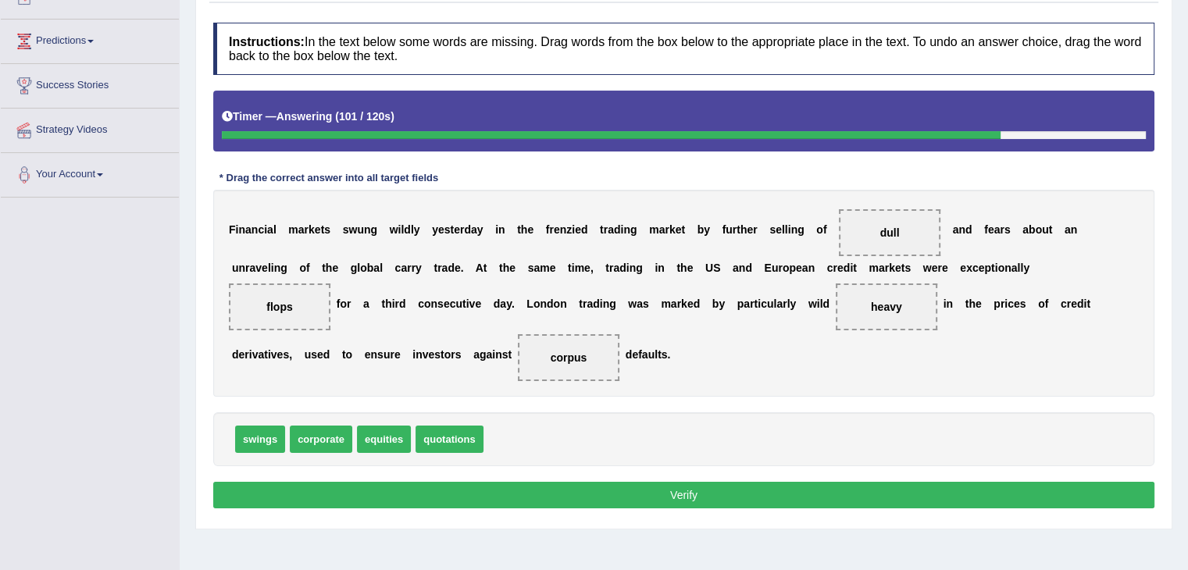
click at [554, 482] on button "Verify" at bounding box center [683, 495] width 941 height 27
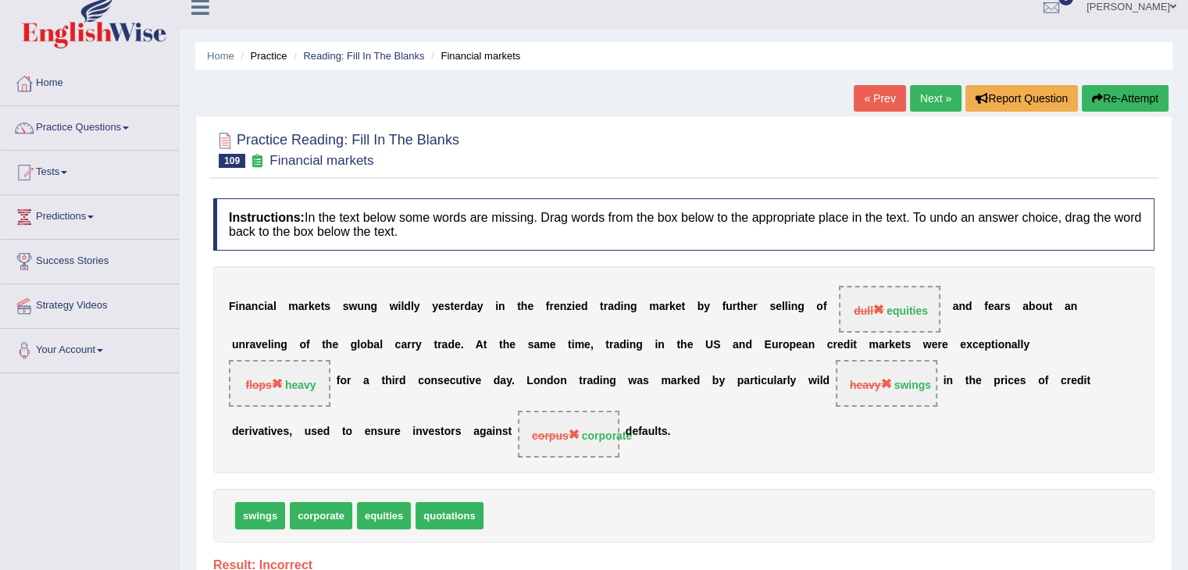
scroll to position [0, 0]
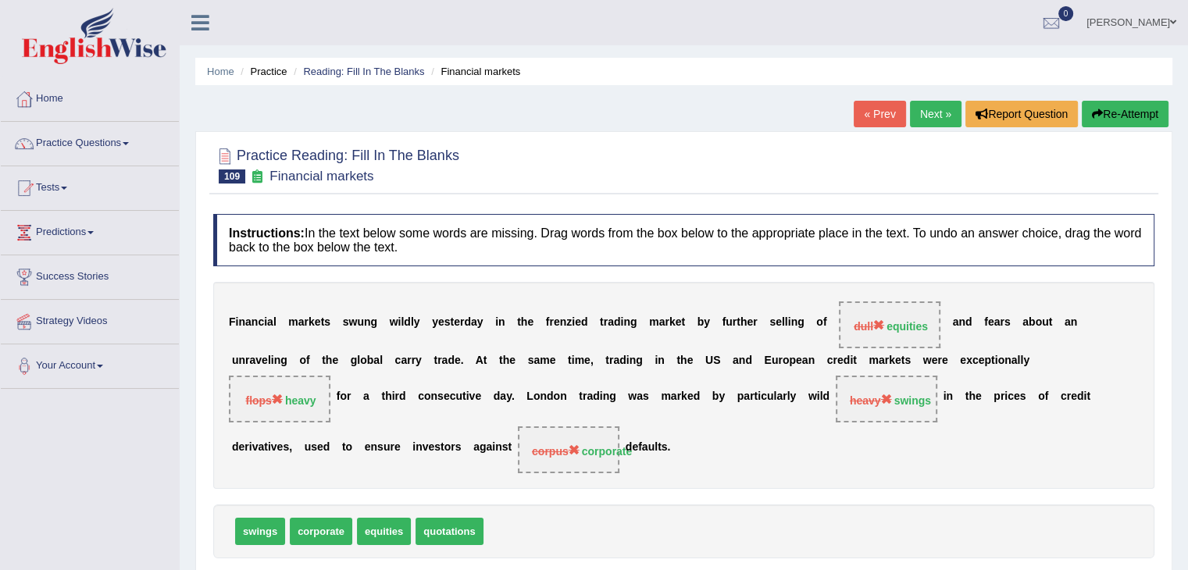
click at [935, 107] on link "Next »" at bounding box center [936, 114] width 52 height 27
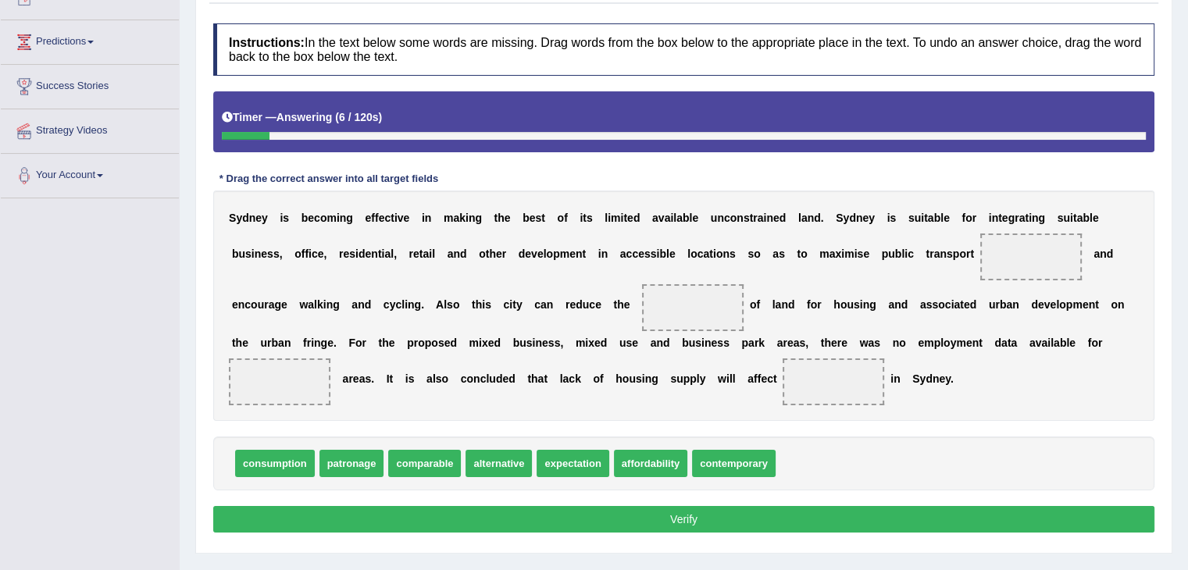
scroll to position [203, 0]
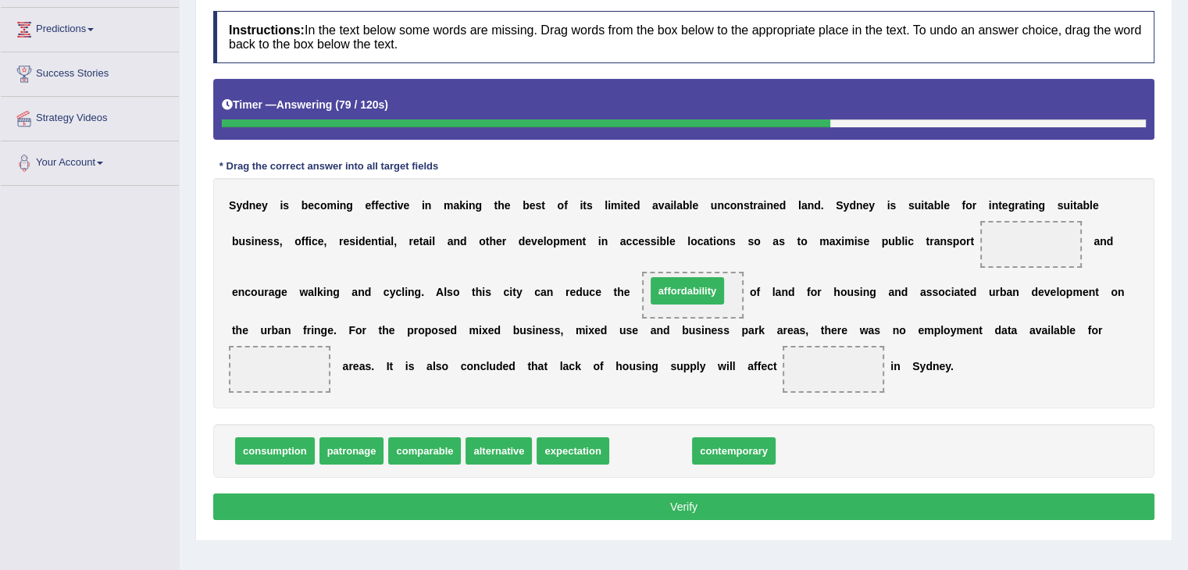
drag, startPoint x: 646, startPoint y: 444, endPoint x: 693, endPoint y: 329, distance: 124.8
click at [693, 305] on span "affordability" at bounding box center [687, 290] width 73 height 27
drag, startPoint x: 644, startPoint y: 447, endPoint x: 697, endPoint y: 402, distance: 68.7
click at [697, 319] on span "affordability" at bounding box center [678, 304] width 73 height 27
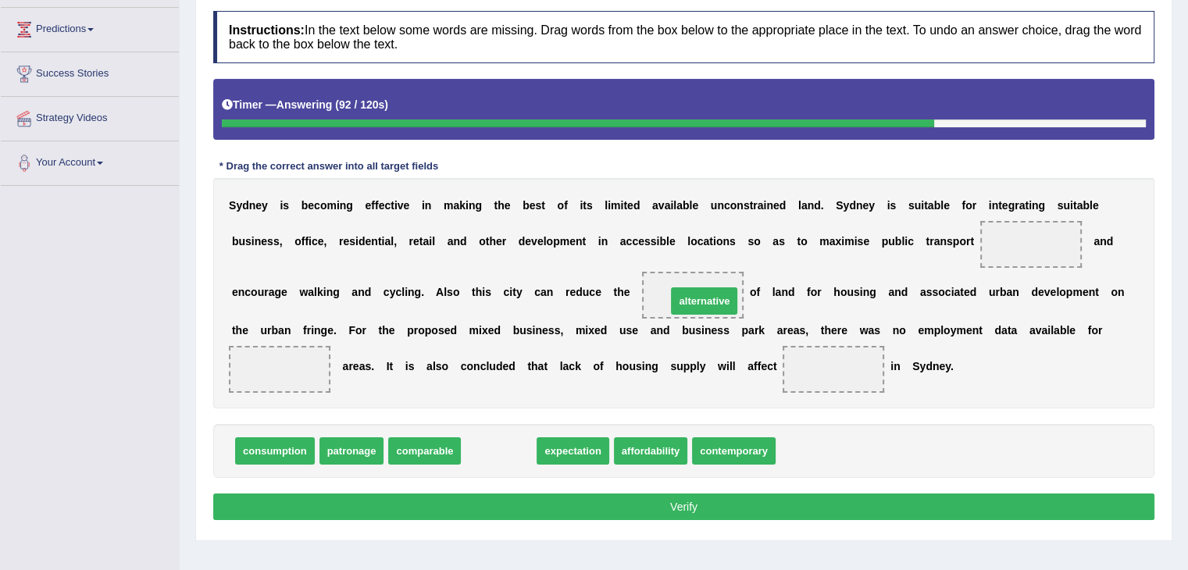
drag, startPoint x: 498, startPoint y: 448, endPoint x: 703, endPoint y: 327, distance: 238.5
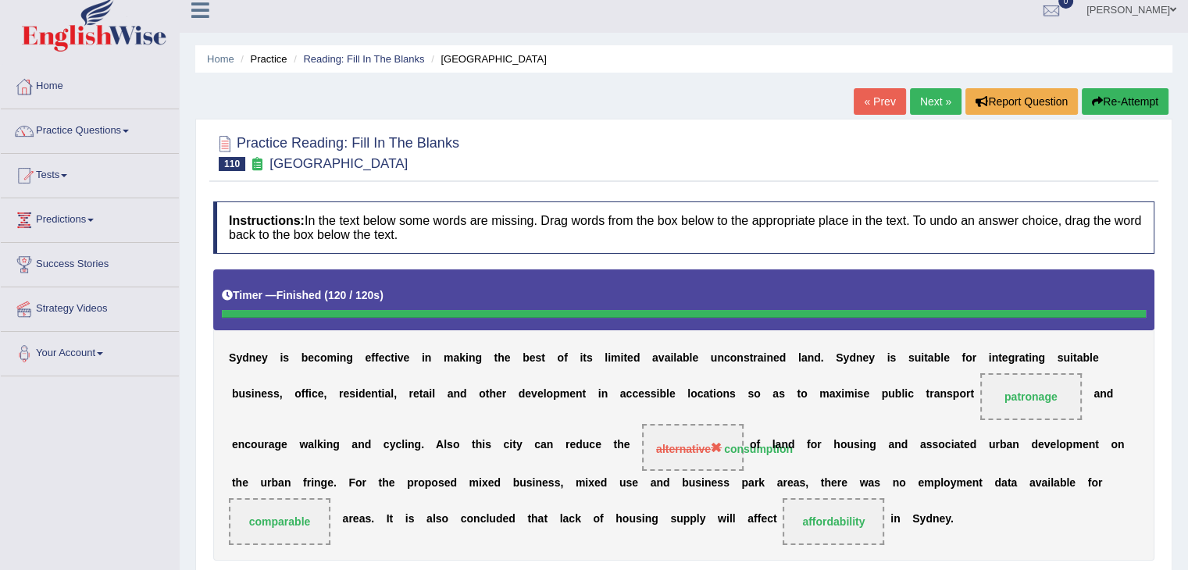
scroll to position [0, 0]
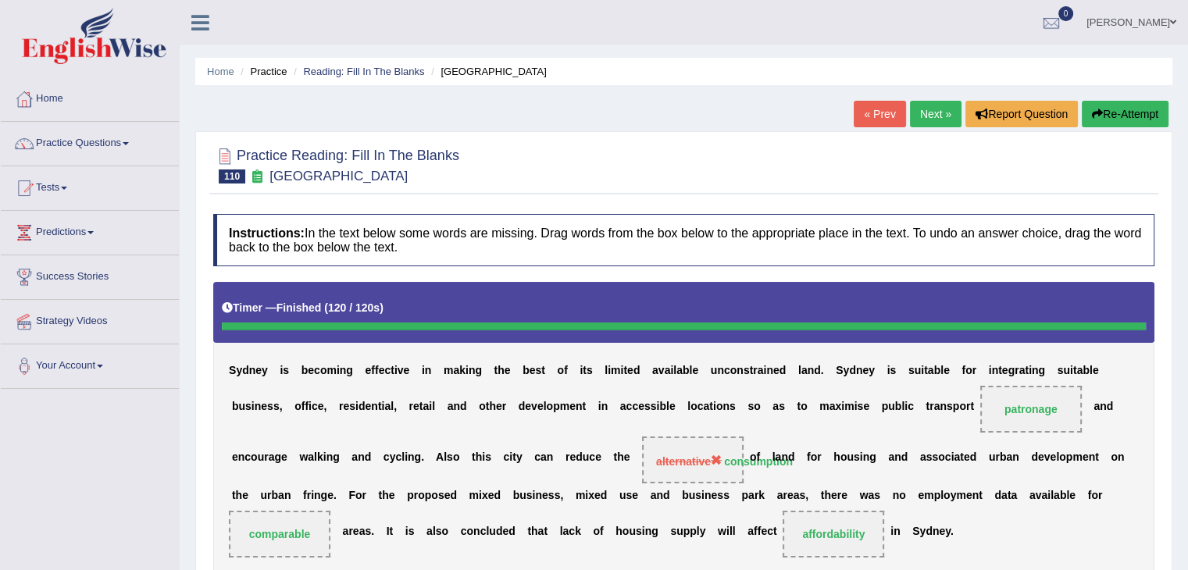
click at [950, 116] on link "Next »" at bounding box center [936, 114] width 52 height 27
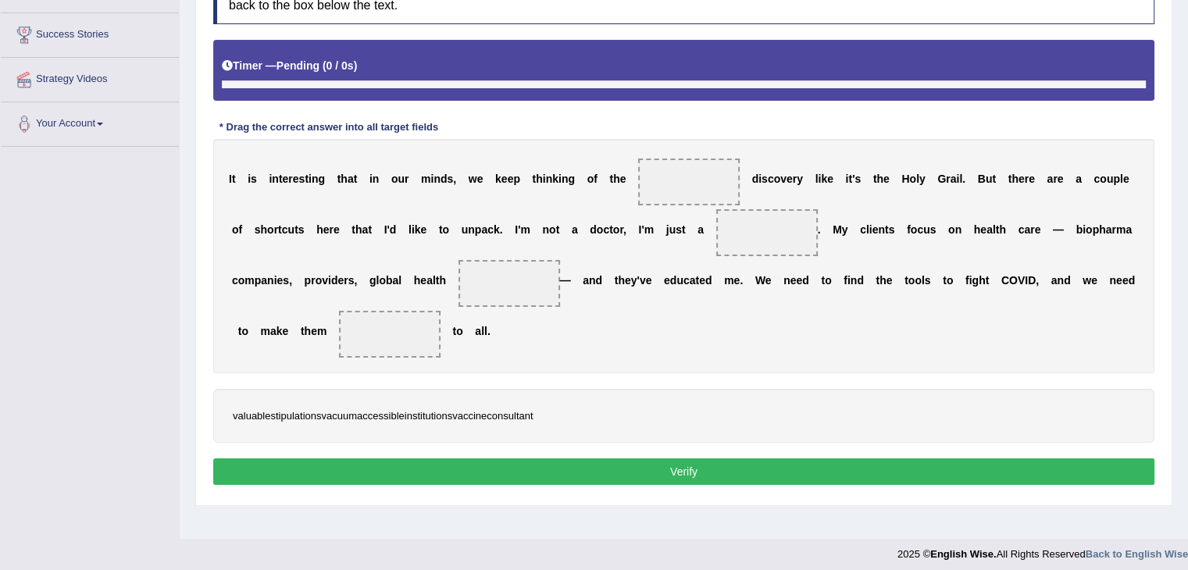
scroll to position [250, 0]
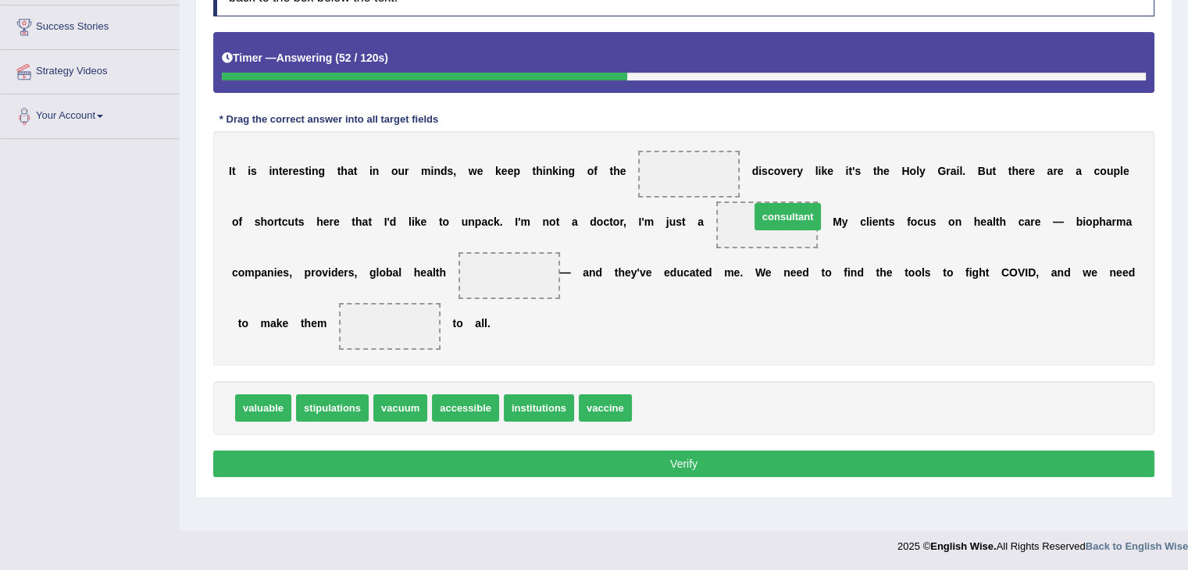
drag, startPoint x: 657, startPoint y: 401, endPoint x: 767, endPoint y: 210, distance: 220.1
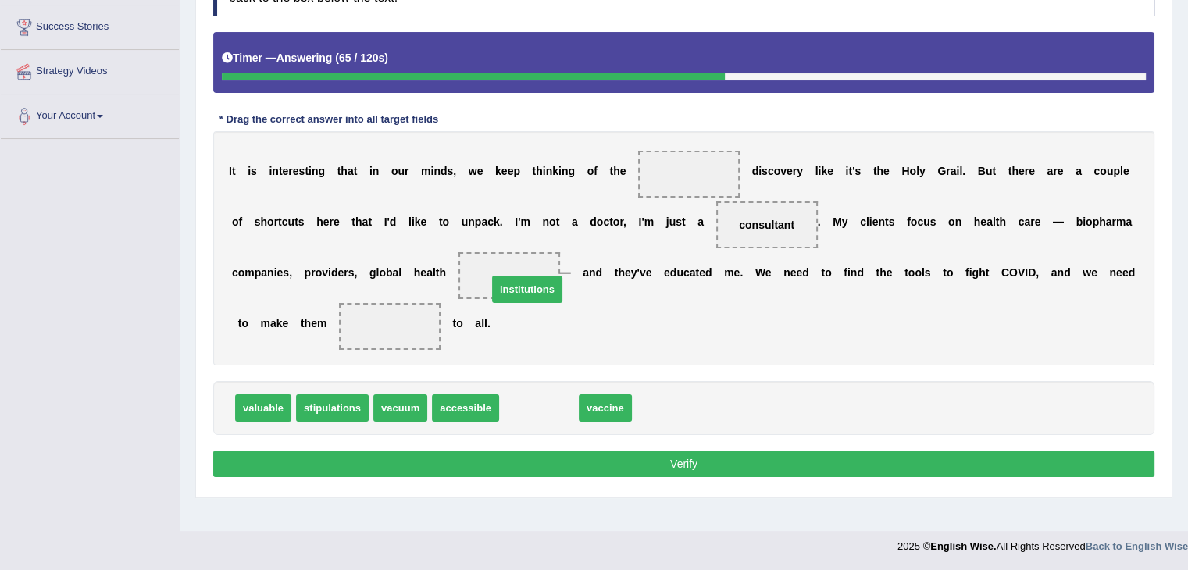
drag, startPoint x: 542, startPoint y: 407, endPoint x: 530, endPoint y: 288, distance: 119.3
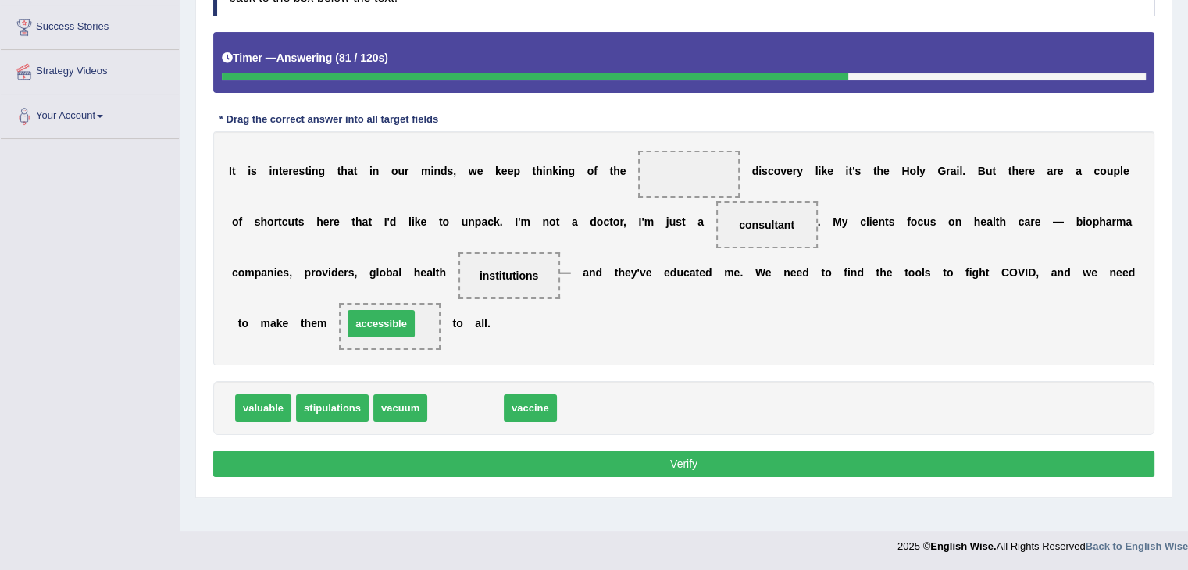
drag, startPoint x: 466, startPoint y: 404, endPoint x: 381, endPoint y: 318, distance: 120.4
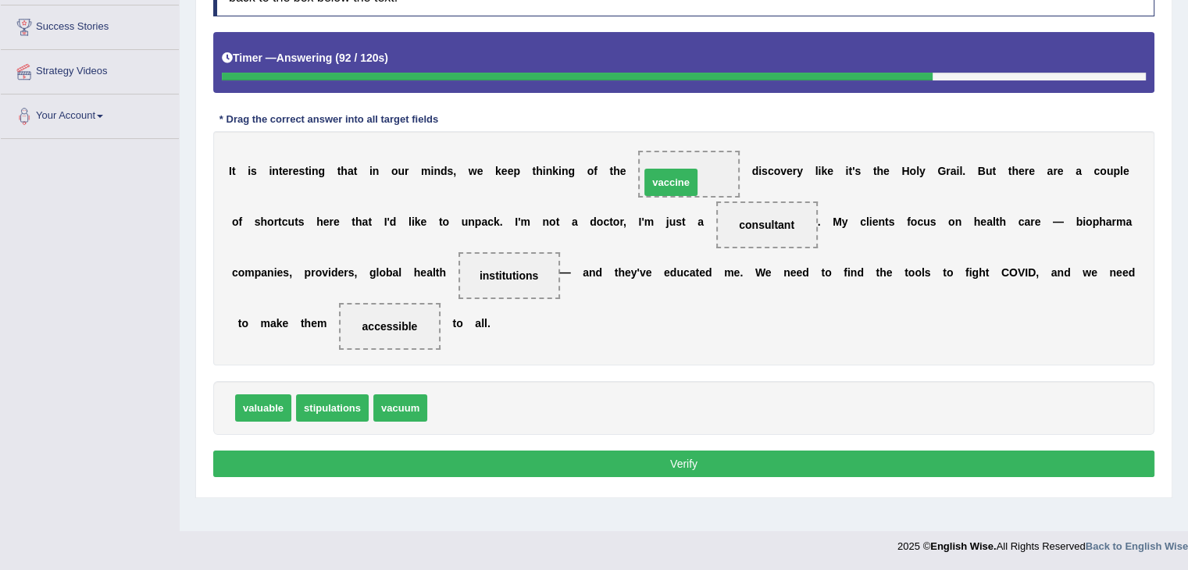
drag, startPoint x: 448, startPoint y: 404, endPoint x: 662, endPoint y: 177, distance: 312.2
click at [583, 460] on button "Verify" at bounding box center [683, 464] width 941 height 27
